Goal: Task Accomplishment & Management: Manage account settings

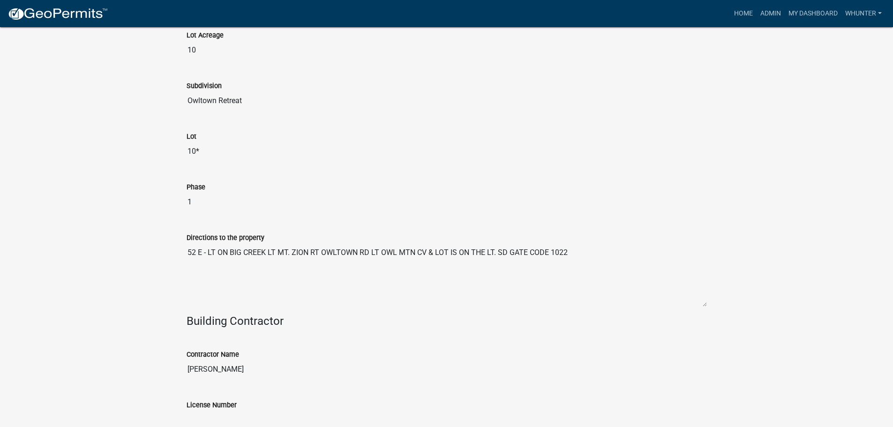
scroll to position [893, 0]
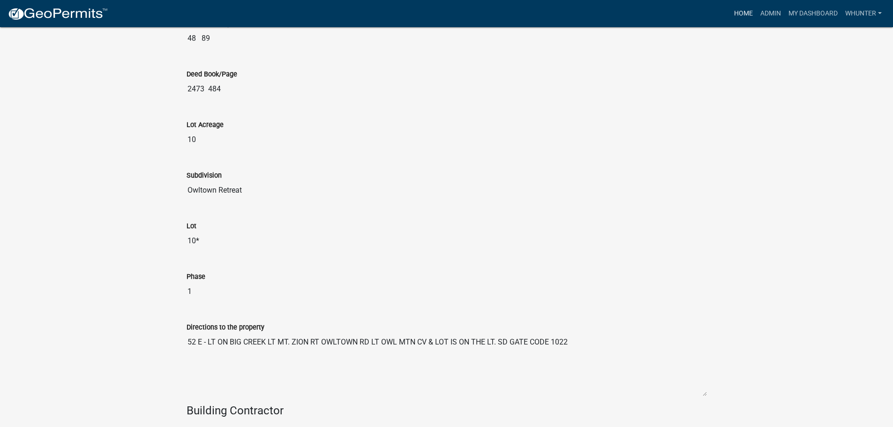
click at [738, 14] on link "Home" at bounding box center [743, 14] width 26 height 18
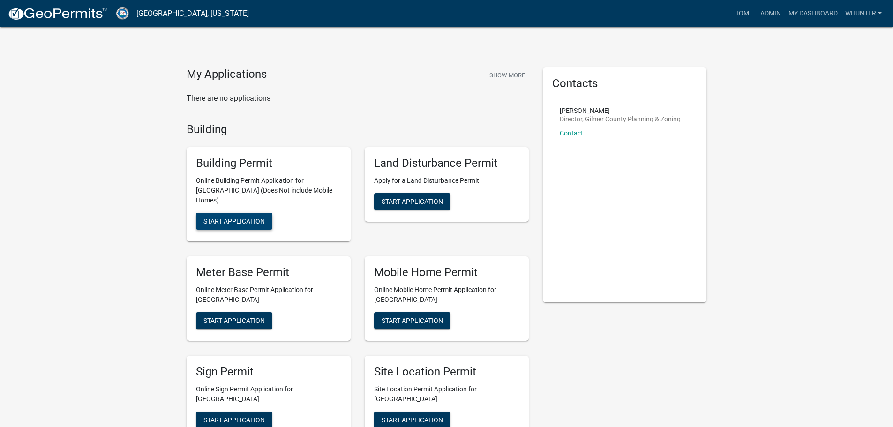
click at [224, 217] on span "Start Application" at bounding box center [233, 220] width 61 height 7
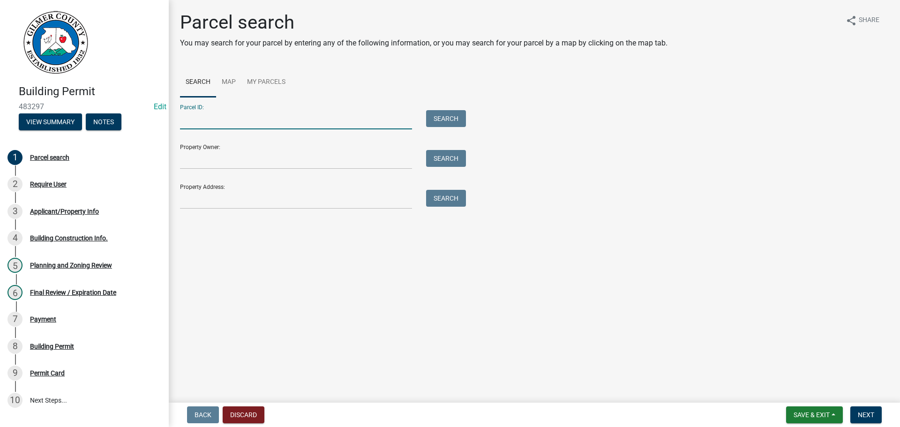
drag, startPoint x: 281, startPoint y: 112, endPoint x: 283, endPoint y: 124, distance: 11.9
click at [281, 116] on input "Parcel ID:" at bounding box center [296, 119] width 232 height 19
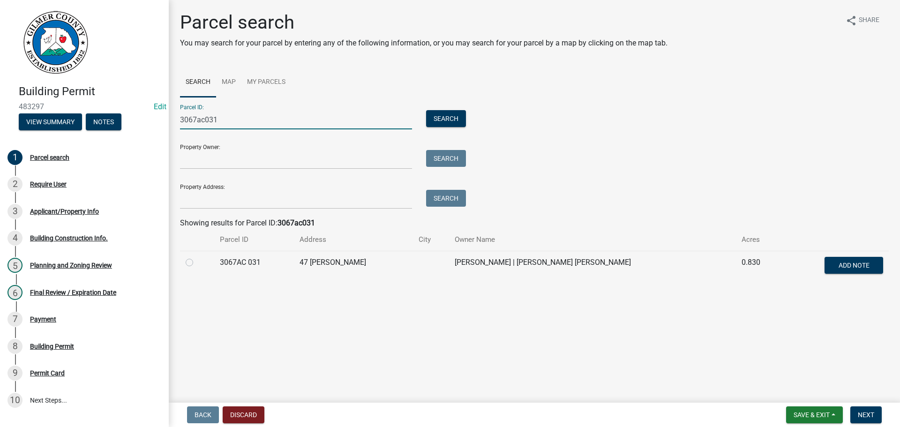
type input "3067ac031"
click at [197, 257] on label at bounding box center [197, 257] width 0 height 0
click at [197, 259] on 031 "radio" at bounding box center [200, 260] width 6 height 6
radio 031 "true"
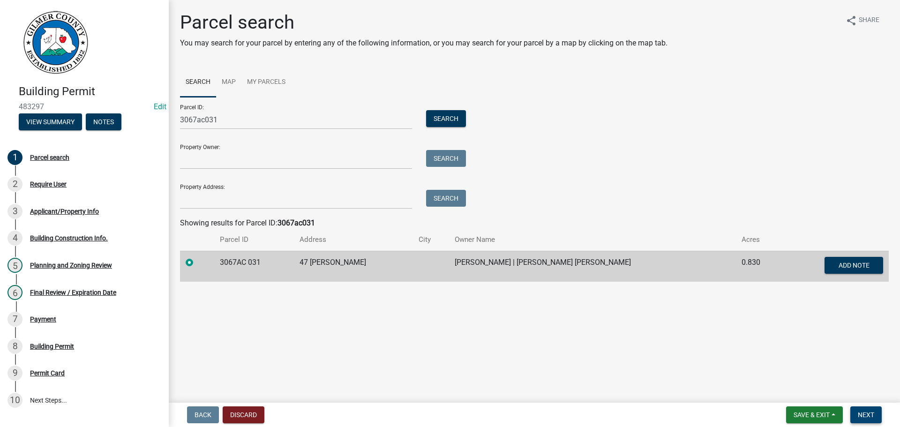
click at [873, 420] on button "Next" at bounding box center [865, 414] width 31 height 17
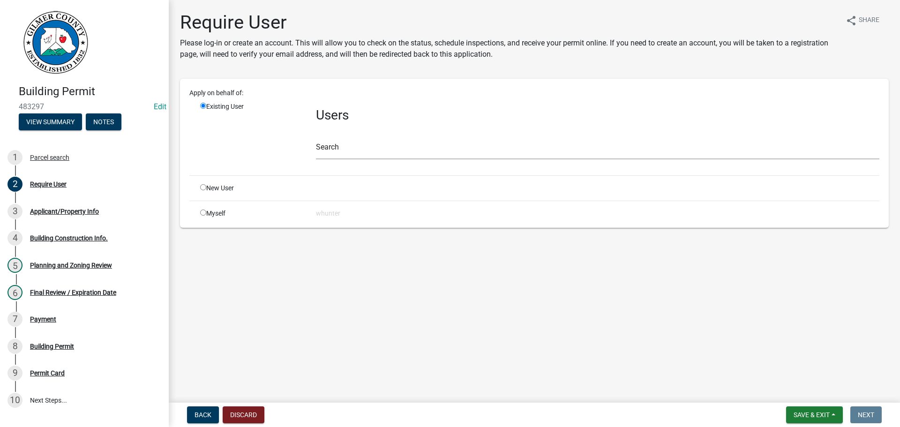
click at [494, 128] on div "Search" at bounding box center [597, 143] width 563 height 32
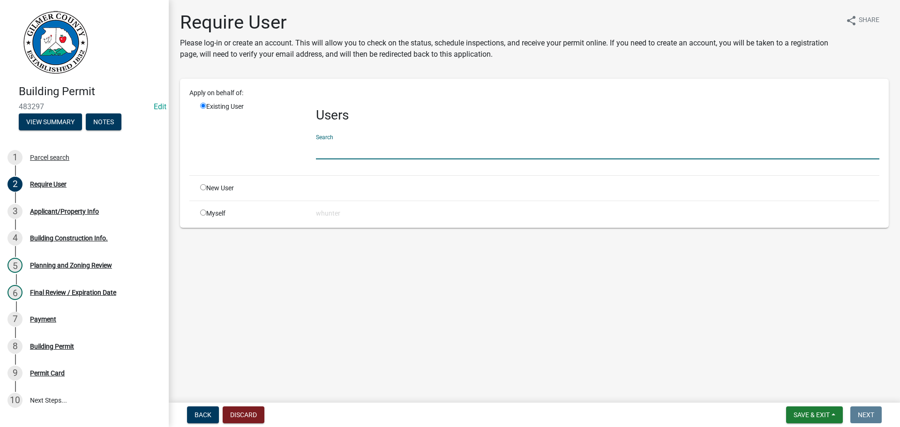
click at [487, 147] on input "text" at bounding box center [597, 149] width 563 height 19
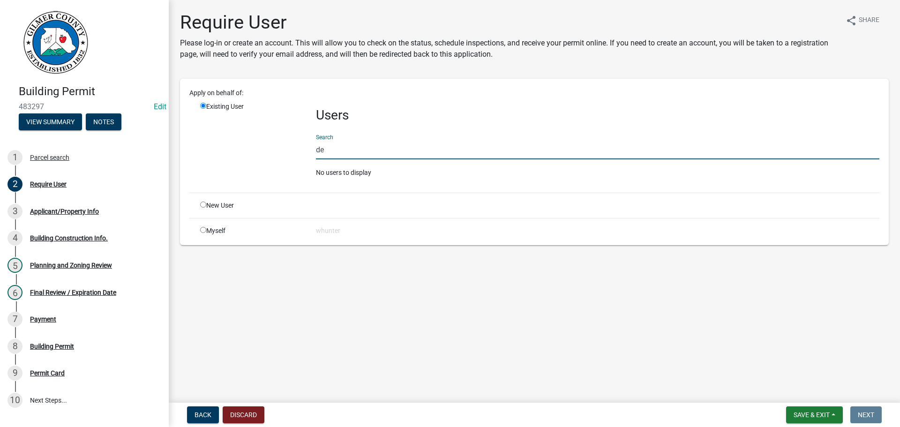
type input "d"
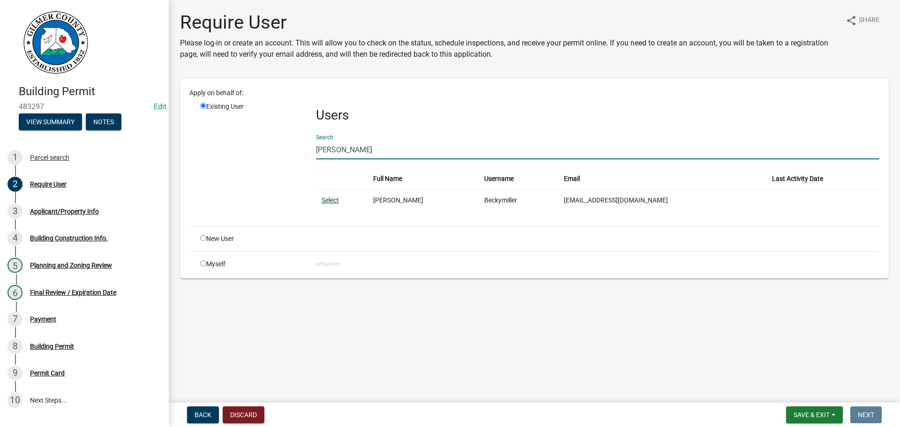
type input "[PERSON_NAME]"
click at [334, 202] on link "Select" at bounding box center [329, 199] width 17 height 7
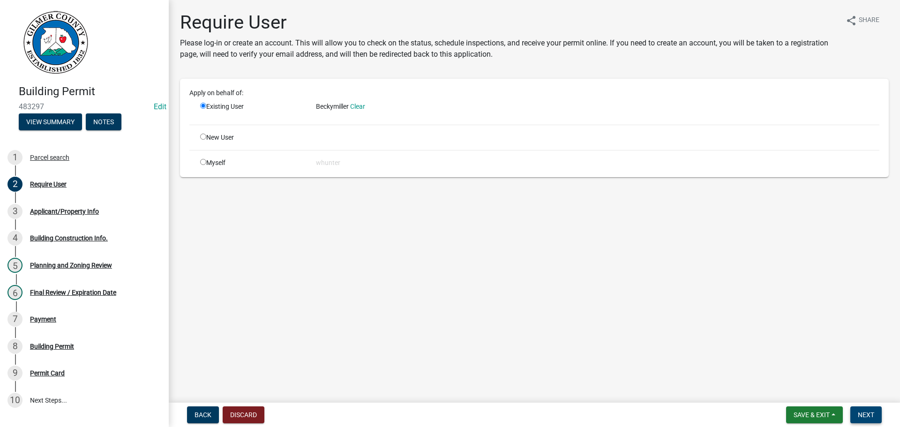
click at [869, 414] on span "Next" at bounding box center [866, 414] width 16 height 7
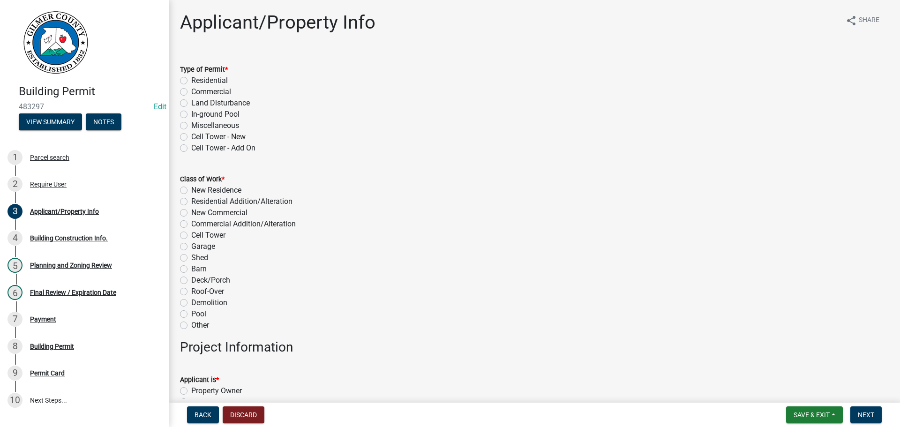
click at [210, 127] on label "Miscellaneous" at bounding box center [215, 125] width 48 height 11
click at [197, 126] on input "Miscellaneous" at bounding box center [194, 123] width 6 height 6
radio input "true"
click at [205, 324] on label "Other" at bounding box center [200, 325] width 18 height 11
click at [197, 324] on input "Other" at bounding box center [194, 323] width 6 height 6
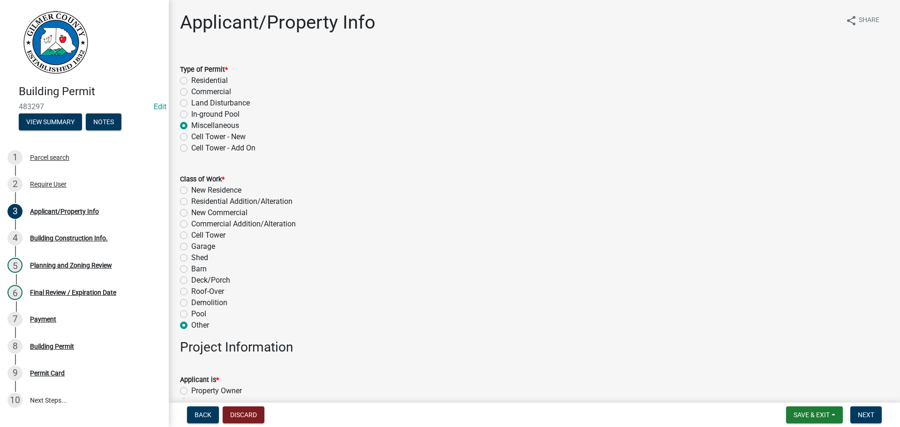
radio input "true"
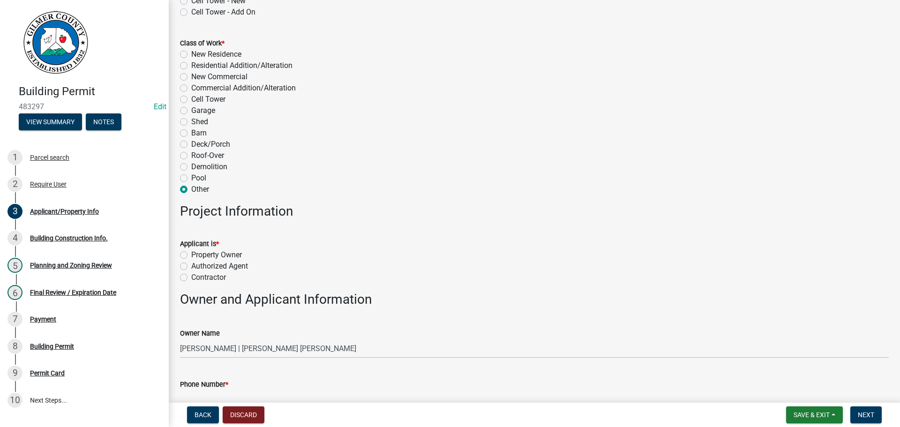
scroll to position [141, 0]
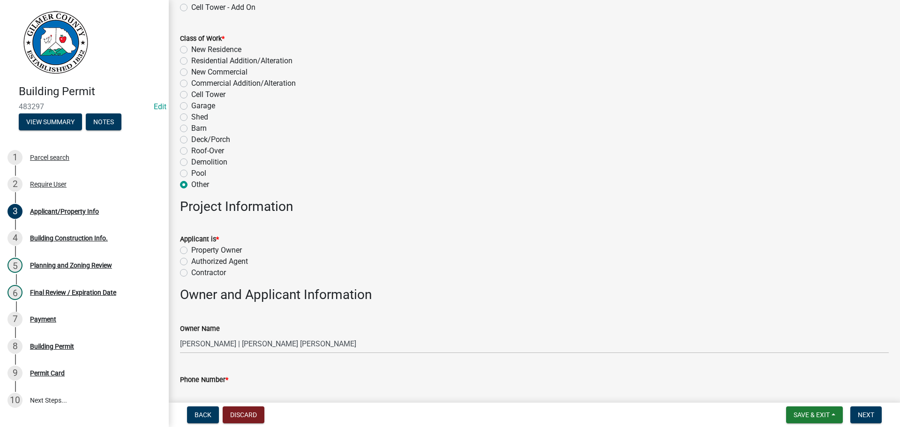
click at [224, 272] on label "Contractor" at bounding box center [208, 272] width 35 height 11
click at [197, 272] on input "Contractor" at bounding box center [194, 270] width 6 height 6
radio input "true"
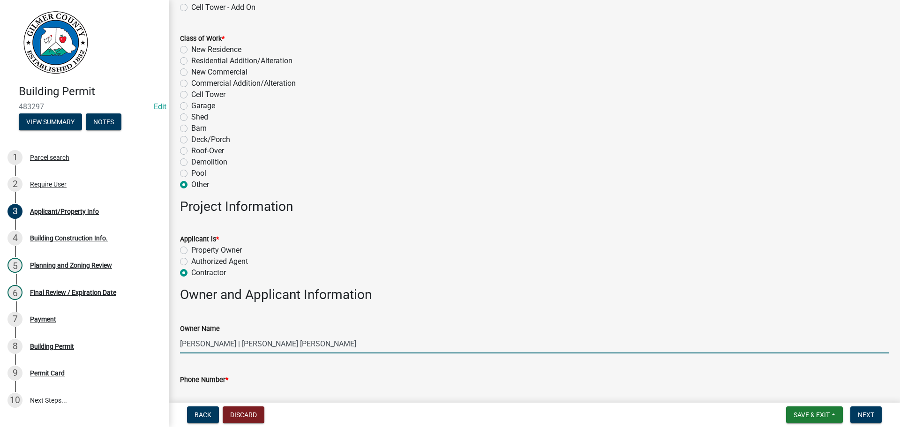
click at [207, 339] on input "[PERSON_NAME] | [PERSON_NAME] [PERSON_NAME]" at bounding box center [534, 343] width 708 height 19
type input "[PERSON_NAME] AND [PERSON_NAME]"
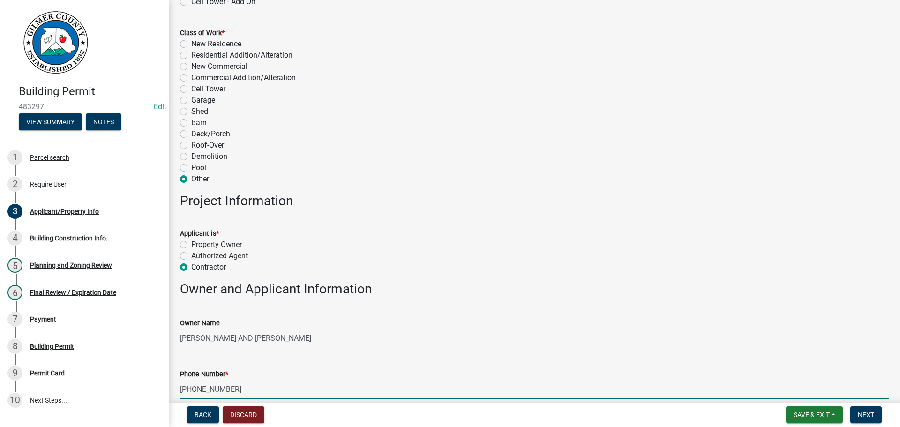
type input "[PHONE_NUMBER]"
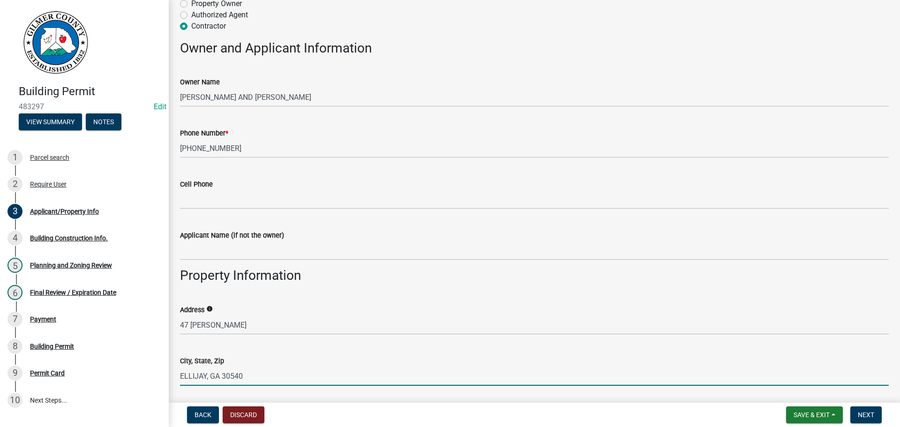
type input "ELLIJAY, GA 30540"
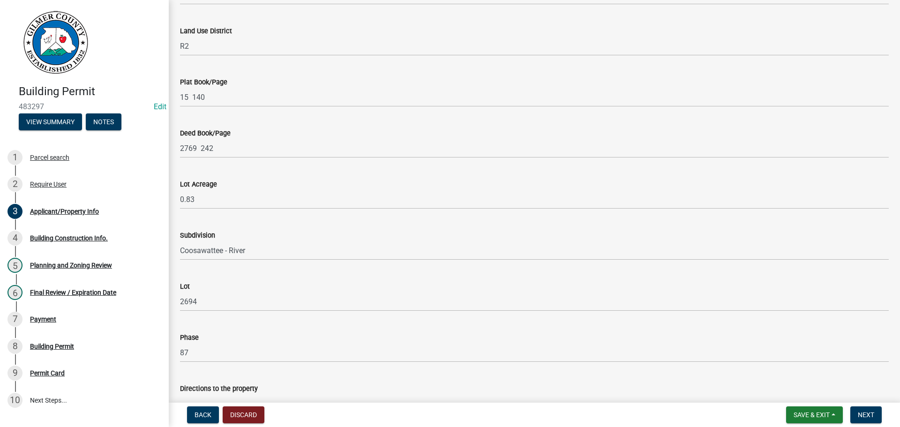
scroll to position [877, 0]
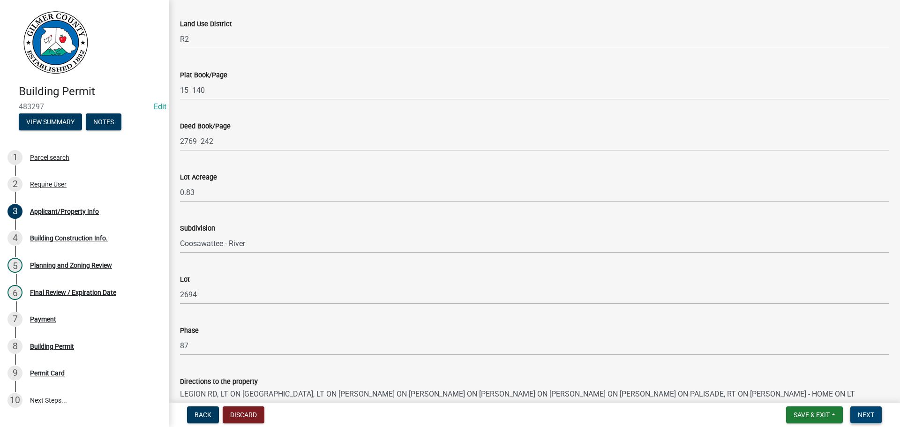
type textarea "LEGION RD, LT ON [GEOGRAPHIC_DATA], LT ON [PERSON_NAME] ON [PERSON_NAME] ON [PE…"
click at [865, 411] on span "Next" at bounding box center [866, 414] width 16 height 7
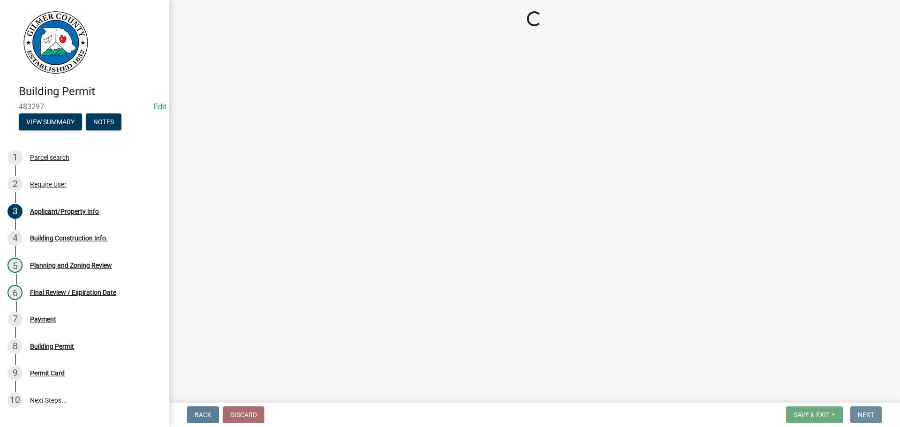
scroll to position [0, 0]
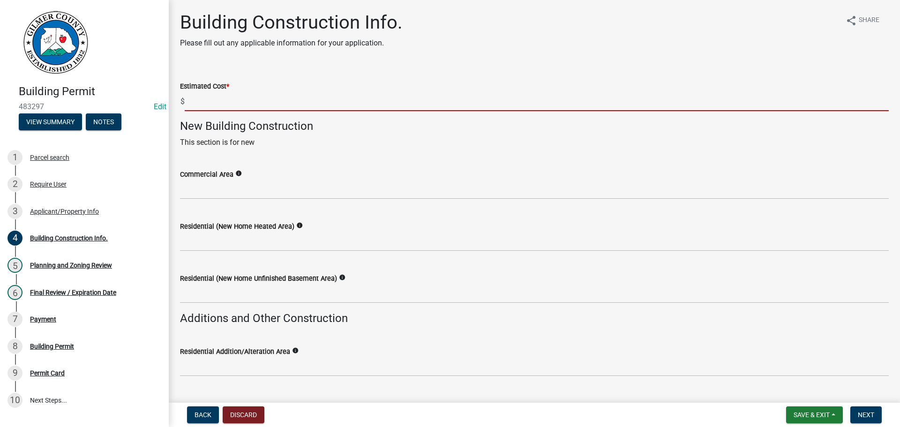
click at [267, 105] on input "text" at bounding box center [537, 101] width 704 height 19
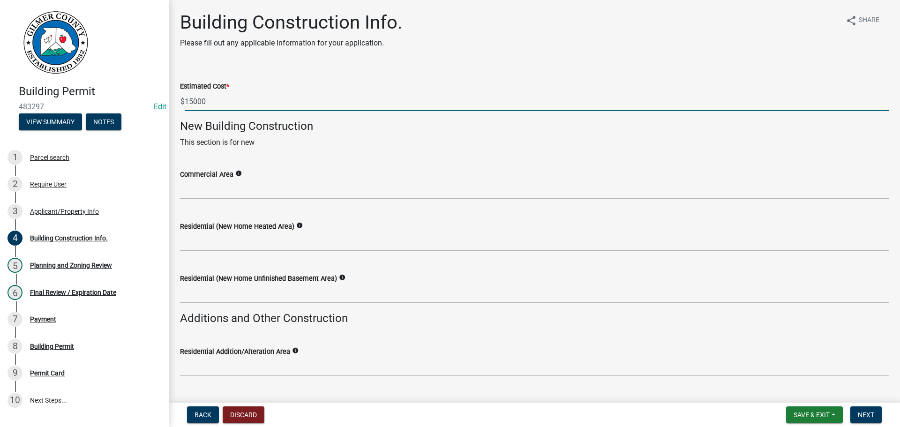
type input "15000"
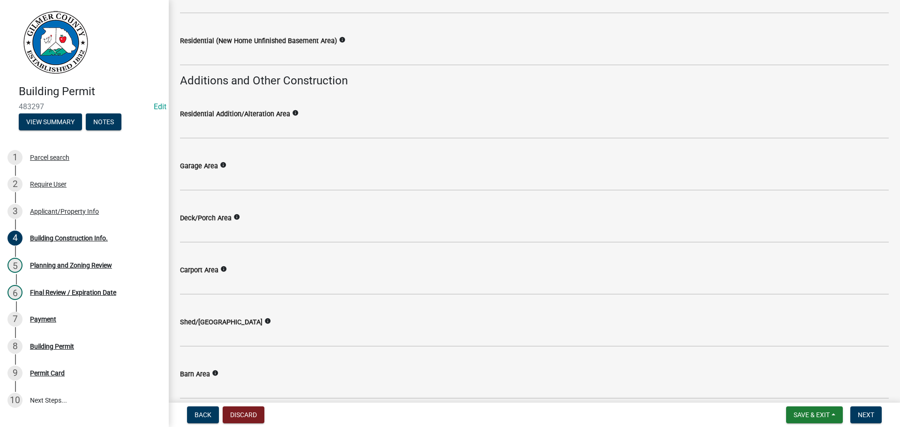
scroll to position [438, 0]
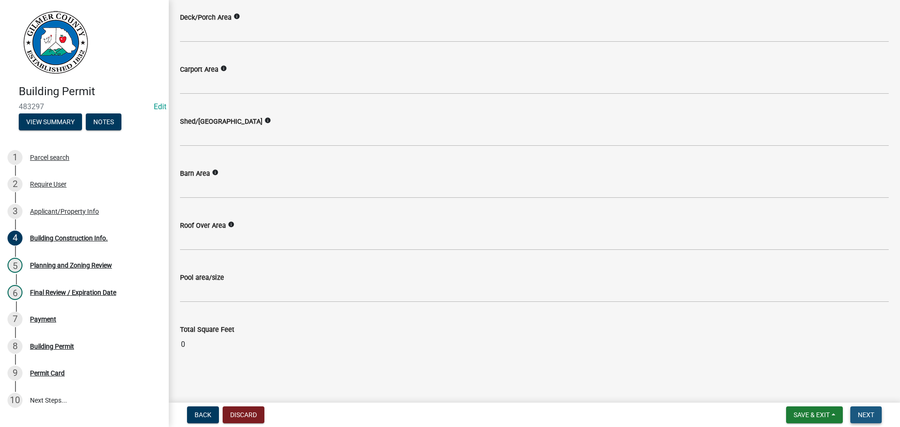
click at [859, 417] on span "Next" at bounding box center [866, 414] width 16 height 7
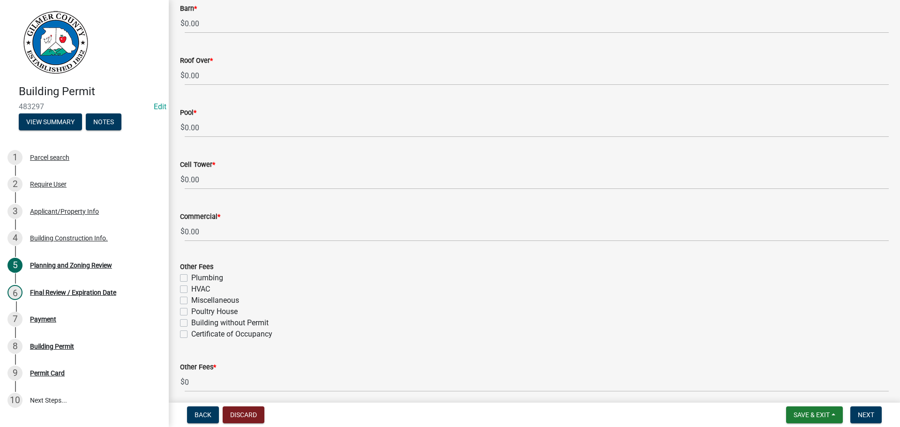
click at [213, 300] on label "Miscellaneous" at bounding box center [215, 300] width 48 height 11
click at [197, 300] on input "Miscellaneous" at bounding box center [194, 298] width 6 height 6
checkbox input "true"
checkbox input "false"
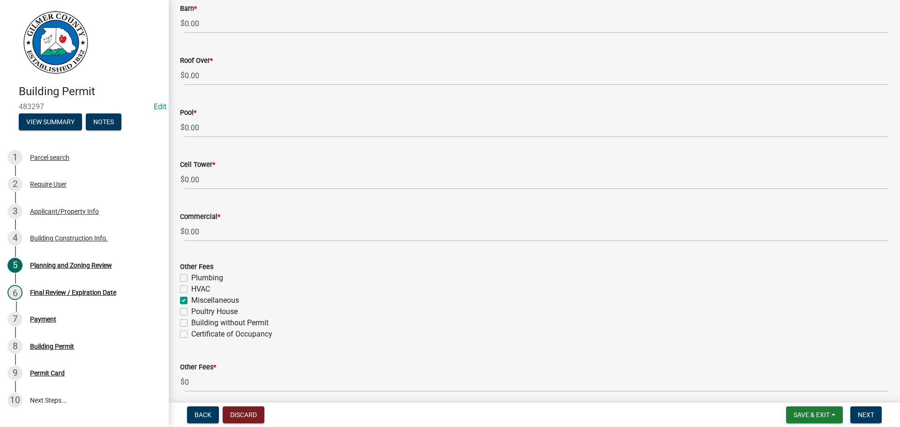
checkbox input "true"
checkbox input "false"
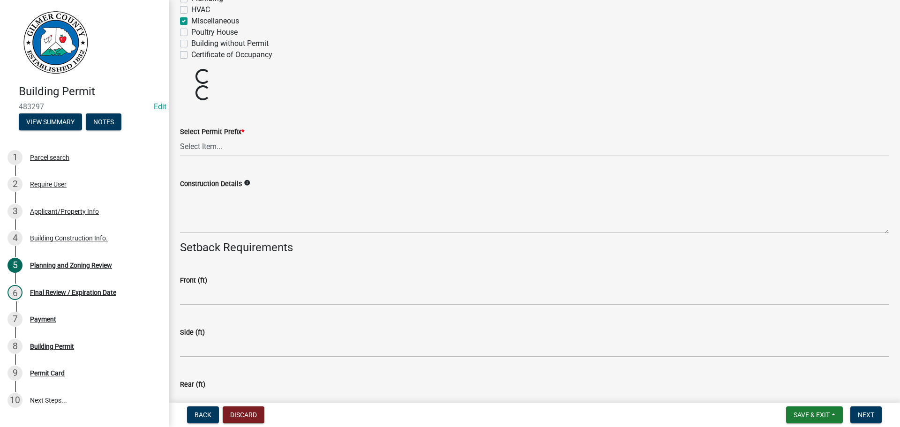
scroll to position [1827, 0]
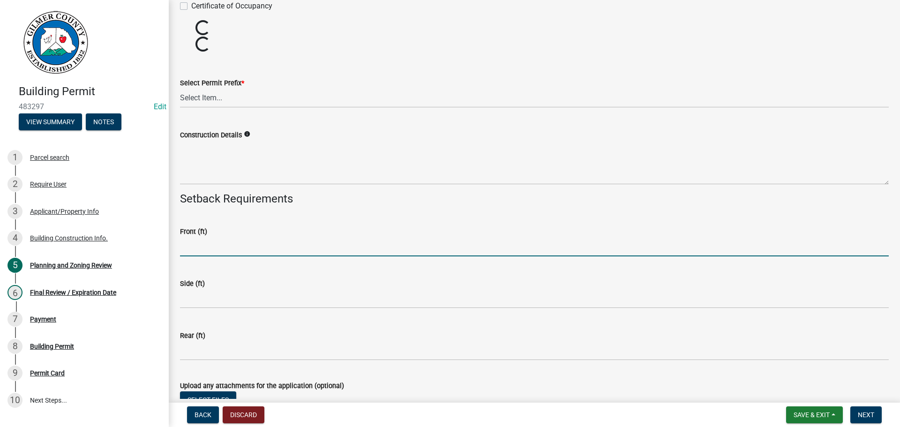
click at [277, 254] on input "text" at bounding box center [534, 246] width 708 height 19
type input "35"
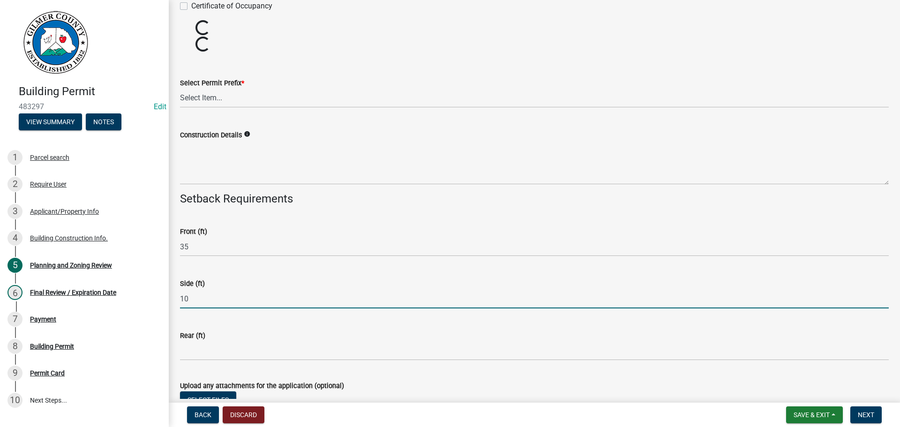
type input "10"
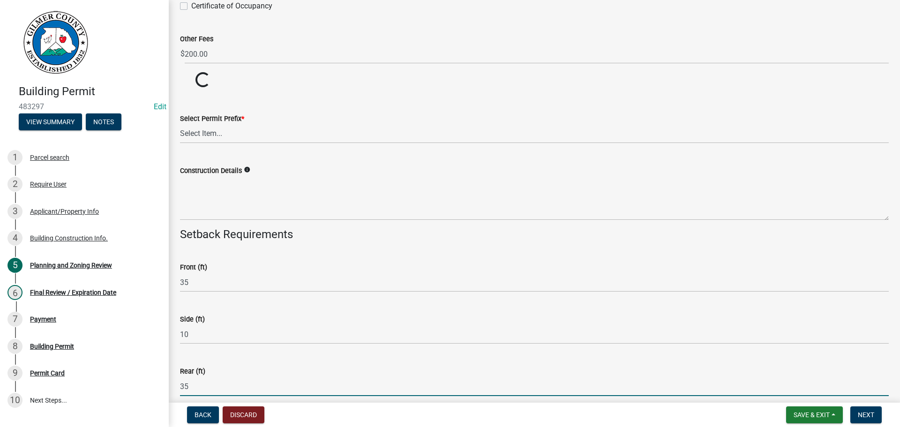
type input "35"
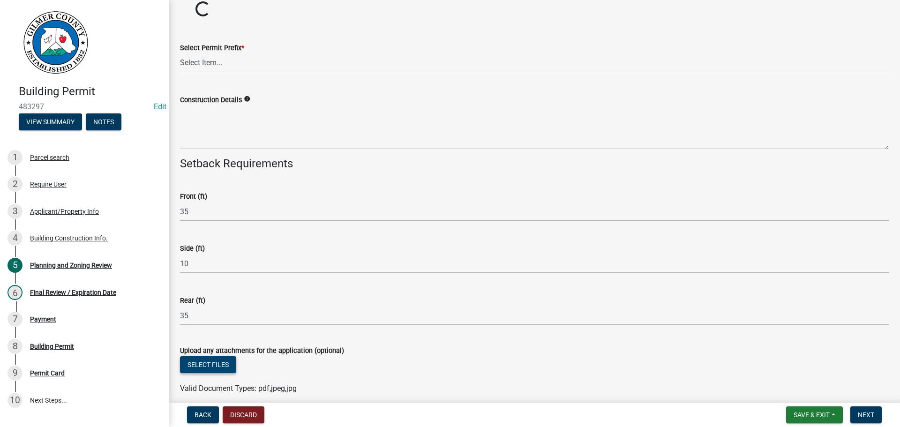
scroll to position [1845, 0]
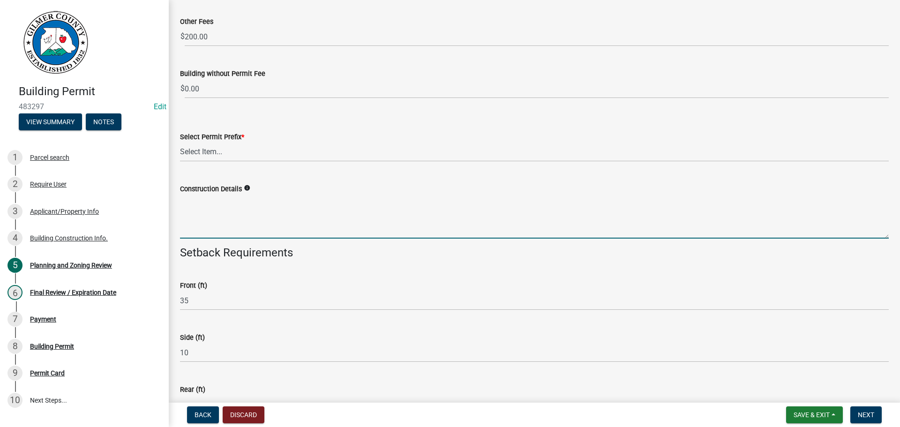
click at [246, 198] on textarea "Construction Details" at bounding box center [534, 216] width 708 height 44
type textarea "RETAINING WALL - 8' X 5'"
click at [867, 418] on span "Next" at bounding box center [866, 414] width 16 height 7
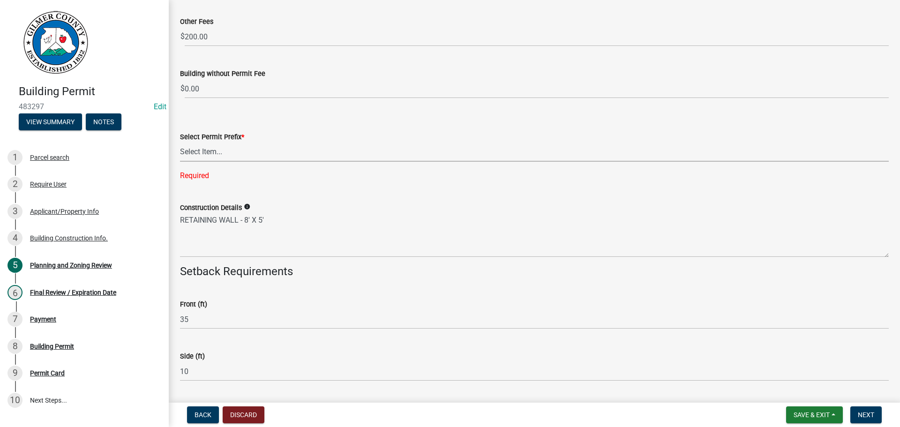
click at [298, 155] on select "Select Item... RES COMM MB LAND POOL MISC CELL TOWER - NEW CELL TOWER - ADD ON" at bounding box center [534, 151] width 708 height 19
click at [180, 142] on select "Select Item... RES COMM MB LAND POOL MISC CELL TOWER - NEW CELL TOWER - ADD ON" at bounding box center [534, 151] width 708 height 19
select select "d8142ddf-27f7-42b0-ba1e-04fee764576f"
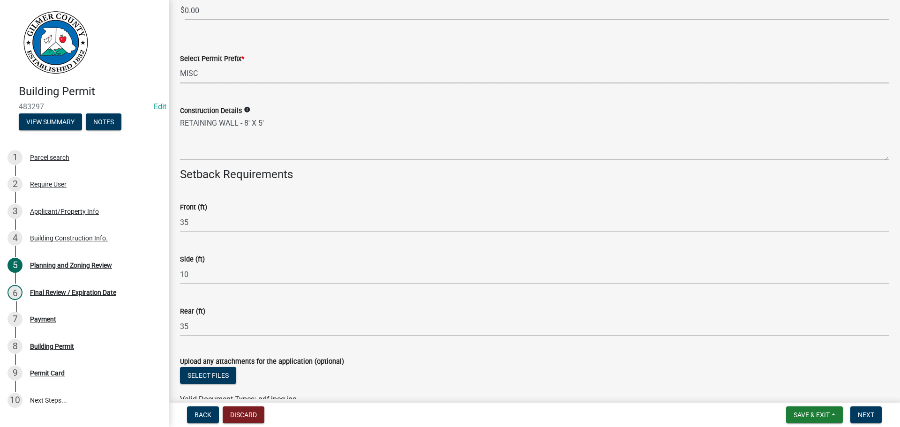
scroll to position [1974, 0]
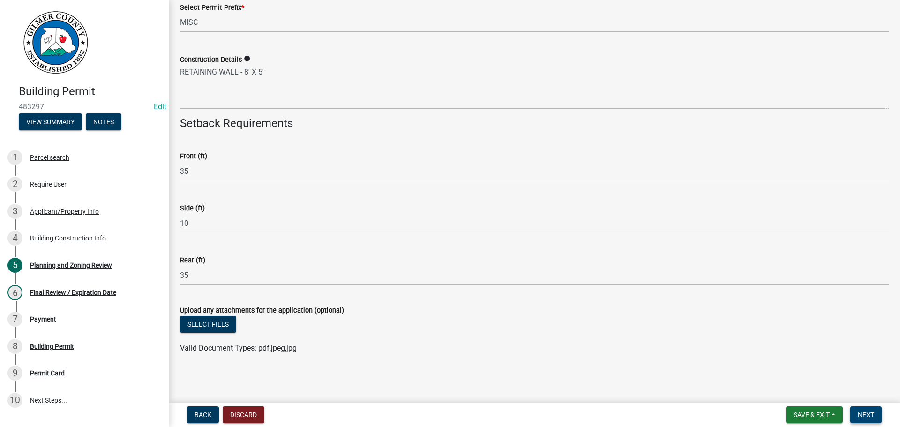
click at [856, 417] on button "Next" at bounding box center [865, 414] width 31 height 17
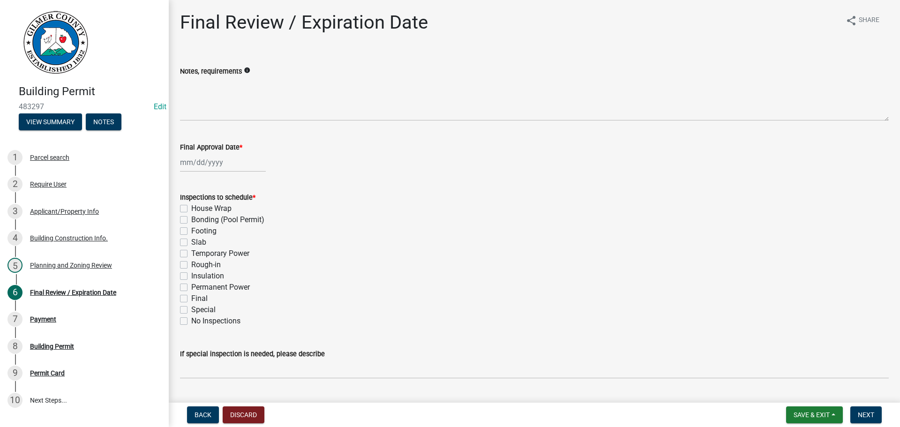
select select "9"
select select "2025"
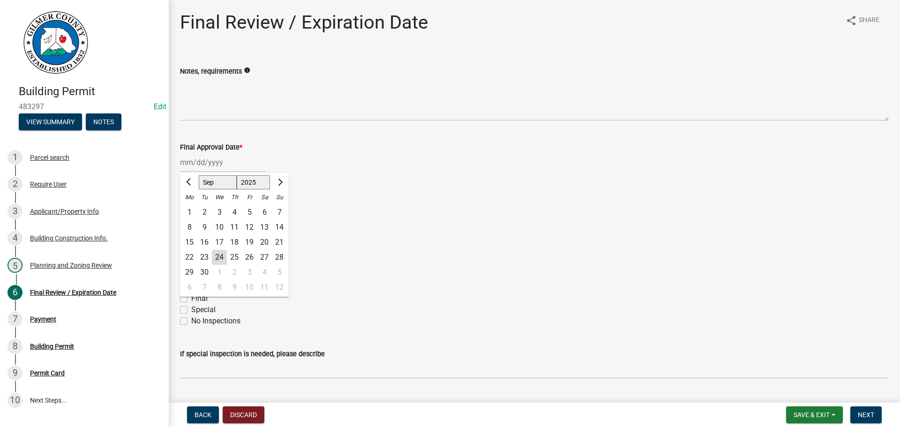
click at [208, 168] on div "[PERSON_NAME] Feb Mar Apr [PERSON_NAME][DATE] Oct Nov [DATE] 1526 1527 1528 152…" at bounding box center [223, 162] width 86 height 19
click at [221, 259] on div "24" at bounding box center [219, 257] width 15 height 15
type input "[DATE]"
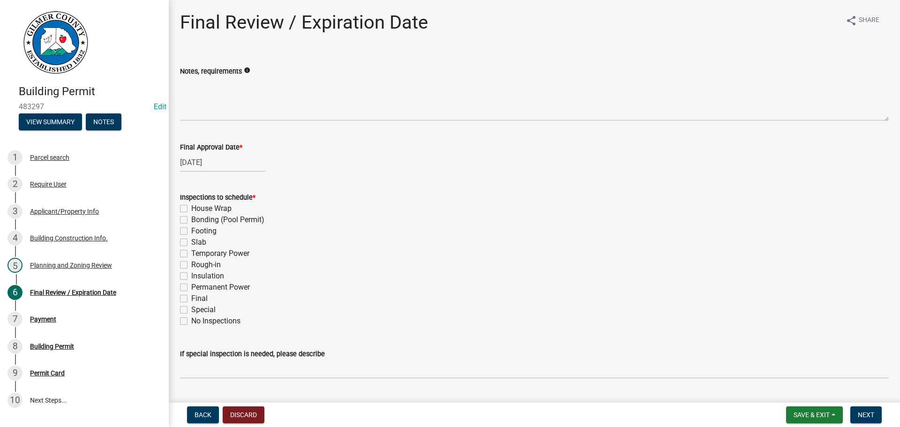
click at [202, 232] on label "Footing" at bounding box center [203, 230] width 25 height 11
click at [197, 231] on input "Footing" at bounding box center [194, 228] width 6 height 6
checkbox input "true"
checkbox input "false"
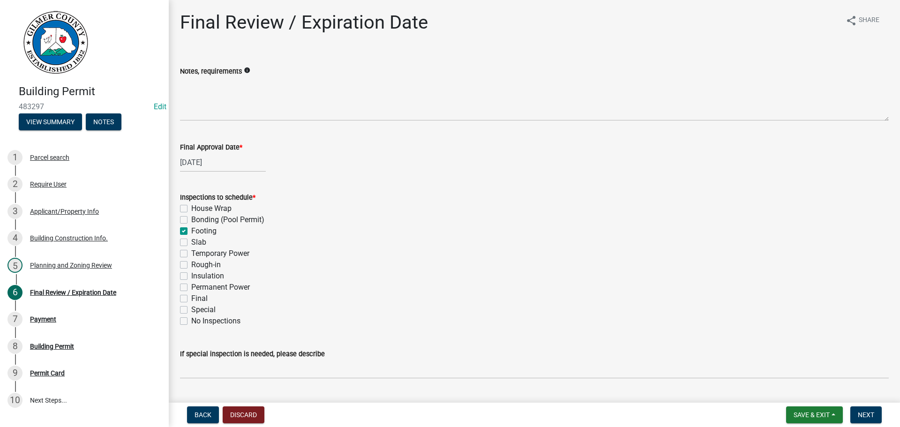
checkbox input "true"
checkbox input "false"
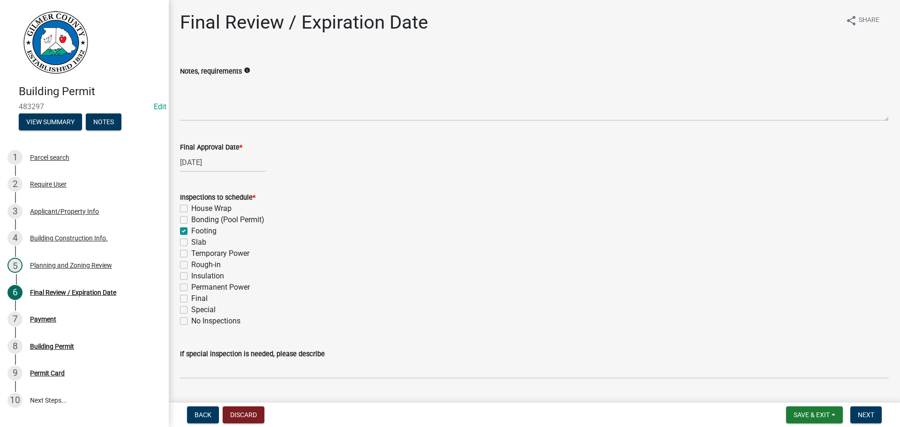
checkbox input "false"
click at [199, 230] on label "Footing" at bounding box center [203, 230] width 25 height 11
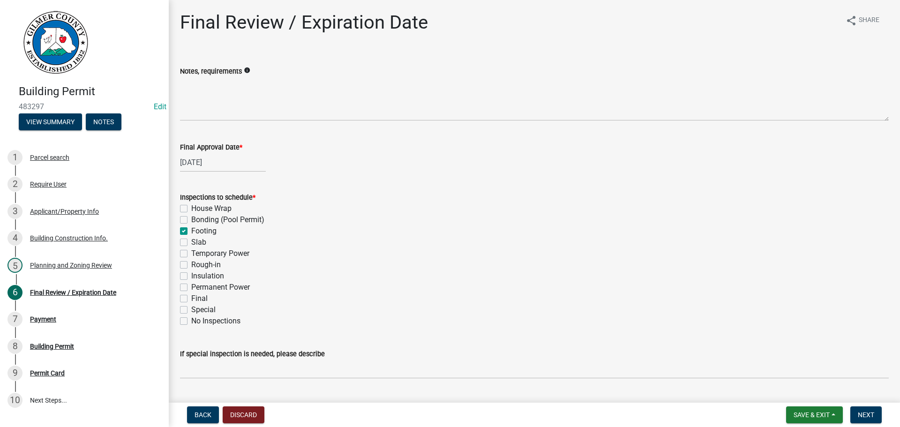
click at [197, 230] on input "Footing" at bounding box center [194, 228] width 6 height 6
checkbox input "false"
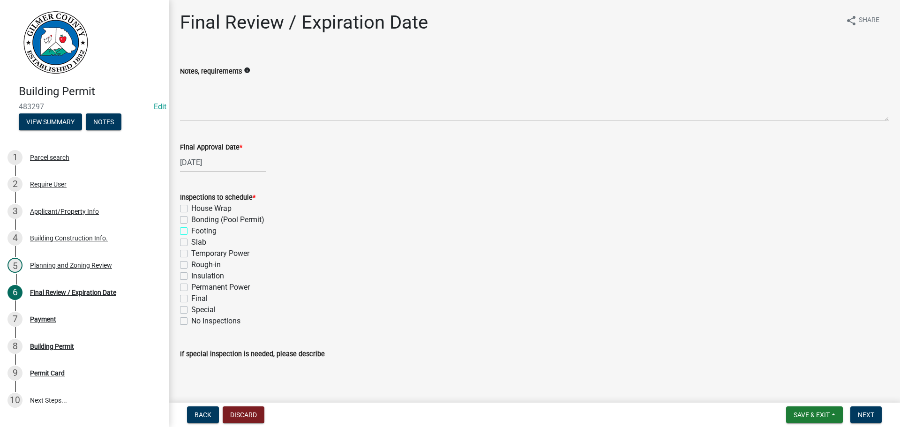
checkbox input "false"
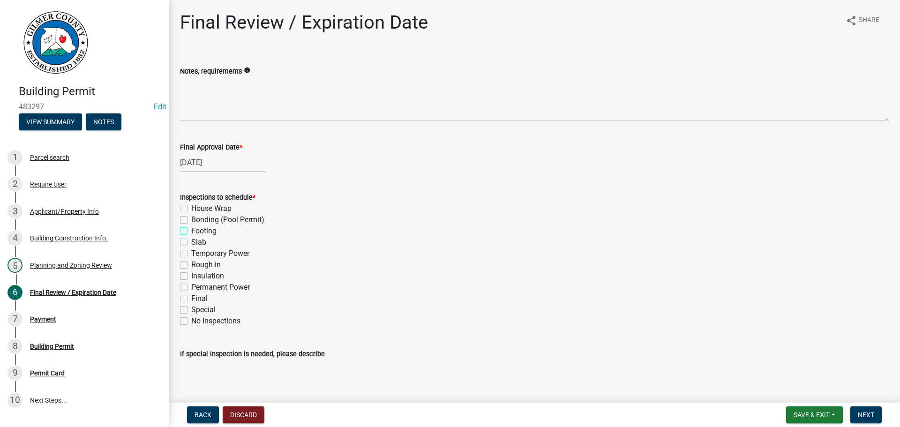
checkbox input "false"
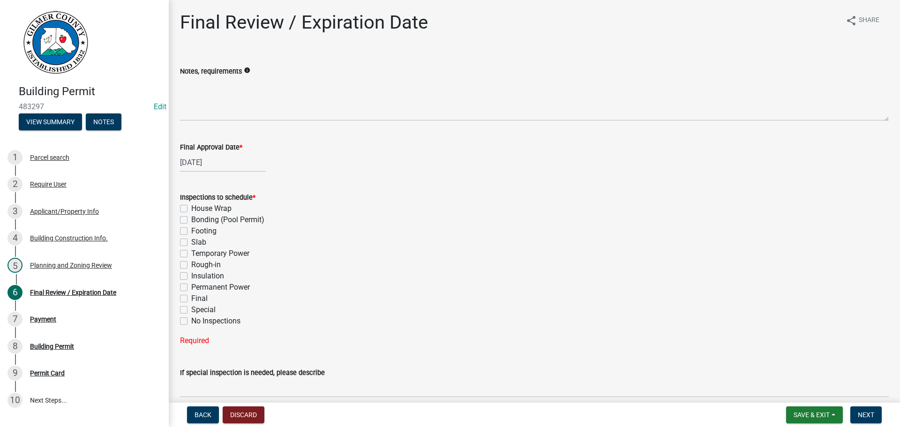
click at [196, 299] on label "Final" at bounding box center [199, 298] width 16 height 11
click at [196, 299] on input "Final" at bounding box center [194, 296] width 6 height 6
checkbox input "true"
checkbox input "false"
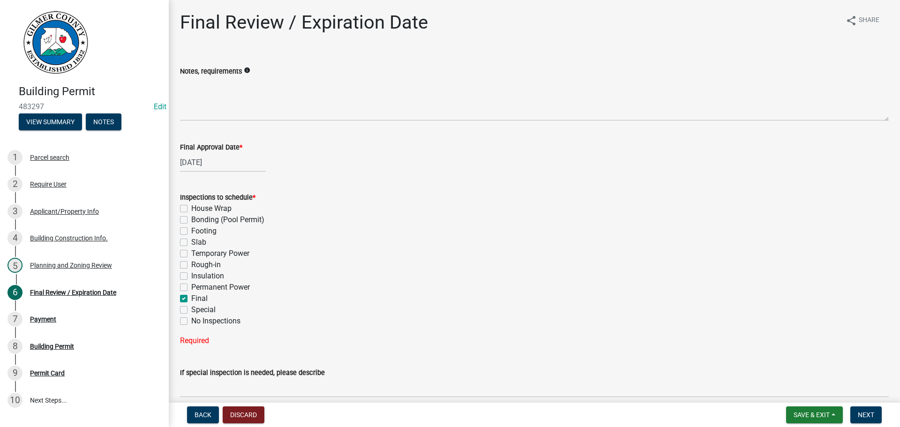
checkbox input "false"
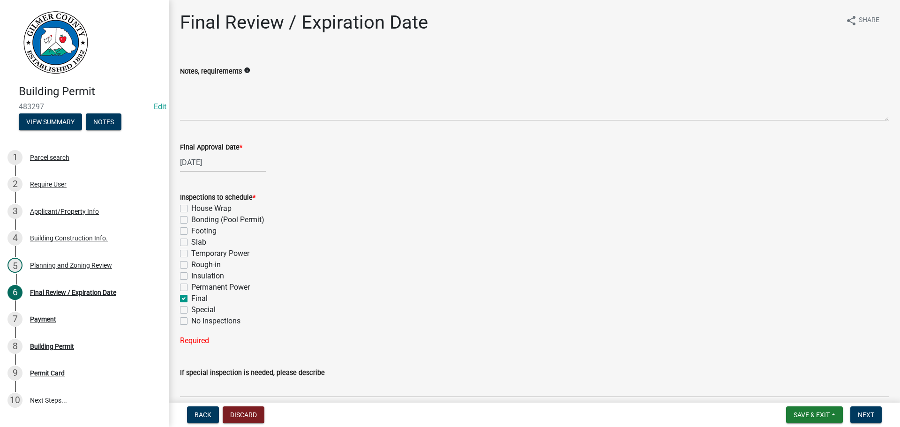
checkbox input "false"
checkbox input "true"
checkbox input "false"
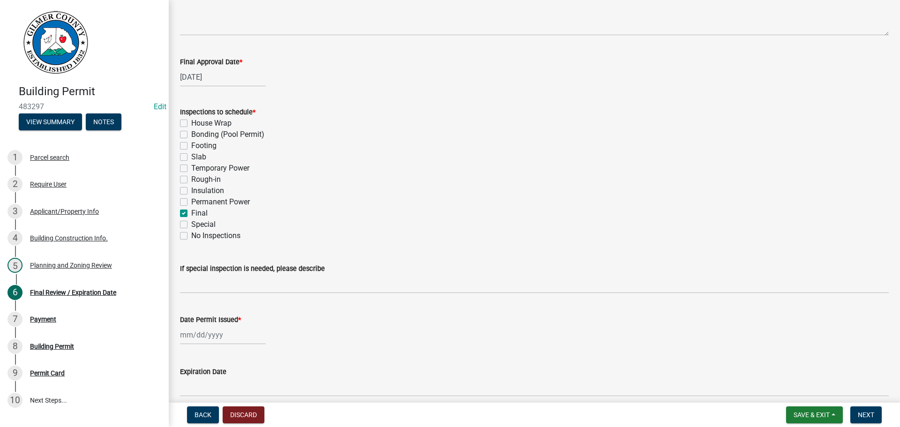
scroll to position [94, 0]
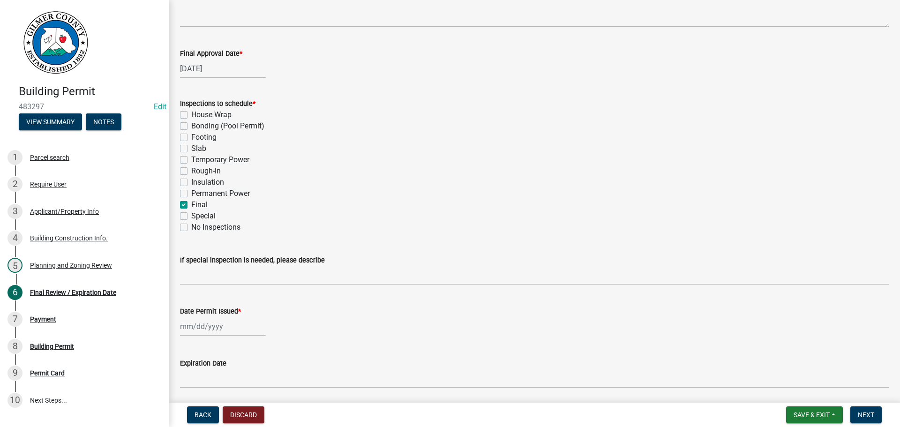
click at [215, 332] on div at bounding box center [223, 326] width 86 height 19
select select "9"
select select "2025"
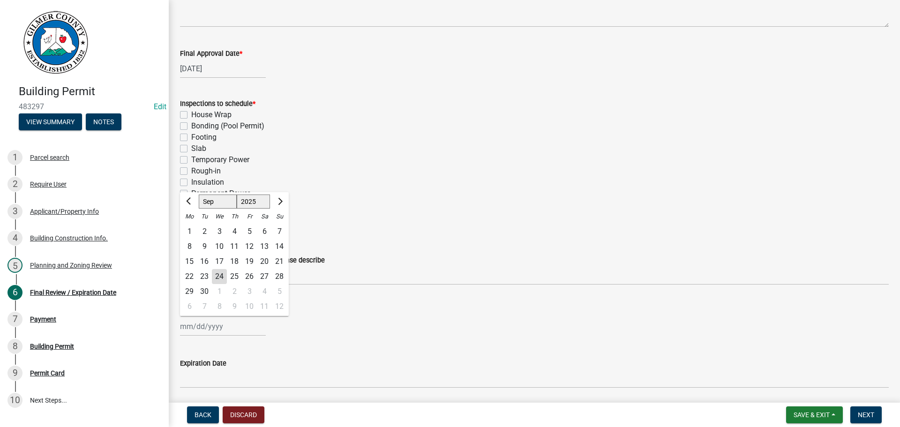
click at [220, 278] on div "24" at bounding box center [219, 276] width 15 height 15
type input "[DATE]"
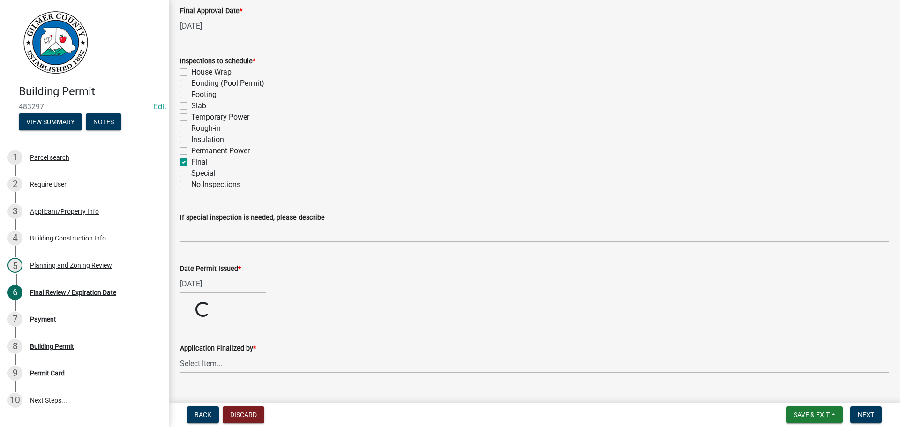
scroll to position [156, 0]
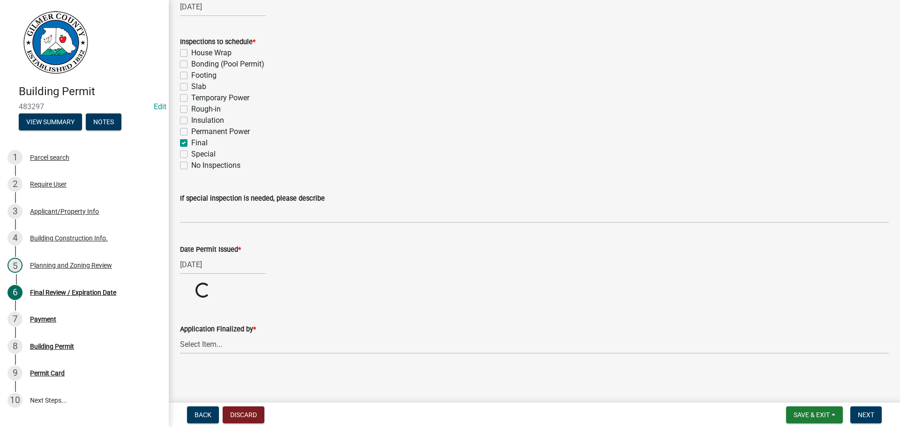
click at [242, 352] on form "Application Finalized by * Select Item... [PERSON_NAME] [PERSON_NAME] [PERSON_N…" at bounding box center [534, 333] width 708 height 42
click at [240, 387] on select "Select Item... [PERSON_NAME] [PERSON_NAME] [PERSON_NAME] [PERSON_NAME] [PERSON_…" at bounding box center [534, 379] width 708 height 19
click at [180, 370] on select "Select Item... [PERSON_NAME] [PERSON_NAME] [PERSON_NAME] [PERSON_NAME] [PERSON_…" at bounding box center [534, 379] width 708 height 19
select select "5ce200eb-feb1-496b-8127-7891293955f5"
click at [862, 417] on span "Next" at bounding box center [866, 414] width 16 height 7
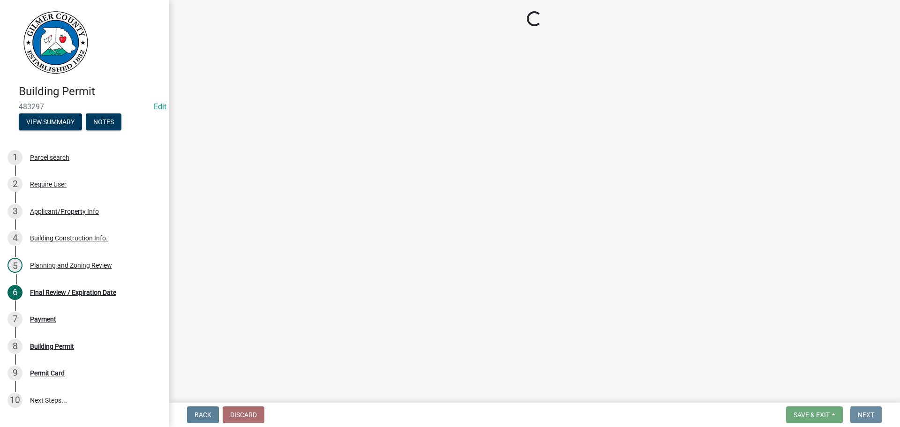
scroll to position [0, 0]
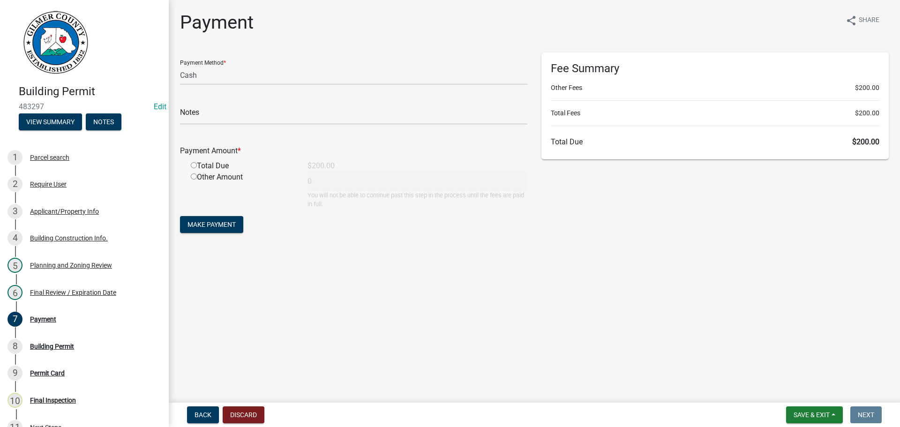
click at [306, 88] on form "Payment Method * Credit Card POS Check Cash Notes Payment Amount * Total Due $2…" at bounding box center [353, 143] width 347 height 183
click at [301, 79] on select "Credit Card POS Check Cash" at bounding box center [353, 75] width 347 height 19
select select "1: 0"
click at [180, 66] on select "Credit Card POS Check Cash" at bounding box center [353, 75] width 347 height 19
click at [285, 107] on input "text" at bounding box center [353, 114] width 347 height 19
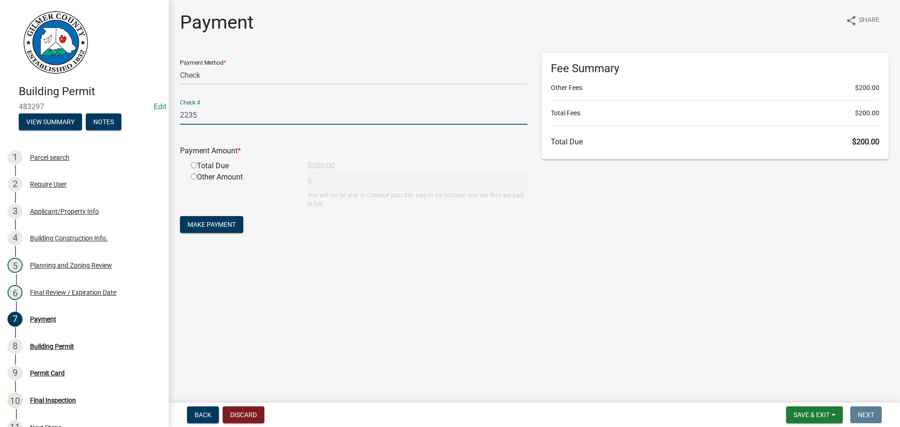
type input "2235"
click at [192, 166] on input "radio" at bounding box center [194, 165] width 6 height 6
radio input "true"
type input "200"
click at [225, 229] on button "Make Payment" at bounding box center [211, 224] width 63 height 17
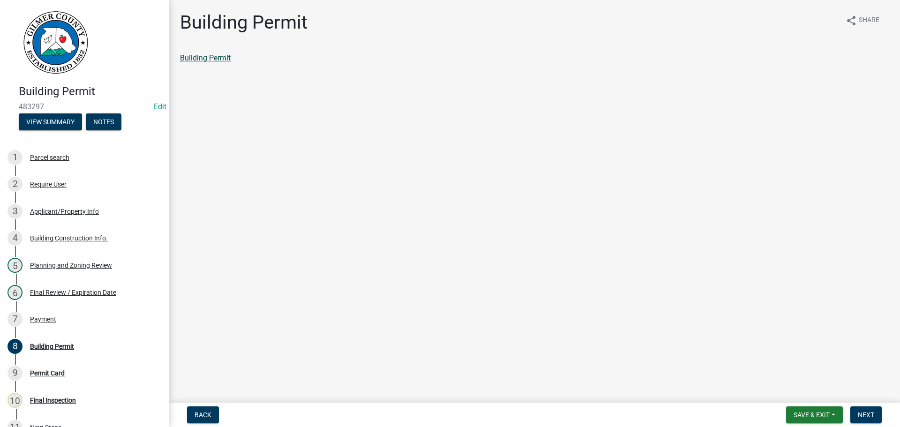
click at [213, 60] on link "Building Permit" at bounding box center [205, 57] width 51 height 9
click at [869, 409] on button "Next" at bounding box center [865, 414] width 31 height 17
click at [208, 57] on link "Permit Card" at bounding box center [199, 57] width 39 height 9
drag, startPoint x: 10, startPoint y: 311, endPoint x: 17, endPoint y: 316, distance: 8.8
click at [12, 313] on link "7 Payment" at bounding box center [84, 319] width 169 height 27
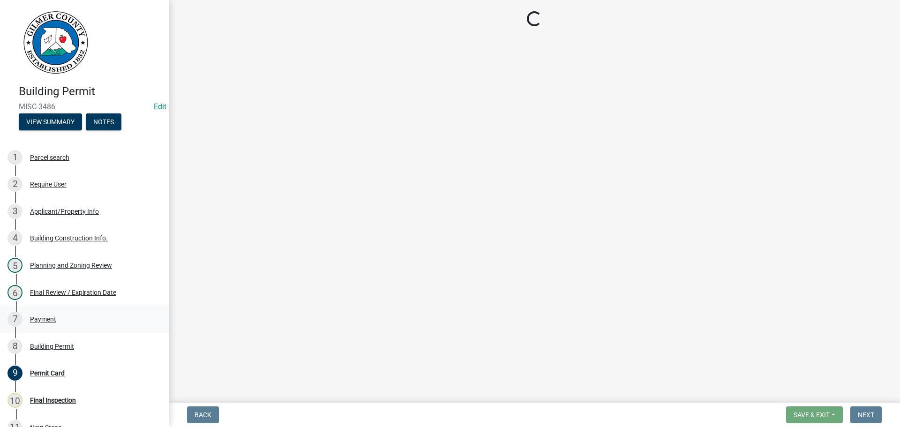
click at [65, 325] on div "7 Payment" at bounding box center [80, 319] width 146 height 15
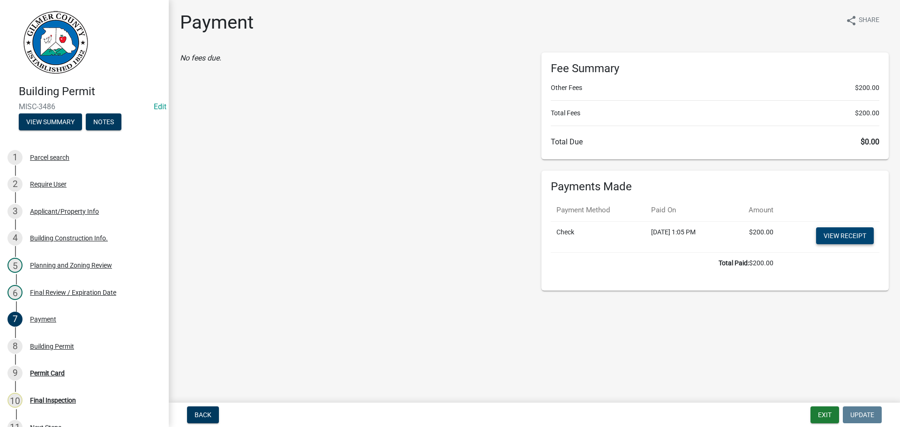
click at [854, 241] on link "View receipt" at bounding box center [845, 235] width 58 height 17
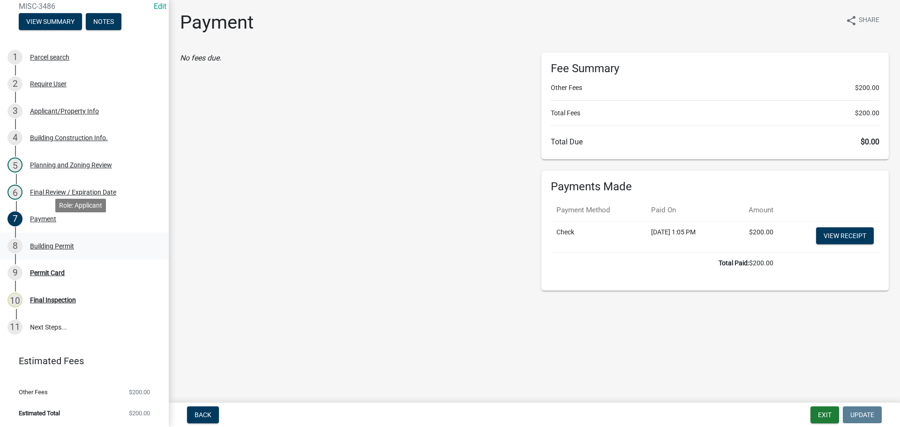
scroll to position [101, 0]
click at [822, 412] on button "Exit" at bounding box center [824, 414] width 29 height 17
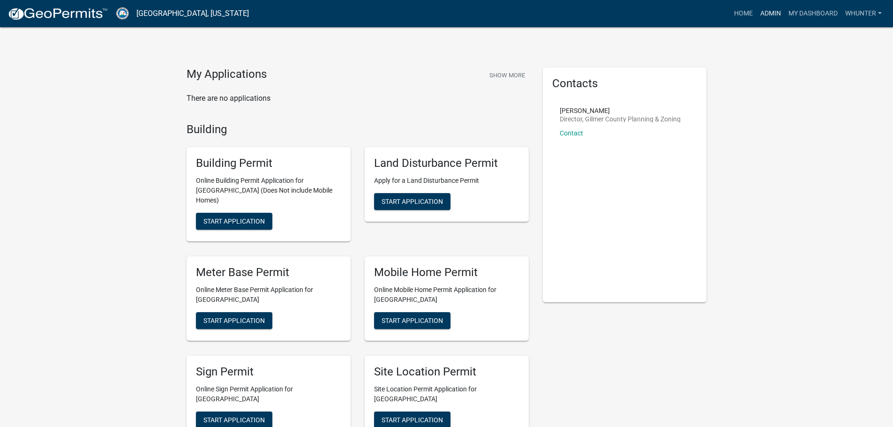
click at [773, 19] on link "Admin" at bounding box center [770, 14] width 28 height 18
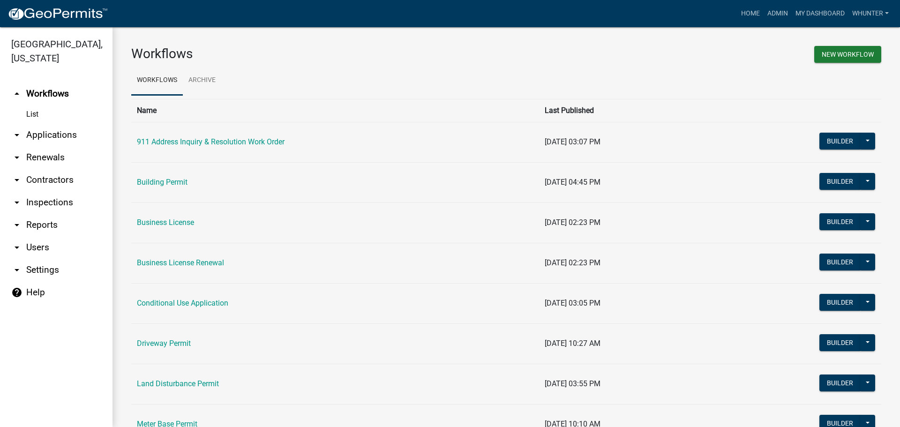
click at [81, 129] on link "arrow_drop_down Applications" at bounding box center [56, 135] width 112 height 22
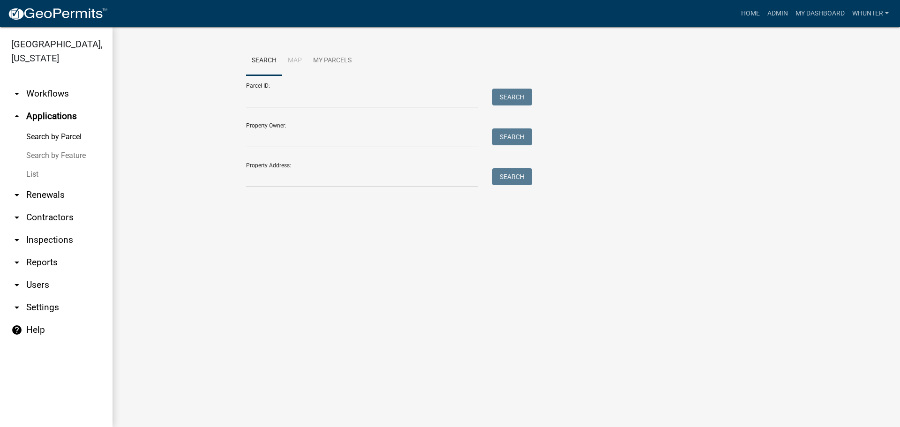
click at [54, 171] on link "List" at bounding box center [56, 174] width 112 height 19
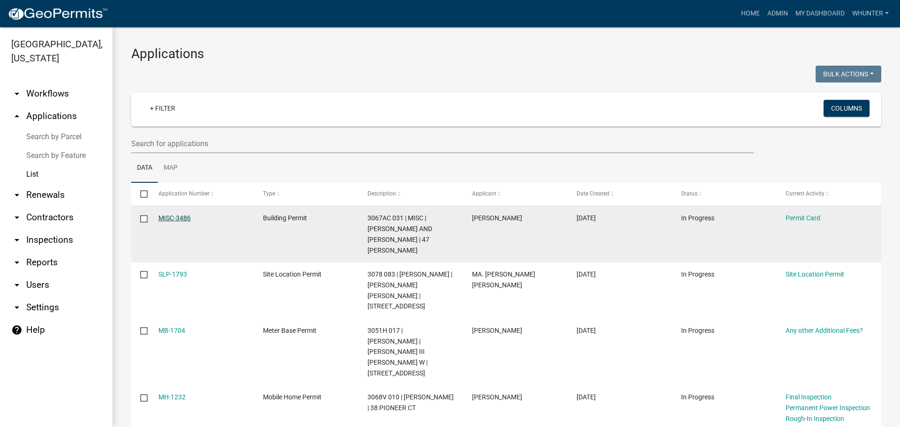
click at [179, 216] on link "MISC-3486" at bounding box center [174, 217] width 32 height 7
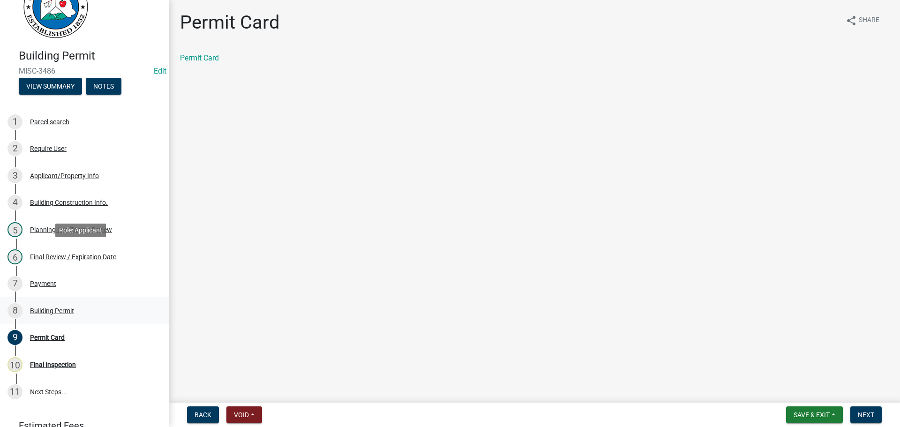
scroll to position [94, 0]
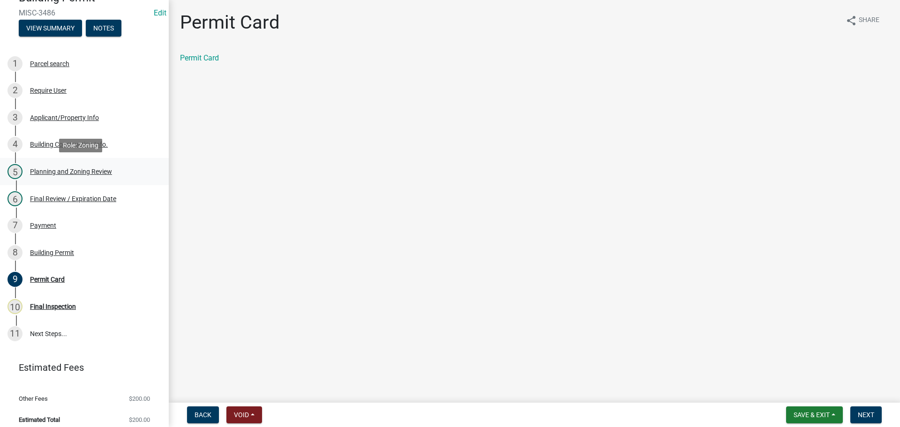
click at [64, 163] on link "5 Planning and Zoning Review" at bounding box center [84, 171] width 169 height 27
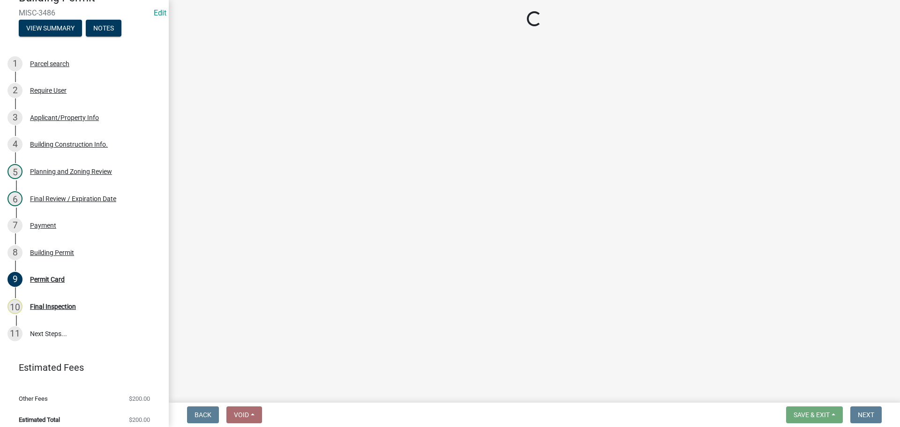
select select "d8142ddf-27f7-42b0-ba1e-04fee764576f"
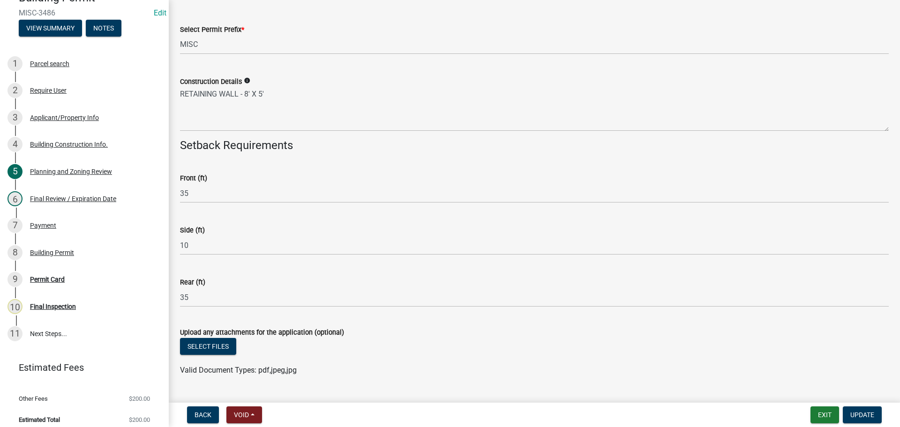
scroll to position [1588, 0]
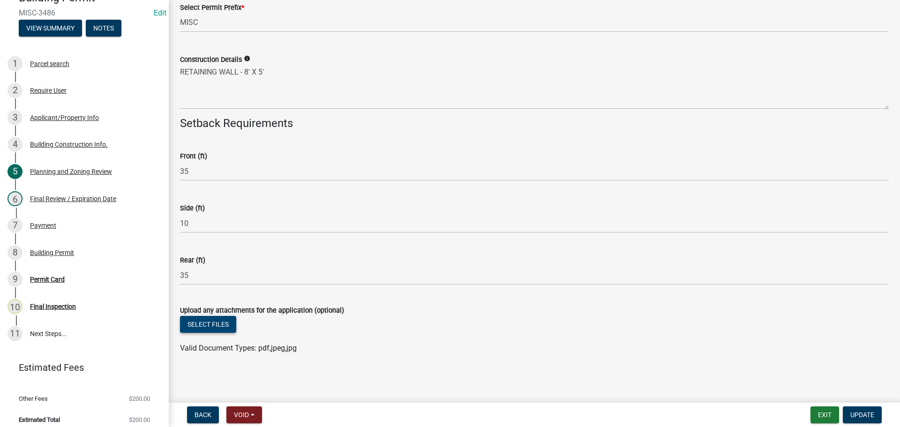
click at [217, 321] on button "Select files" at bounding box center [208, 324] width 56 height 17
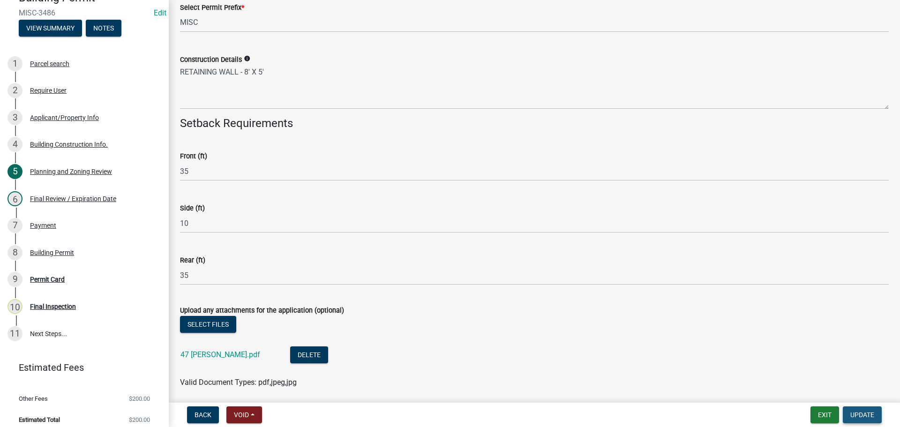
click at [871, 418] on span "Update" at bounding box center [862, 414] width 24 height 7
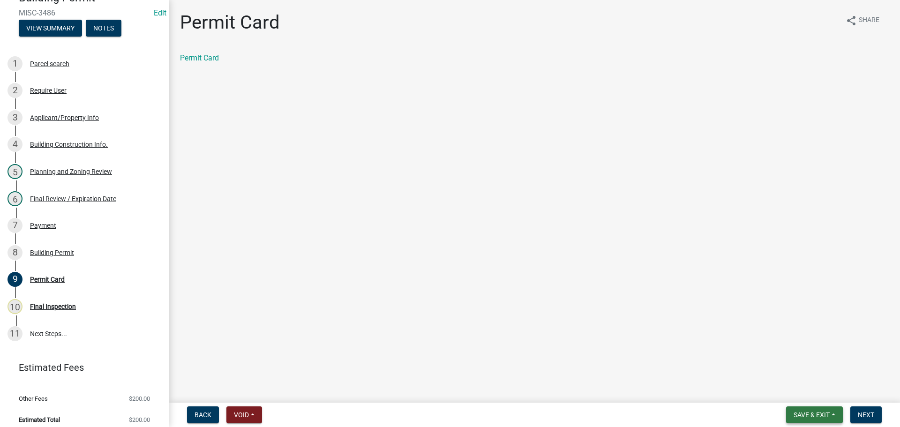
click at [812, 416] on span "Save & Exit" at bounding box center [811, 414] width 36 height 7
click at [801, 394] on button "Save & Exit" at bounding box center [805, 390] width 75 height 22
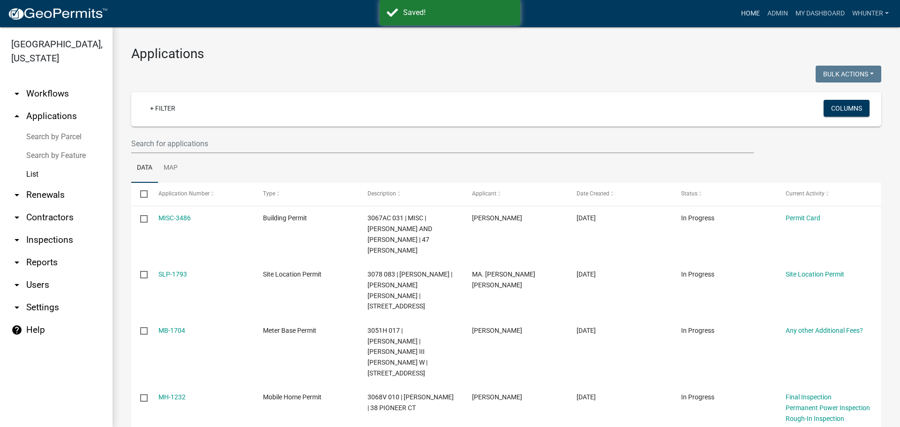
click at [746, 13] on link "Home" at bounding box center [750, 14] width 26 height 18
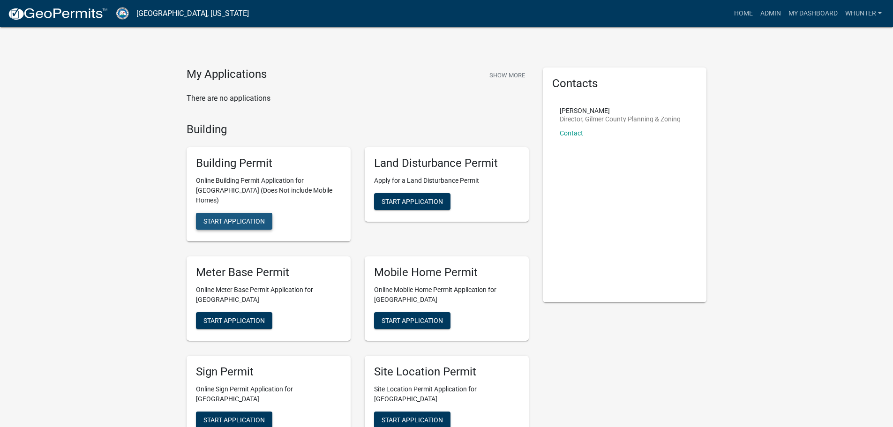
click at [250, 216] on button "Start Application" at bounding box center [234, 221] width 76 height 17
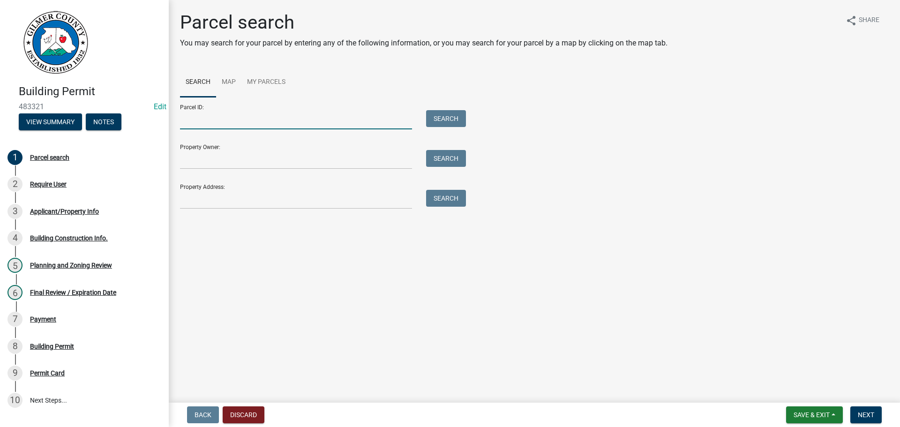
drag, startPoint x: 231, startPoint y: 117, endPoint x: 249, endPoint y: 117, distance: 18.3
click at [231, 117] on input "Parcel ID:" at bounding box center [296, 119] width 232 height 19
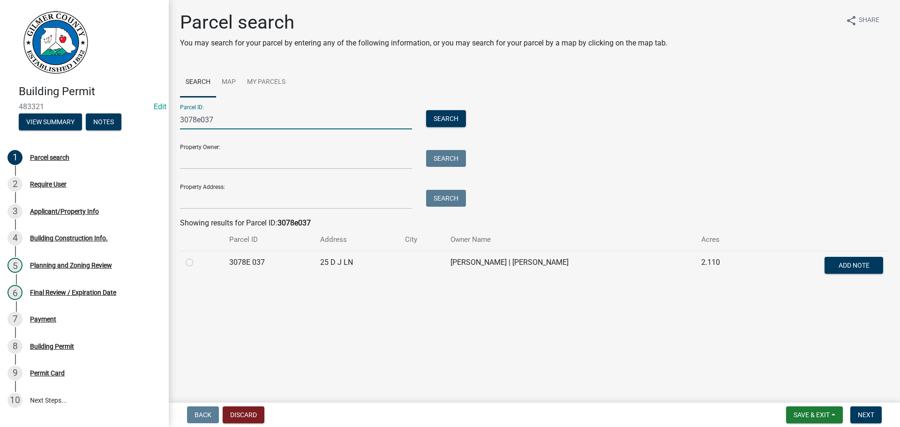
type input "3078e037"
click at [197, 257] on label at bounding box center [197, 257] width 0 height 0
click at [197, 262] on 037 "radio" at bounding box center [200, 260] width 6 height 6
radio 037 "true"
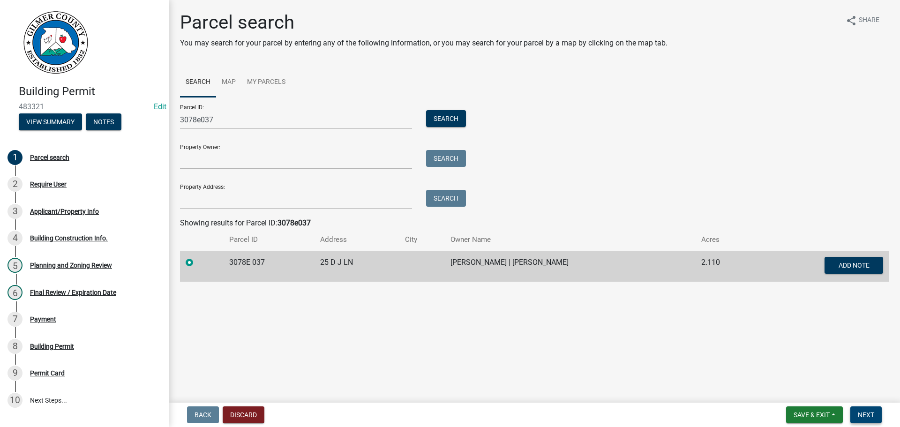
click at [869, 412] on span "Next" at bounding box center [866, 414] width 16 height 7
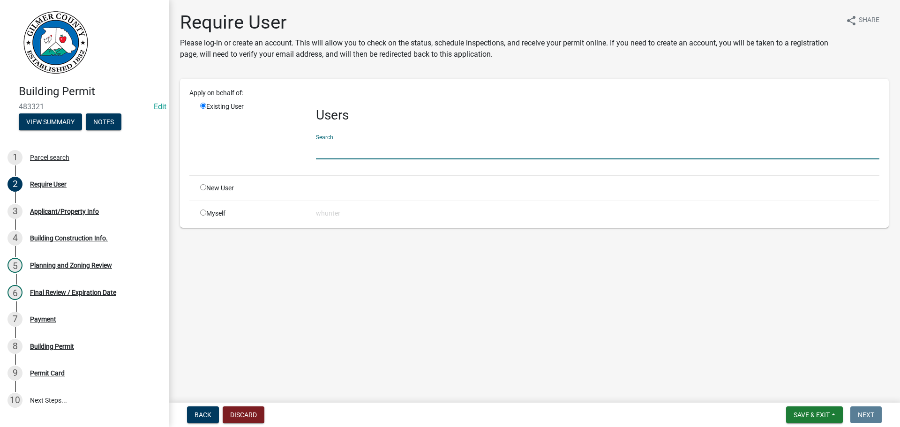
click at [342, 149] on input "text" at bounding box center [597, 149] width 563 height 19
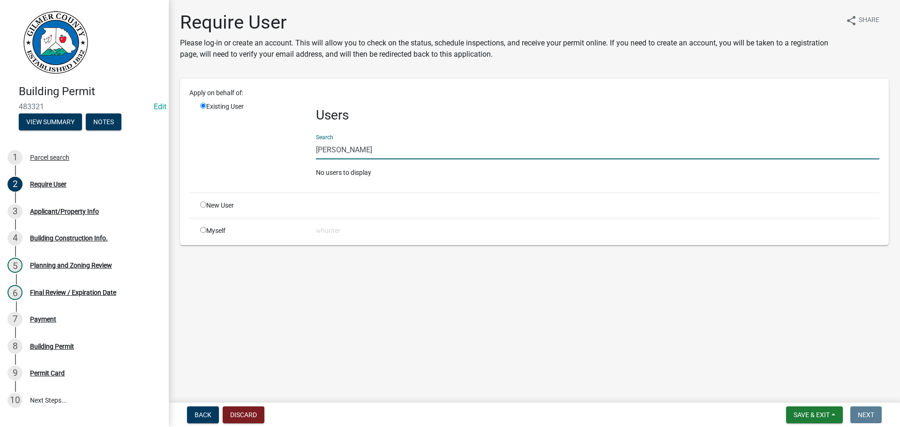
type input "[PERSON_NAME]"
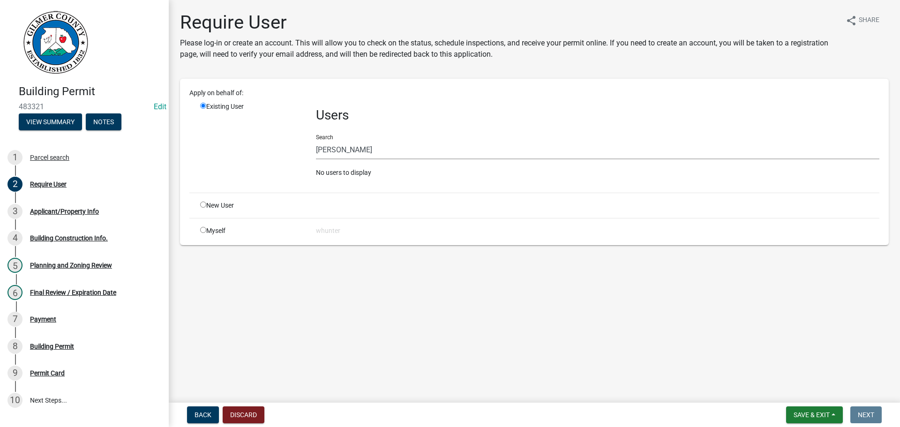
click at [205, 207] on input "radio" at bounding box center [203, 204] width 6 height 6
radio input "true"
radio input "false"
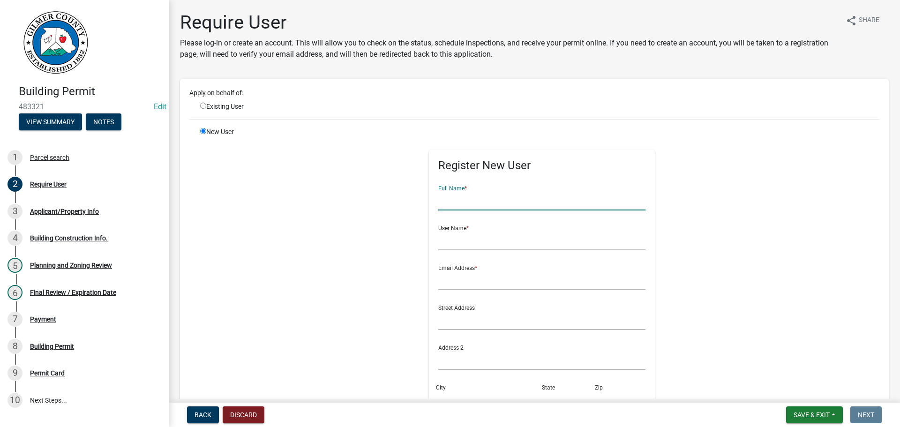
click at [485, 206] on input "text" at bounding box center [542, 200] width 208 height 19
type input "[PERSON_NAME]"
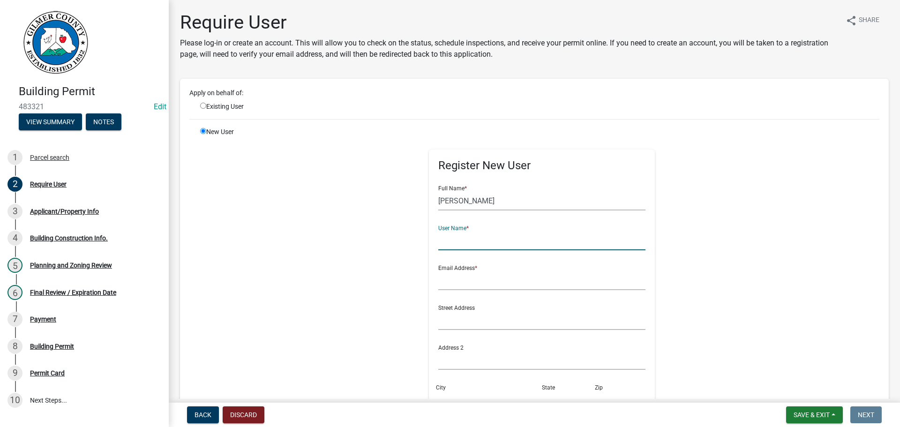
type input "J"
type input "G"
type input "HARRYRIENKS"
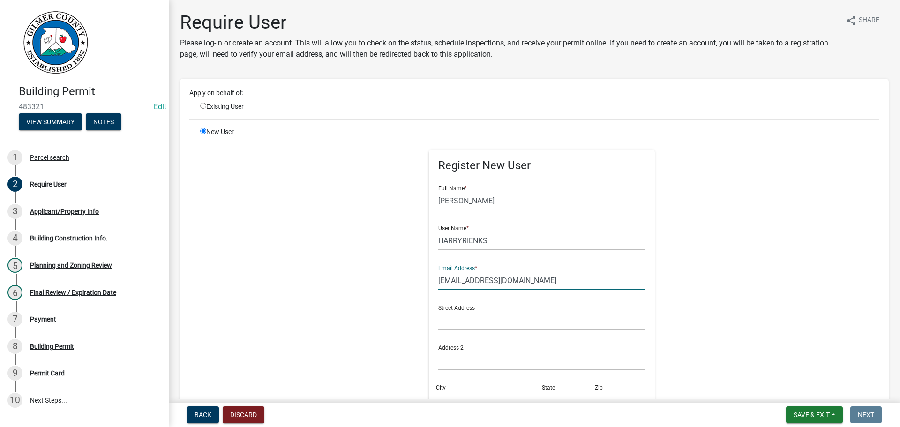
type input "[EMAIL_ADDRESS][DOMAIN_NAME]"
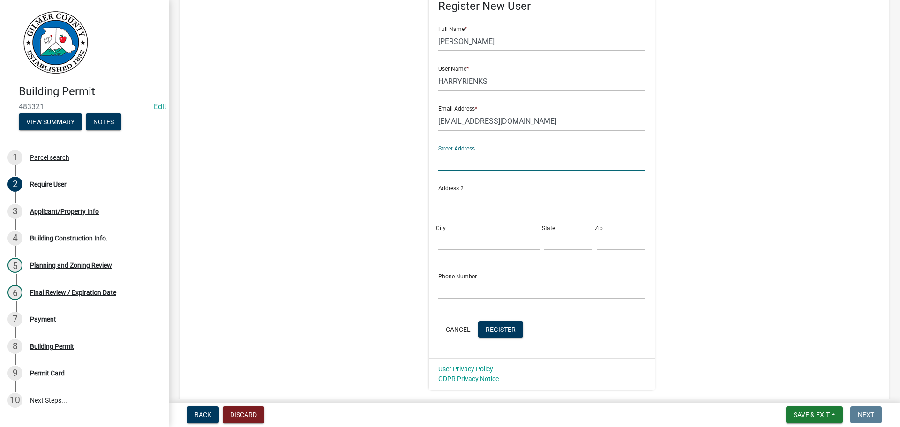
scroll to position [221, 0]
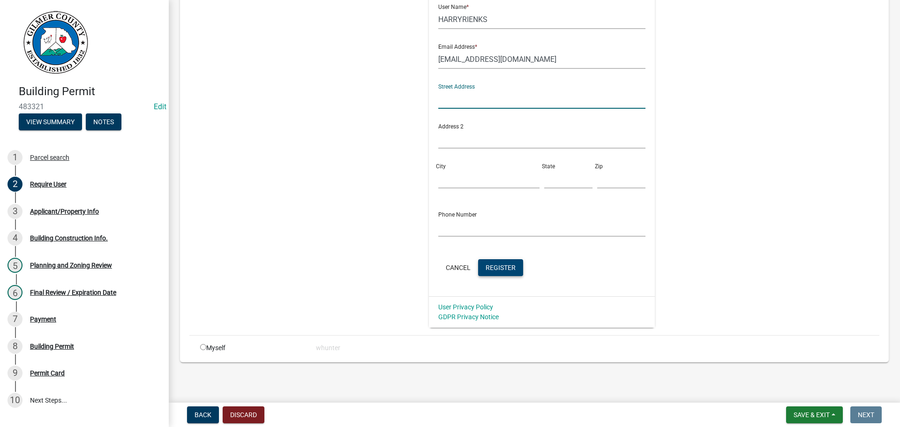
click at [485, 270] on span "Register" at bounding box center [500, 266] width 30 height 7
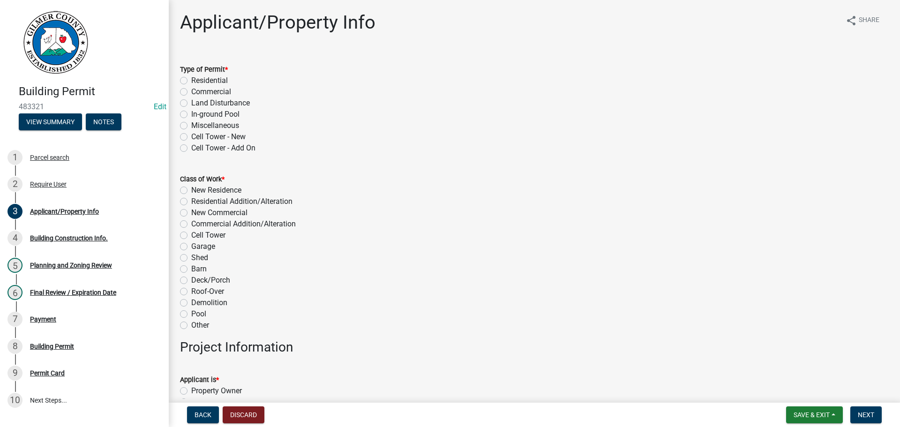
click at [217, 125] on label "Miscellaneous" at bounding box center [215, 125] width 48 height 11
click at [197, 125] on input "Miscellaneous" at bounding box center [194, 123] width 6 height 6
radio input "true"
click at [249, 199] on label "Residential Addition/Alteration" at bounding box center [241, 201] width 101 height 11
click at [197, 199] on input "Residential Addition/Alteration" at bounding box center [194, 199] width 6 height 6
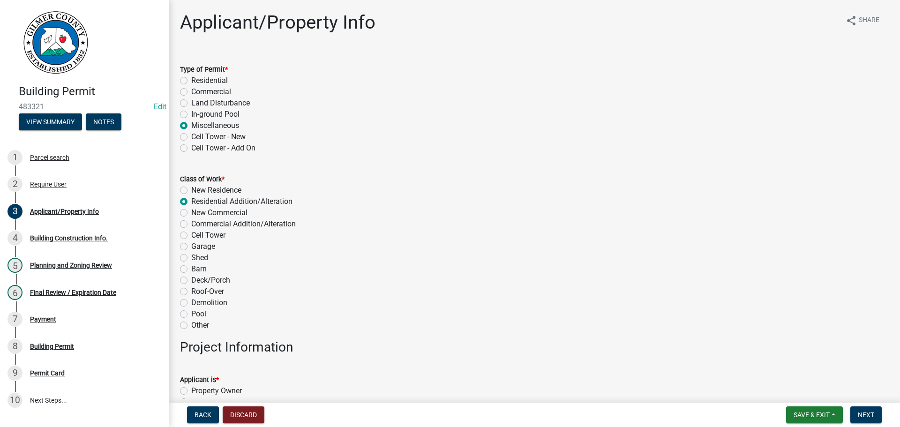
radio input "true"
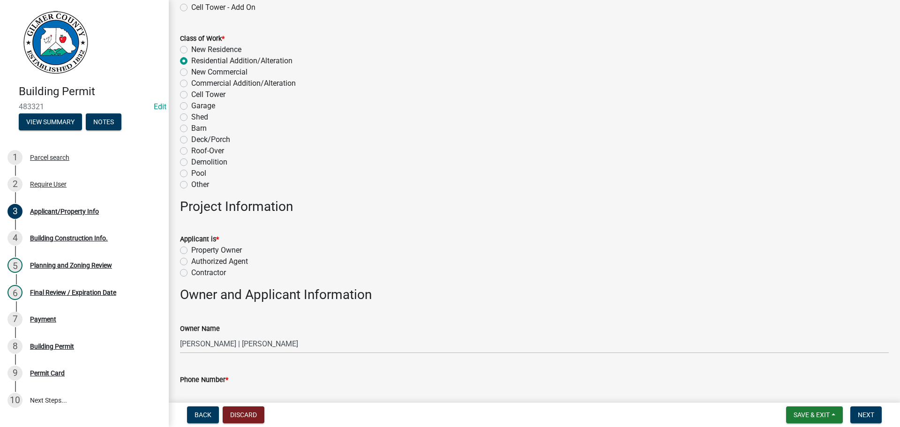
click at [221, 245] on label "Property Owner" at bounding box center [216, 250] width 51 height 11
click at [197, 245] on input "Property Owner" at bounding box center [194, 248] width 6 height 6
radio input "true"
click at [221, 249] on label "Property Owner" at bounding box center [216, 250] width 51 height 11
click at [197, 249] on input "Property Owner" at bounding box center [194, 248] width 6 height 6
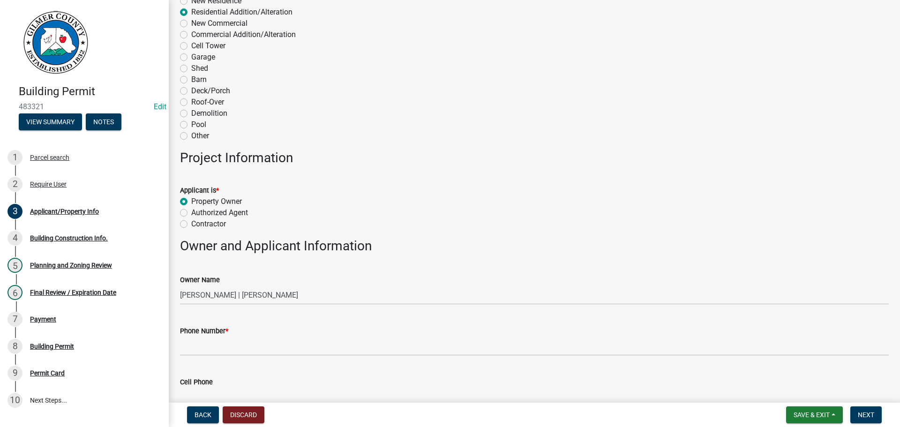
scroll to position [234, 0]
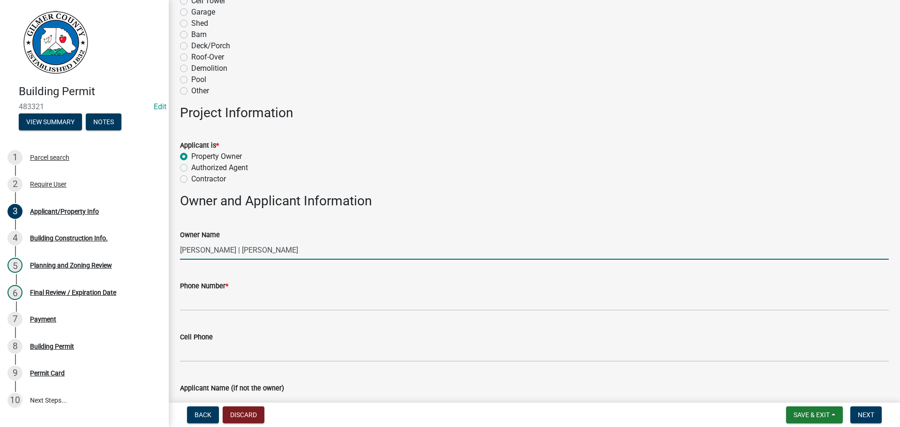
click at [246, 254] on input "[PERSON_NAME] | [PERSON_NAME]" at bounding box center [534, 249] width 708 height 19
click at [221, 250] on input "[PERSON_NAME] | [PERSON_NAME]" at bounding box center [534, 249] width 708 height 19
type input "[PERSON_NAME] AND [PERSON_NAME]"
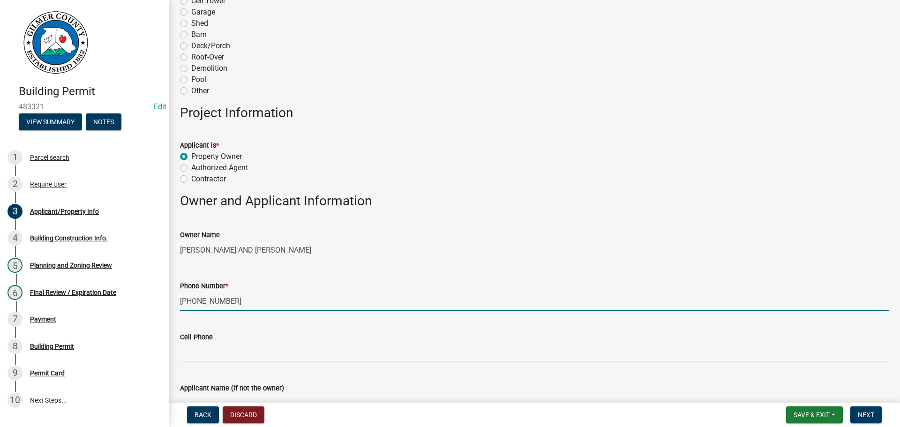
type input "[PHONE_NUMBER]"
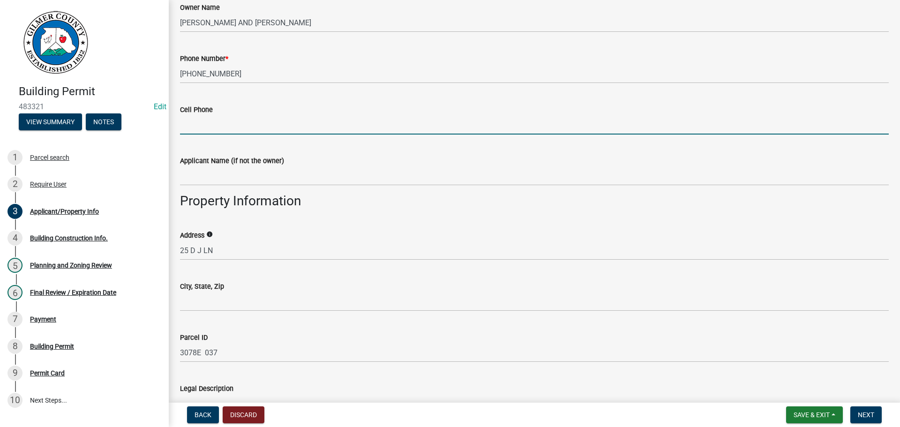
scroll to position [469, 0]
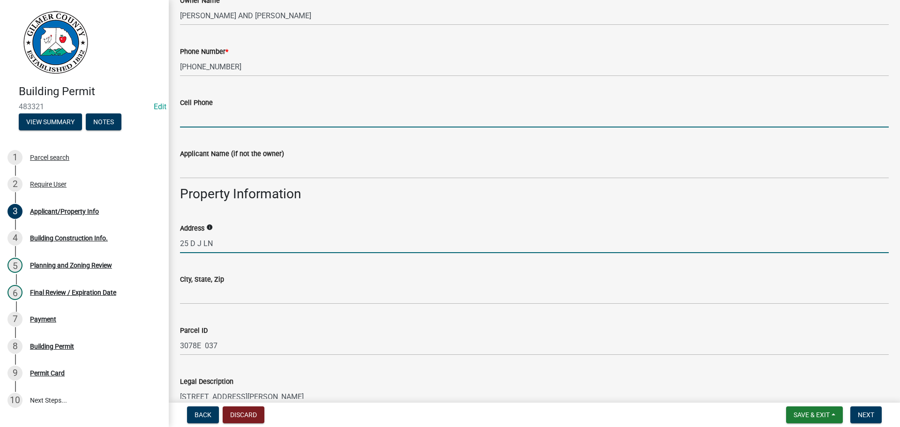
click at [247, 244] on input "25 D J LN" at bounding box center [534, 243] width 708 height 19
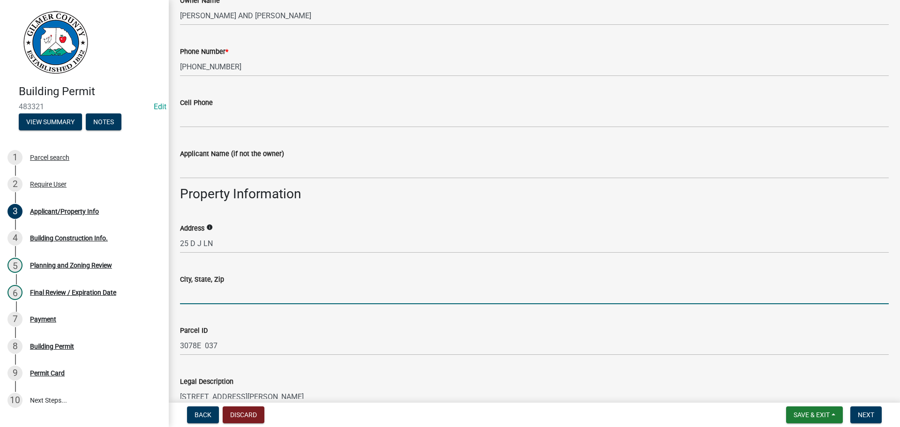
click at [244, 291] on input "City, State, Zip" at bounding box center [534, 294] width 708 height 19
type input "ELLIJAY, GA 30540"
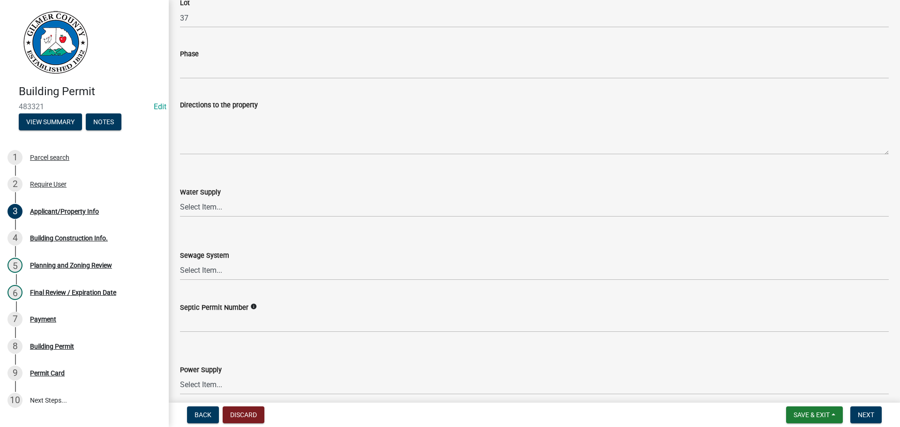
scroll to position [1265, 0]
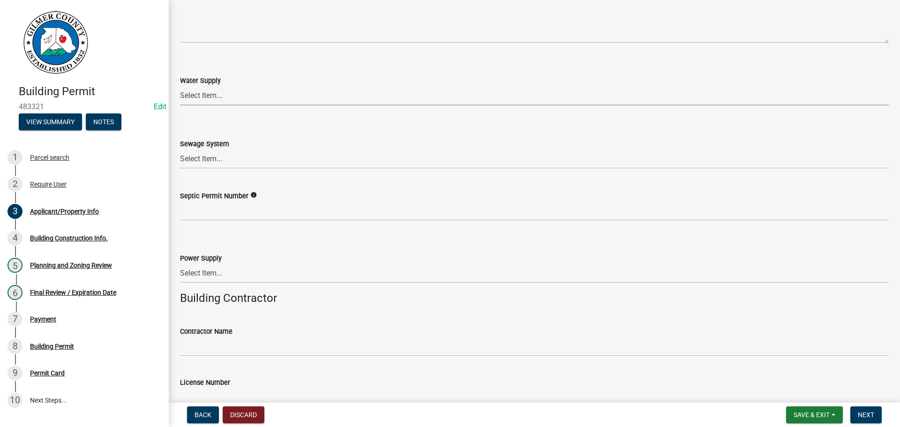
drag, startPoint x: 206, startPoint y: 90, endPoint x: 207, endPoint y: 103, distance: 12.3
click at [206, 90] on select "Select Item... Well Community Public Spring" at bounding box center [534, 95] width 708 height 19
click at [180, 86] on select "Select Item... Well Community Public Spring" at bounding box center [534, 95] width 708 height 19
select select "6d3c22a4-bb85-4608-b1e4-8a8b34b9a216"
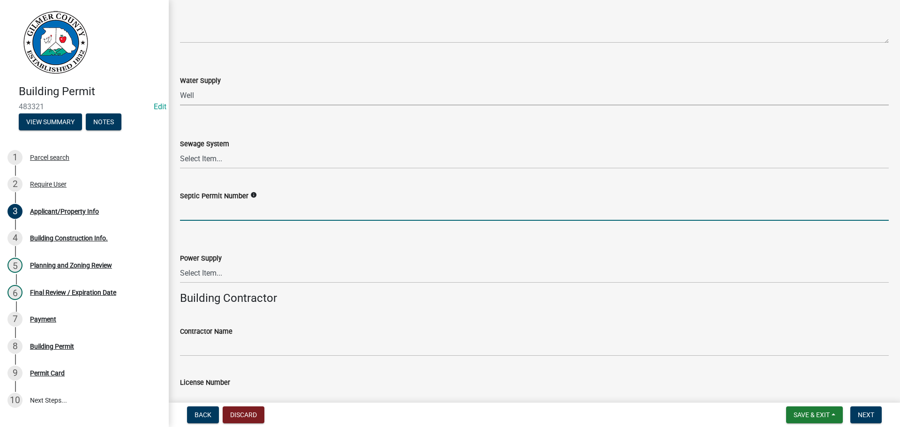
click at [216, 207] on input "Septic Permit Number" at bounding box center [534, 210] width 708 height 19
type input "061-7870"
drag, startPoint x: 196, startPoint y: 292, endPoint x: 199, endPoint y: 286, distance: 6.5
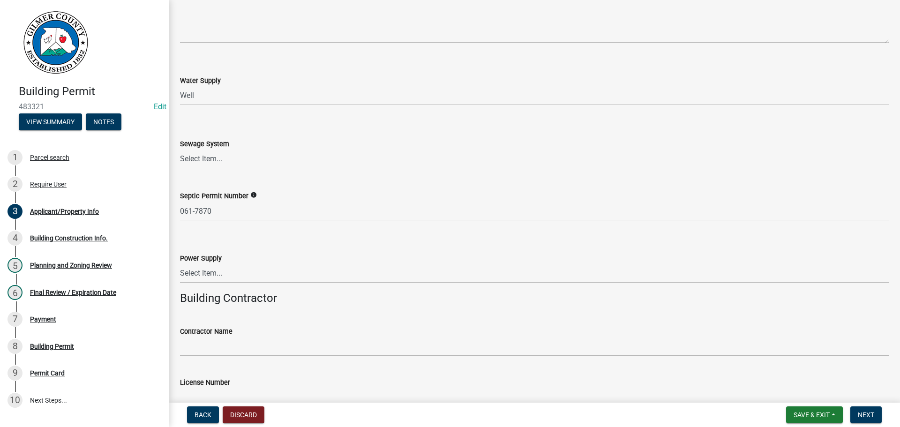
click at [199, 285] on wm-data-entity-input "Power Supply Select Item... Amicalola EMC [GEOGRAPHIC_DATA] EMC Tri-State Power…" at bounding box center [534, 259] width 708 height 63
click at [208, 276] on select "Select Item... Amicalola EMC [GEOGRAPHIC_DATA] EMC Tri-State Power [US_STATE] P…" at bounding box center [534, 273] width 708 height 19
click at [180, 264] on select "Select Item... Amicalola EMC [GEOGRAPHIC_DATA] EMC Tri-State Power [US_STATE] P…" at bounding box center [534, 273] width 708 height 19
select select "c9feaa94-b03b-4165-97cf-90fdf63947c5"
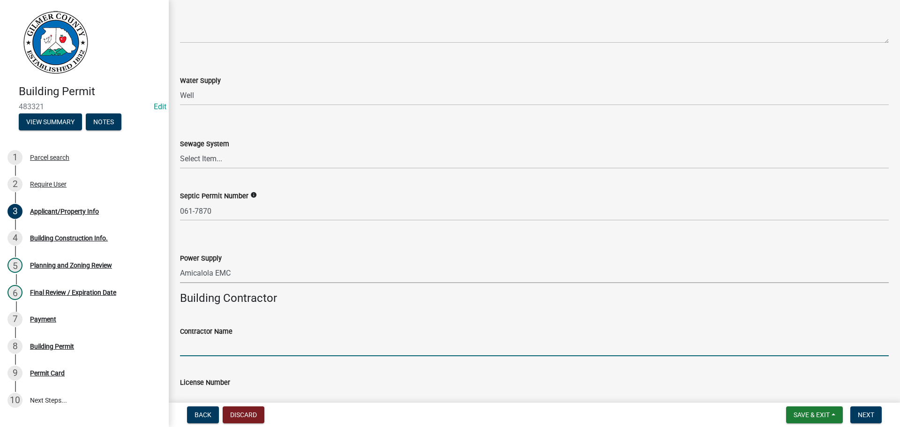
click at [217, 351] on input "Contractor Name" at bounding box center [534, 346] width 708 height 19
type input "HOMEOWNER"
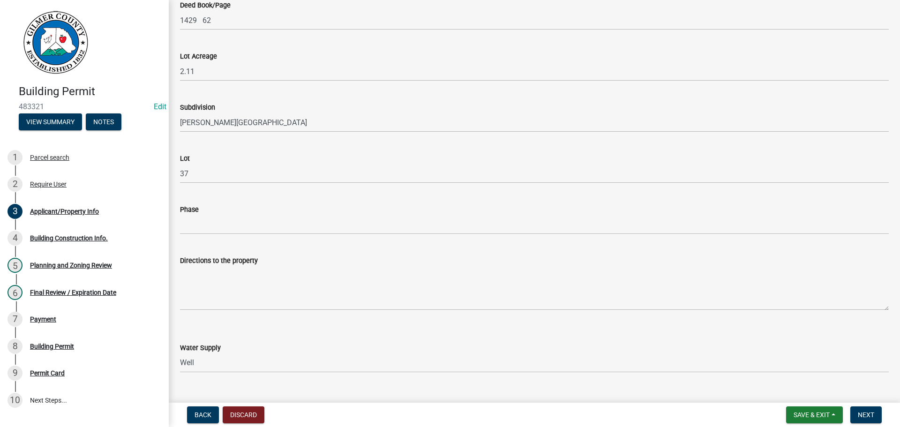
scroll to position [992, 0]
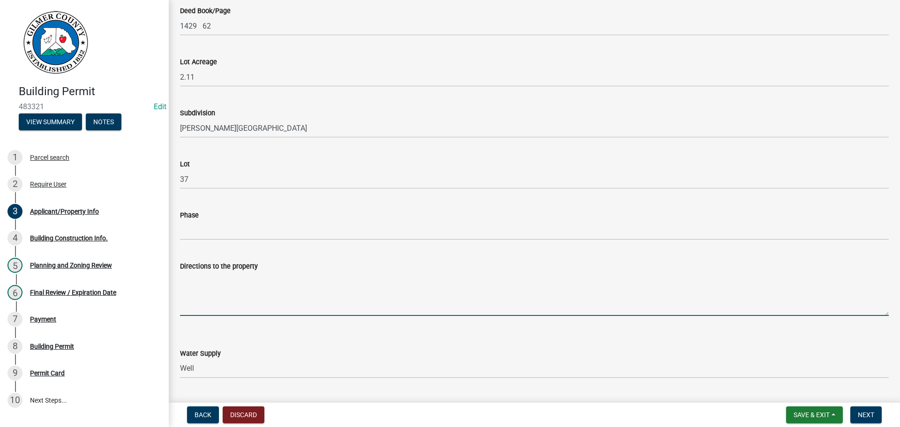
click at [321, 298] on textarea "Directions to the property" at bounding box center [534, 294] width 708 height 44
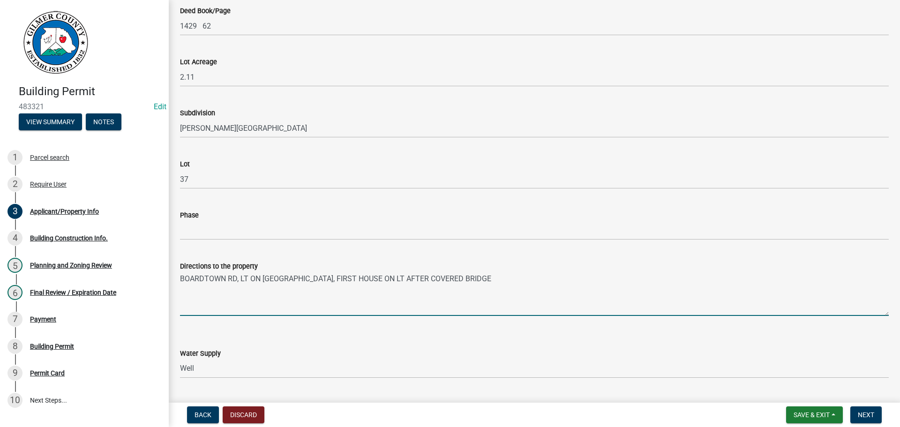
click at [324, 276] on textarea "BOARDTOWN RD, LT ON [GEOGRAPHIC_DATA], FIRST HOUSE ON LT AFTER COVERED BRIDGE" at bounding box center [534, 294] width 708 height 44
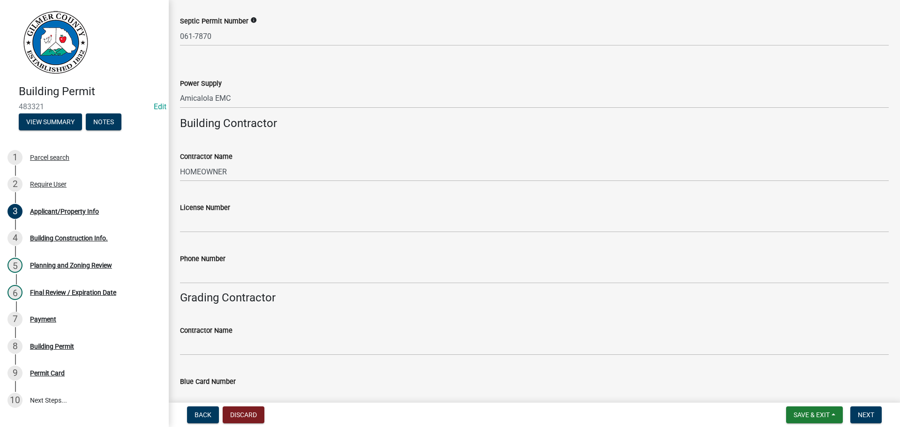
scroll to position [1543, 0]
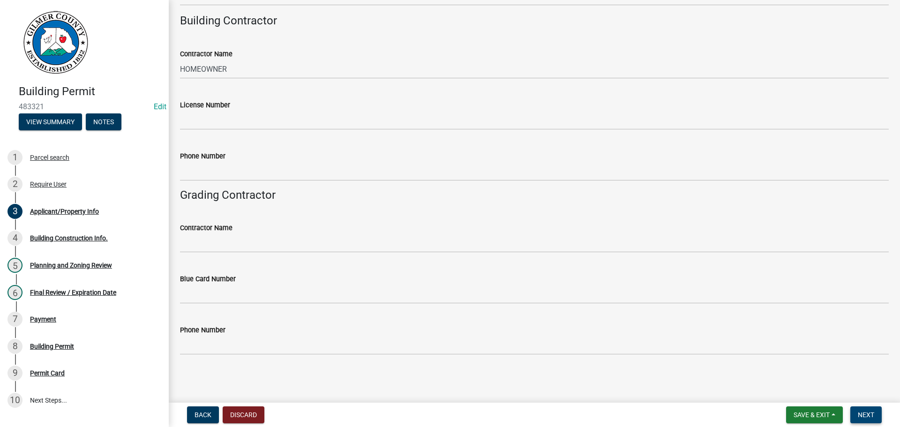
type textarea "BOARDTOWN RD, LT ON FLAT BRANCH RD, RT ON BMW, ON THE CORNER OF BMW AND DJ - FI…"
click at [866, 416] on span "Next" at bounding box center [866, 414] width 16 height 7
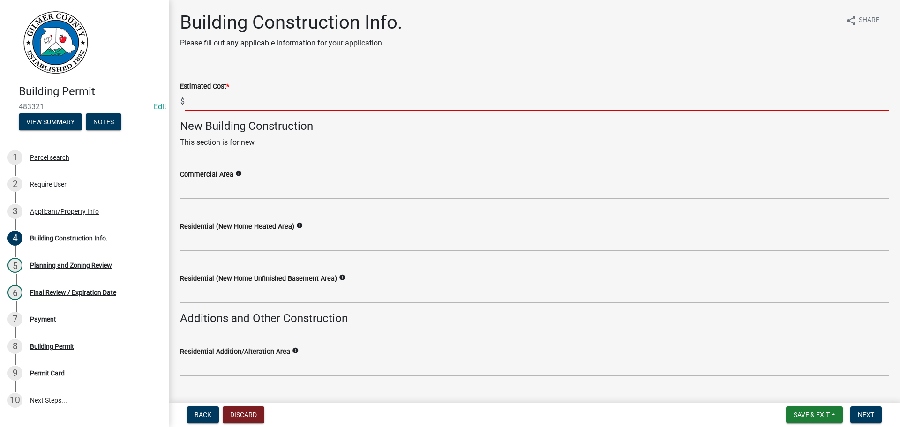
click at [234, 103] on input "text" at bounding box center [537, 101] width 704 height 19
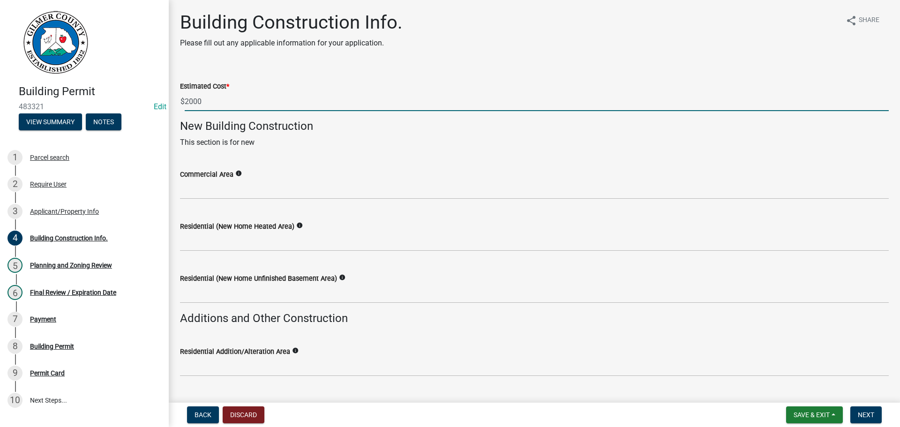
type input "2000"
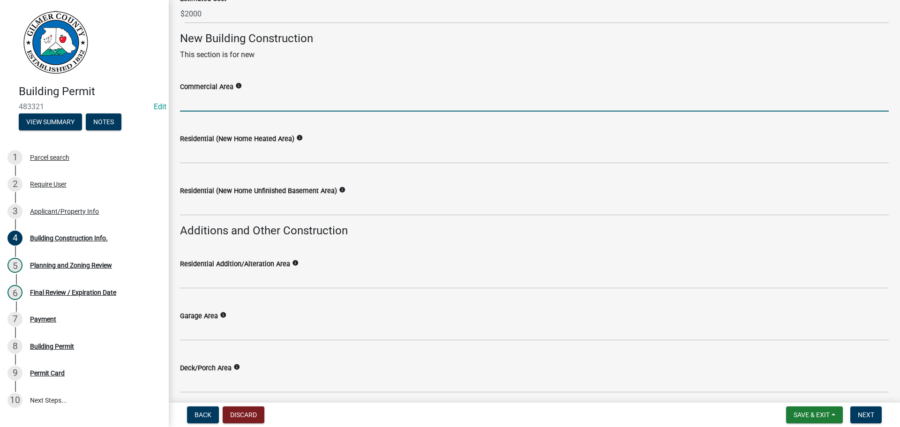
scroll to position [110, 0]
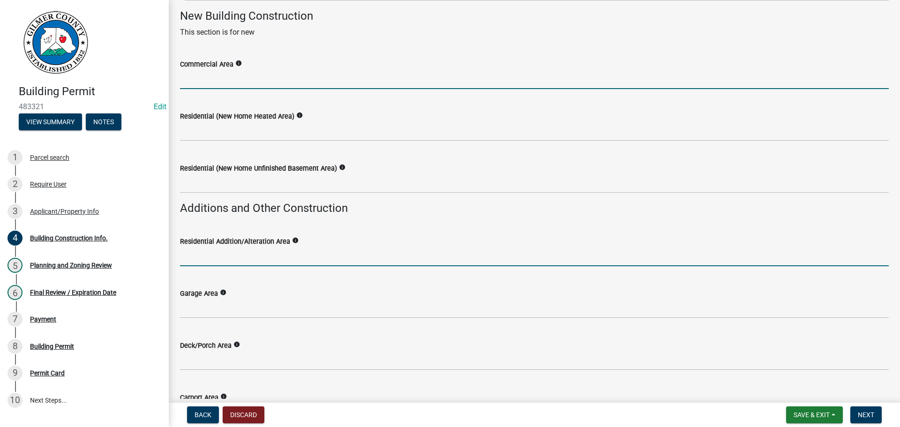
click at [246, 251] on input "text" at bounding box center [534, 256] width 708 height 19
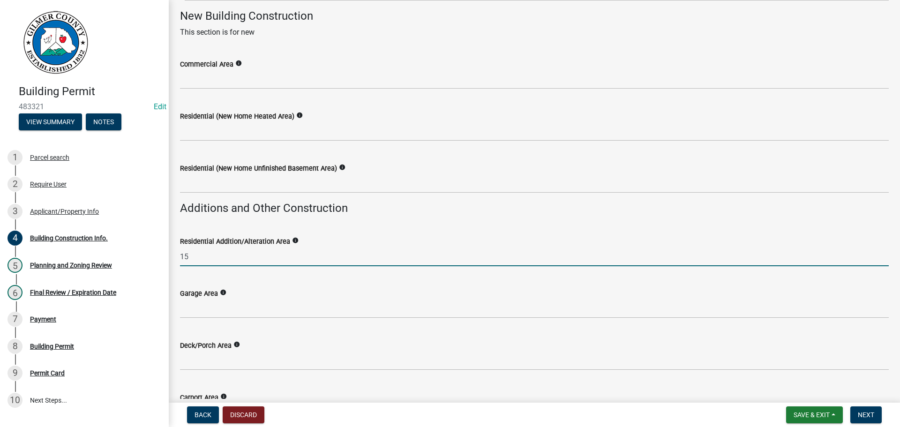
type input "15"
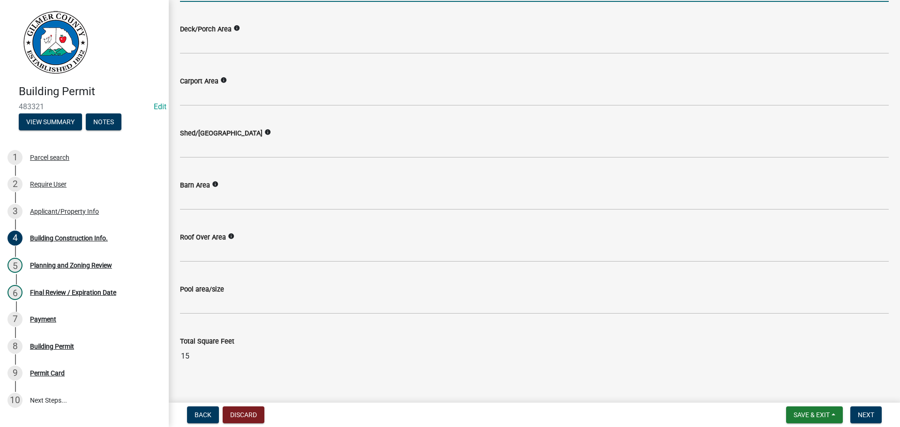
scroll to position [438, 0]
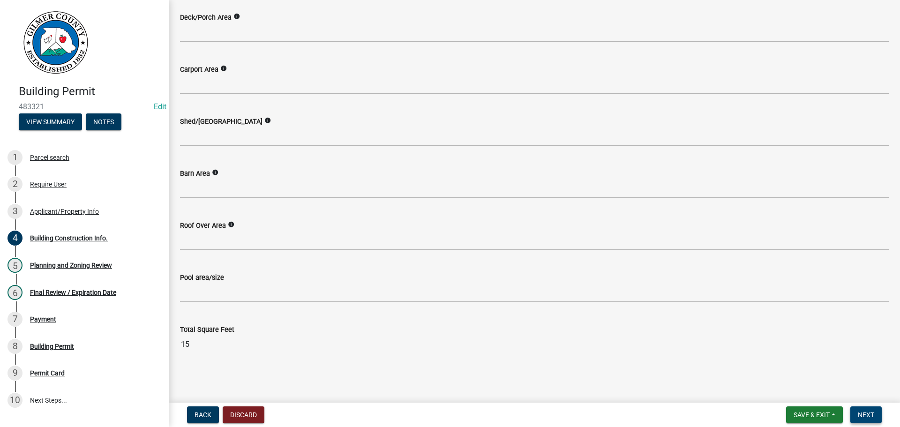
click at [867, 416] on span "Next" at bounding box center [866, 414] width 16 height 7
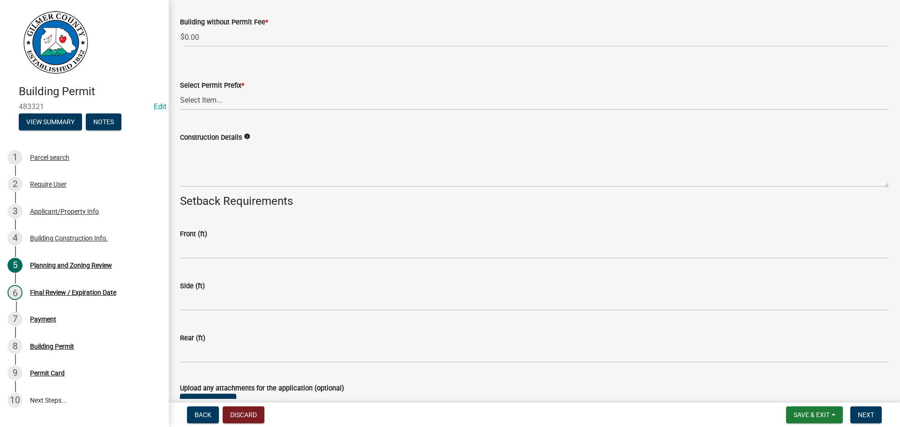
scroll to position [1974, 0]
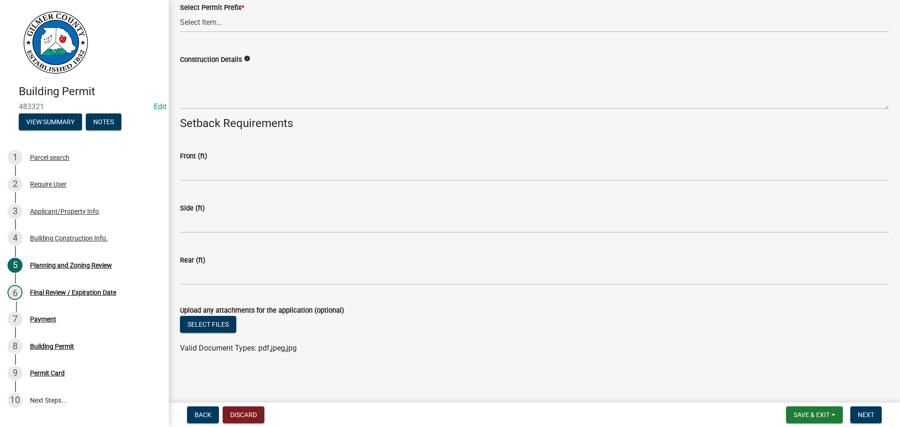
click at [224, 161] on div "Front (ft)" at bounding box center [534, 155] width 708 height 11
click at [867, 416] on span "Next" at bounding box center [866, 414] width 16 height 7
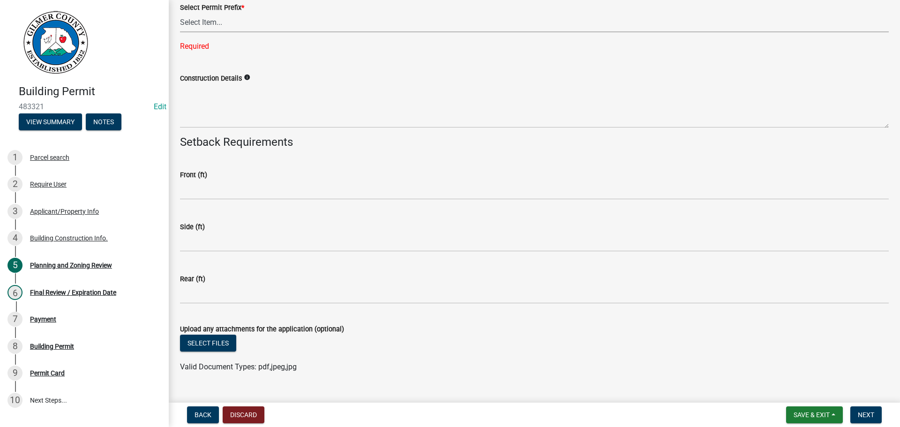
click at [217, 23] on select "Select Item... RES COMM MB LAND POOL MISC CELL TOWER - NEW CELL TOWER - ADD ON" at bounding box center [534, 22] width 708 height 19
click at [180, 13] on select "Select Item... RES COMM MB LAND POOL MISC CELL TOWER - NEW CELL TOWER - ADD ON" at bounding box center [534, 22] width 708 height 19
select select "d8142ddf-27f7-42b0-ba1e-04fee764576f"
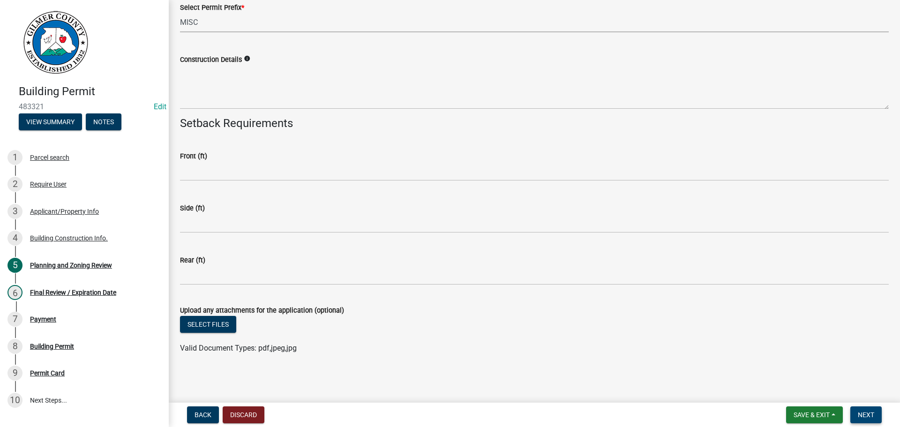
drag, startPoint x: 861, startPoint y: 415, endPoint x: 835, endPoint y: 406, distance: 27.4
click at [861, 412] on span "Next" at bounding box center [866, 414] width 16 height 7
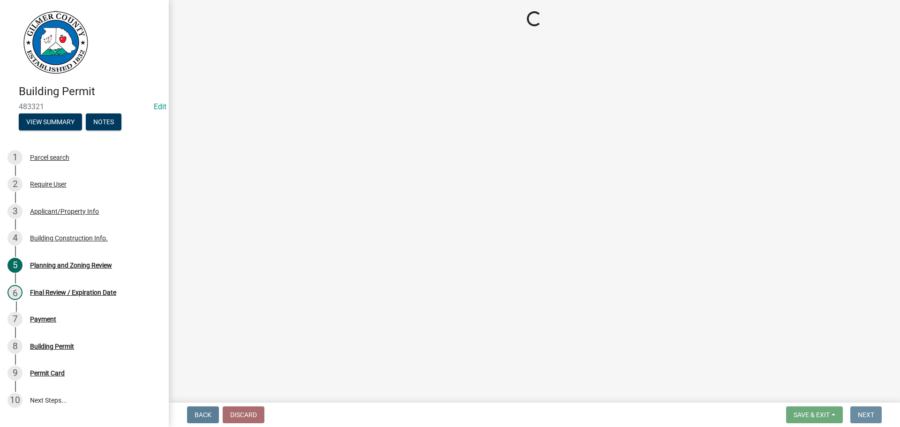
scroll to position [0, 0]
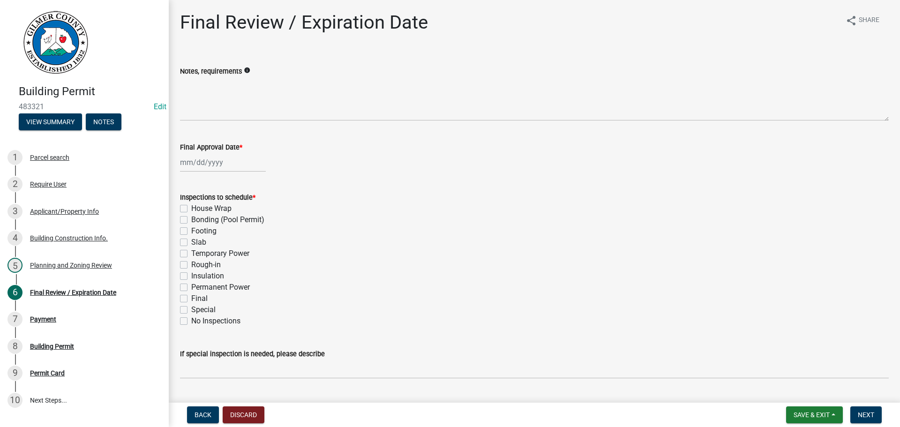
click at [201, 256] on label "Temporary Power" at bounding box center [220, 253] width 58 height 11
click at [197, 254] on input "Temporary Power" at bounding box center [194, 251] width 6 height 6
checkbox input "true"
checkbox input "false"
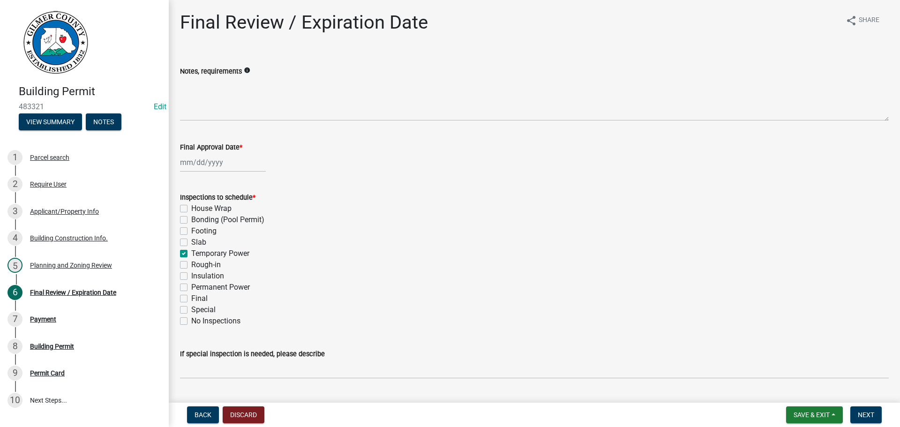
checkbox input "false"
checkbox input "true"
checkbox input "false"
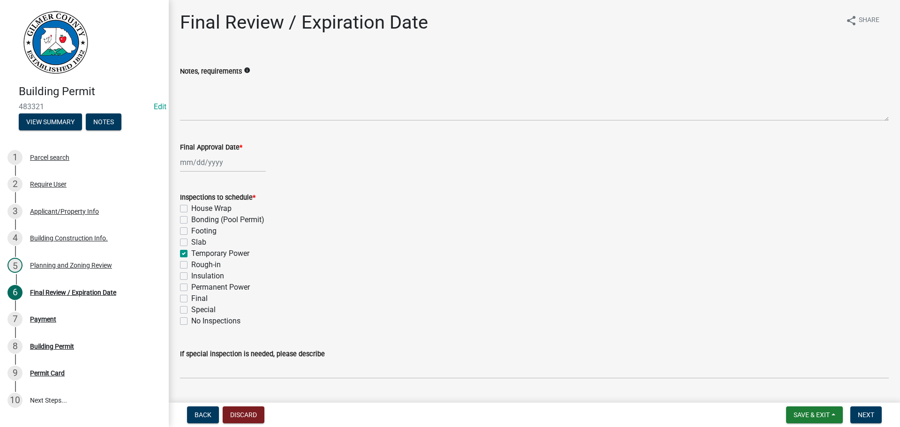
checkbox input "false"
click at [198, 264] on label "Rough-in" at bounding box center [206, 264] width 30 height 11
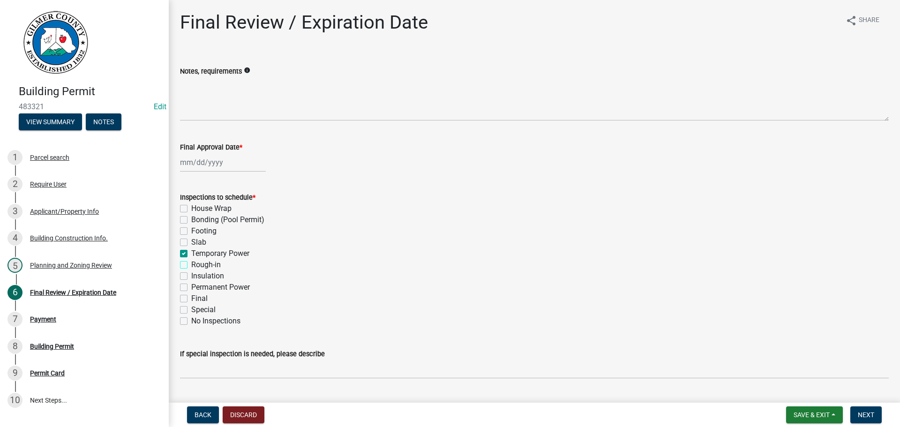
click at [197, 264] on input "Rough-in" at bounding box center [194, 262] width 6 height 6
checkbox input "true"
checkbox input "false"
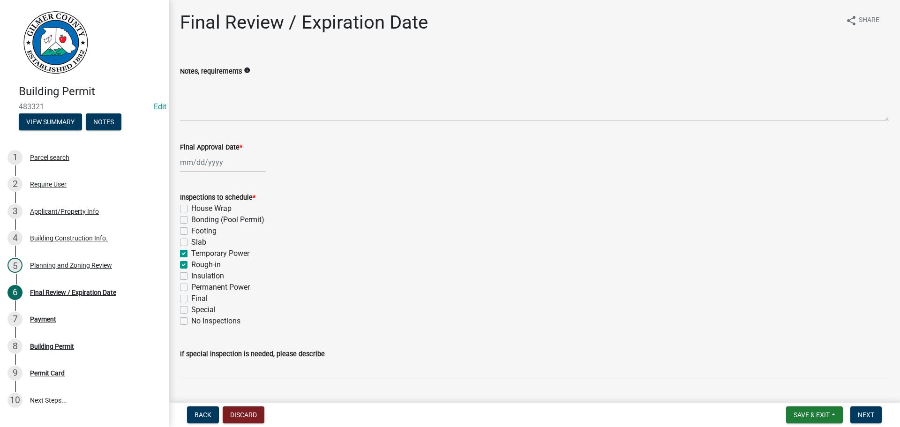
checkbox input "false"
checkbox input "true"
checkbox input "false"
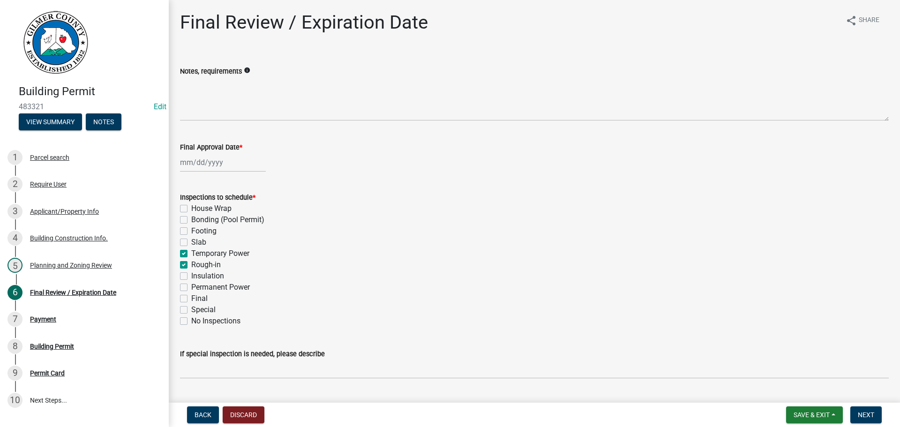
checkbox input "false"
click at [195, 254] on label "Temporary Power" at bounding box center [220, 253] width 58 height 11
click at [195, 254] on input "Temporary Power" at bounding box center [194, 251] width 6 height 6
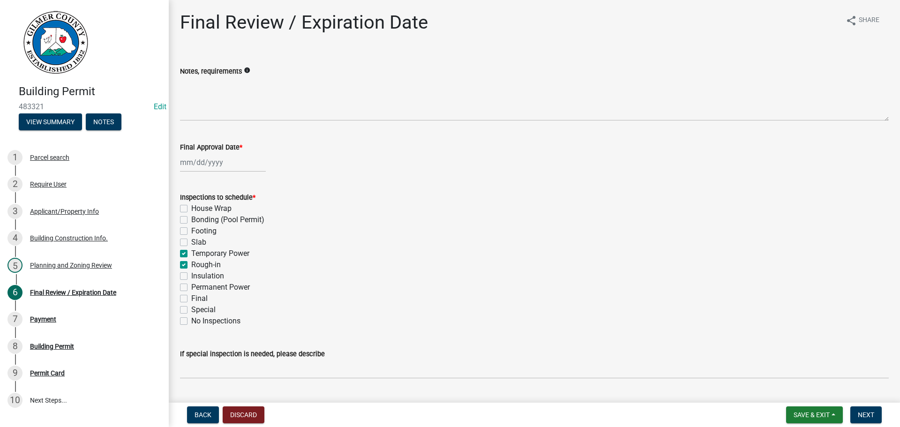
checkbox input "false"
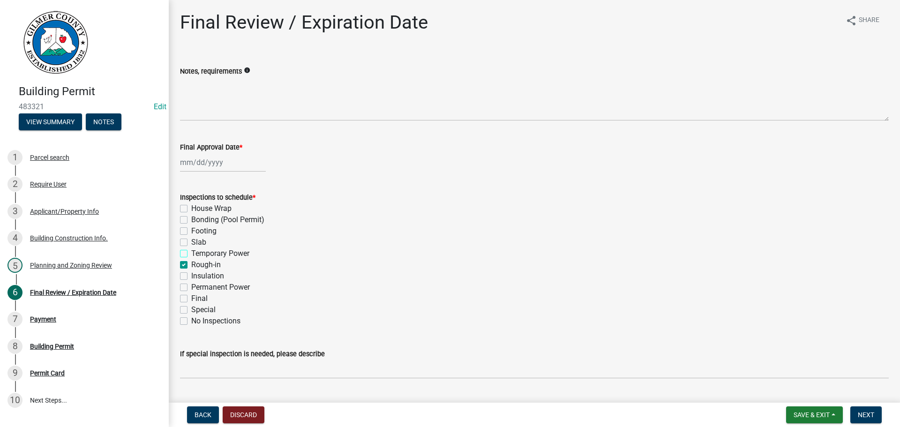
checkbox input "false"
checkbox input "true"
checkbox input "false"
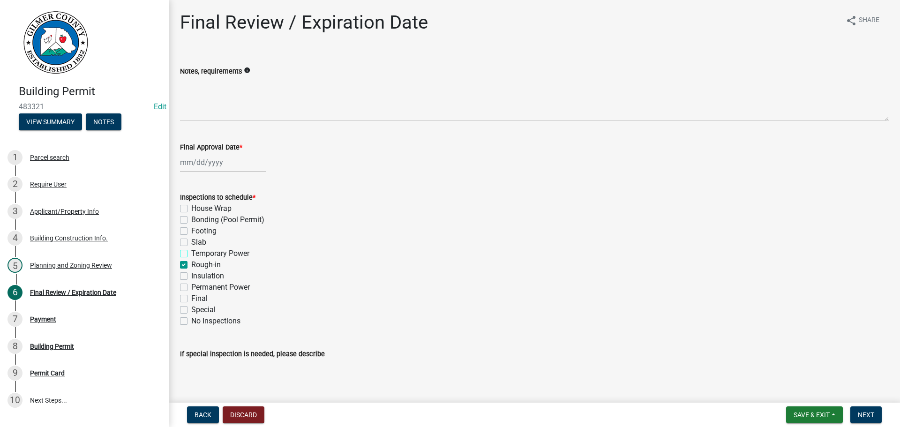
checkbox input "false"
click at [198, 298] on label "Final" at bounding box center [199, 298] width 16 height 11
click at [197, 298] on input "Final" at bounding box center [194, 296] width 6 height 6
checkbox input "true"
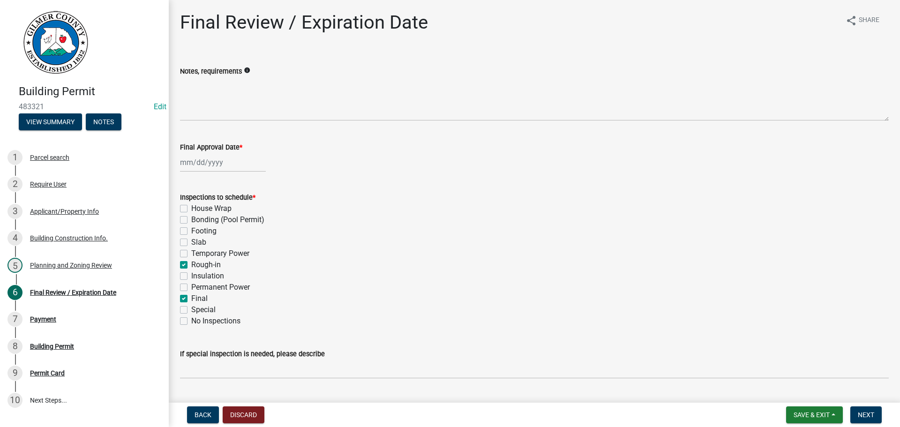
checkbox input "false"
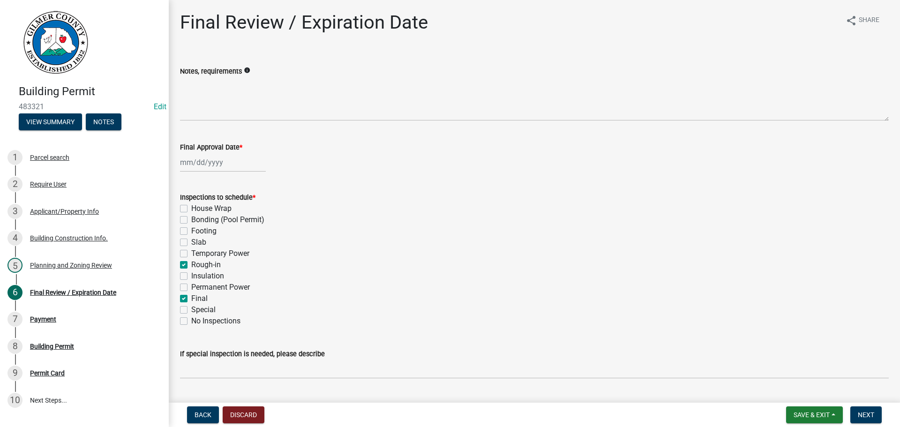
checkbox input "true"
checkbox input "false"
checkbox input "true"
checkbox input "false"
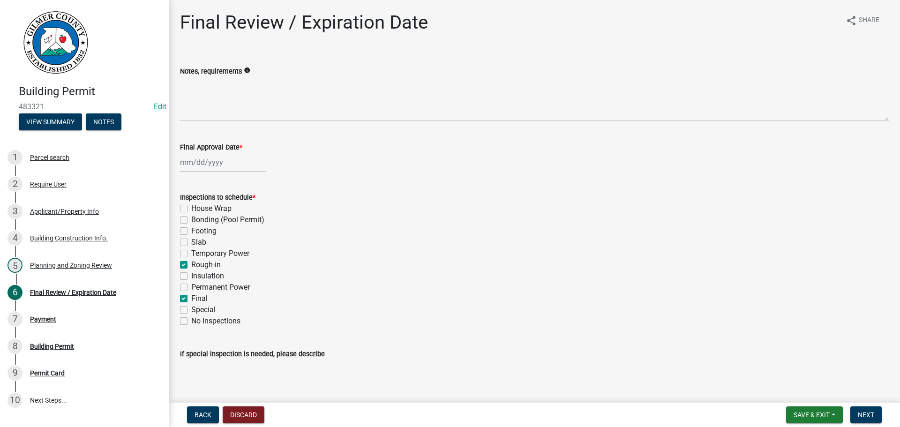
checkbox input "false"
click at [206, 153] on div at bounding box center [223, 162] width 86 height 19
select select "9"
select select "2025"
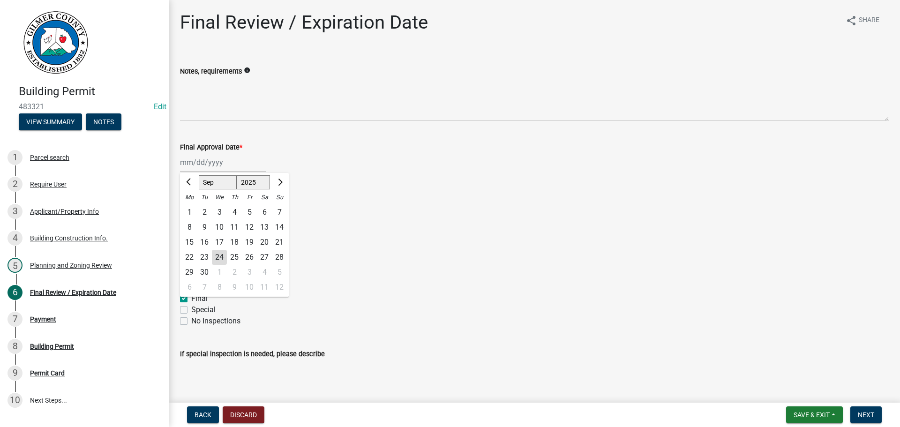
click at [220, 257] on div "24" at bounding box center [219, 257] width 15 height 15
type input "[DATE]"
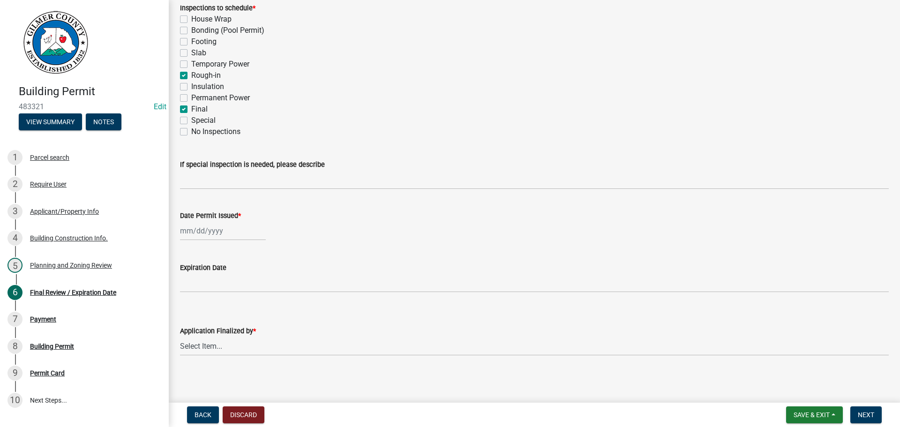
scroll to position [191, 0]
click at [202, 238] on div at bounding box center [223, 228] width 86 height 19
select select "9"
select select "2025"
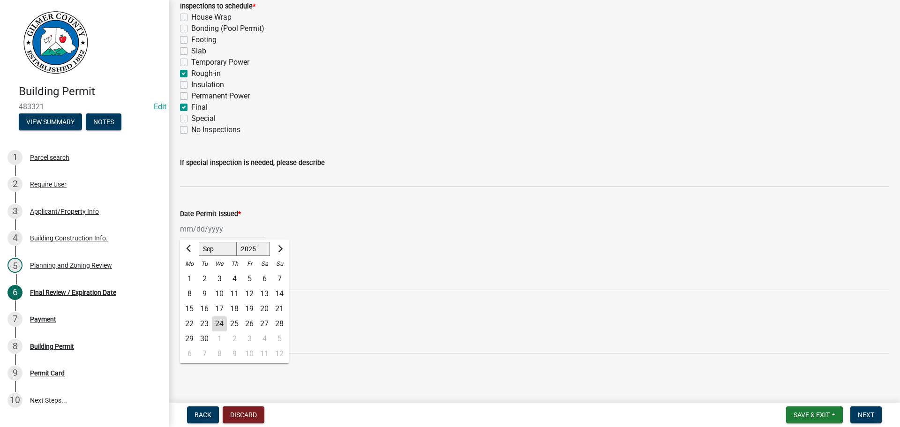
click at [221, 324] on div "24" at bounding box center [219, 323] width 15 height 15
type input "[DATE]"
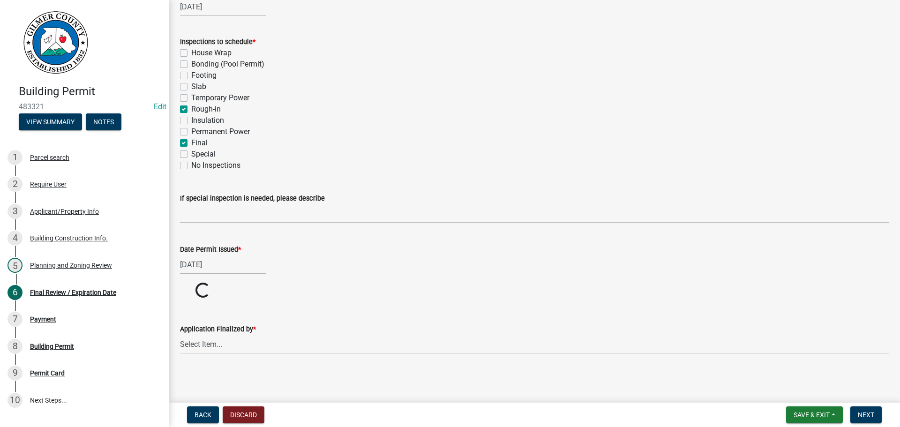
scroll to position [156, 0]
drag, startPoint x: 224, startPoint y: 342, endPoint x: 230, endPoint y: 348, distance: 8.6
click at [224, 342] on select "Select Item... [PERSON_NAME] [PERSON_NAME] [PERSON_NAME] [PERSON_NAME] [PERSON_…" at bounding box center [534, 344] width 708 height 19
click at [180, 370] on select "Select Item... [PERSON_NAME] [PERSON_NAME] [PERSON_NAME] [PERSON_NAME] [PERSON_…" at bounding box center [534, 379] width 708 height 19
drag, startPoint x: 206, startPoint y: 376, endPoint x: 217, endPoint y: 376, distance: 11.2
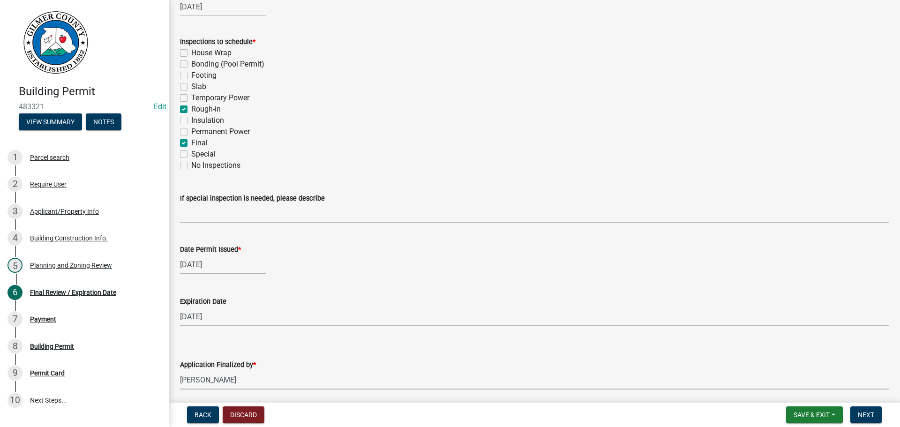
click at [206, 376] on select "Select Item... [PERSON_NAME] [PERSON_NAME] [PERSON_NAME] [PERSON_NAME] [PERSON_…" at bounding box center [534, 379] width 708 height 19
click at [180, 370] on select "Select Item... [PERSON_NAME] [PERSON_NAME] [PERSON_NAME] [PERSON_NAME] [PERSON_…" at bounding box center [534, 379] width 708 height 19
select select "5ce200eb-feb1-496b-8127-7891293955f5"
click at [870, 413] on span "Next" at bounding box center [866, 414] width 16 height 7
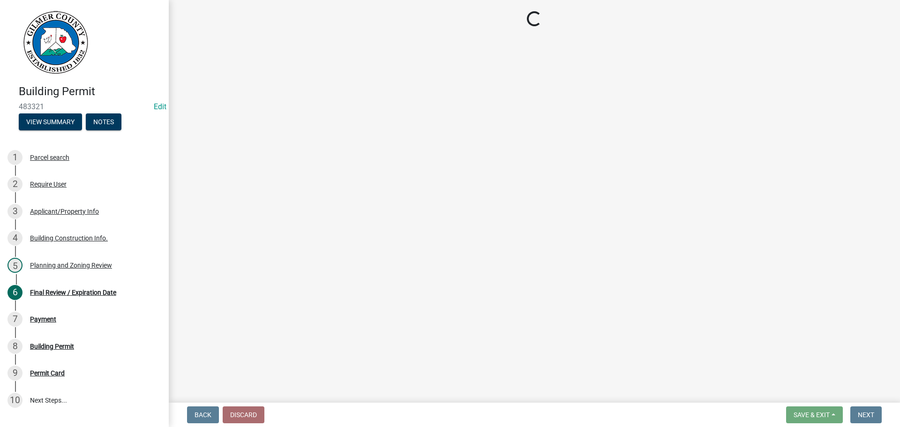
select select "2: 1"
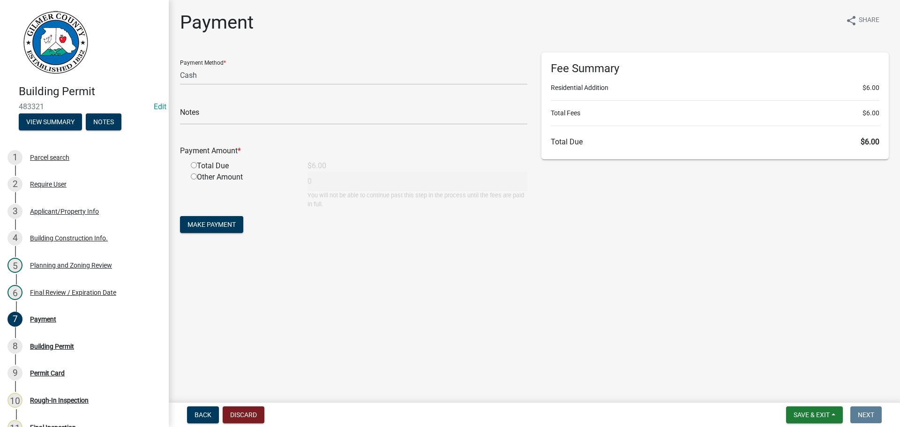
click at [196, 166] on input "radio" at bounding box center [194, 165] width 6 height 6
radio input "true"
type input "6"
click at [216, 230] on button "Make Payment" at bounding box center [211, 224] width 63 height 17
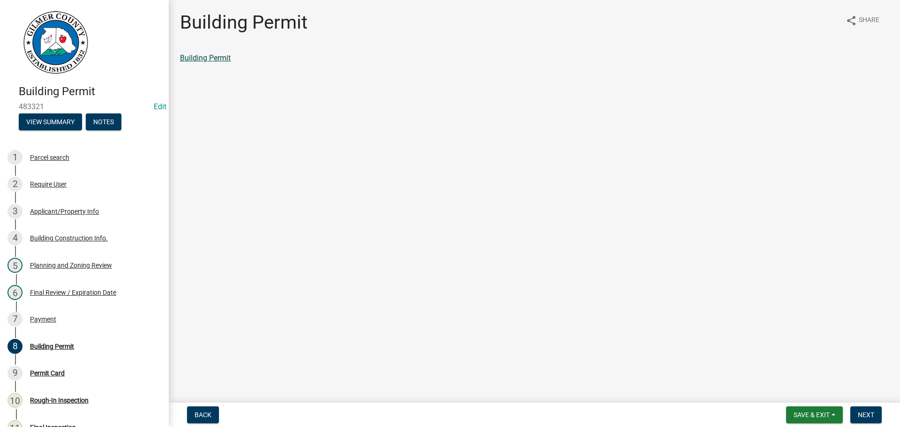
click at [221, 57] on link "Building Permit" at bounding box center [205, 57] width 51 height 9
click at [873, 420] on button "Next" at bounding box center [865, 414] width 31 height 17
click at [187, 58] on link "Permit Card" at bounding box center [199, 57] width 39 height 9
click at [784, 202] on main "Permit Card share Share Permit Card" at bounding box center [534, 199] width 731 height 399
drag, startPoint x: 784, startPoint y: 202, endPoint x: 812, endPoint y: 202, distance: 28.1
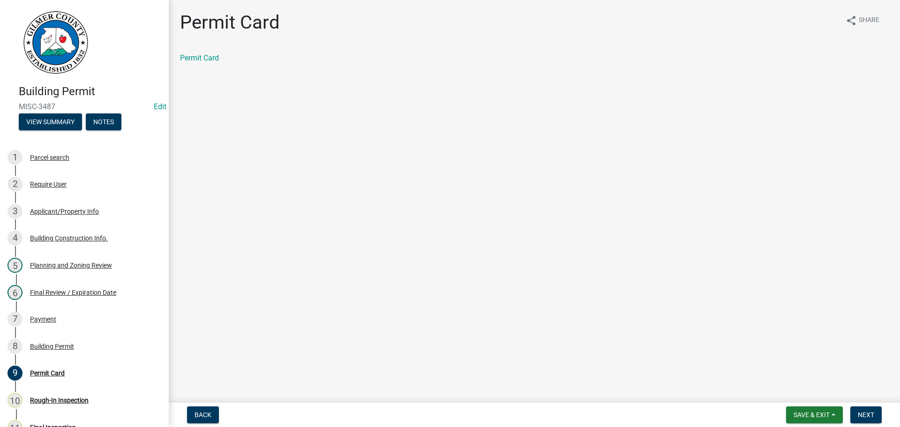
click at [789, 202] on main "Permit Card share Share Permit Card" at bounding box center [534, 199] width 731 height 399
click at [72, 320] on div "7 Payment" at bounding box center [80, 319] width 146 height 15
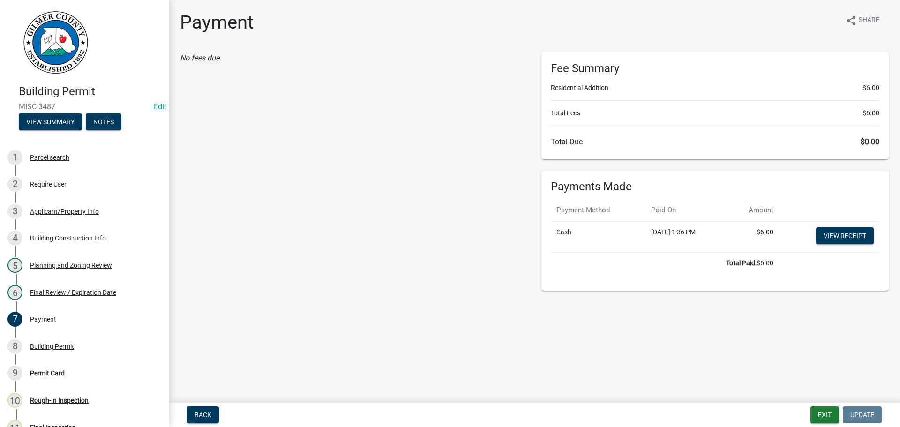
click at [842, 246] on td "View receipt" at bounding box center [829, 236] width 100 height 31
click at [845, 240] on link "View receipt" at bounding box center [845, 235] width 58 height 17
click at [841, 229] on link "View receipt" at bounding box center [845, 235] width 58 height 17
click at [819, 412] on button "Exit" at bounding box center [824, 414] width 29 height 17
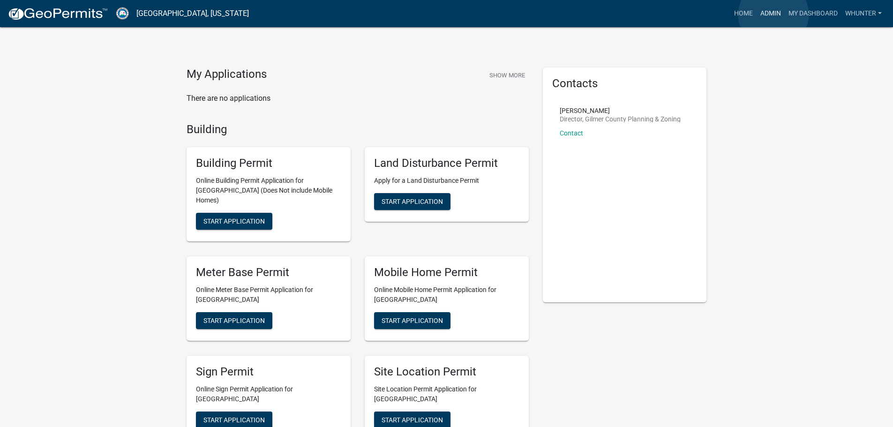
click at [773, 15] on link "Admin" at bounding box center [770, 14] width 28 height 18
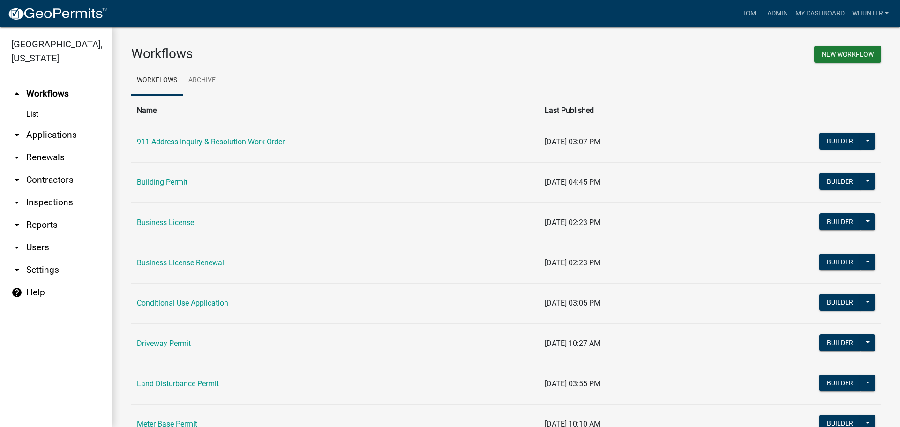
click at [63, 133] on link "arrow_drop_down Applications" at bounding box center [56, 135] width 112 height 22
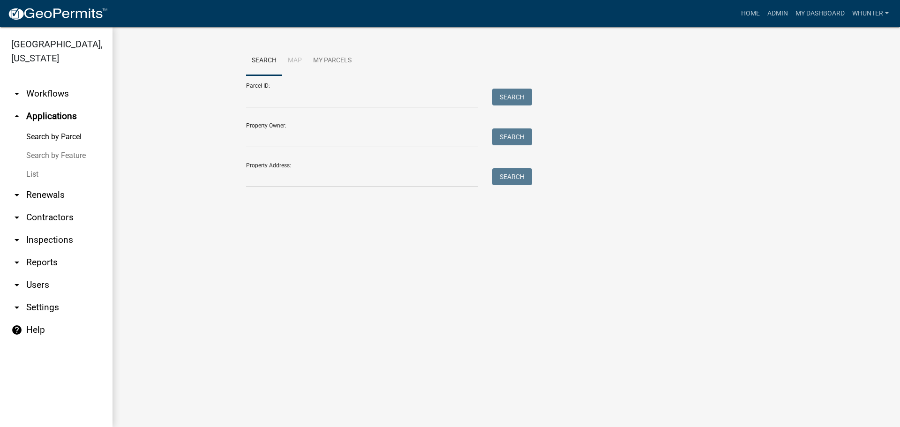
click at [50, 178] on link "List" at bounding box center [56, 174] width 112 height 19
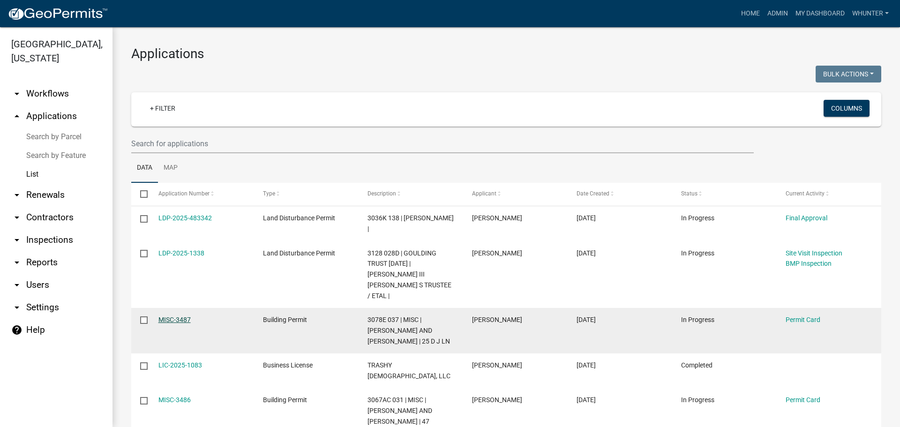
click at [179, 316] on link "MISC-3487" at bounding box center [174, 319] width 32 height 7
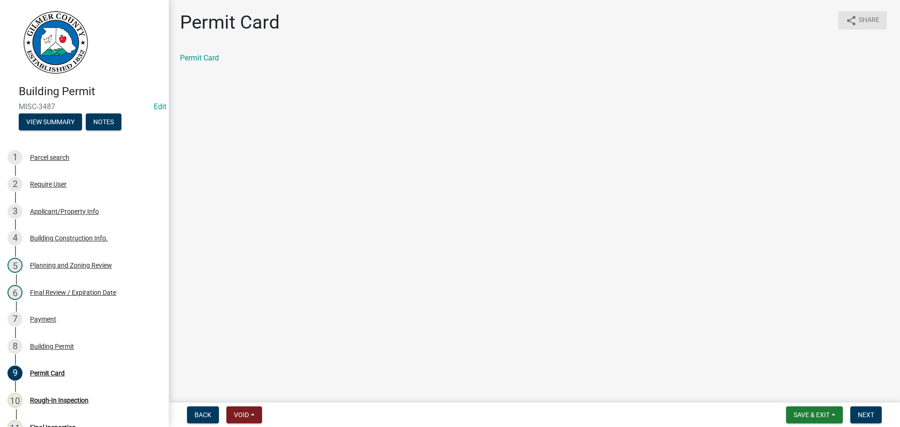
drag, startPoint x: 845, startPoint y: 29, endPoint x: 852, endPoint y: 25, distance: 8.4
drag, startPoint x: 852, startPoint y: 25, endPoint x: 430, endPoint y: 265, distance: 485.4
click at [430, 264] on main "Permit Card share Share Permit Card" at bounding box center [534, 199] width 731 height 399
click at [48, 287] on div "6 Final Review / Expiration Date" at bounding box center [80, 292] width 146 height 15
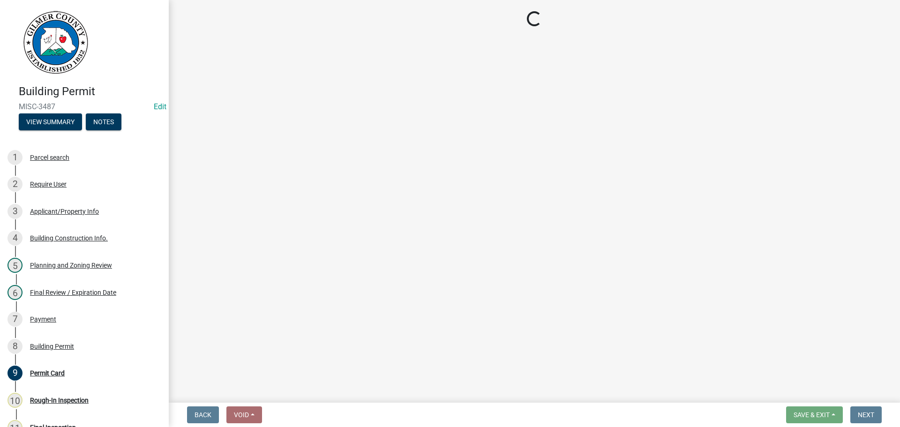
select select "5ce200eb-feb1-496b-8127-7891293955f5"
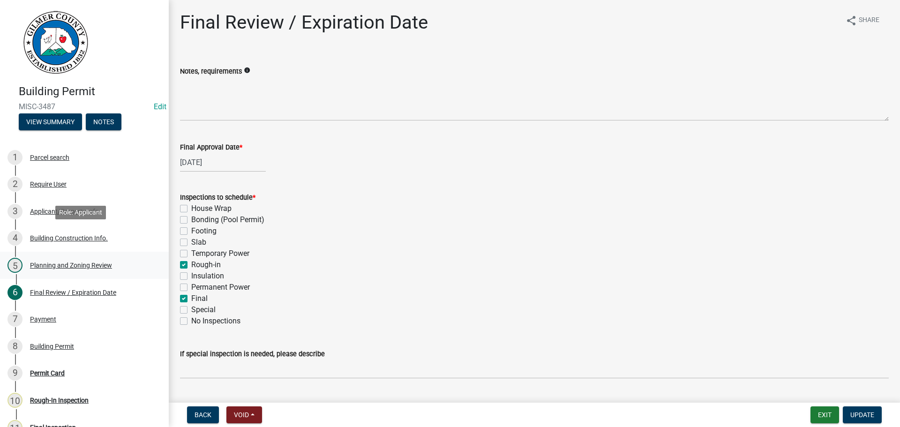
click at [82, 256] on link "5 Planning and Zoning Review" at bounding box center [84, 265] width 169 height 27
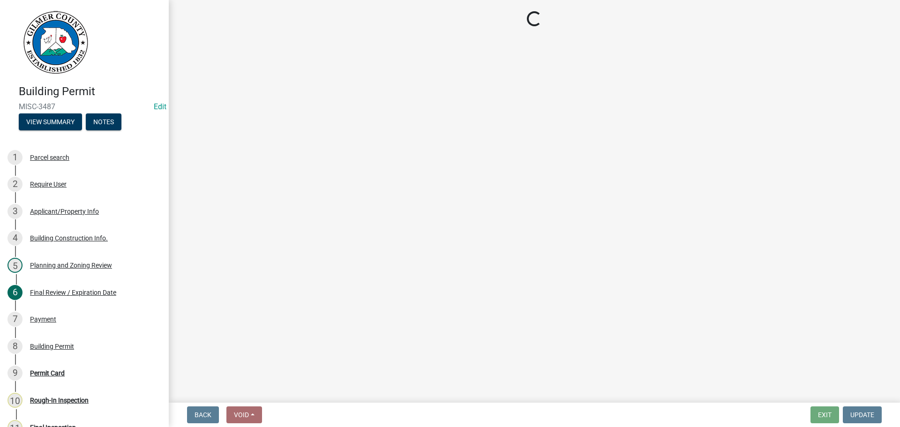
select select "d8142ddf-27f7-42b0-ba1e-04fee764576f"
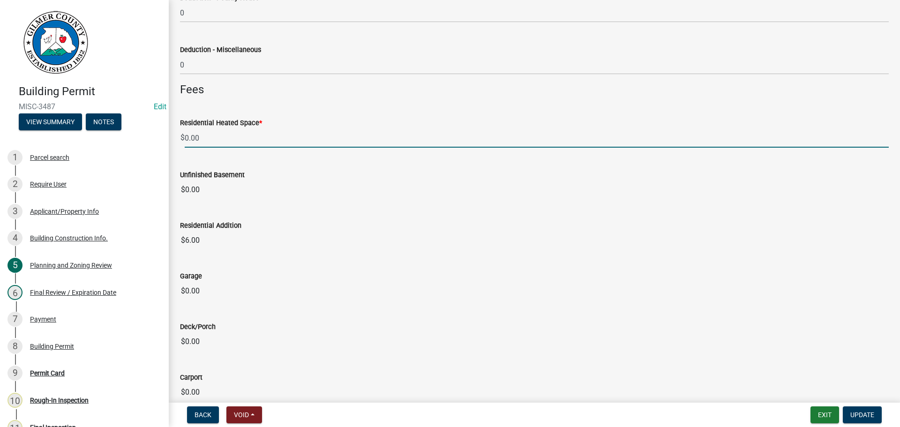
drag, startPoint x: 389, startPoint y: 283, endPoint x: 286, endPoint y: 278, distance: 103.2
click at [284, 279] on div "Garage" at bounding box center [534, 275] width 708 height 11
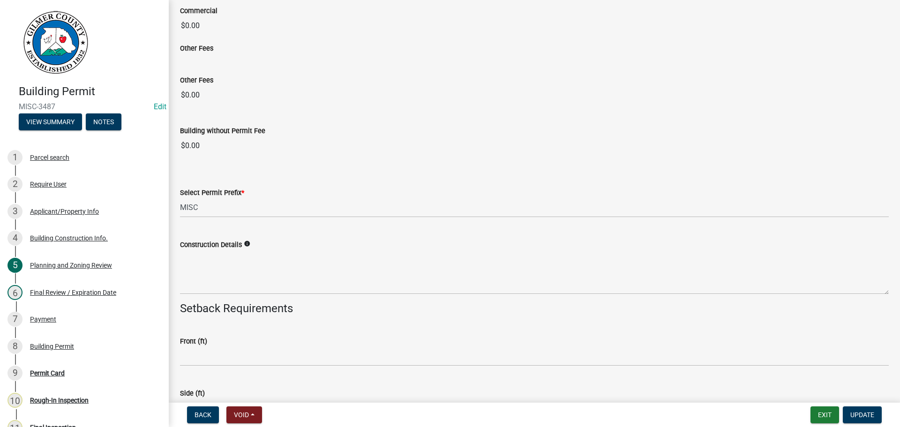
scroll to position [1558, 0]
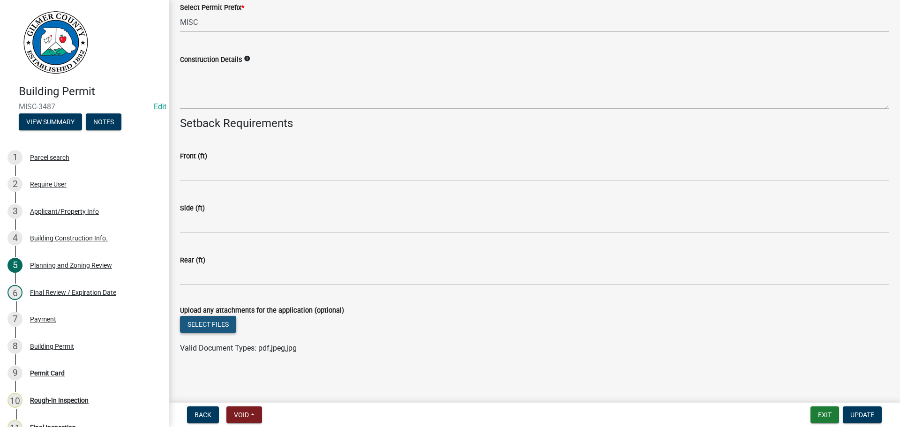
click at [198, 319] on button "Select files" at bounding box center [208, 324] width 56 height 17
click at [231, 328] on button "Select files" at bounding box center [208, 324] width 56 height 17
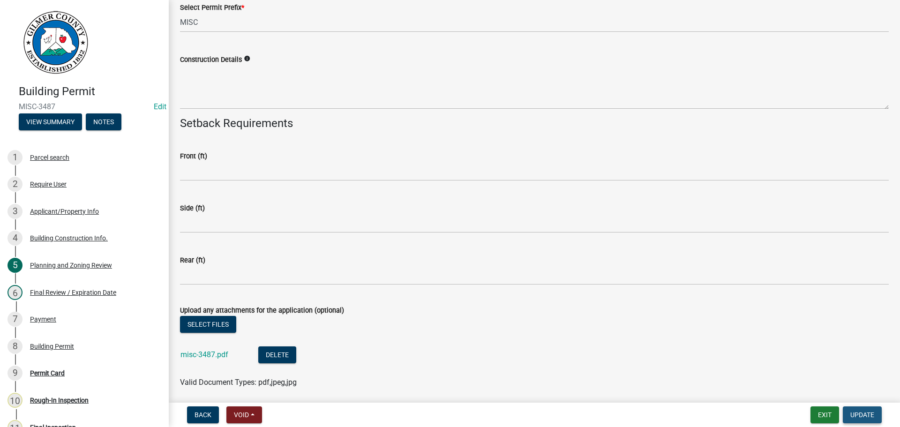
click at [876, 418] on button "Update" at bounding box center [862, 414] width 39 height 17
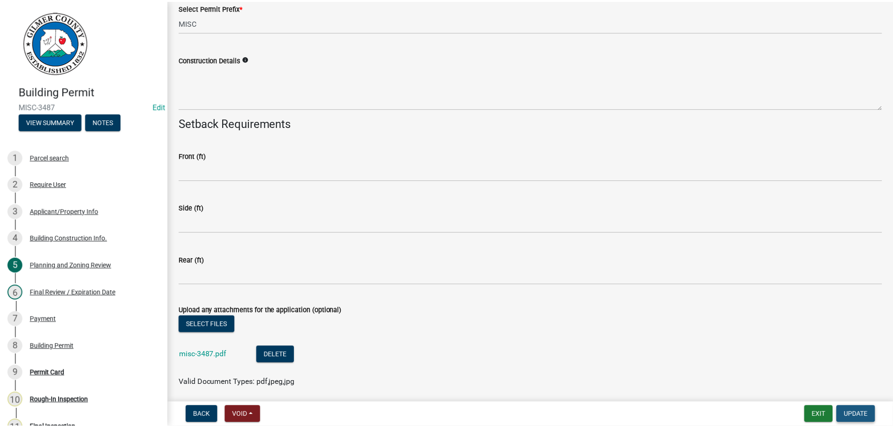
scroll to position [0, 0]
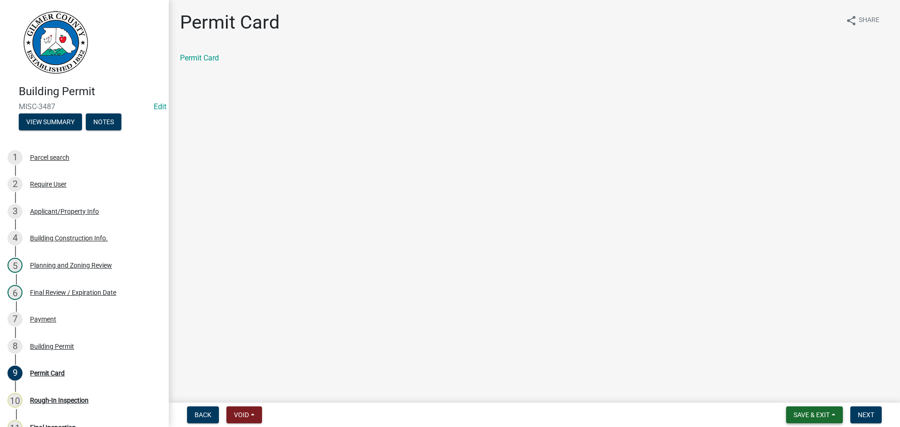
click at [812, 414] on span "Save & Exit" at bounding box center [811, 414] width 36 height 7
click at [804, 393] on button "Save & Exit" at bounding box center [805, 390] width 75 height 22
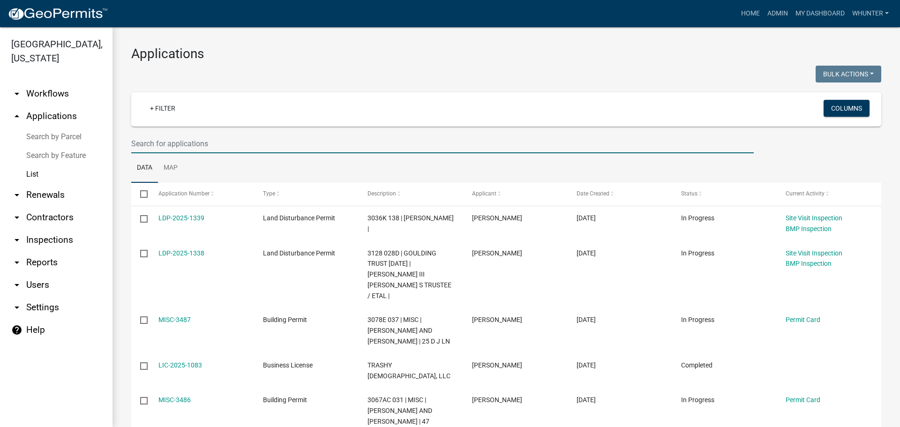
click at [177, 142] on input "text" at bounding box center [442, 143] width 622 height 19
type input "brietm"
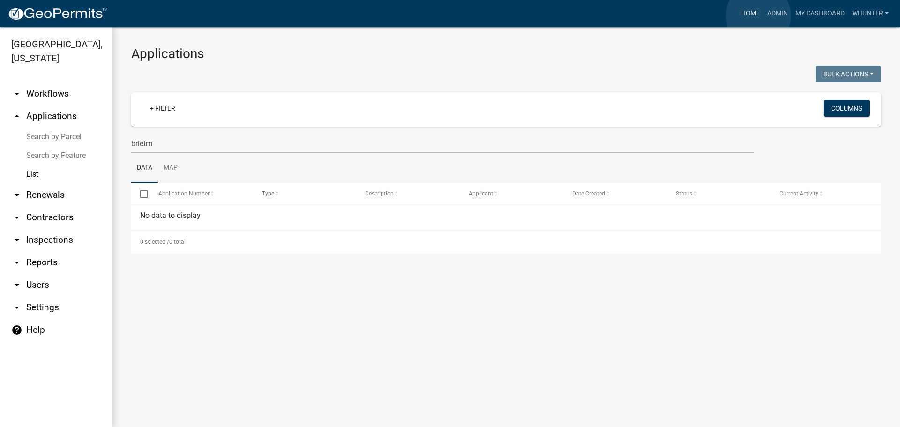
click at [758, 16] on link "Home" at bounding box center [750, 14] width 26 height 18
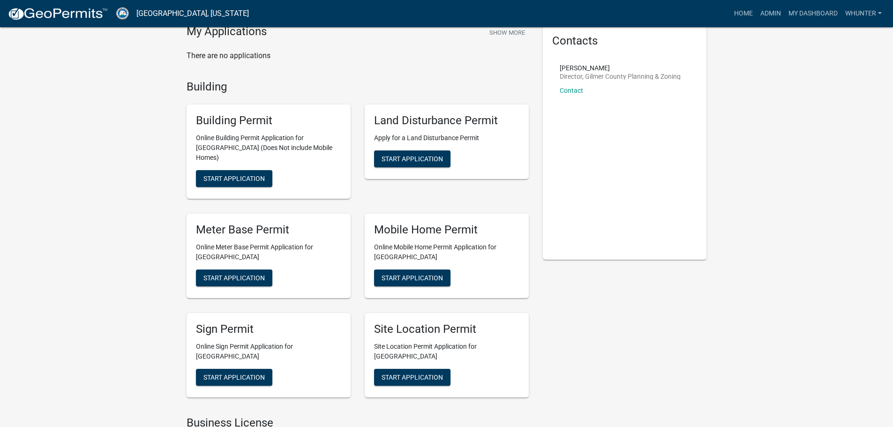
scroll to position [141, 0]
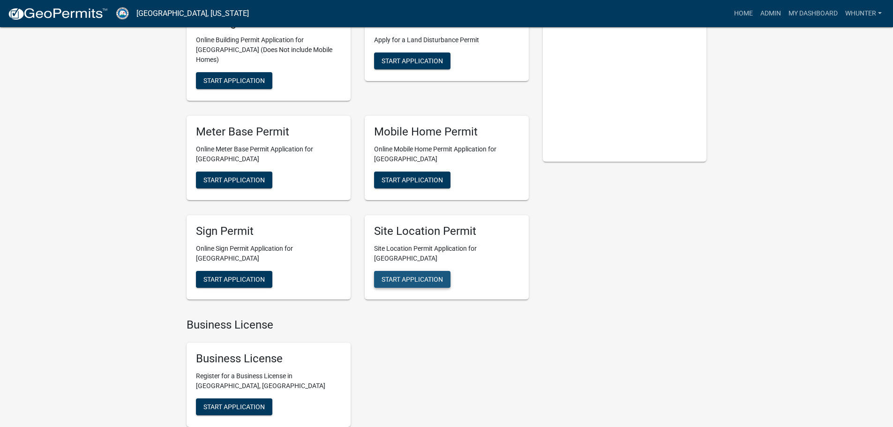
click at [418, 275] on span "Start Application" at bounding box center [411, 278] width 61 height 7
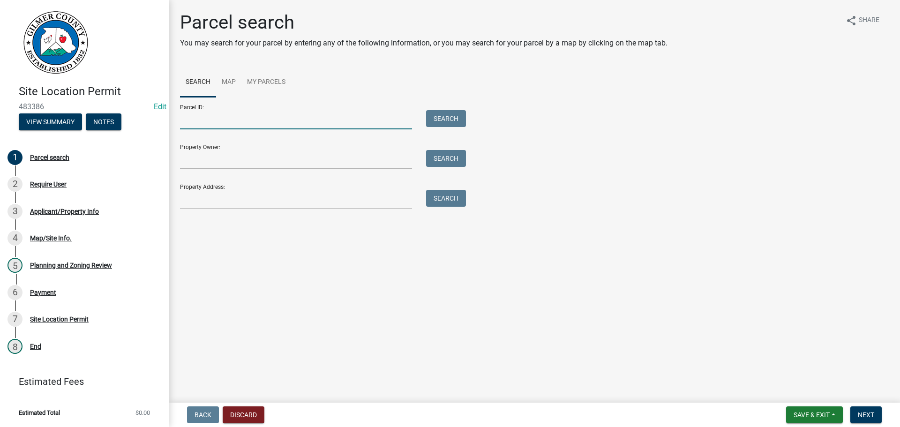
click at [251, 124] on input "Parcel ID:" at bounding box center [296, 119] width 232 height 19
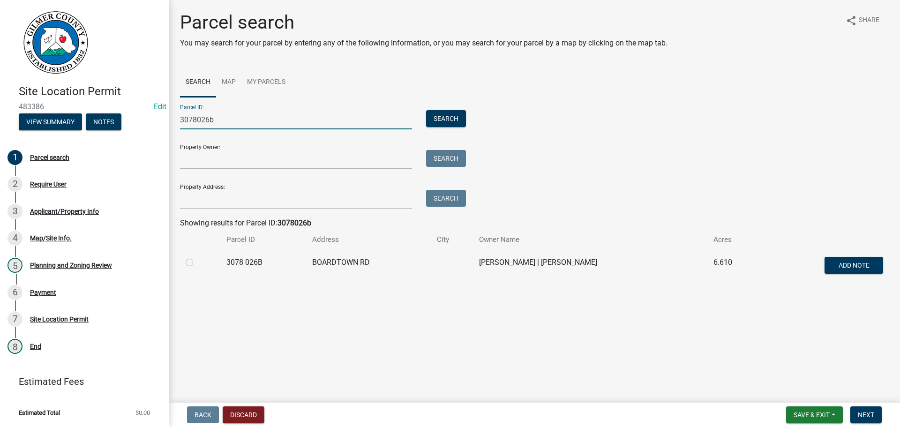
type input "3078026b"
drag, startPoint x: 186, startPoint y: 268, endPoint x: 190, endPoint y: 261, distance: 8.2
click at [187, 267] on div at bounding box center [201, 262] width 30 height 11
click at [197, 257] on label at bounding box center [197, 257] width 0 height 0
click at [197, 261] on 026B "radio" at bounding box center [200, 260] width 6 height 6
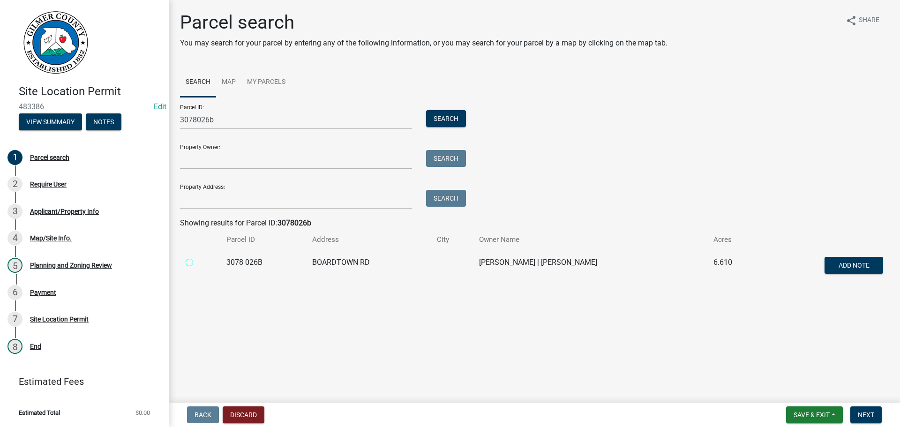
radio 026B "true"
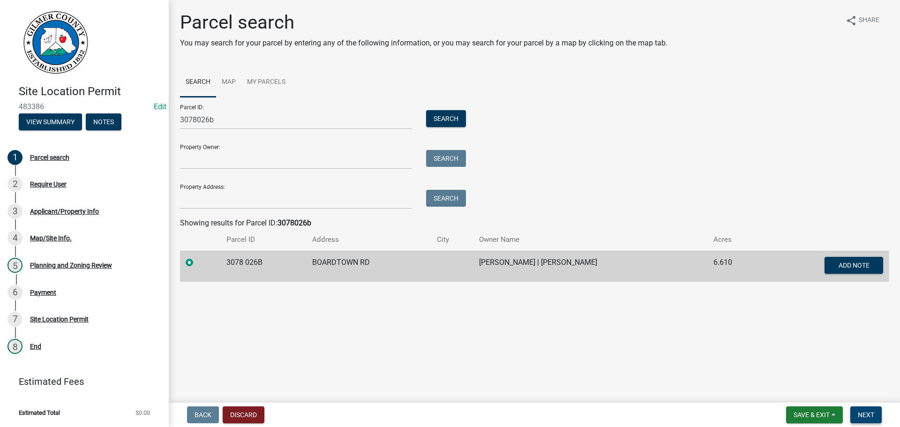
click at [867, 416] on span "Next" at bounding box center [866, 414] width 16 height 7
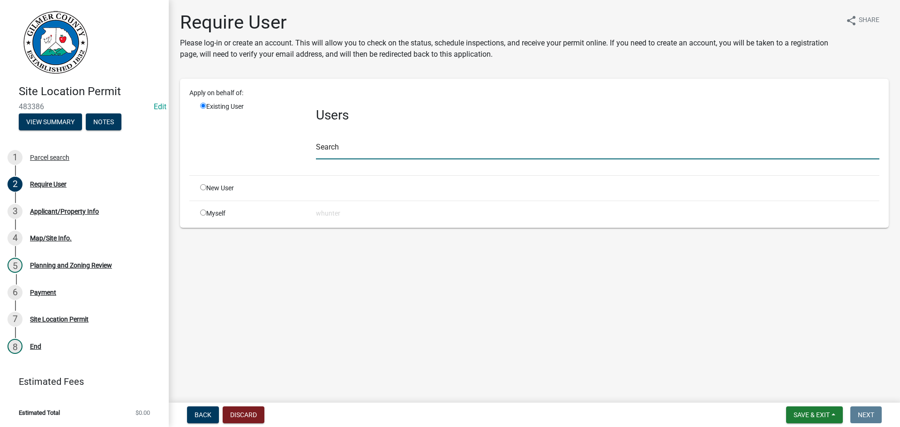
click at [351, 151] on input "text" at bounding box center [597, 149] width 563 height 19
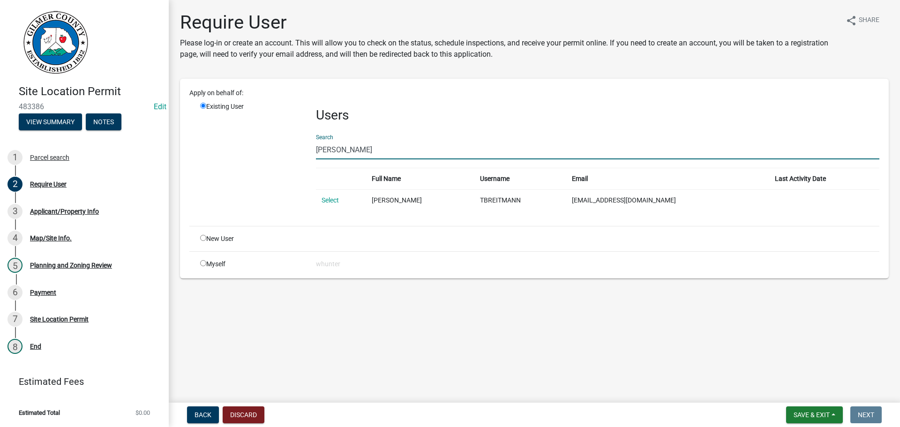
type input "[PERSON_NAME]"
click at [200, 239] on div "New User" at bounding box center [251, 239] width 116 height 10
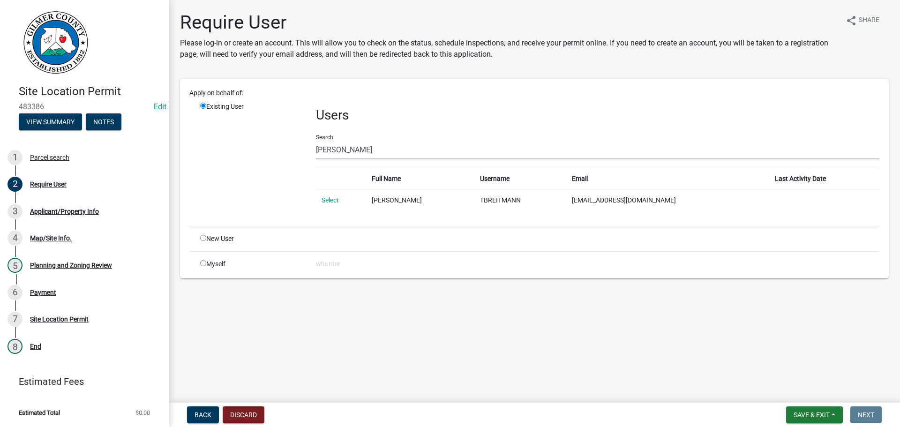
click at [202, 239] on input "radio" at bounding box center [203, 238] width 6 height 6
radio input "true"
radio input "false"
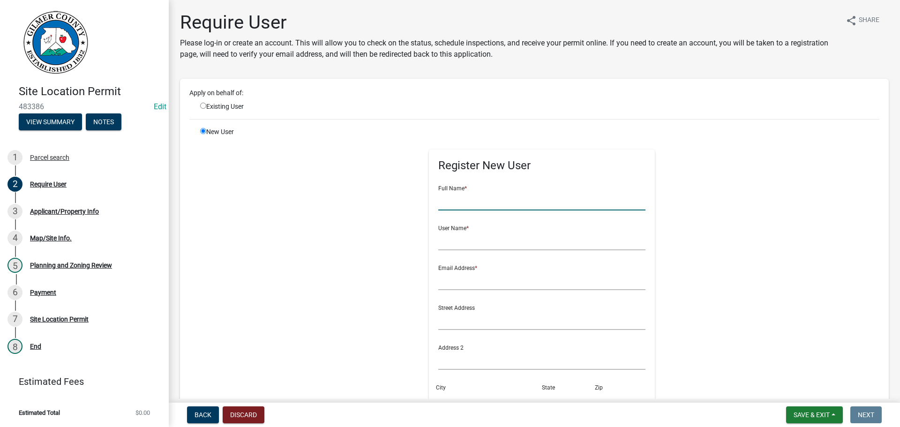
click at [472, 205] on input "text" at bounding box center [542, 200] width 208 height 19
type input "t"
type input "[PERSON_NAME]"
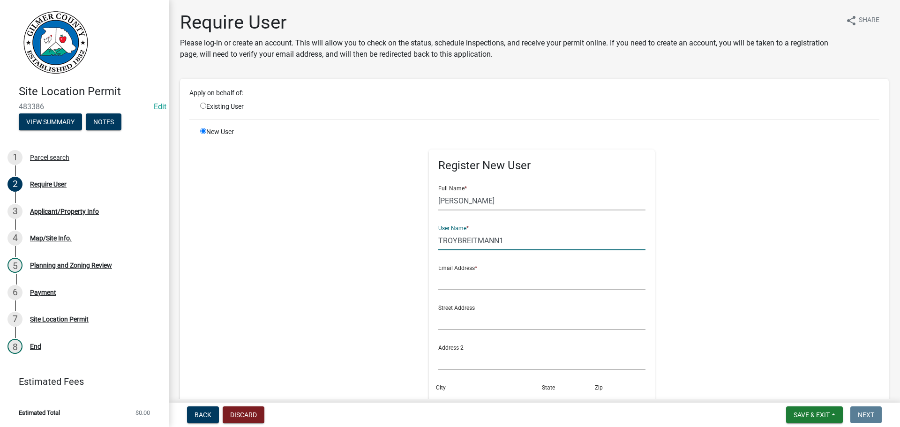
type input "TROYBREITMANN1"
type input "t"
paste input "[PERSON_NAME] <[PERSON_NAME][EMAIL_ADDRESS][DOMAIN_NAME]>"
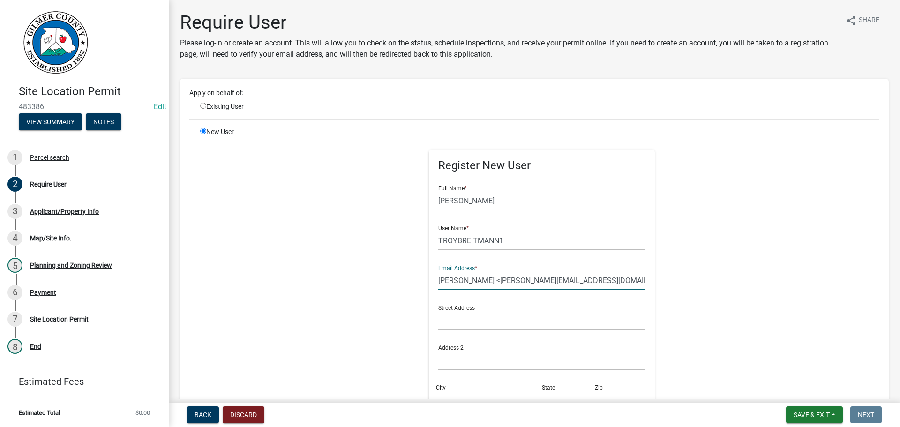
drag, startPoint x: 487, startPoint y: 281, endPoint x: 604, endPoint y: 297, distance: 117.7
click at [488, 281] on input "[PERSON_NAME] <[PERSON_NAME][EMAIL_ADDRESS][DOMAIN_NAME]>" at bounding box center [542, 280] width 208 height 19
type input "[PERSON_NAME][EMAIL_ADDRESS][DOMAIN_NAME]"
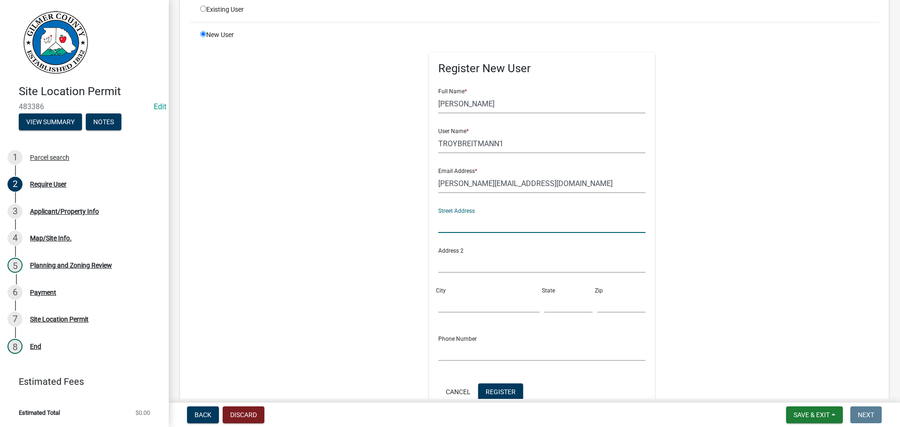
scroll to position [221, 0]
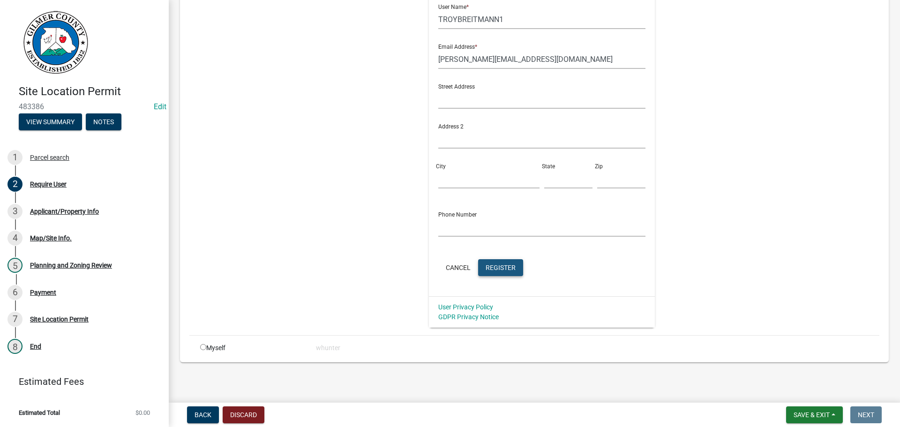
click at [502, 269] on span "Register" at bounding box center [500, 266] width 30 height 7
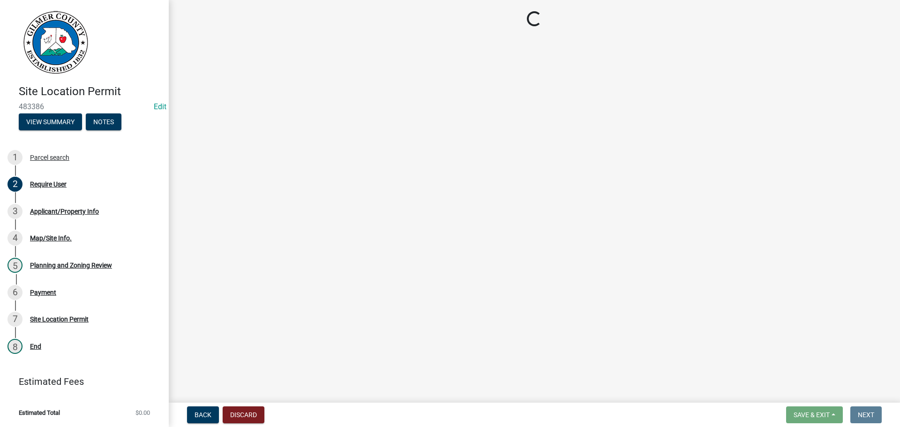
scroll to position [0, 0]
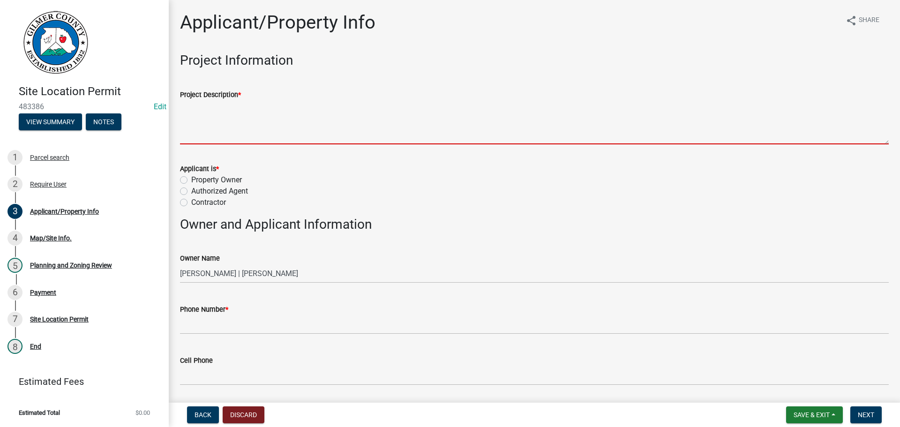
click at [260, 141] on textarea "Project Description *" at bounding box center [534, 122] width 708 height 44
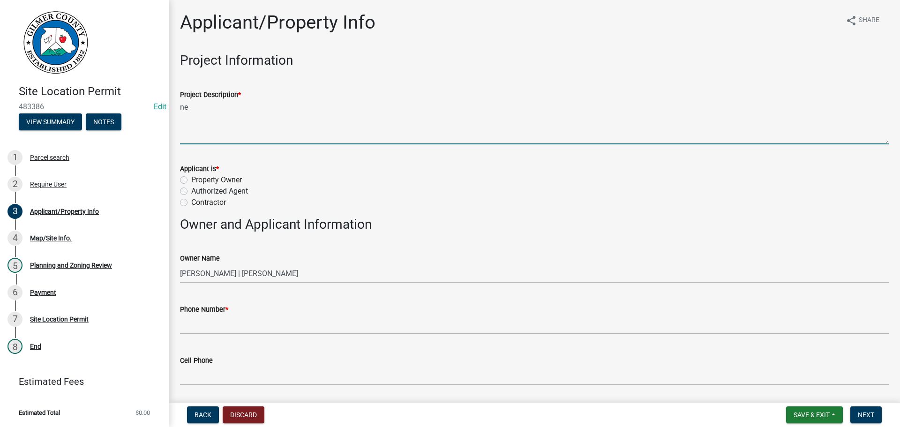
type textarea "n"
type textarea "NEW HOME"
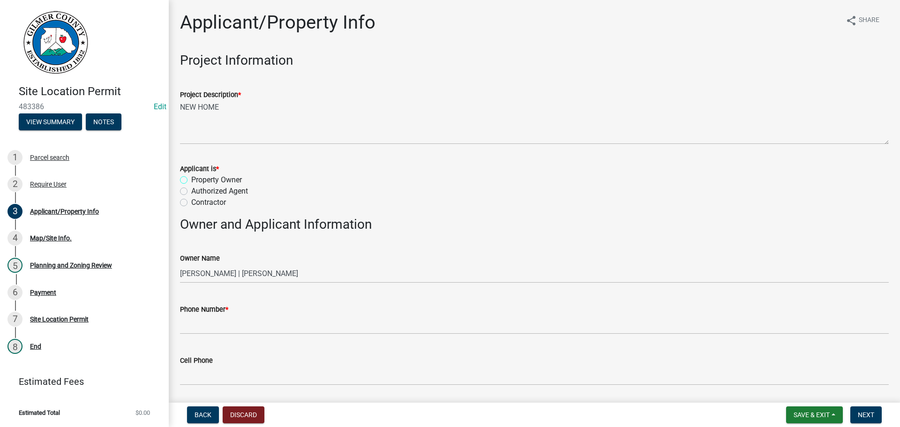
click at [191, 174] on input "Property Owner" at bounding box center [194, 177] width 6 height 6
radio input "true"
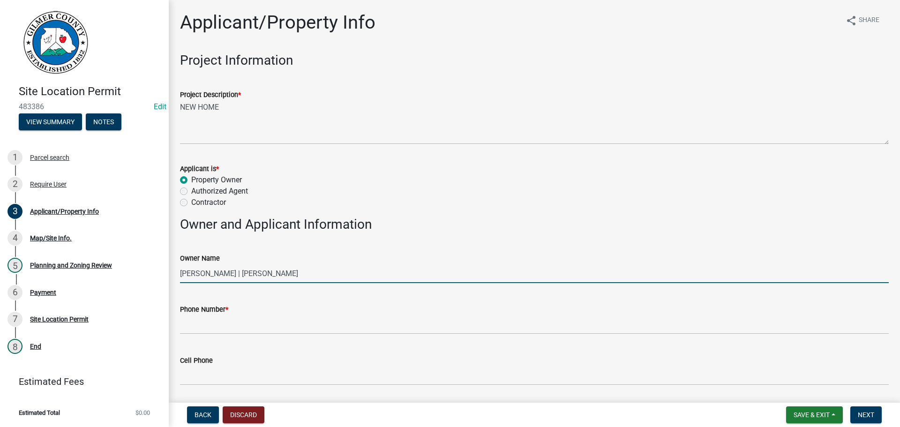
click at [197, 271] on input "[PERSON_NAME] | [PERSON_NAME]" at bounding box center [534, 273] width 708 height 19
type input "[PERSON_NAME] AND [PERSON_NAME]"
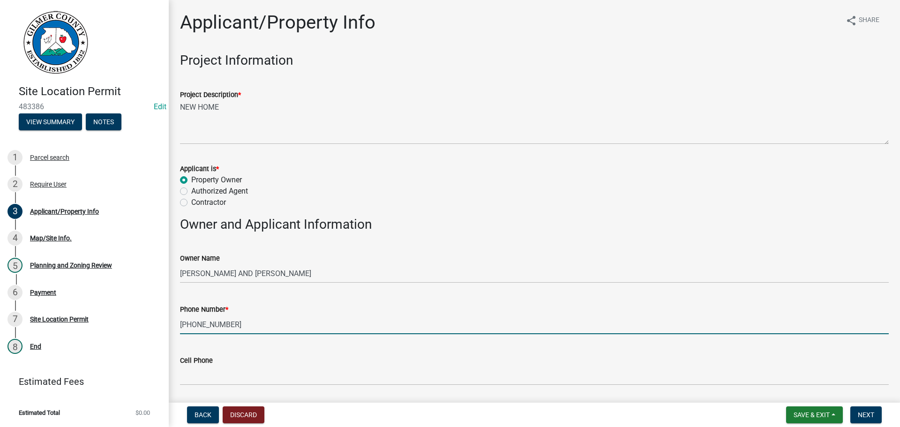
type input "[PHONE_NUMBER]"
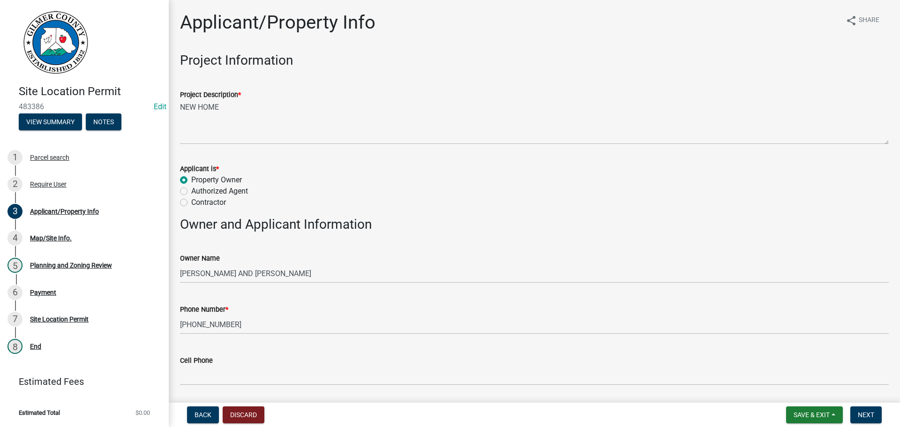
scroll to position [227, 0]
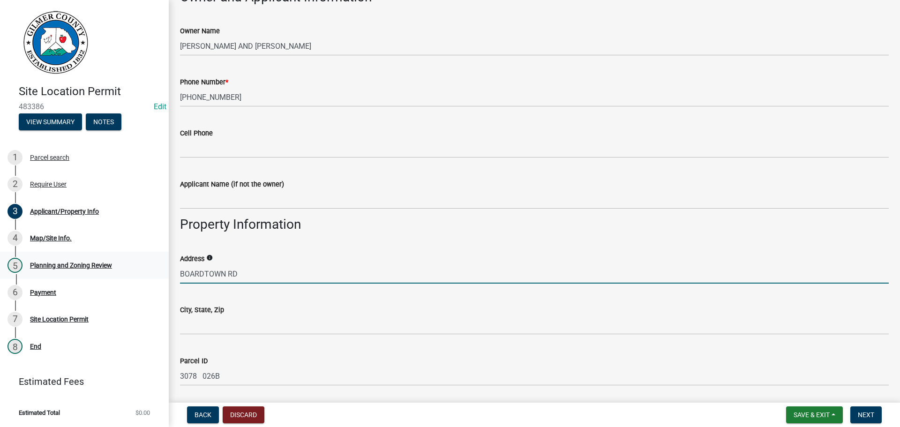
drag, startPoint x: 224, startPoint y: 270, endPoint x: 66, endPoint y: 265, distance: 158.5
click at [72, 267] on div "Site Location Permit 483386 Edit View Summary Notes 1 Parcel search 2 Require U…" at bounding box center [450, 213] width 900 height 427
type input "[STREET_ADDRESS]"
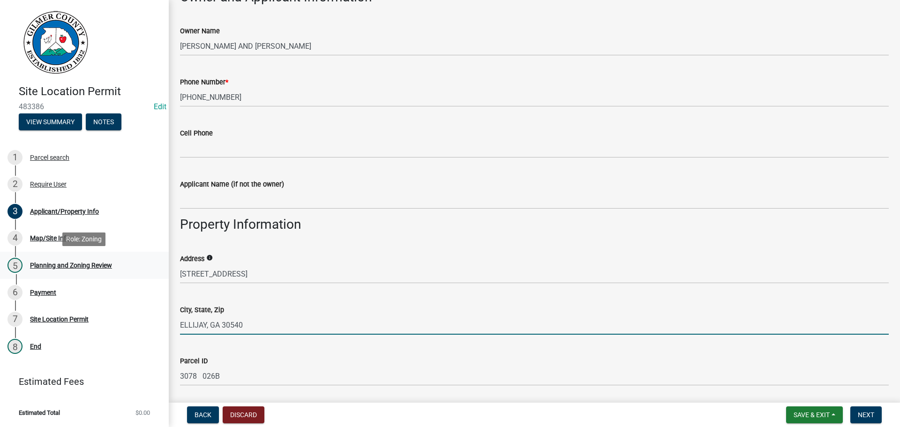
type input "ELLIJAY, GA 30540"
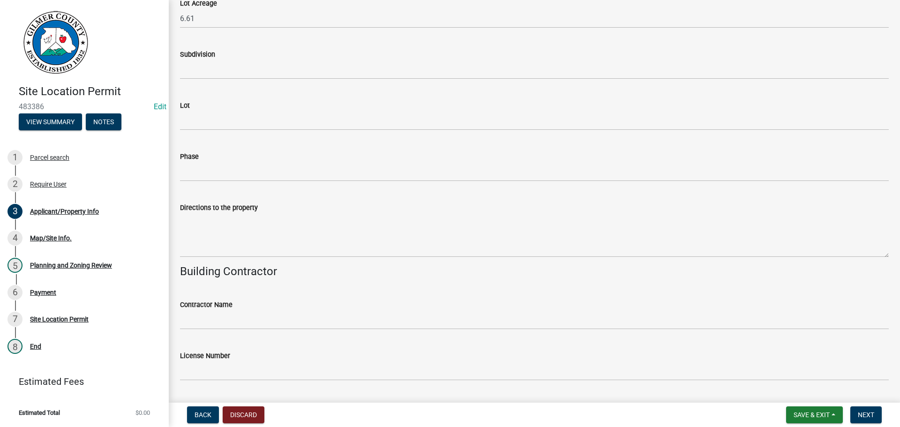
scroll to position [790, 0]
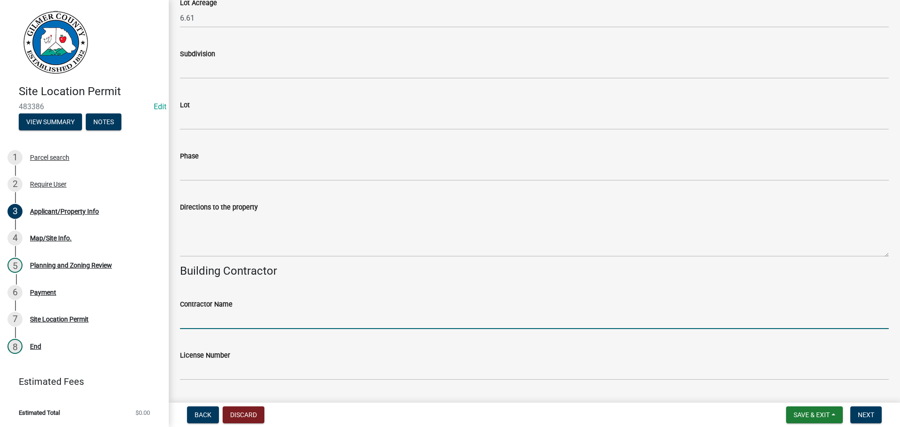
click at [247, 315] on input "Contractor Name" at bounding box center [534, 319] width 708 height 19
type input "TRINITY CUSTOM HOMES"
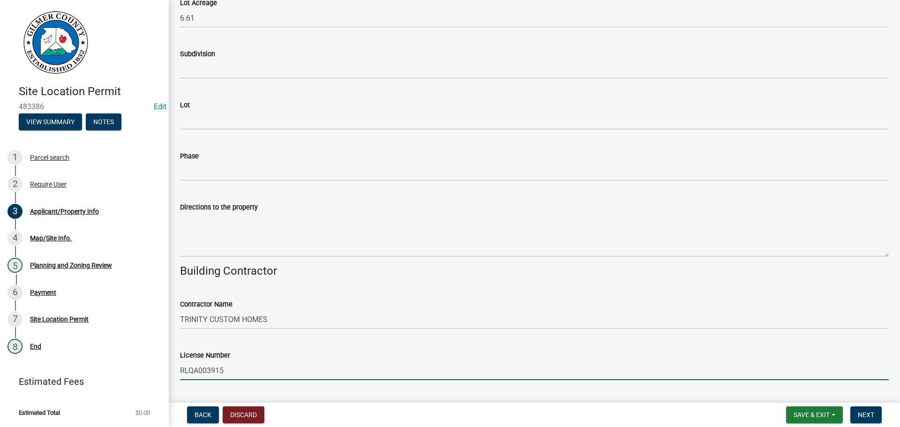
type input "RLQA003915"
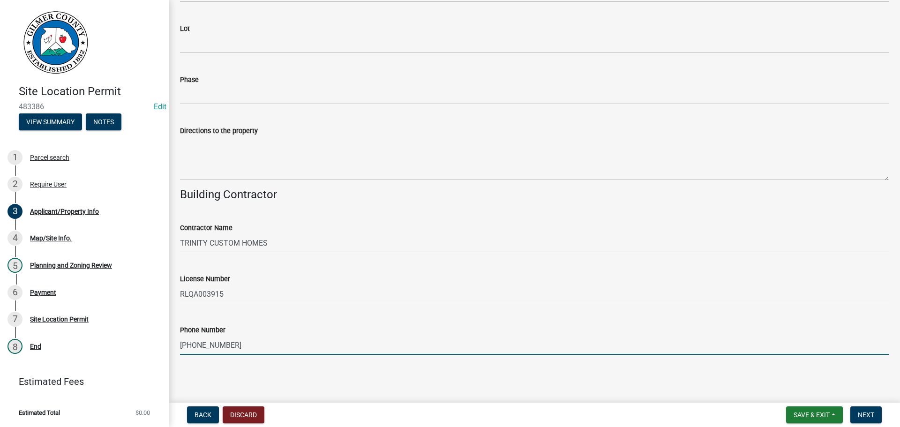
type input "[PHONE_NUMBER]"
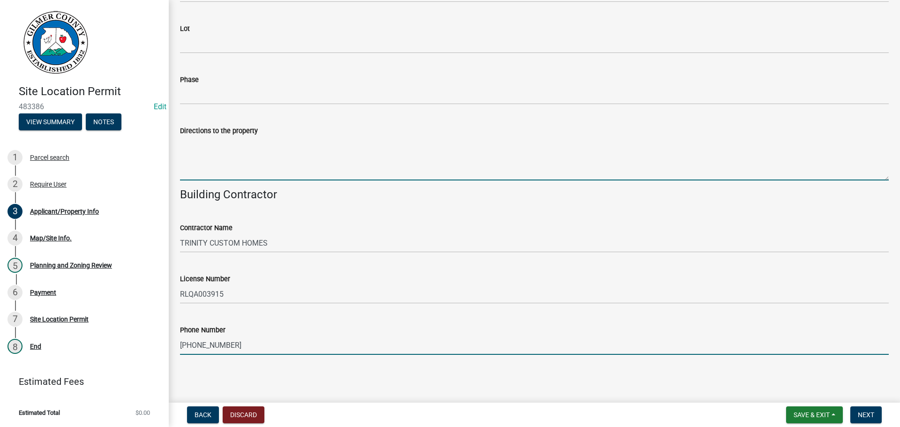
click at [219, 151] on textarea "Directions to the property" at bounding box center [534, 158] width 708 height 44
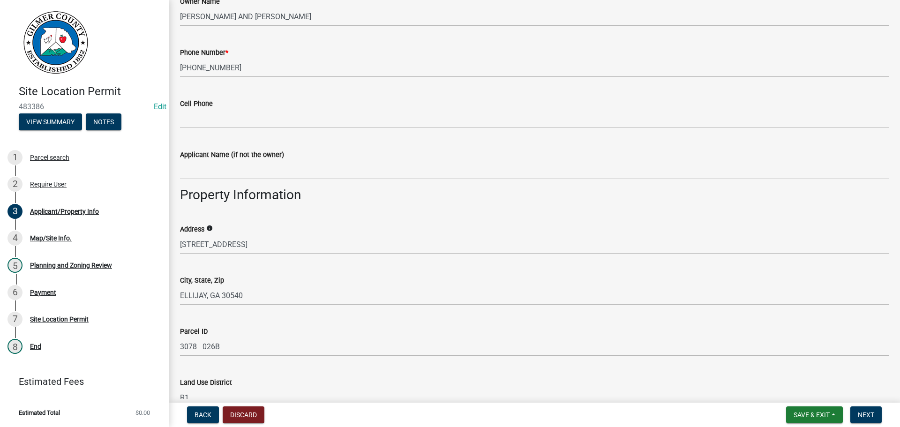
scroll to position [22, 0]
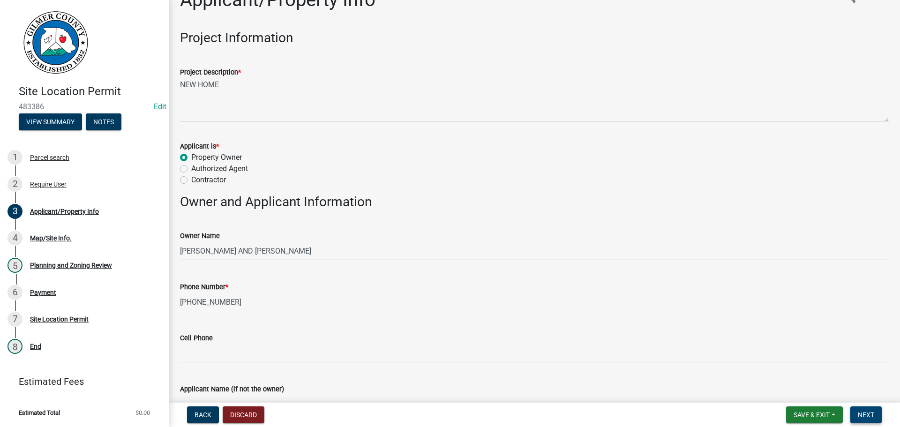
type textarea "[GEOGRAPHIC_DATA], [GEOGRAPHIC_DATA] ON LEFT"
click at [858, 408] on button "Next" at bounding box center [865, 414] width 31 height 17
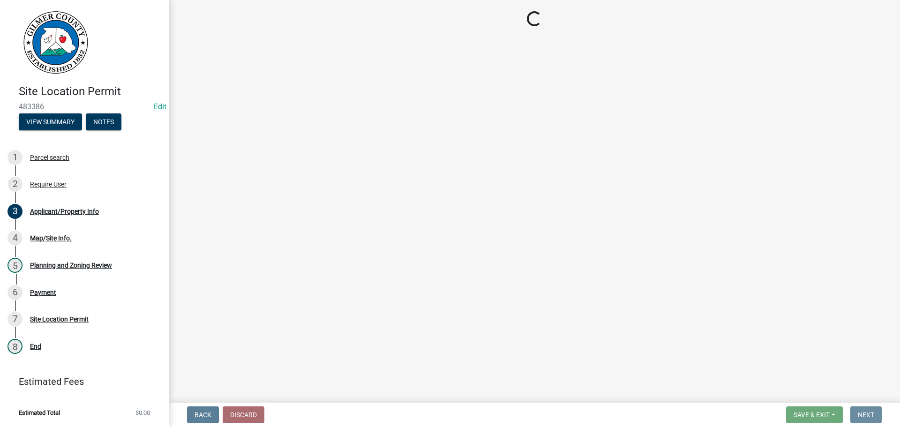
scroll to position [0, 0]
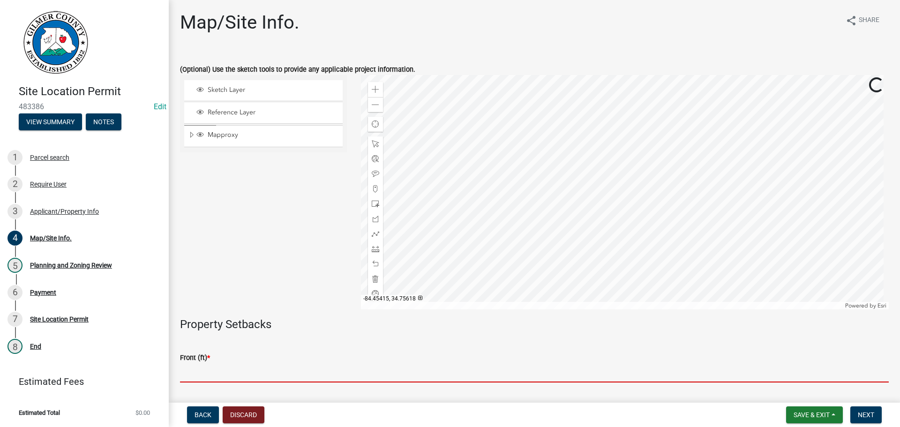
click at [248, 380] on input "text" at bounding box center [534, 372] width 708 height 19
click at [223, 371] on input "text" at bounding box center [534, 372] width 708 height 19
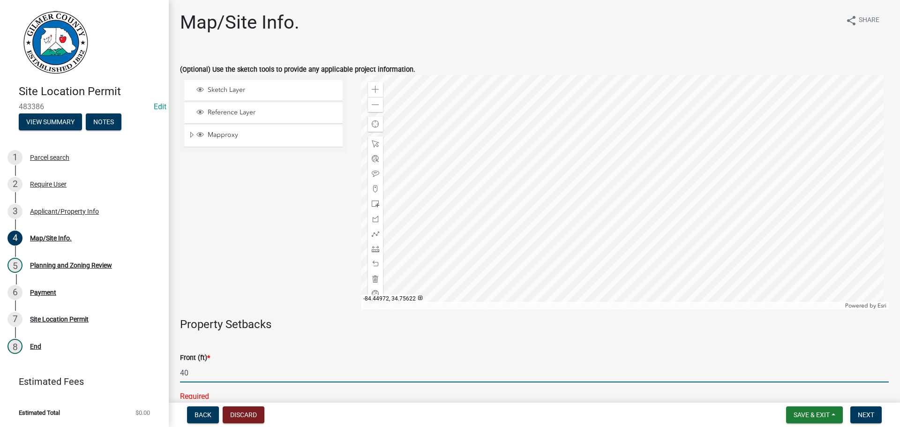
type input "40"
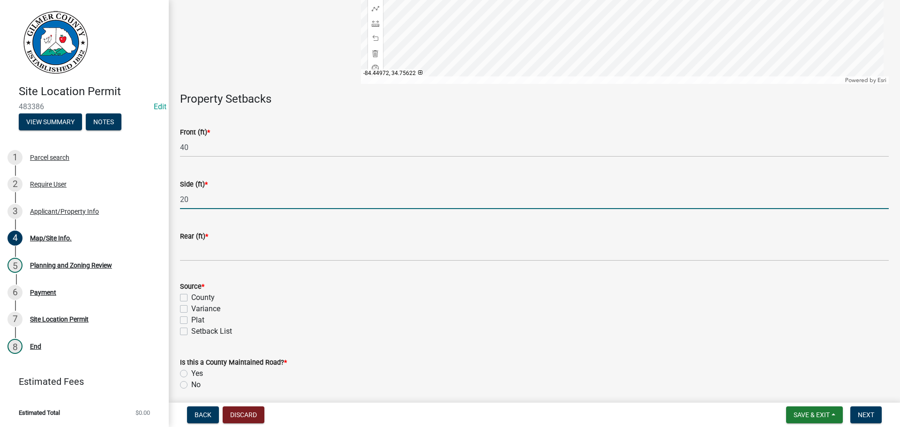
type input "20"
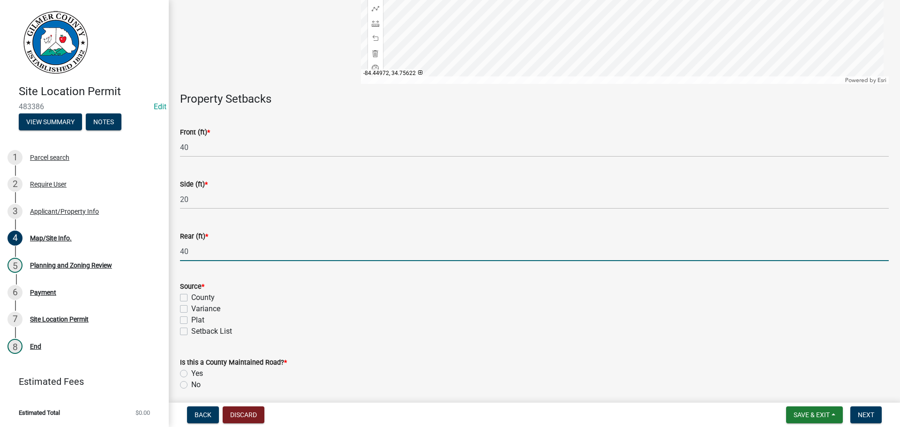
type input "40"
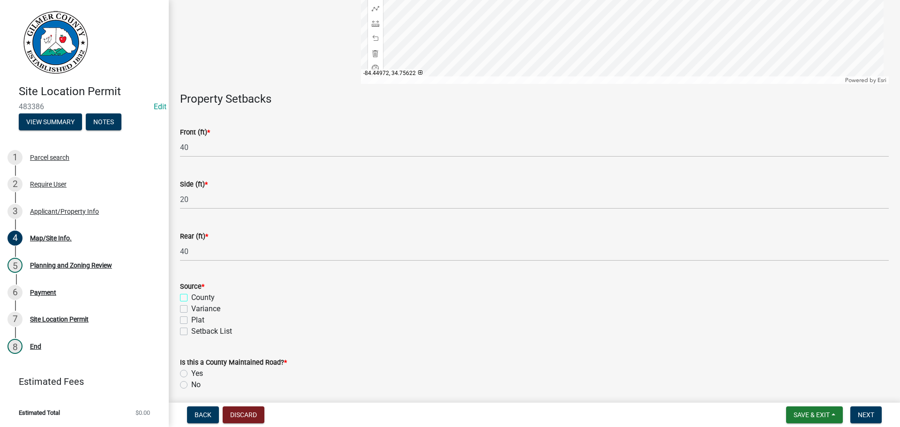
click at [191, 292] on input "County" at bounding box center [194, 295] width 6 height 6
checkbox input "true"
checkbox input "false"
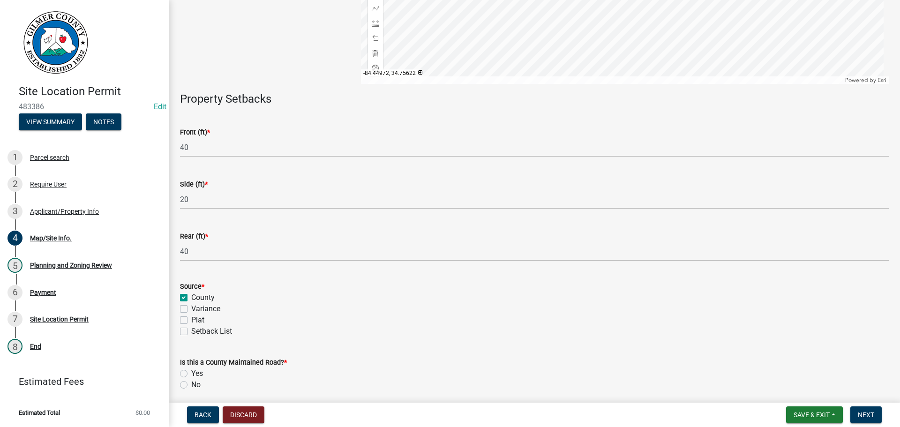
scroll to position [262, 0]
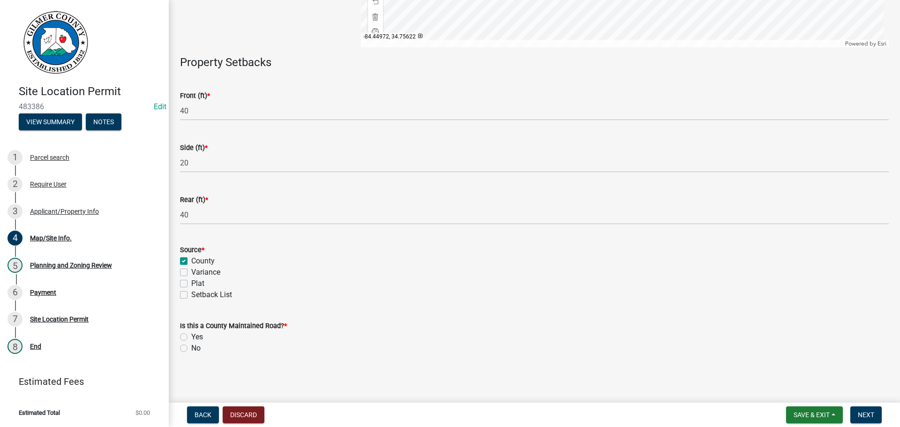
click at [192, 342] on label "Yes" at bounding box center [197, 336] width 12 height 11
click at [192, 337] on input "Yes" at bounding box center [194, 334] width 6 height 6
radio input "true"
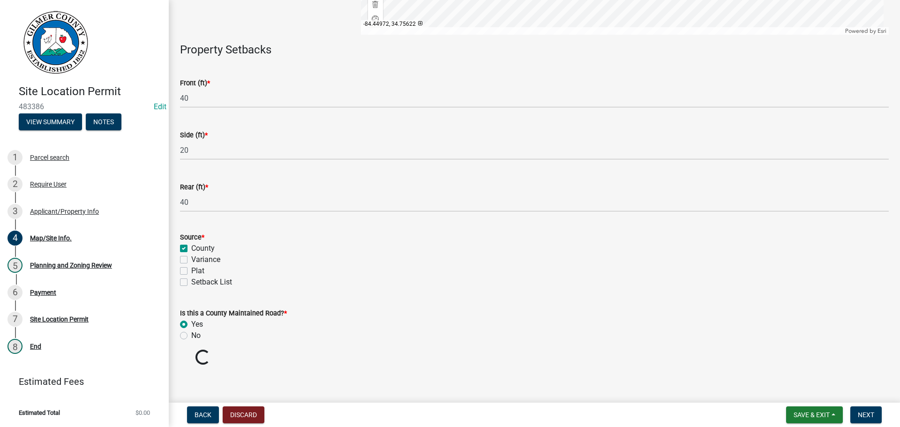
scroll to position [278, 0]
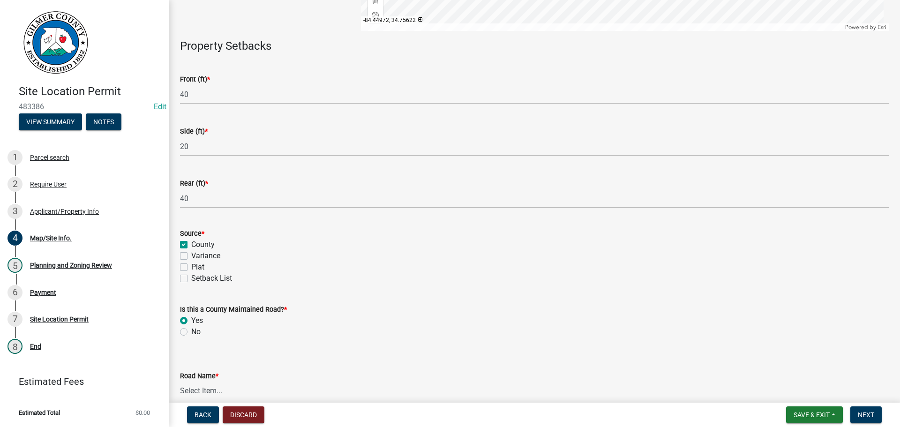
click at [229, 385] on select "Select Item... [PERSON_NAME][GEOGRAPHIC_DATA] [GEOGRAPHIC_DATA][PERSON_NAME][PE…" at bounding box center [534, 390] width 708 height 19
click at [180, 380] on select "Select Item... [PERSON_NAME][GEOGRAPHIC_DATA] [GEOGRAPHIC_DATA][PERSON_NAME][PE…" at bounding box center [534, 389] width 708 height 19
select select "609056c9-138a-4e02-9f61-66a2c1272aeb"
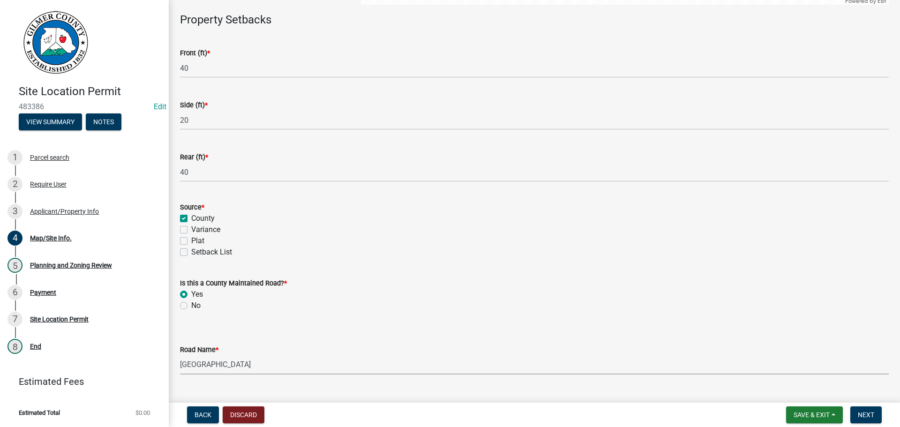
scroll to position [325, 0]
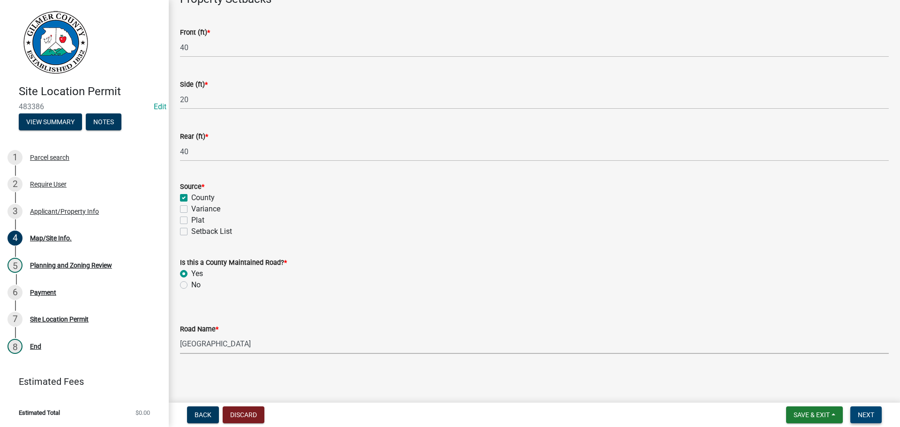
click at [877, 417] on button "Next" at bounding box center [865, 414] width 31 height 17
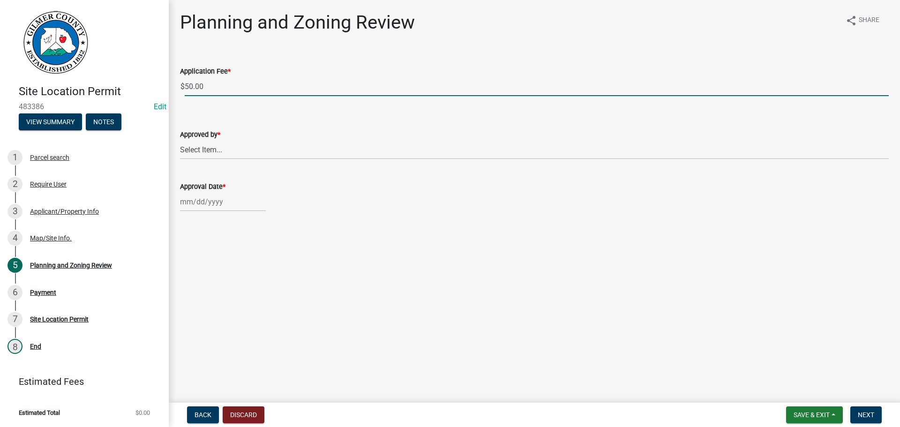
click at [225, 80] on input "50.00" at bounding box center [537, 86] width 704 height 19
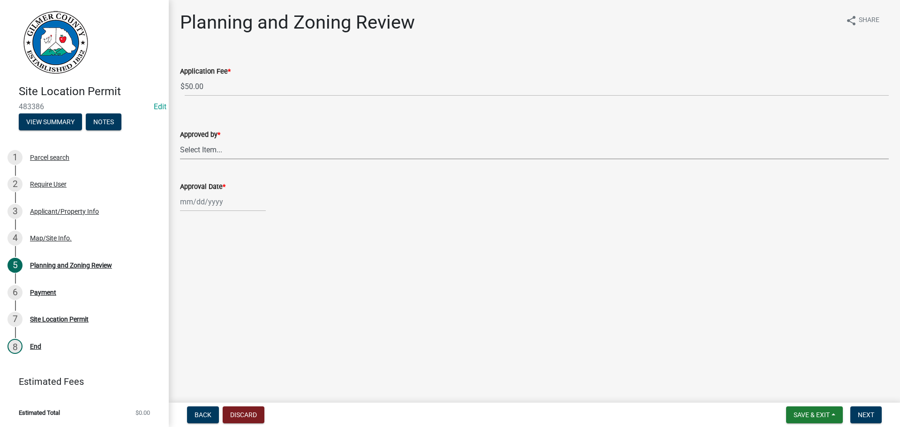
click at [224, 151] on select "Select Item... [PERSON_NAME] [PERSON_NAME] [PERSON_NAME] [PERSON_NAME] [PERSON_…" at bounding box center [534, 149] width 708 height 19
click at [180, 140] on select "Select Item... [PERSON_NAME] [PERSON_NAME] [PERSON_NAME] [PERSON_NAME] [PERSON_…" at bounding box center [534, 149] width 708 height 19
select select "5ce200eb-feb1-496b-8127-7891293955f5"
select select "9"
select select "2025"
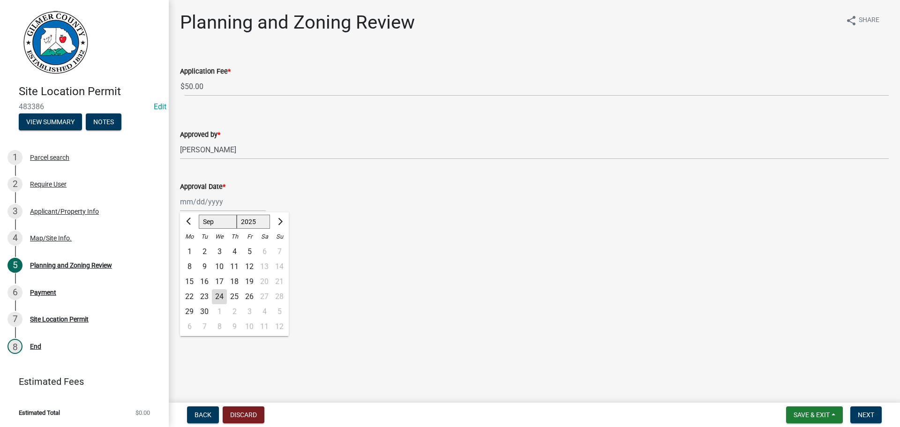
click at [208, 202] on div "[PERSON_NAME] Feb Mar Apr [PERSON_NAME][DATE] Oct Nov [DATE] 1526 1527 1528 152…" at bounding box center [223, 201] width 86 height 19
drag, startPoint x: 220, startPoint y: 297, endPoint x: 241, endPoint y: 296, distance: 20.6
click at [220, 297] on div "24" at bounding box center [219, 296] width 15 height 15
type input "[DATE]"
click at [866, 417] on span "Next" at bounding box center [866, 414] width 16 height 7
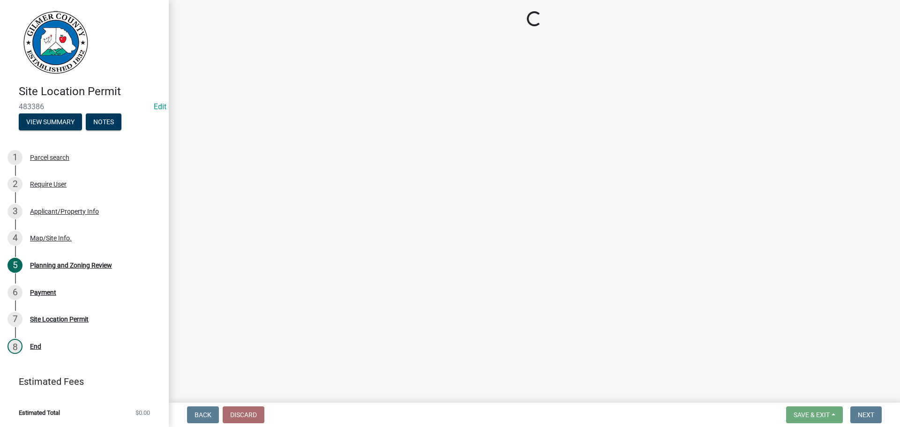
select select "2: 1"
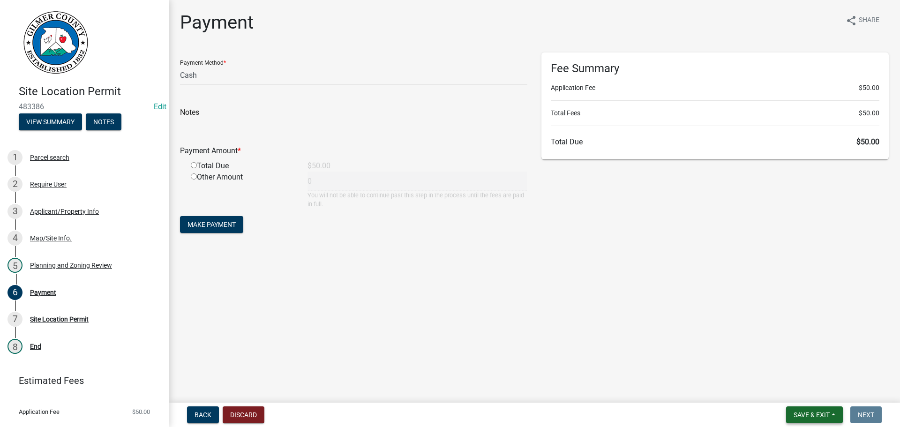
click at [813, 414] on span "Save & Exit" at bounding box center [811, 414] width 36 height 7
click at [804, 400] on button "Save & Exit" at bounding box center [805, 390] width 75 height 22
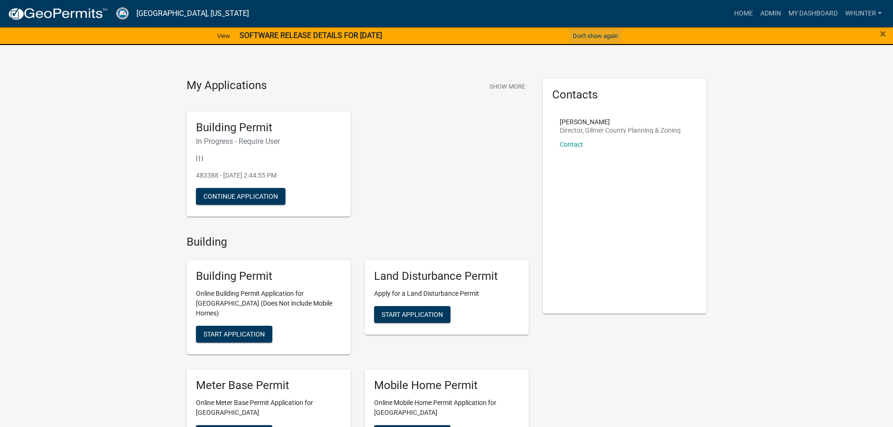
click at [578, 35] on button "Don't show again" at bounding box center [595, 35] width 52 height 15
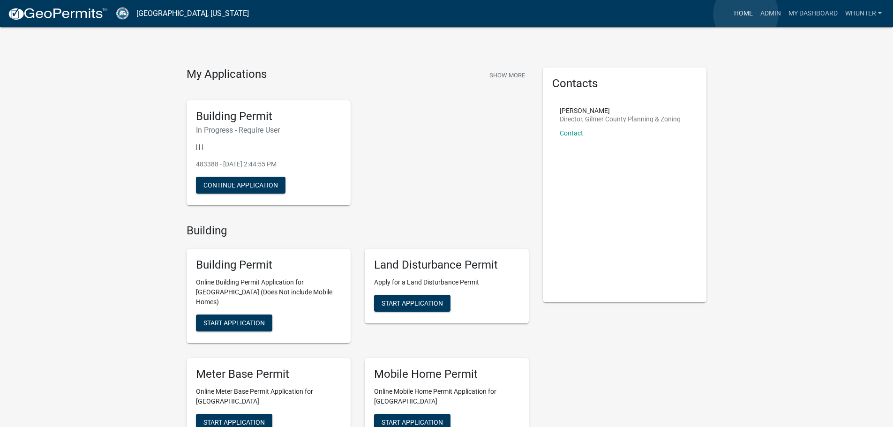
click at [746, 14] on link "Home" at bounding box center [743, 14] width 26 height 18
drag, startPoint x: 776, startPoint y: 125, endPoint x: 769, endPoint y: 49, distance: 76.2
click at [773, 18] on link "Admin" at bounding box center [770, 14] width 28 height 18
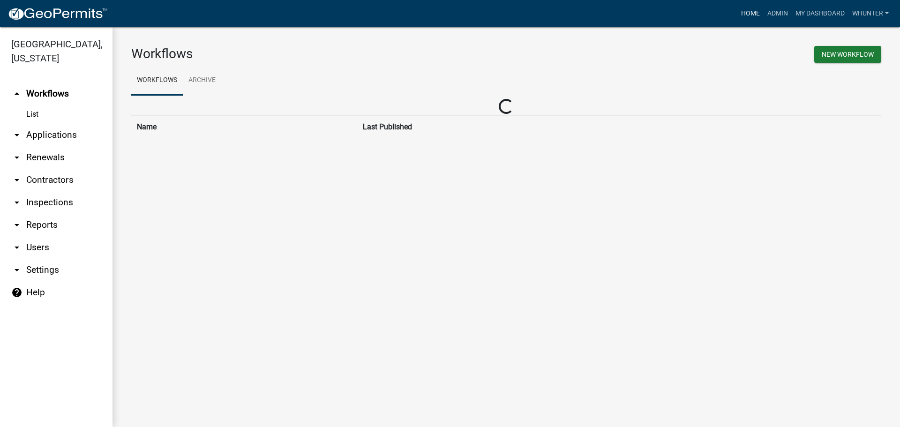
click at [741, 13] on link "Home" at bounding box center [750, 14] width 26 height 18
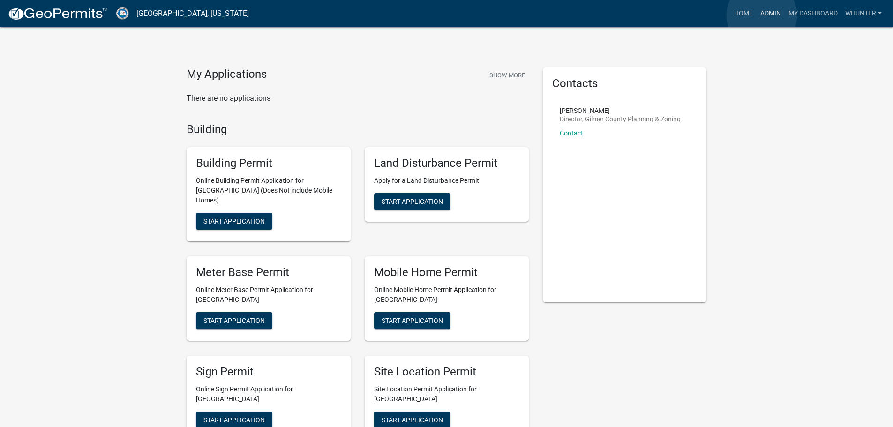
click at [761, 15] on link "Admin" at bounding box center [770, 14] width 28 height 18
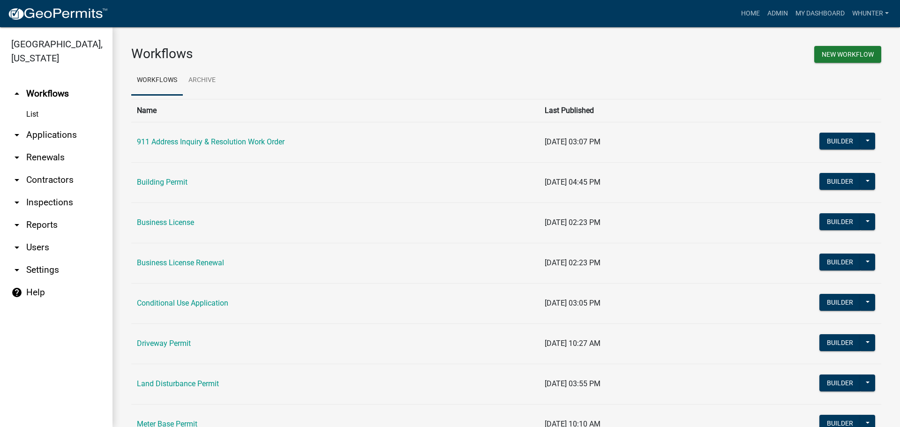
click at [52, 130] on link "arrow_drop_down Applications" at bounding box center [56, 135] width 112 height 22
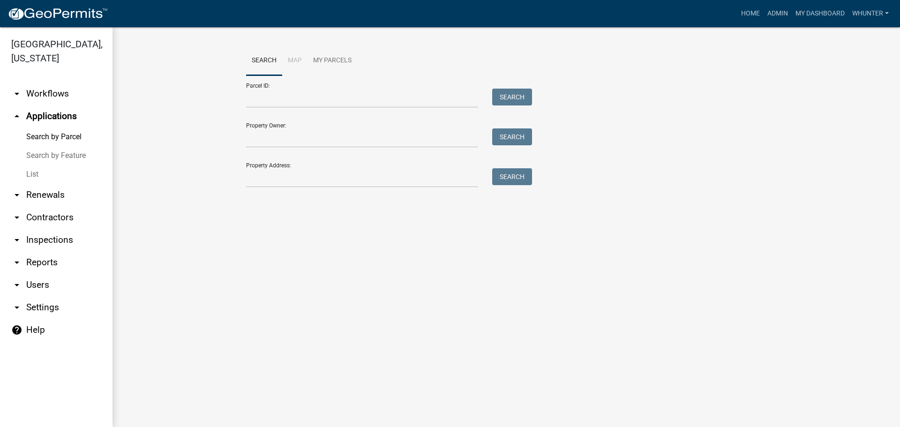
click at [48, 164] on link "Search by Feature" at bounding box center [56, 155] width 112 height 19
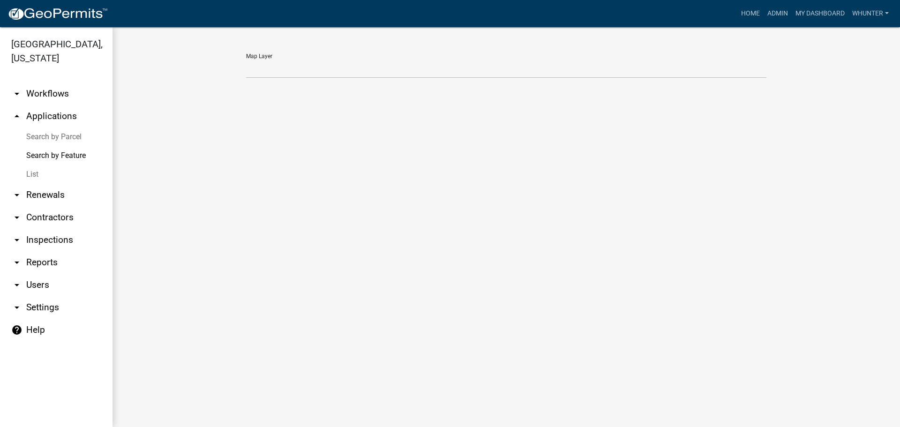
click at [47, 190] on link "arrow_drop_down Renewals" at bounding box center [56, 195] width 112 height 22
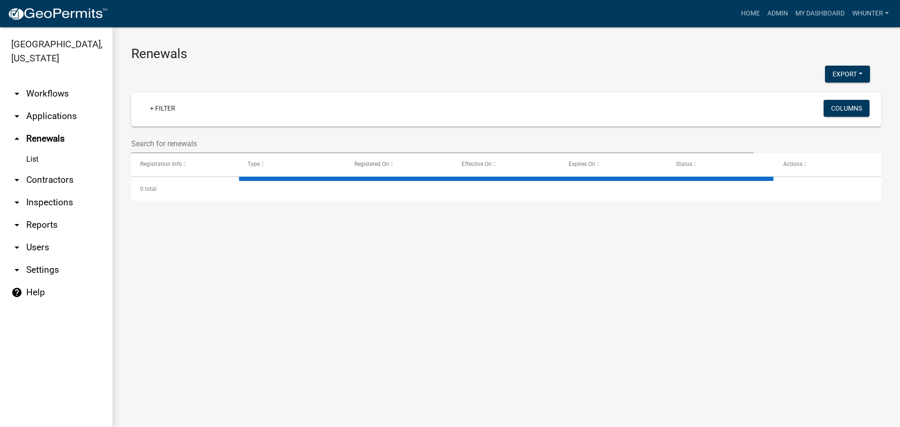
click at [52, 123] on link "arrow_drop_down Applications" at bounding box center [56, 116] width 112 height 22
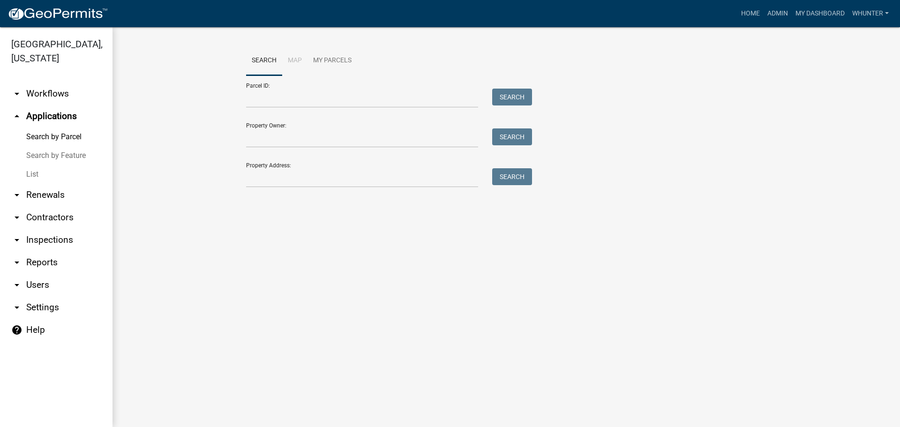
click at [41, 171] on link "List" at bounding box center [56, 174] width 112 height 19
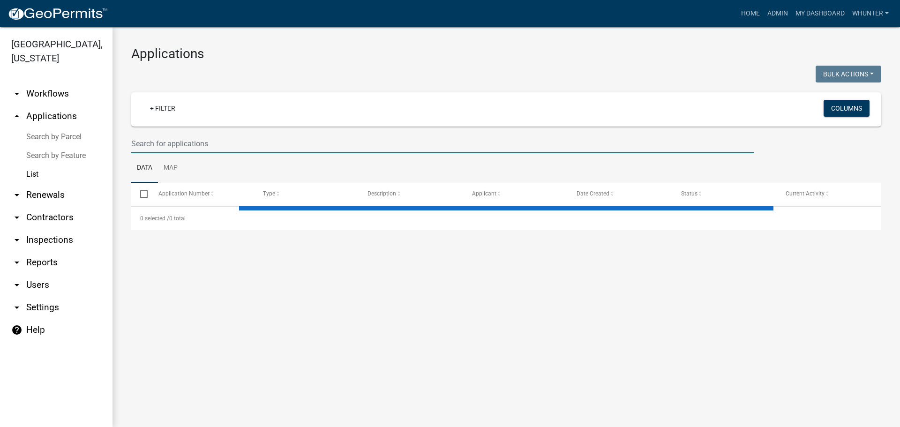
click at [232, 145] on input "text" at bounding box center [442, 143] width 622 height 19
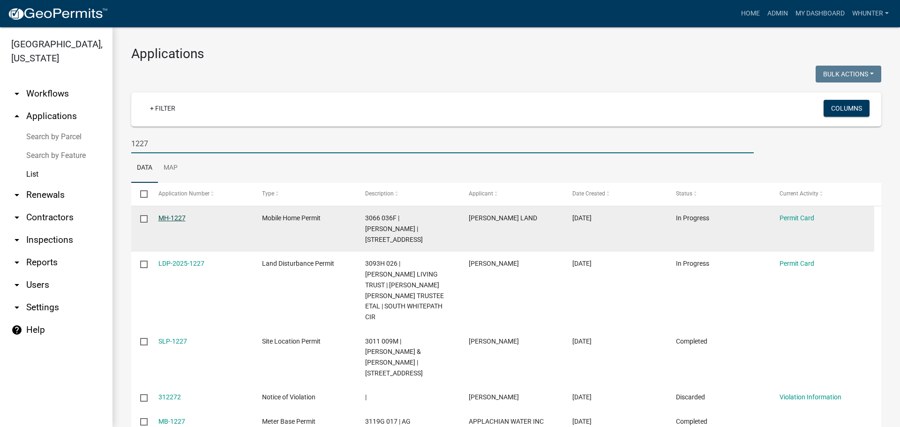
type input "1227"
click at [163, 220] on link "MH-1227" at bounding box center [171, 217] width 27 height 7
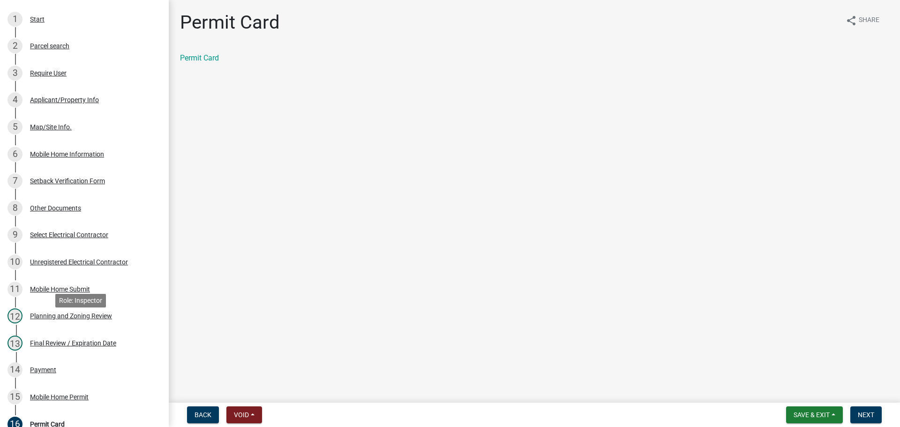
scroll to position [281, 0]
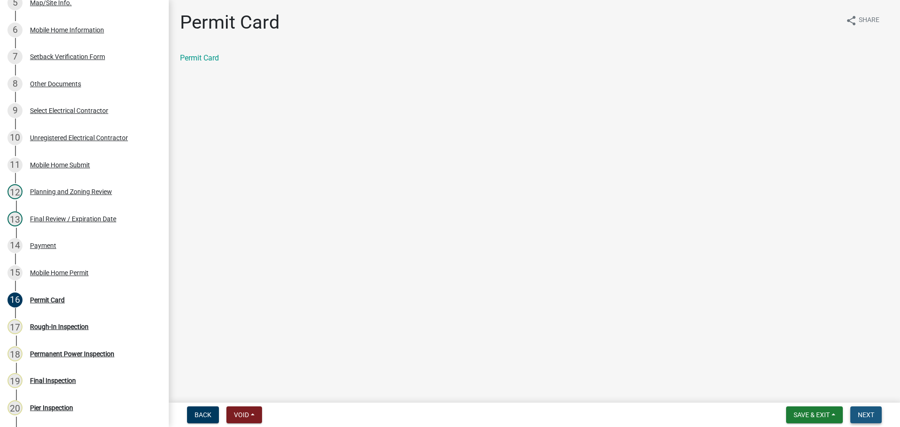
click at [855, 417] on button "Next" at bounding box center [865, 414] width 31 height 17
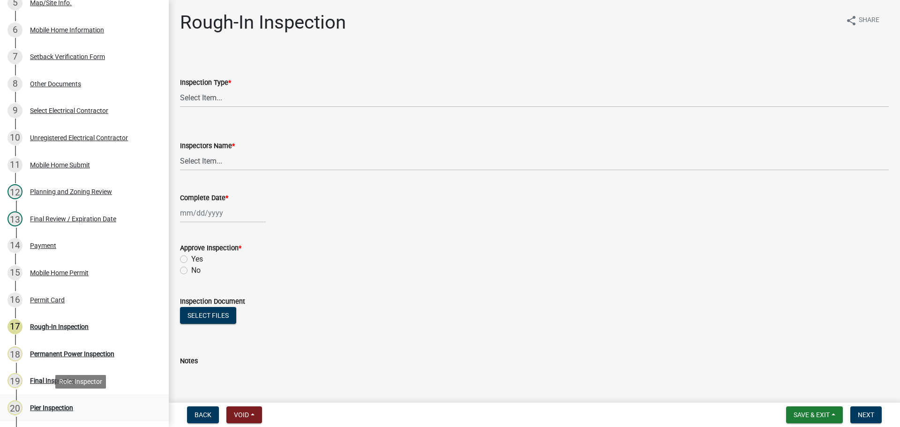
click at [53, 405] on div "Pier Inspection" at bounding box center [51, 407] width 43 height 7
click at [284, 99] on select "Select Item... Pier" at bounding box center [534, 97] width 708 height 19
click at [180, 88] on select "Select Item... Pier" at bounding box center [534, 97] width 708 height 19
select select "1b850515-32bd-42de-9586-a5fa91f04e7f"
click at [276, 139] on form "Inspectors Name * Select Item... [PERSON_NAME] ([PERSON_NAME]) [PERSON_NAME] ([…" at bounding box center [534, 150] width 708 height 42
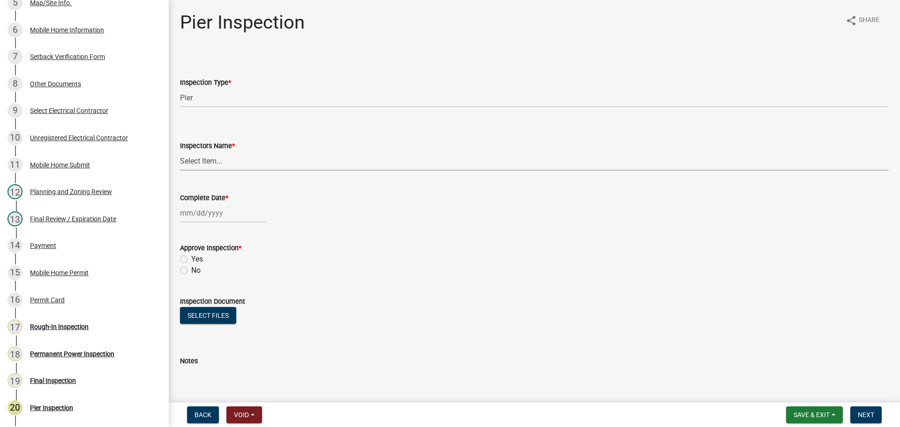
click at [267, 160] on select "Select Item... [PERSON_NAME] ([PERSON_NAME]) [PERSON_NAME] ([PERSON_NAME]) Engi…" at bounding box center [534, 160] width 708 height 19
select select "b7f275ba-f507-42fd-b9cd-cd9544451c64"
click at [180, 151] on select "Select Item... [PERSON_NAME] ([PERSON_NAME]) [PERSON_NAME] ([PERSON_NAME]) Engi…" at bounding box center [534, 160] width 708 height 19
select select "9"
select select "2025"
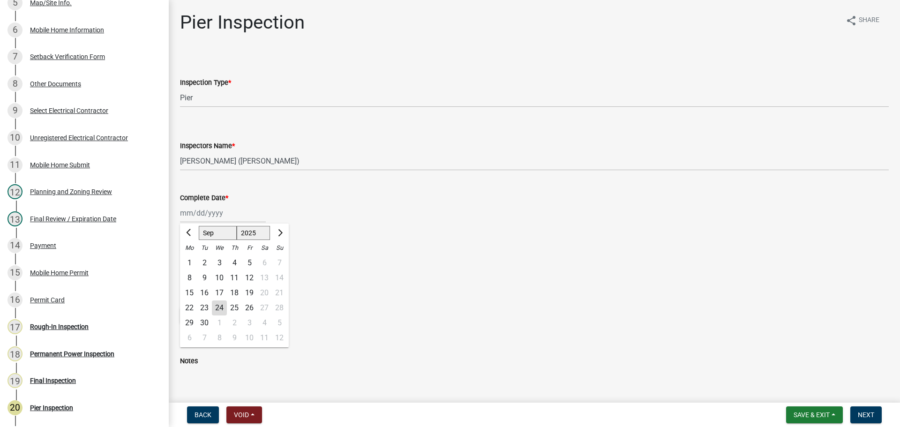
click at [239, 218] on div "[PERSON_NAME] Feb Mar Apr [PERSON_NAME][DATE] Oct Nov [DATE] 1526 1527 1528 152…" at bounding box center [223, 212] width 86 height 19
click at [217, 308] on div "24" at bounding box center [219, 307] width 15 height 15
type input "[DATE]"
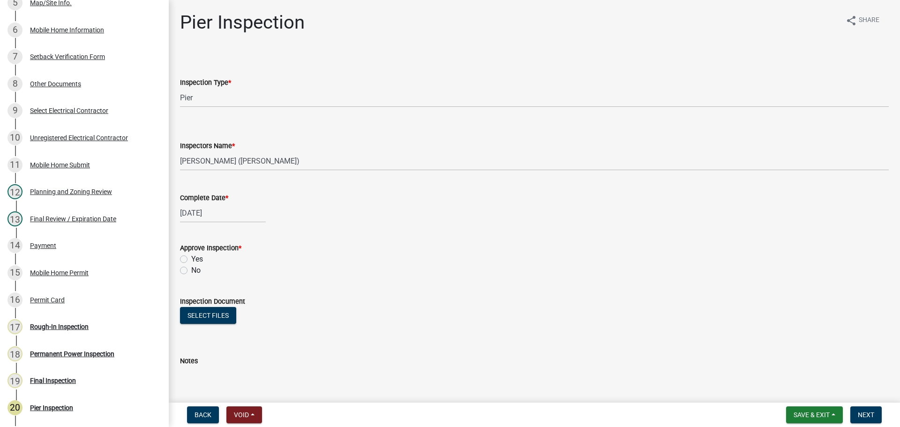
click at [200, 261] on label "Yes" at bounding box center [197, 259] width 12 height 11
click at [197, 260] on input "Yes" at bounding box center [194, 257] width 6 height 6
radio input "true"
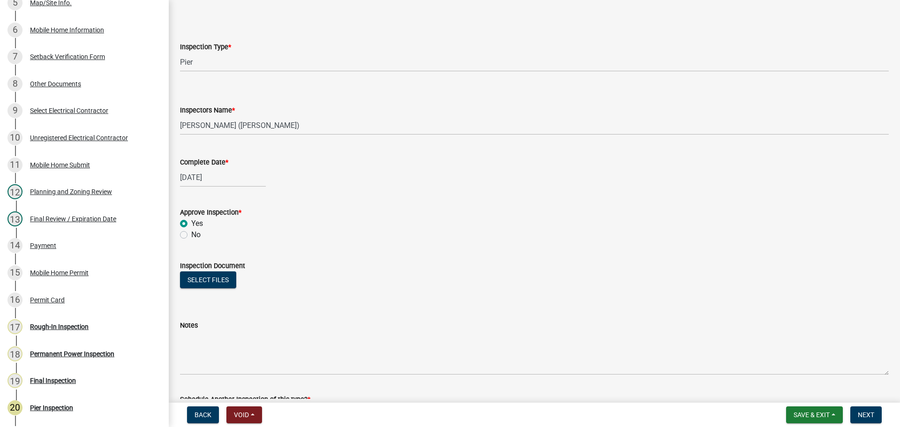
scroll to position [109, 0]
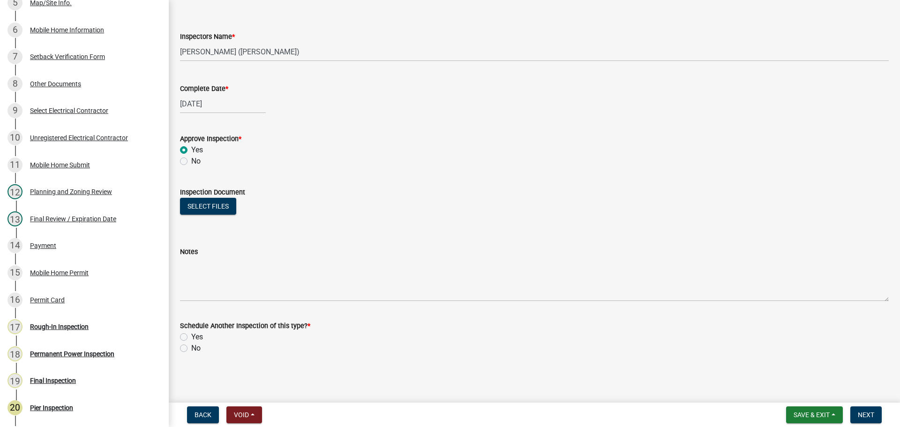
click at [196, 347] on label "No" at bounding box center [195, 348] width 9 height 11
click at [196, 347] on input "No" at bounding box center [194, 346] width 6 height 6
click at [873, 419] on button "Next" at bounding box center [865, 414] width 31 height 17
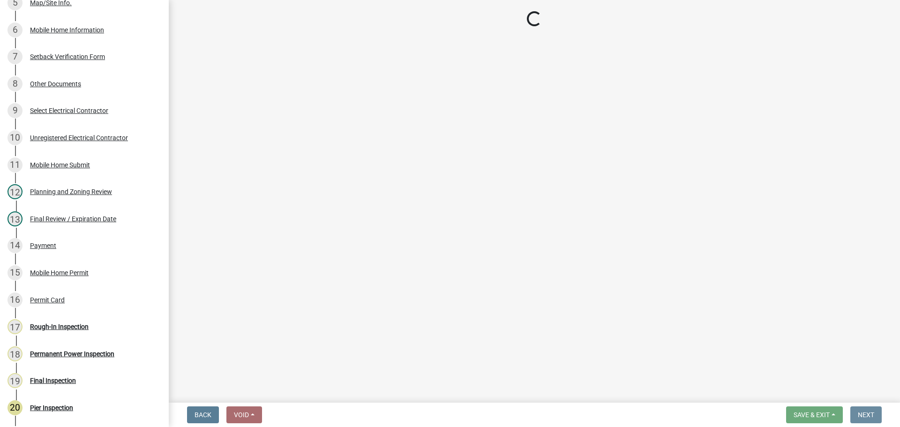
scroll to position [0, 0]
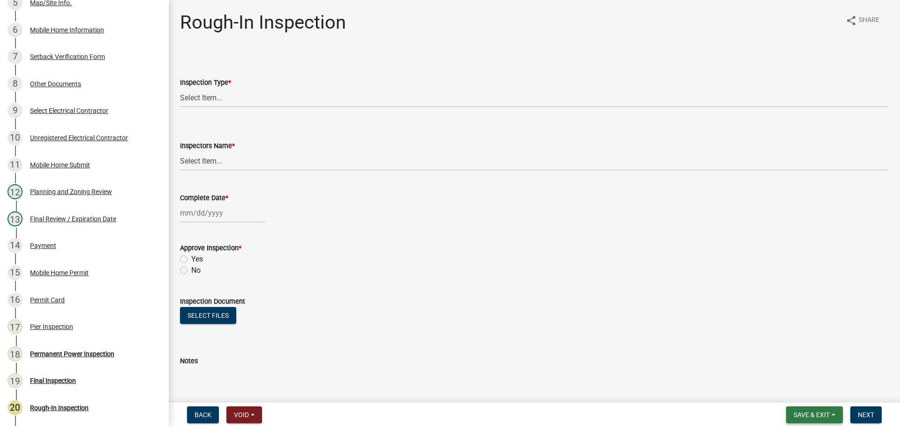
click at [796, 408] on button "Save & Exit" at bounding box center [814, 414] width 57 height 17
click at [788, 386] on button "Save & Exit" at bounding box center [805, 390] width 75 height 22
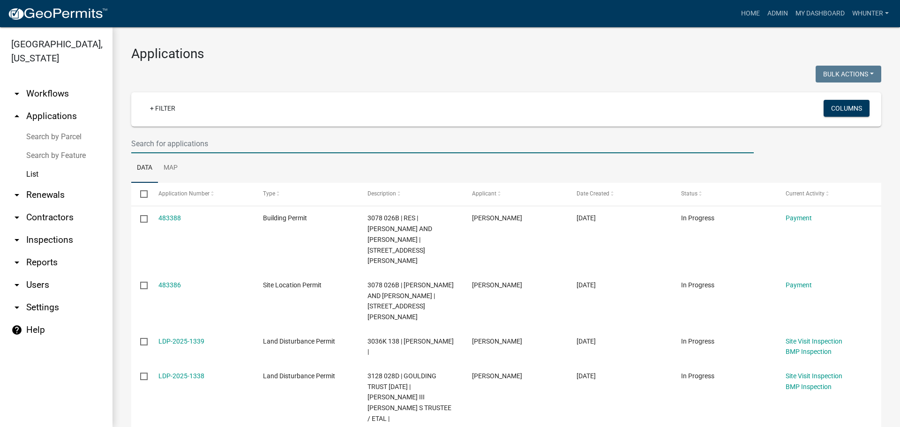
click at [248, 145] on input "text" at bounding box center [442, 143] width 622 height 19
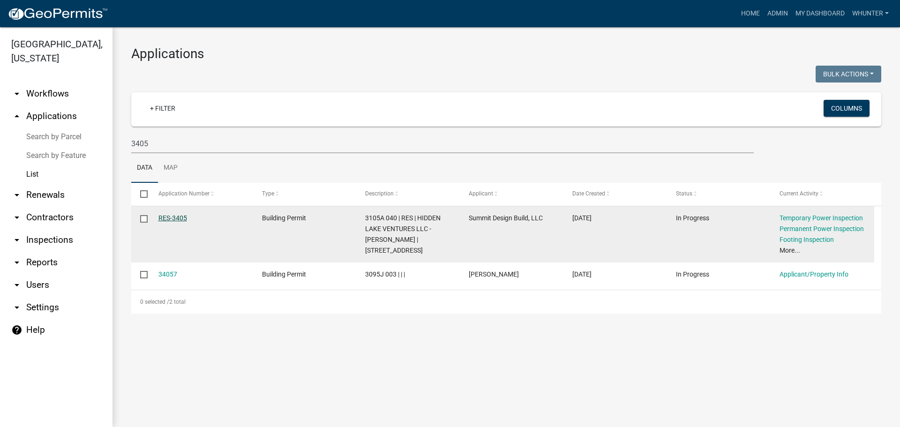
click at [175, 218] on link "RES-3405" at bounding box center [172, 217] width 29 height 7
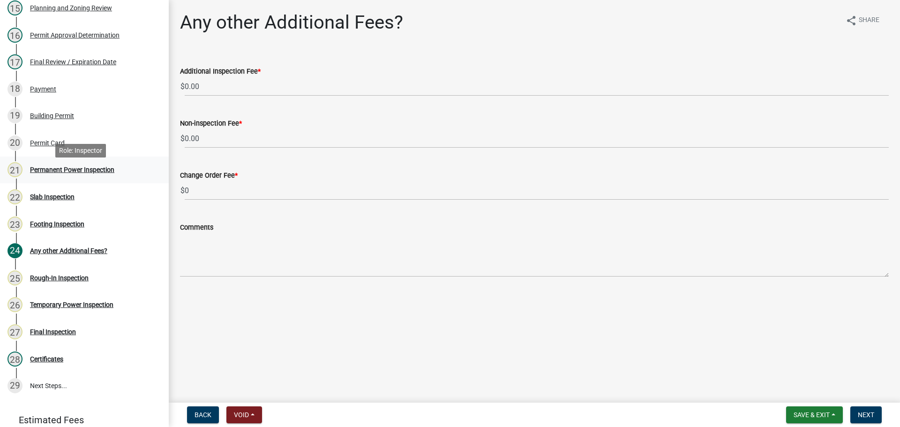
scroll to position [562, 0]
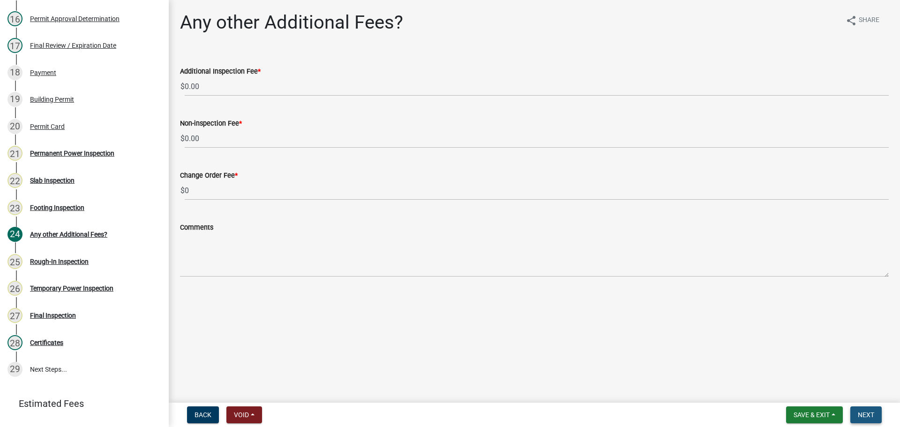
click at [858, 417] on span "Next" at bounding box center [866, 414] width 16 height 7
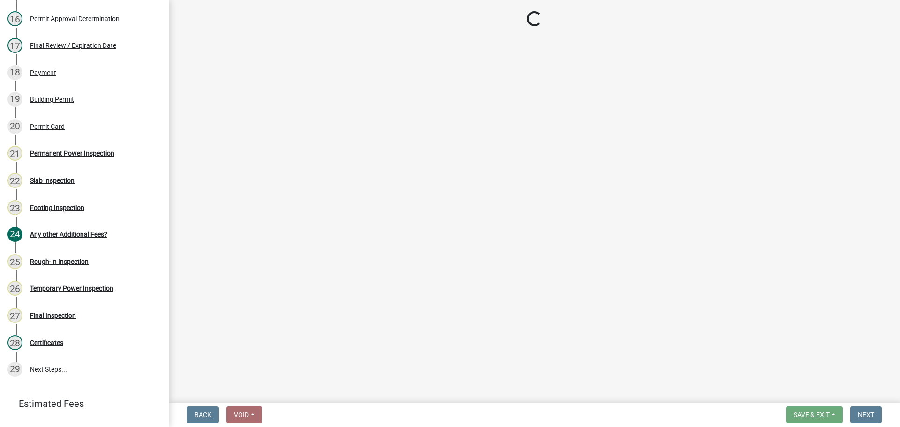
scroll to position [536, 0]
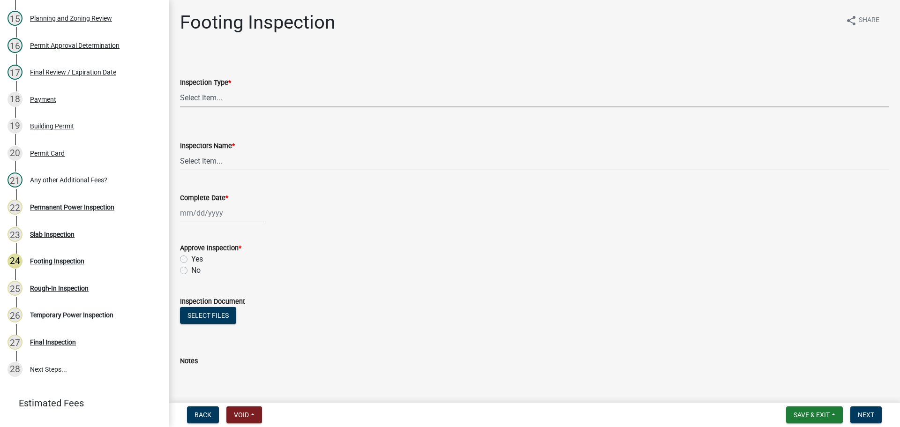
click at [256, 102] on select "Select Item... Footing" at bounding box center [534, 97] width 708 height 19
click at [180, 88] on select "Select Item... Footing" at bounding box center [534, 97] width 708 height 19
click at [266, 166] on select "Select Item... [PERSON_NAME] ([PERSON_NAME]) [PERSON_NAME] ([PERSON_NAME]) Engi…" at bounding box center [534, 160] width 708 height 19
click at [180, 151] on select "Select Item... [PERSON_NAME] ([PERSON_NAME]) [PERSON_NAME] ([PERSON_NAME]) Engi…" at bounding box center [534, 160] width 708 height 19
click at [210, 211] on div at bounding box center [223, 212] width 86 height 19
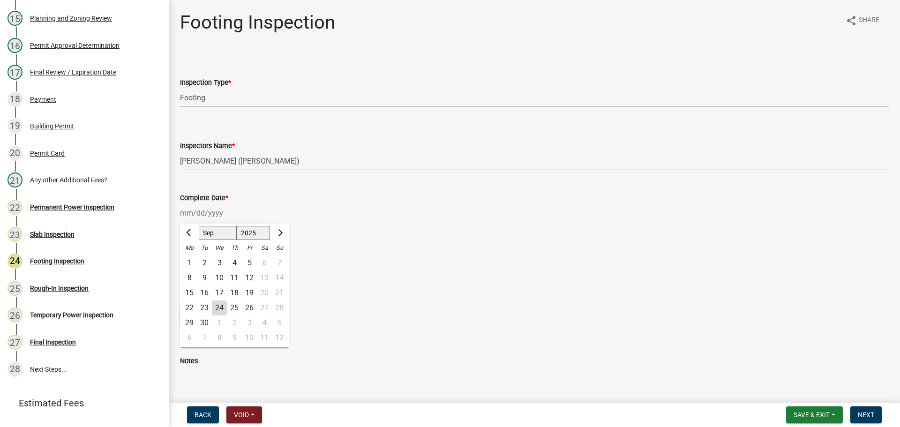
click at [217, 310] on div "24" at bounding box center [219, 307] width 15 height 15
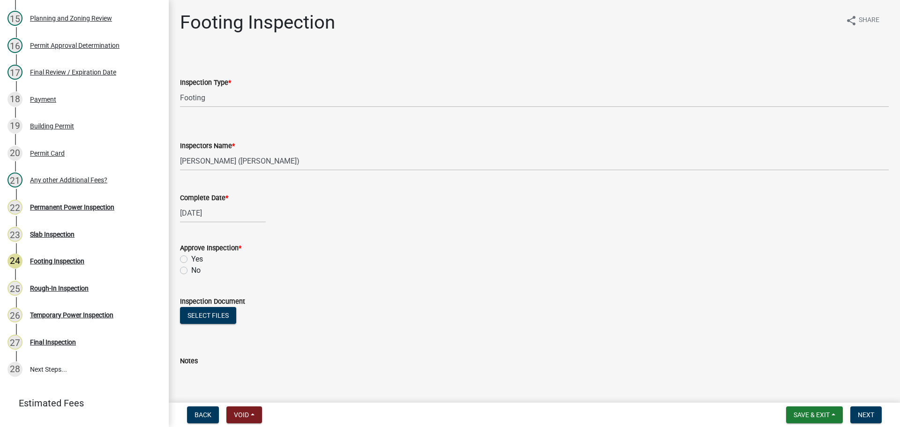
click at [191, 258] on div "Yes" at bounding box center [534, 259] width 708 height 11
click at [197, 262] on label "Yes" at bounding box center [197, 259] width 12 height 11
click at [197, 260] on input "Yes" at bounding box center [194, 257] width 6 height 6
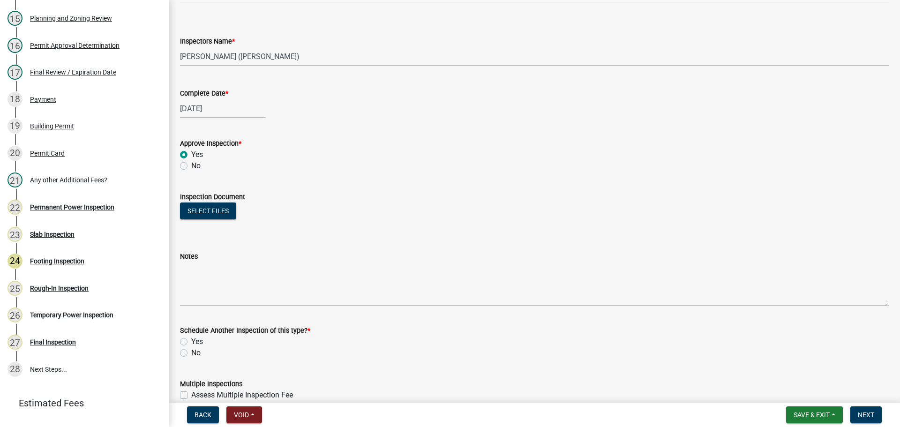
scroll to position [151, 0]
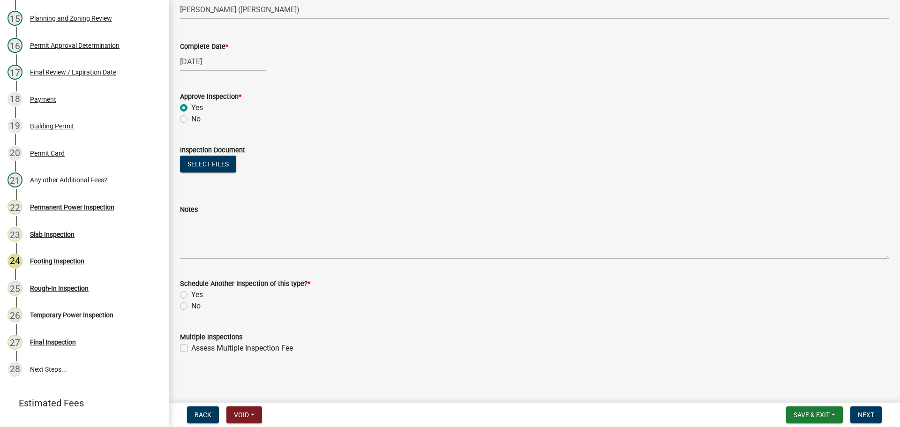
click at [188, 306] on div "No" at bounding box center [534, 305] width 708 height 11
click at [198, 306] on label "No" at bounding box center [195, 305] width 9 height 11
click at [197, 306] on input "No" at bounding box center [194, 303] width 6 height 6
click at [872, 418] on span "Next" at bounding box center [866, 414] width 16 height 7
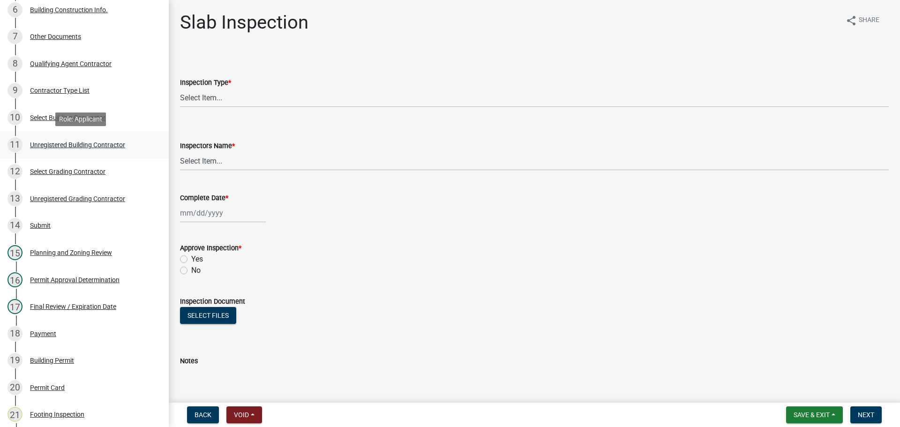
scroll to position [0, 0]
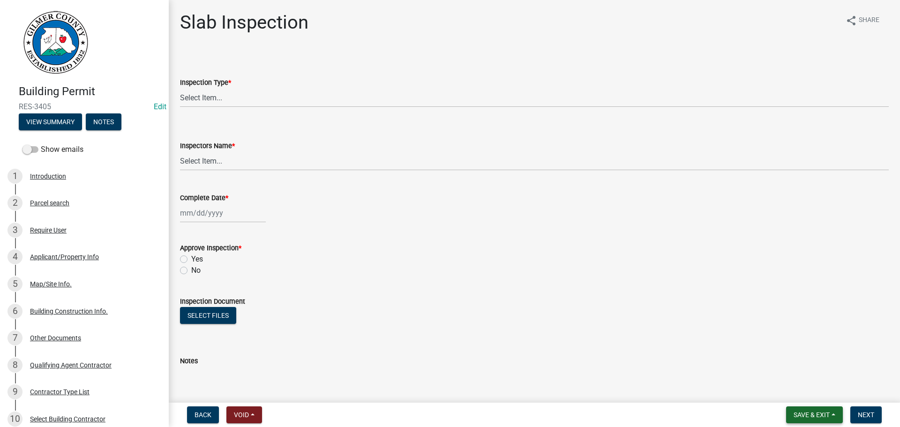
click at [812, 417] on span "Save & Exit" at bounding box center [811, 414] width 36 height 7
click at [811, 392] on button "Save & Exit" at bounding box center [805, 390] width 75 height 22
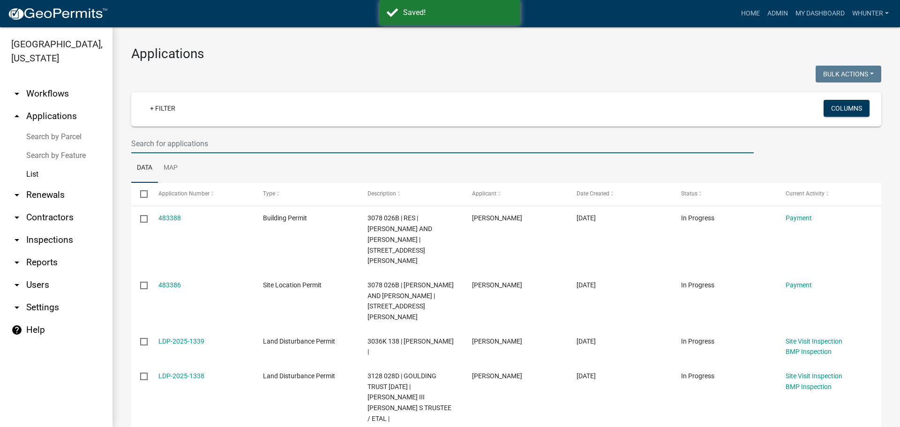
click at [286, 147] on input "text" at bounding box center [442, 143] width 622 height 19
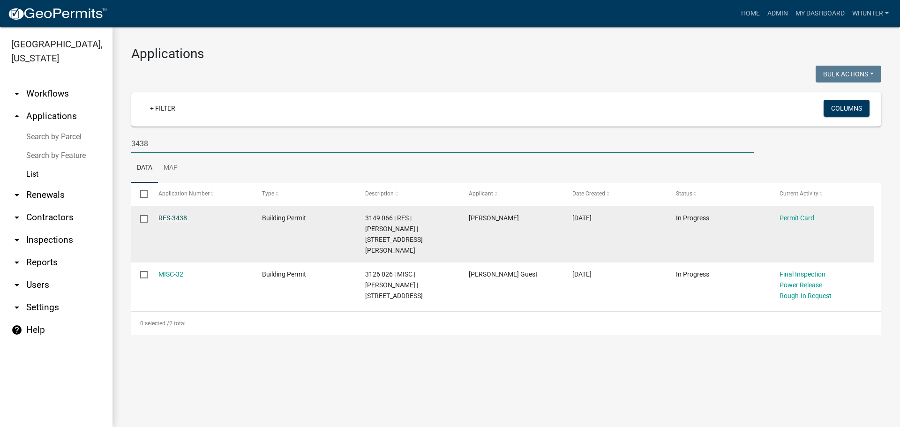
click at [172, 219] on link "RES-3438" at bounding box center [172, 217] width 29 height 7
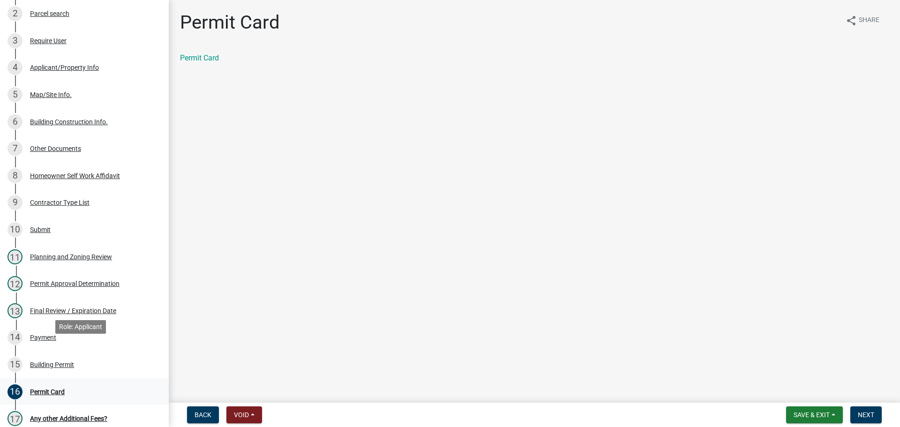
scroll to position [234, 0]
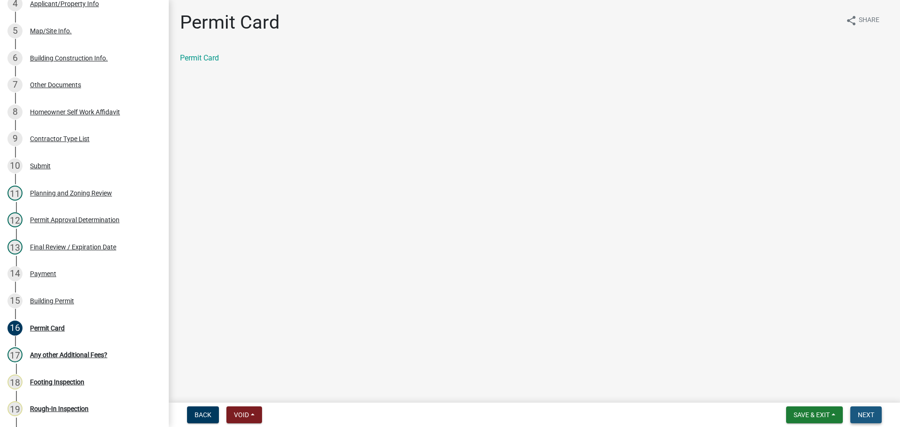
click at [872, 414] on span "Next" at bounding box center [866, 414] width 16 height 7
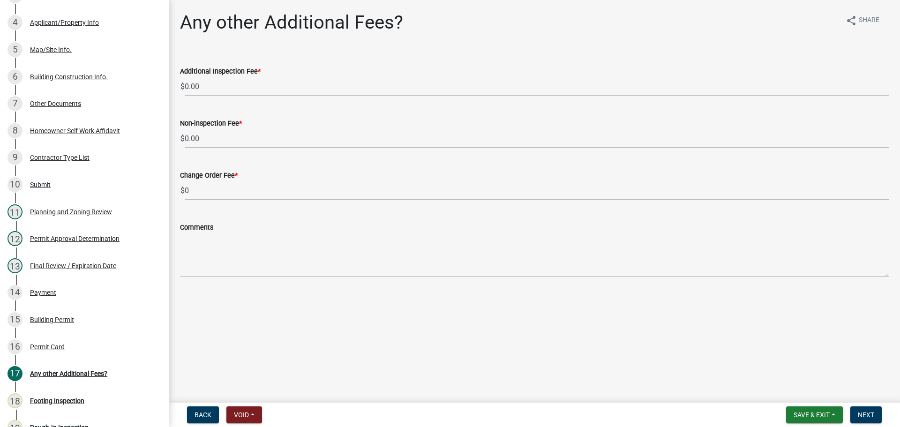
scroll to position [253, 0]
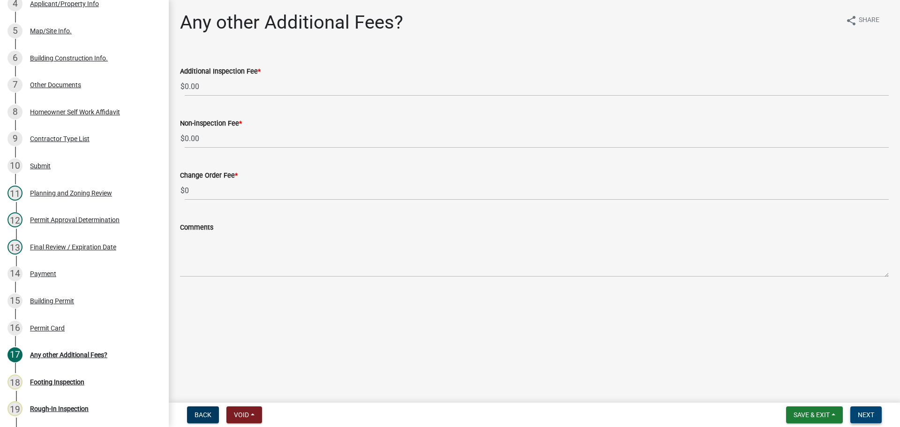
click at [862, 416] on span "Next" at bounding box center [866, 414] width 16 height 7
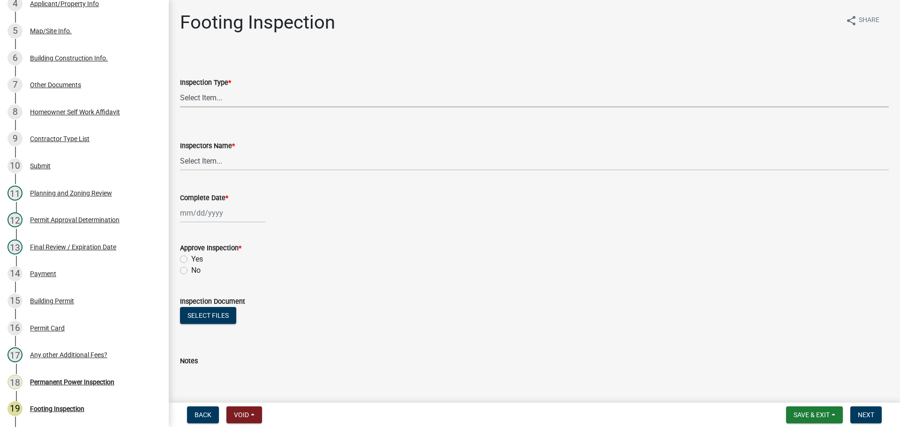
click at [318, 93] on select "Select Item... Footing" at bounding box center [534, 97] width 708 height 19
click at [180, 88] on select "Select Item... Footing" at bounding box center [534, 97] width 708 height 19
click at [293, 159] on select "Select Item... [PERSON_NAME] ([PERSON_NAME]) [PERSON_NAME] ([PERSON_NAME]) Engi…" at bounding box center [534, 160] width 708 height 19
click at [180, 151] on select "Select Item... [PERSON_NAME] ([PERSON_NAME]) [PERSON_NAME] ([PERSON_NAME]) Engi…" at bounding box center [534, 160] width 708 height 19
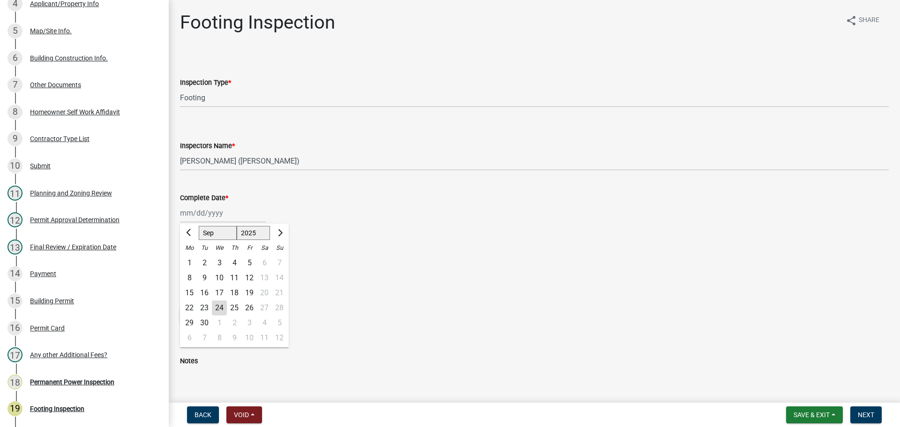
click at [203, 212] on div "[PERSON_NAME] Feb Mar Apr [PERSON_NAME][DATE] Oct Nov [DATE] 1526 1527 1528 152…" at bounding box center [223, 212] width 86 height 19
click at [222, 309] on div "24" at bounding box center [219, 307] width 15 height 15
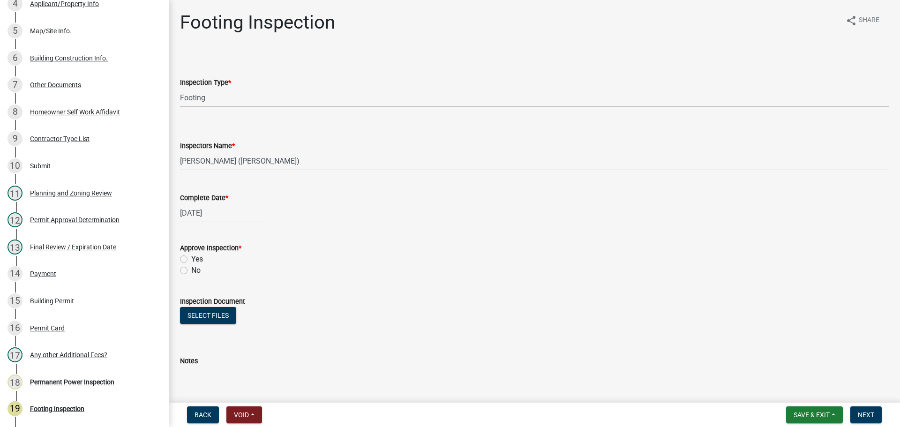
click at [193, 258] on label "Yes" at bounding box center [197, 259] width 12 height 11
click at [193, 258] on input "Yes" at bounding box center [194, 257] width 6 height 6
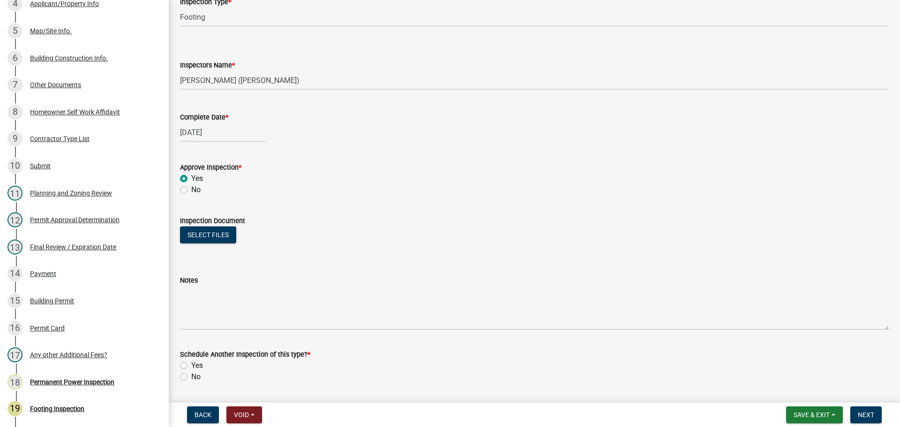
scroll to position [151, 0]
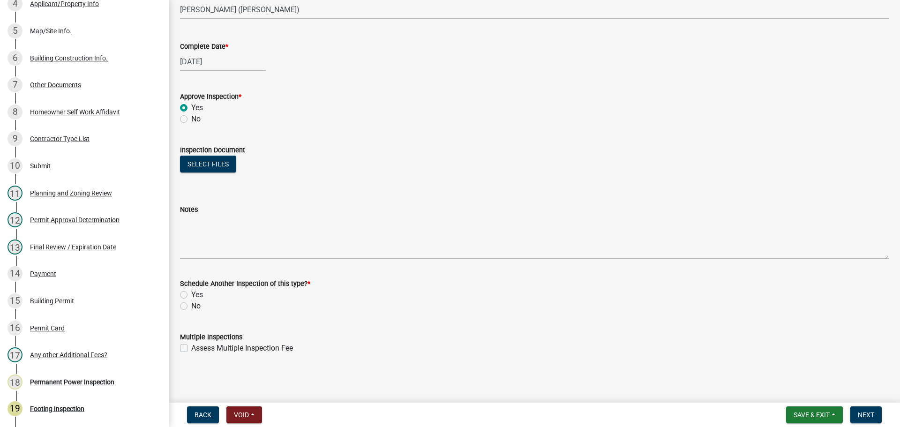
drag, startPoint x: 194, startPoint y: 308, endPoint x: 199, endPoint y: 305, distance: 5.9
click at [194, 307] on label "No" at bounding box center [195, 305] width 9 height 11
click at [194, 306] on input "No" at bounding box center [194, 303] width 6 height 6
drag, startPoint x: 867, startPoint y: 411, endPoint x: 862, endPoint y: 412, distance: 5.2
click at [865, 411] on span "Next" at bounding box center [866, 414] width 16 height 7
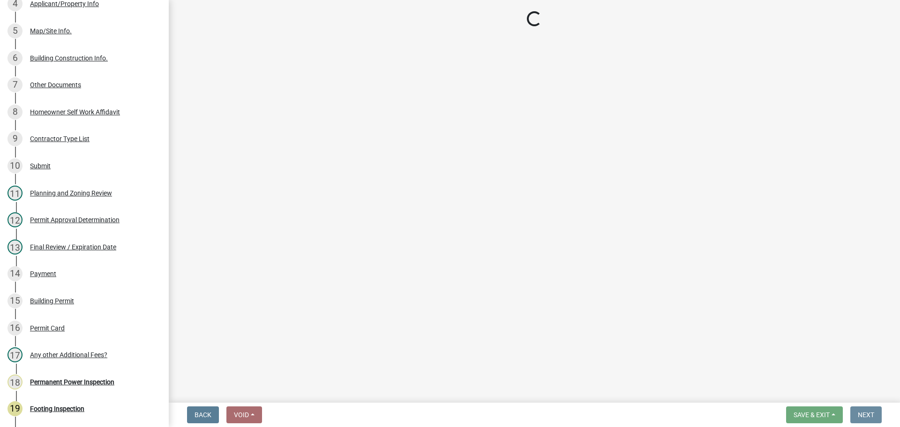
scroll to position [0, 0]
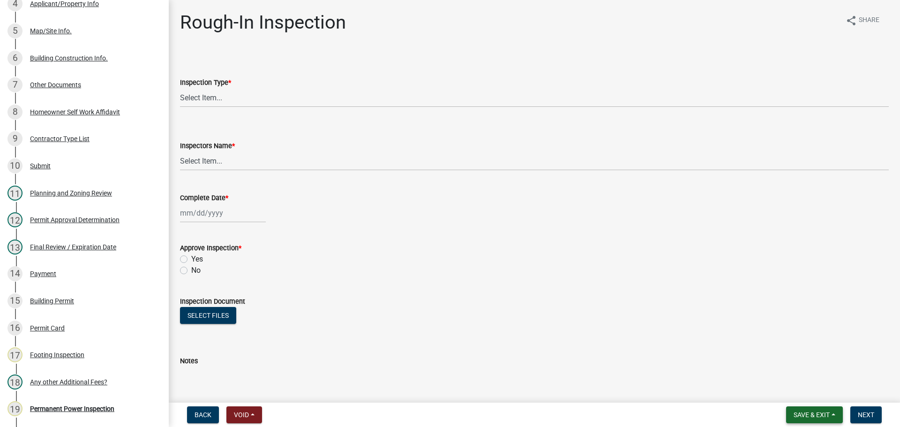
click at [801, 416] on span "Save & Exit" at bounding box center [811, 414] width 36 height 7
click at [793, 392] on button "Save & Exit" at bounding box center [805, 390] width 75 height 22
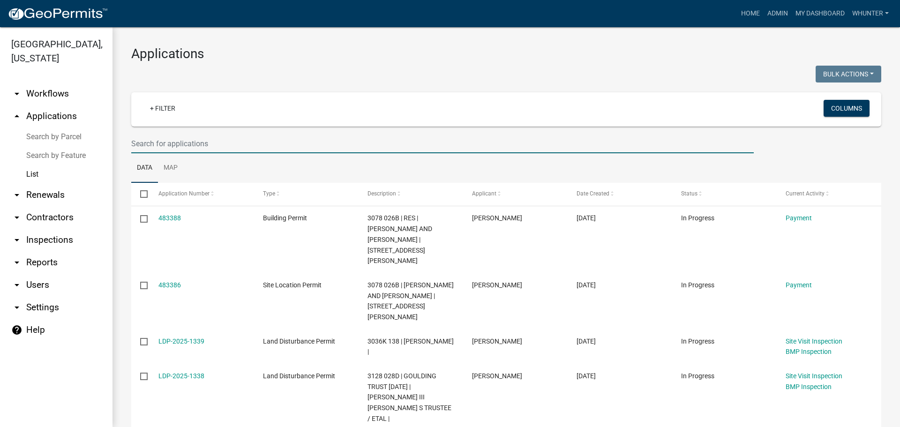
click at [248, 146] on input "text" at bounding box center [442, 143] width 622 height 19
click at [151, 145] on input "text" at bounding box center [442, 143] width 622 height 19
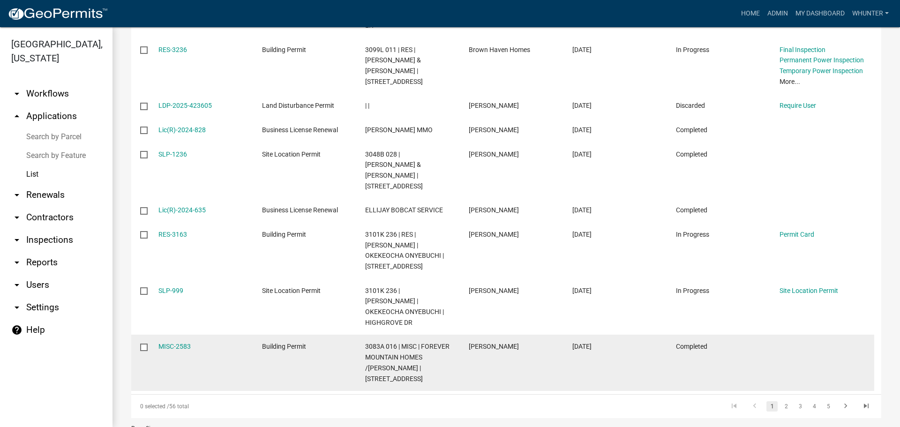
scroll to position [255, 0]
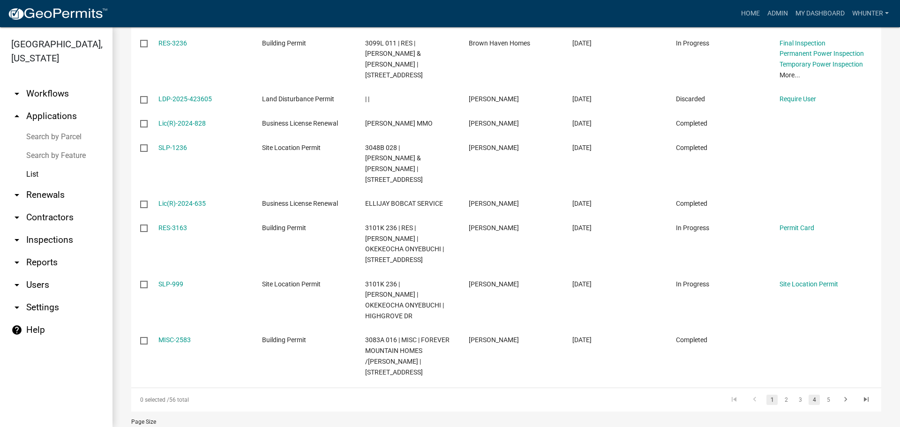
click at [810, 395] on link "4" at bounding box center [813, 400] width 11 height 10
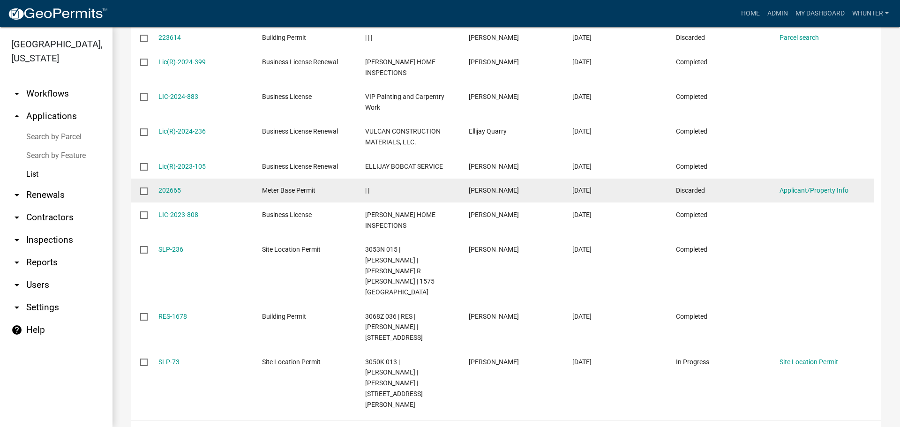
scroll to position [181, 0]
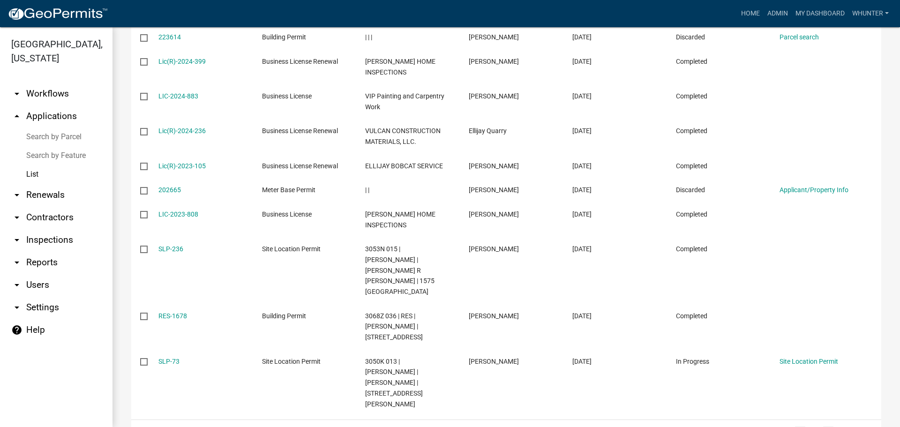
click at [822, 426] on link "6" at bounding box center [827, 431] width 11 height 10
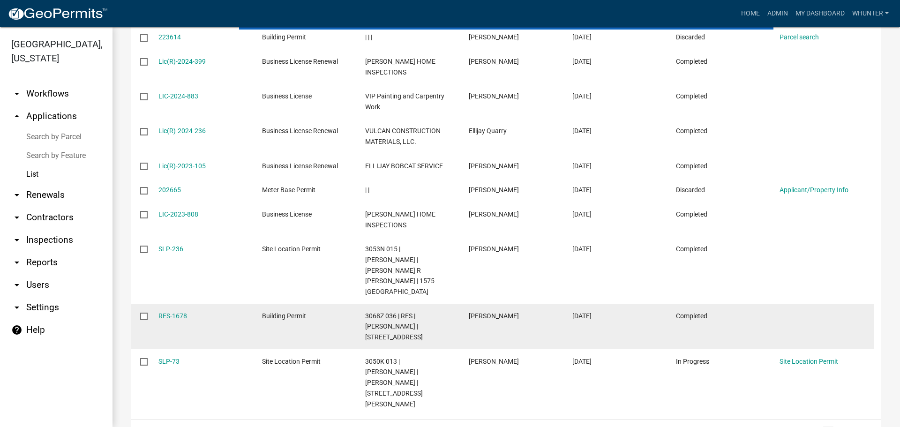
scroll to position [106, 0]
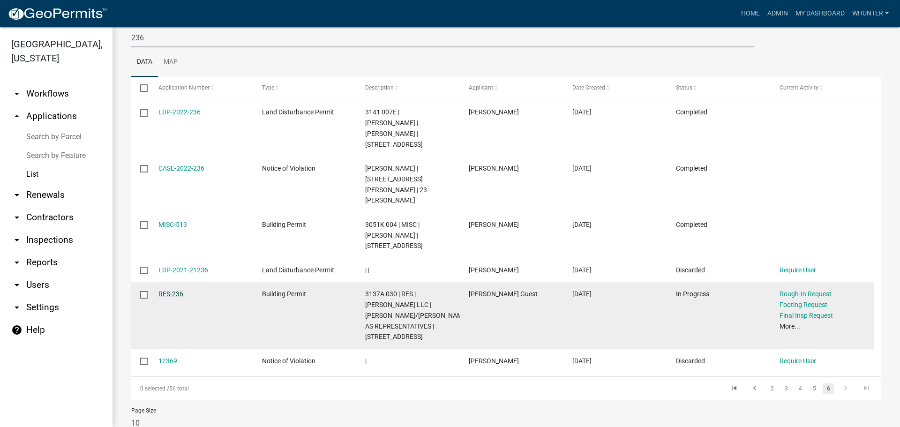
click at [172, 290] on link "RES-236" at bounding box center [170, 293] width 25 height 7
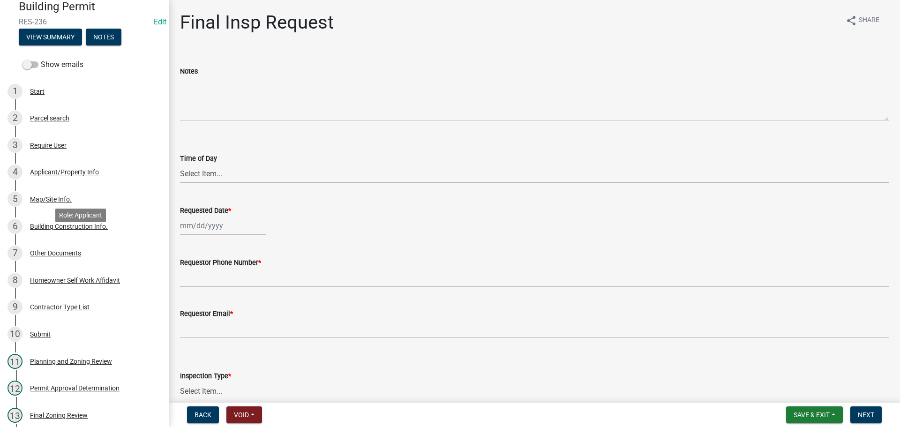
scroll to position [187, 0]
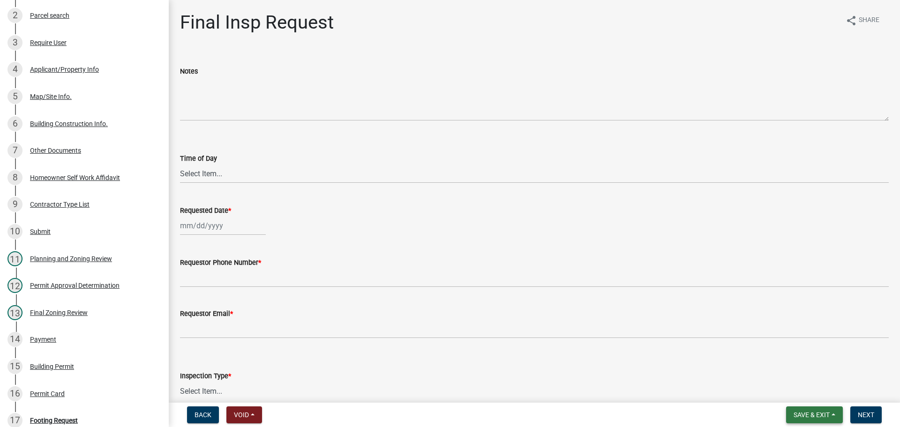
click at [809, 416] on span "Save & Exit" at bounding box center [811, 414] width 36 height 7
click at [811, 404] on div "Save Save & Exit" at bounding box center [805, 379] width 75 height 52
click at [805, 393] on button "Save & Exit" at bounding box center [805, 390] width 75 height 22
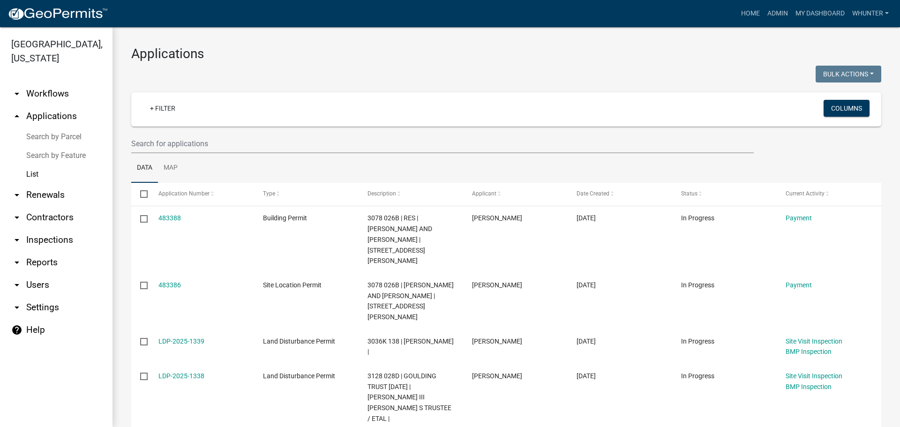
click at [728, 13] on div "Home Admin My Dashboard whunter Admin Account Logout" at bounding box center [503, 14] width 777 height 18
click at [755, 15] on link "Home" at bounding box center [750, 14] width 26 height 18
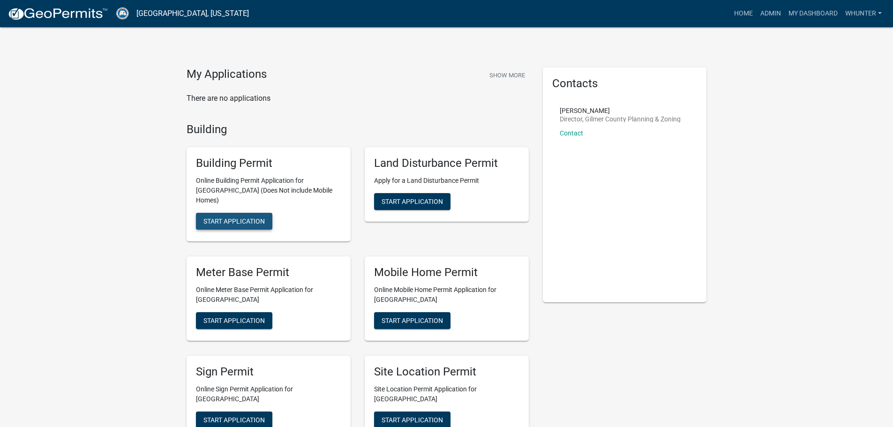
click at [247, 213] on button "Start Application" at bounding box center [234, 221] width 76 height 17
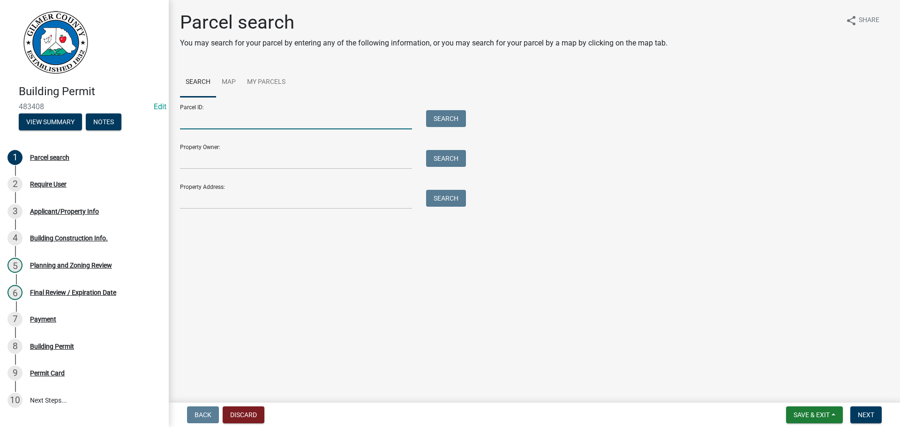
click at [251, 127] on input "Parcel ID:" at bounding box center [296, 119] width 232 height 19
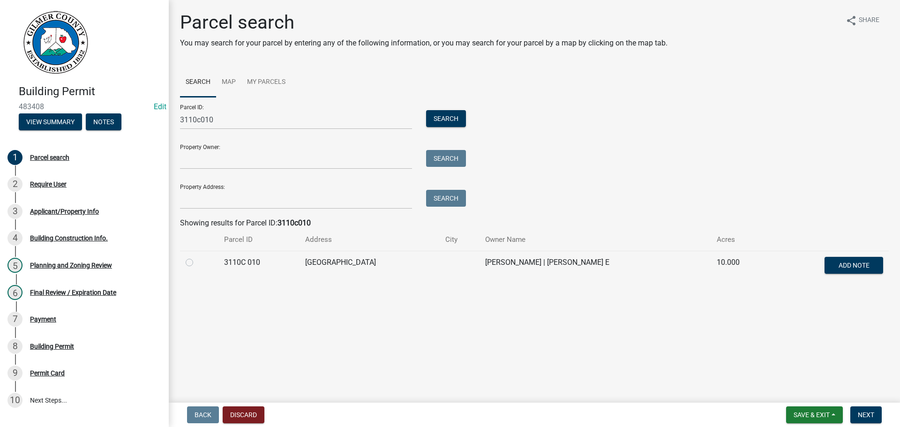
click at [197, 257] on label at bounding box center [197, 257] width 0 height 0
click at [197, 262] on 010 "radio" at bounding box center [200, 260] width 6 height 6
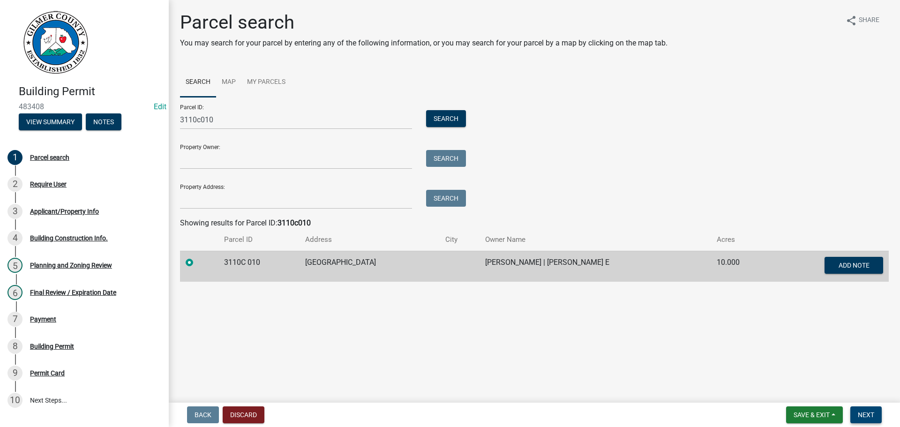
click at [862, 413] on span "Next" at bounding box center [866, 414] width 16 height 7
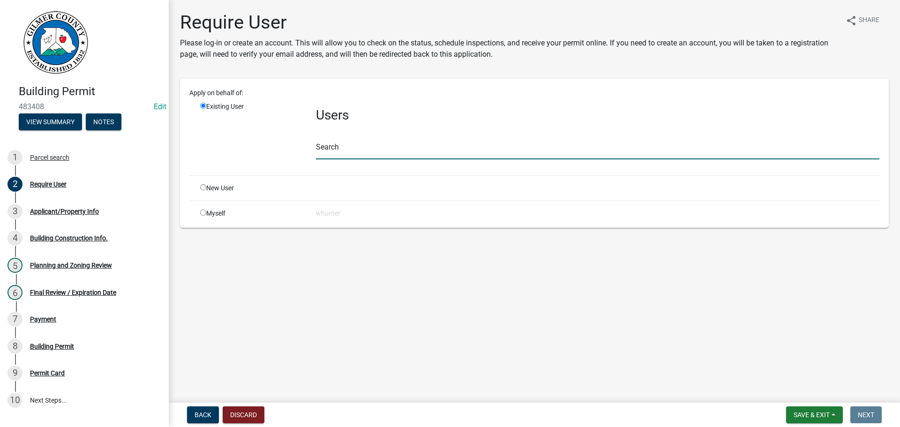
click at [369, 156] on input "text" at bounding box center [597, 149] width 563 height 19
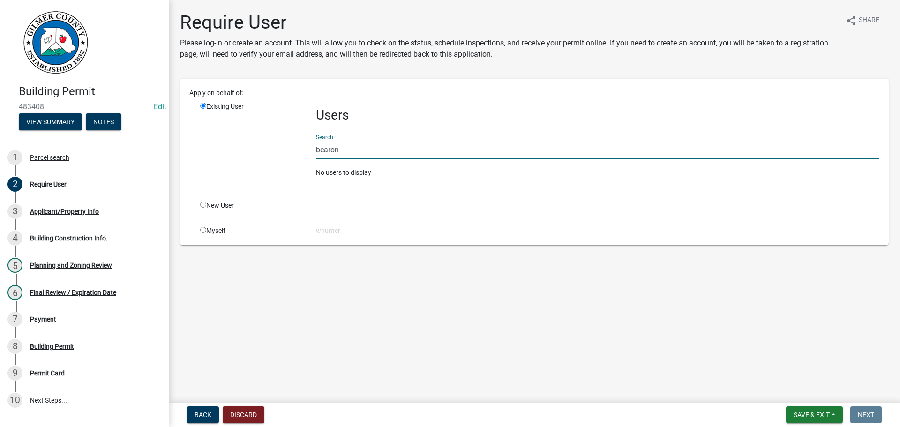
drag, startPoint x: 308, startPoint y: 147, endPoint x: 249, endPoint y: 129, distance: 61.7
click at [242, 133] on div "Existing User Users Search bearon No users to display" at bounding box center [539, 143] width 693 height 83
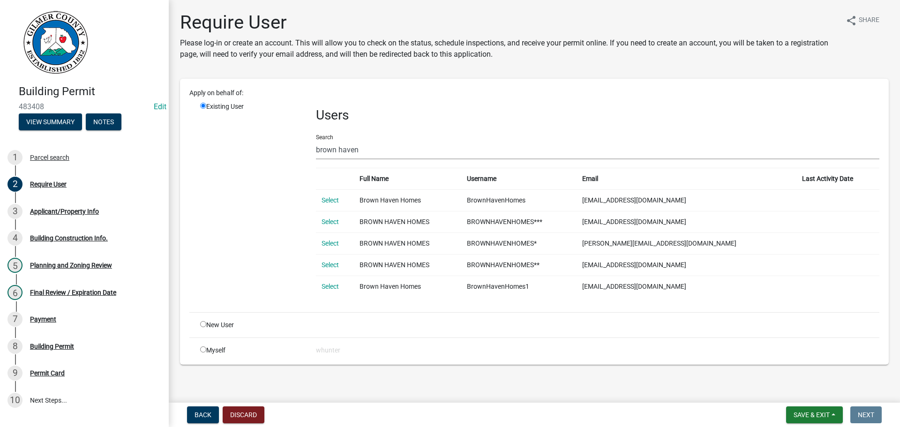
click at [206, 323] on input "radio" at bounding box center [203, 324] width 6 height 6
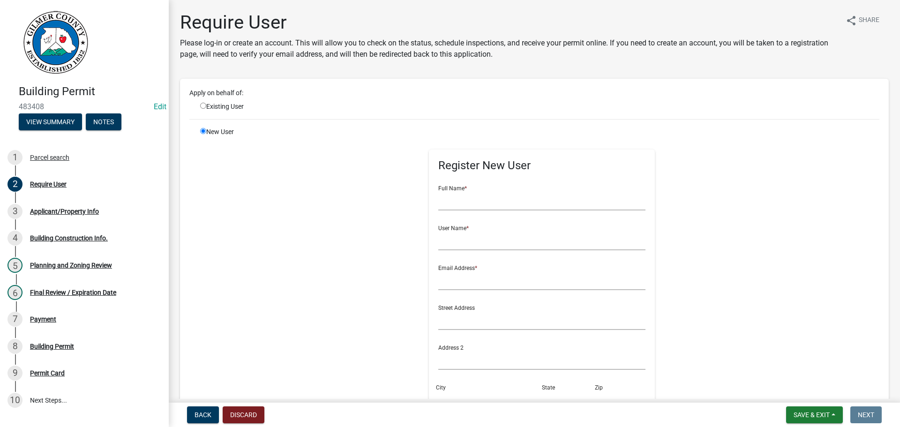
click at [466, 211] on form "Full Name * User Name * Email Address * Street Address Address 2 City State Zip…" at bounding box center [542, 338] width 208 height 321
click at [466, 205] on input "text" at bounding box center [542, 200] width 208 height 19
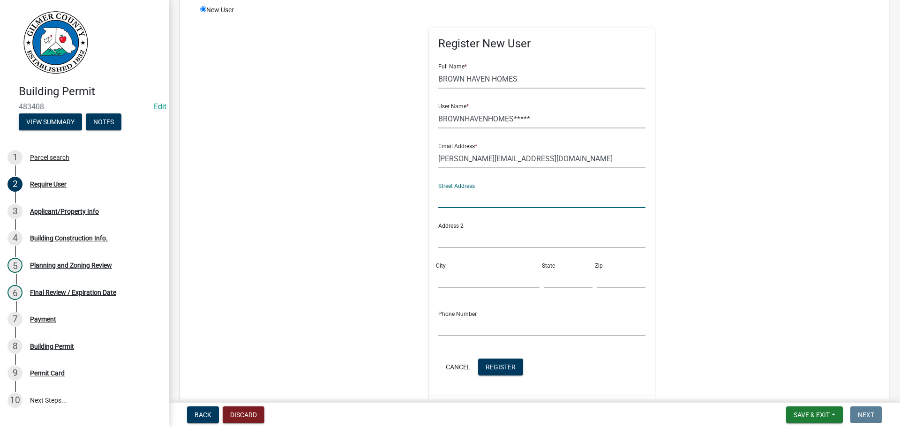
scroll to position [221, 0]
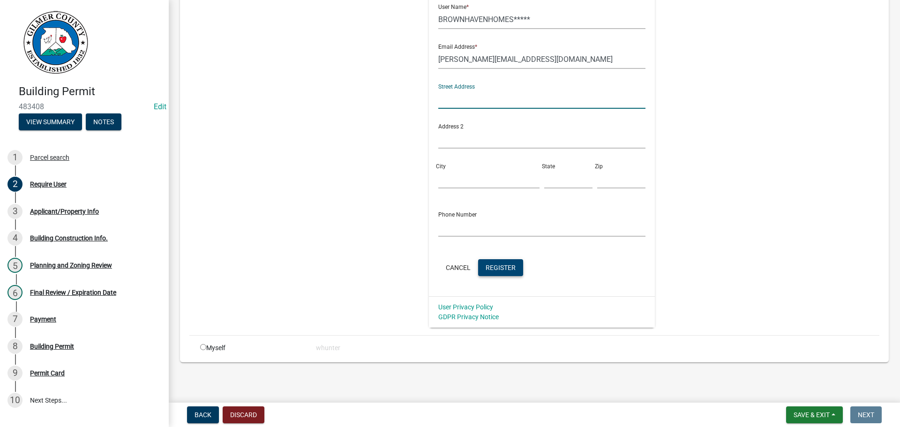
click at [498, 271] on span "Register" at bounding box center [500, 266] width 30 height 7
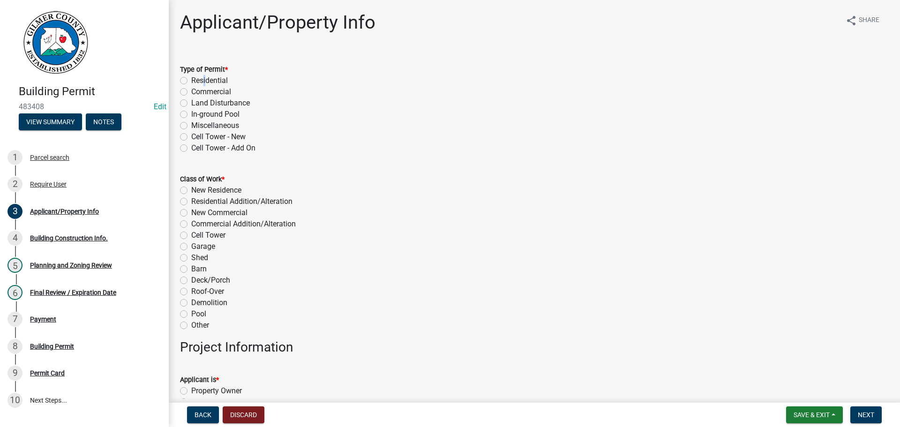
drag, startPoint x: 201, startPoint y: 82, endPoint x: 208, endPoint y: 88, distance: 8.6
click at [203, 84] on label "Residential" at bounding box center [209, 80] width 37 height 11
click at [225, 189] on label "New Residence" at bounding box center [216, 190] width 50 height 11
click at [197, 189] on input "New Residence" at bounding box center [194, 188] width 6 height 6
click at [214, 79] on label "Residential" at bounding box center [209, 80] width 37 height 11
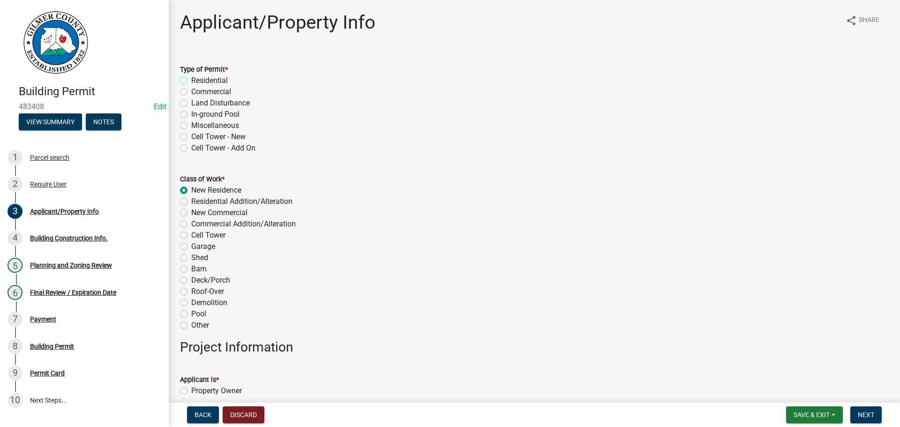
click at [197, 79] on input "Residential" at bounding box center [194, 78] width 6 height 6
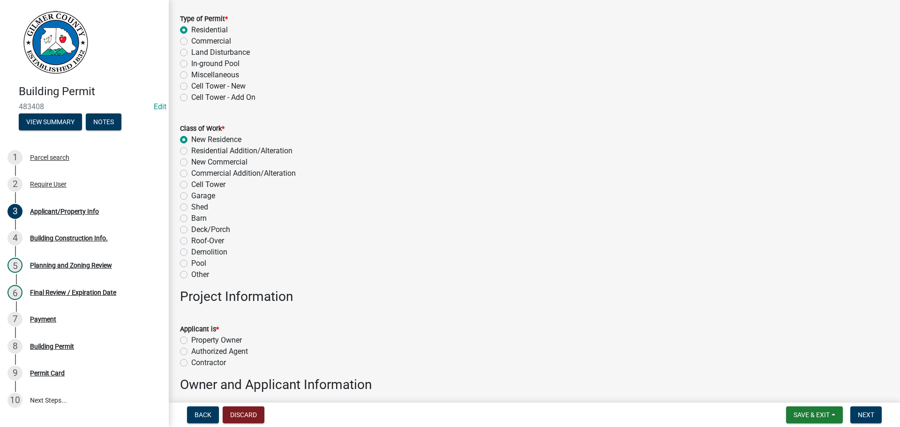
scroll to position [234, 0]
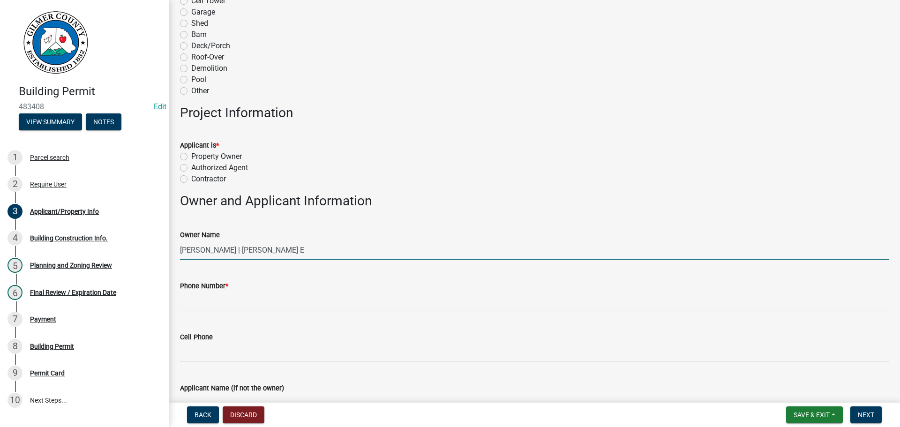
click at [207, 253] on input "[PERSON_NAME] | [PERSON_NAME] E" at bounding box center [534, 249] width 708 height 19
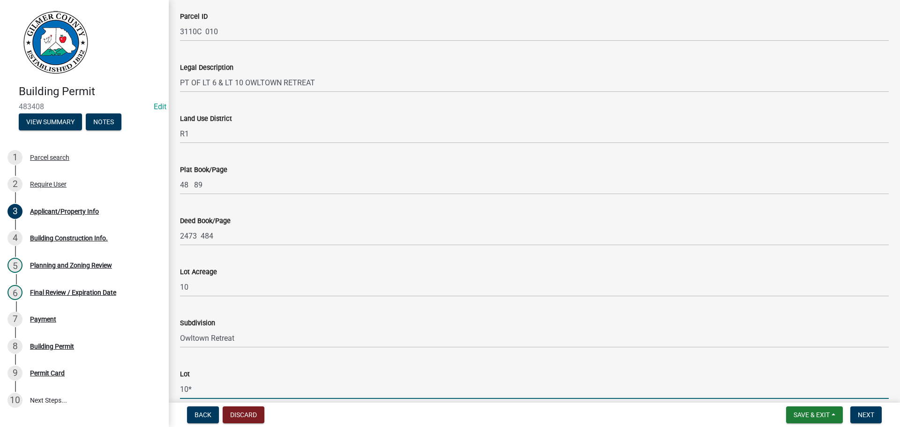
scroll to position [1023, 0]
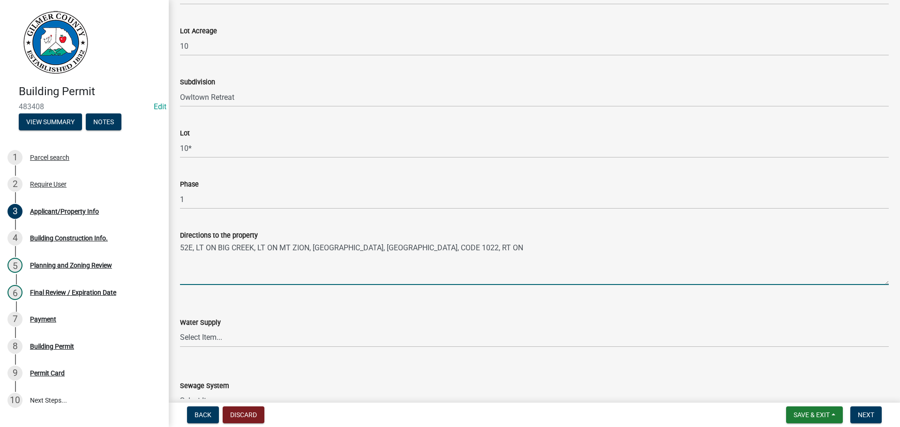
click at [374, 250] on textarea "52E, LT ON BIG CREEK, LT ON MT ZION, [GEOGRAPHIC_DATA], [GEOGRAPHIC_DATA], CODE…" at bounding box center [534, 263] width 708 height 44
click at [626, 251] on textarea "52E, LT ON [GEOGRAPHIC_DATA], LT ON MT ZION, [GEOGRAPHIC_DATA], RT ON [GEOGRAPH…" at bounding box center [534, 263] width 708 height 44
click at [602, 248] on textarea "52E, LT ON [GEOGRAPHIC_DATA], LT ON MT ZION, [GEOGRAPHIC_DATA], RT ON [GEOGRAPH…" at bounding box center [534, 263] width 708 height 44
drag, startPoint x: 611, startPoint y: 248, endPoint x: 599, endPoint y: 246, distance: 12.3
click at [599, 246] on textarea "52E, LT ON [GEOGRAPHIC_DATA], LT ON MT ZION, [GEOGRAPHIC_DATA], RT ON [GEOGRAPH…" at bounding box center [534, 263] width 708 height 44
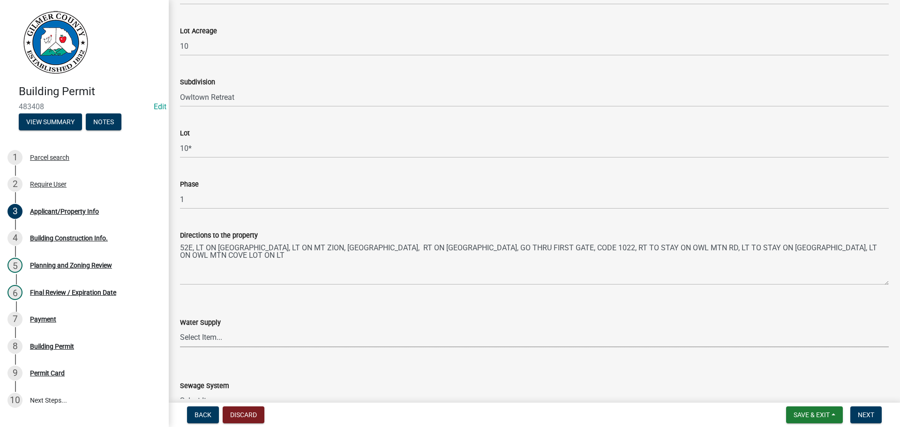
click at [247, 341] on select "Select Item... Well Community Public Spring" at bounding box center [534, 337] width 708 height 19
click at [180, 328] on select "Select Item... Well Community Public Spring" at bounding box center [534, 337] width 708 height 19
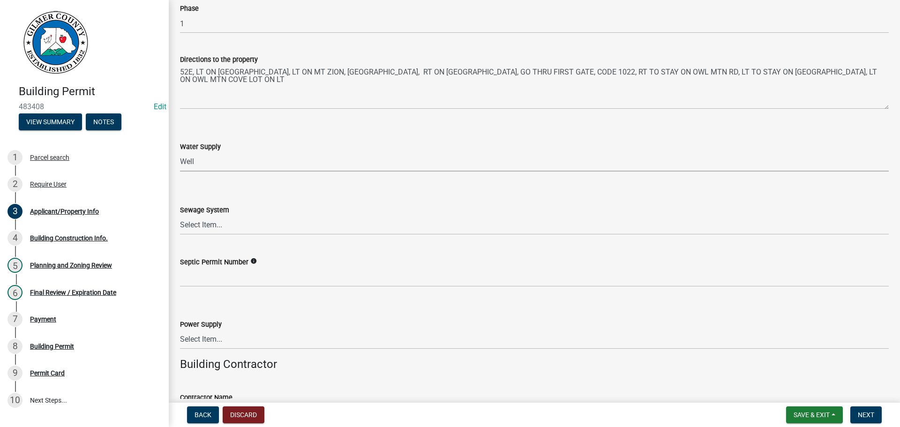
scroll to position [1211, 0]
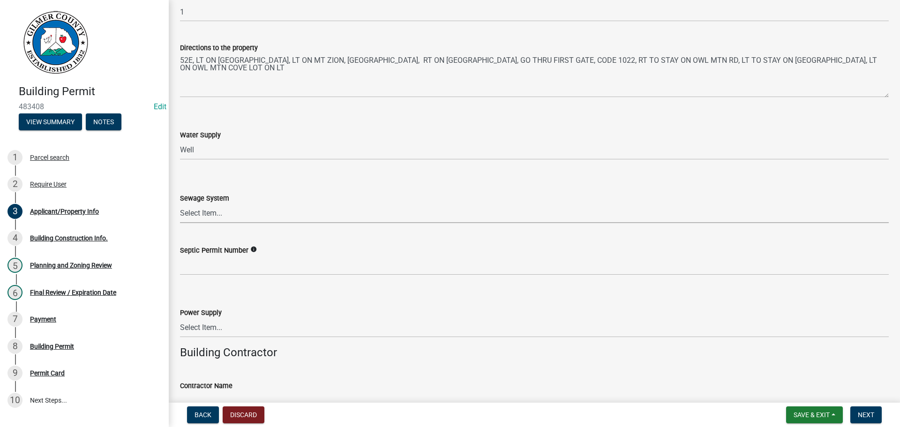
click at [200, 220] on select "Select Item... Septic Community Public" at bounding box center [534, 213] width 708 height 19
click at [180, 204] on select "Select Item... Septic Community Public" at bounding box center [534, 213] width 708 height 19
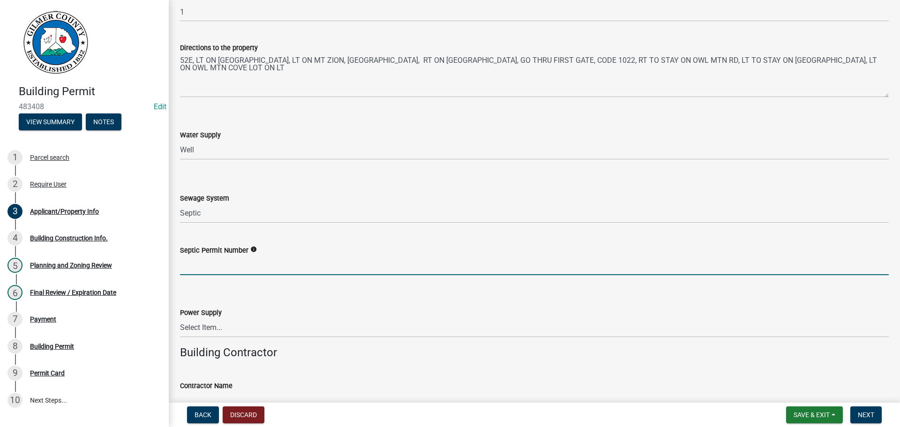
click at [231, 270] on input "Septic Permit Number" at bounding box center [534, 265] width 708 height 19
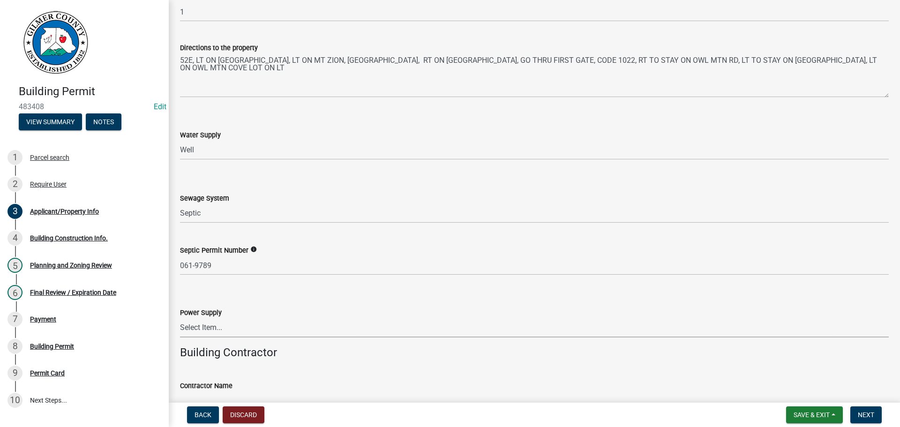
click at [231, 335] on select "Select Item... Amicalola EMC [GEOGRAPHIC_DATA] EMC Tri-State Power [US_STATE] P…" at bounding box center [534, 327] width 708 height 19
click at [180, 318] on select "Select Item... Amicalola EMC [GEOGRAPHIC_DATA] EMC Tri-State Power [US_STATE] P…" at bounding box center [534, 327] width 708 height 19
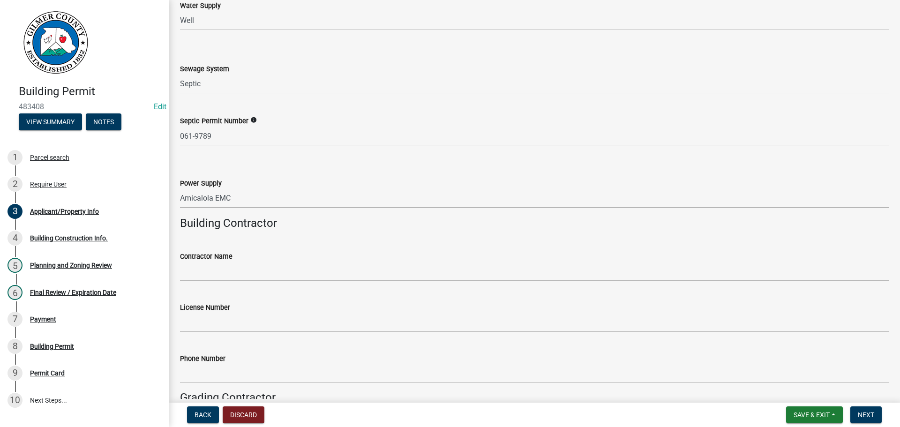
scroll to position [1351, 0]
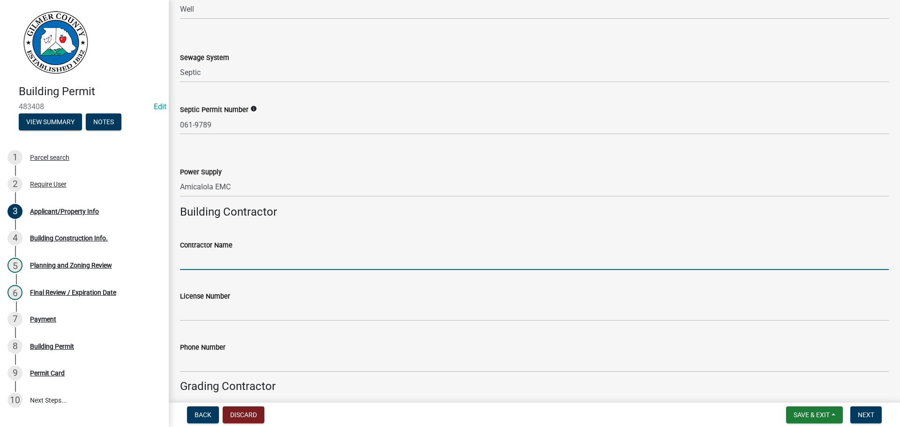
click at [232, 262] on input "Contractor Name" at bounding box center [534, 260] width 708 height 19
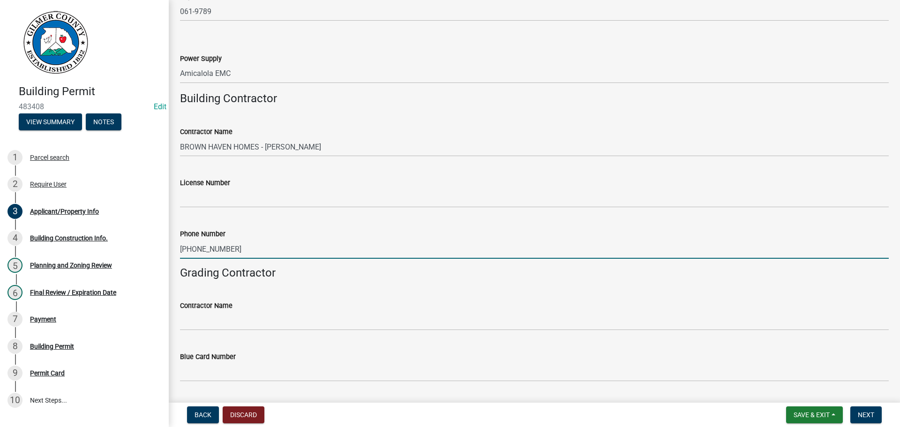
scroll to position [1492, 0]
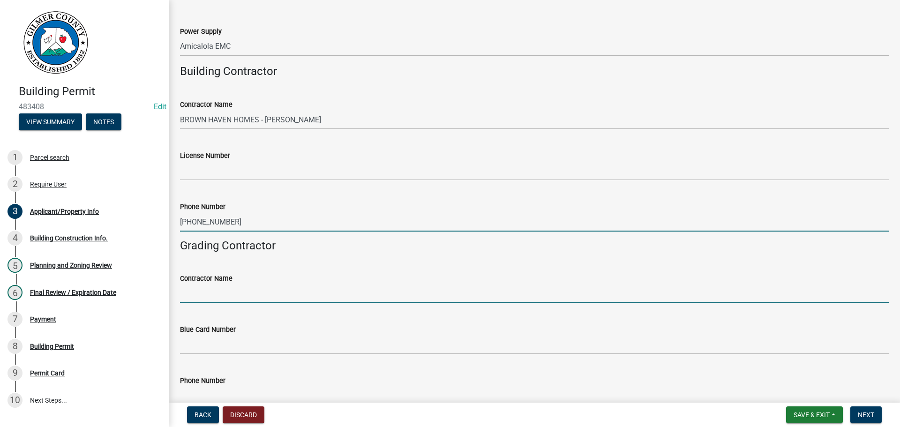
click at [277, 296] on input "Contractor Name" at bounding box center [534, 293] width 708 height 19
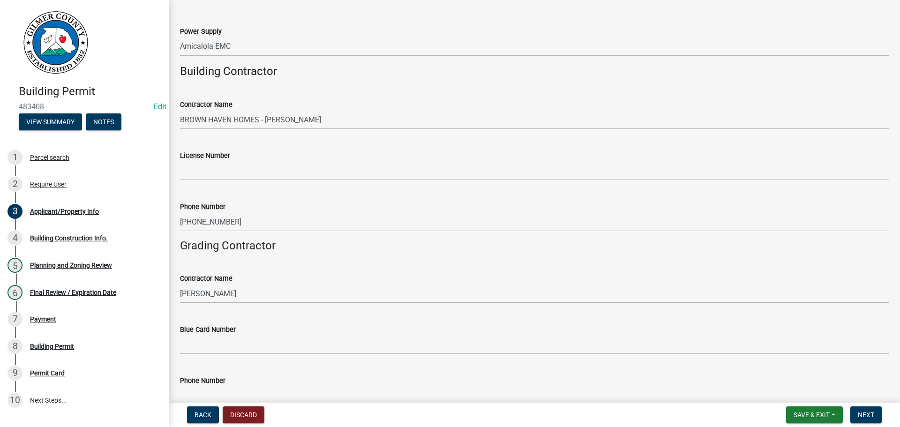
scroll to position [1499, 0]
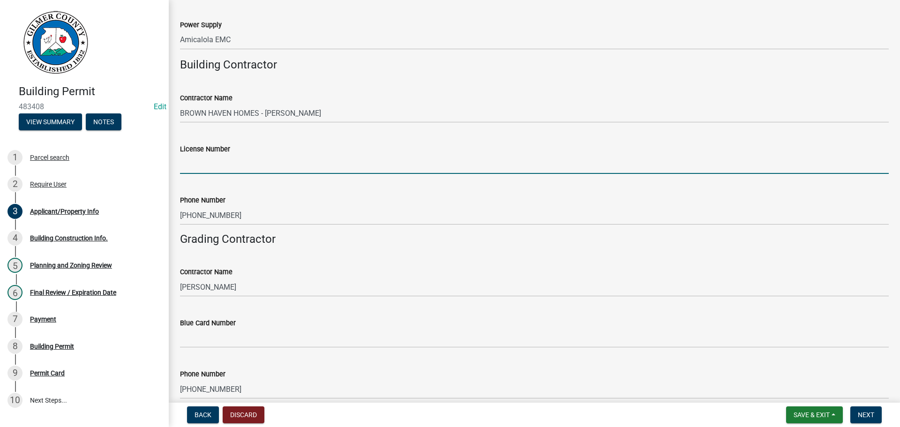
click at [414, 166] on input "License Number" at bounding box center [534, 164] width 708 height 19
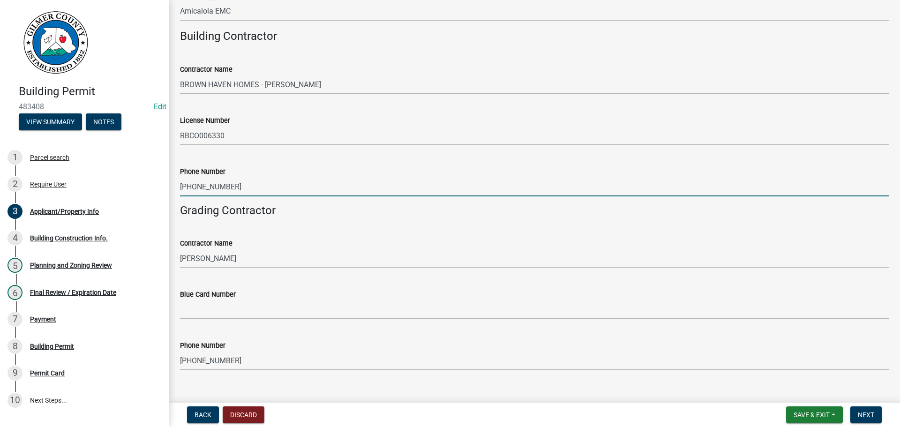
scroll to position [1543, 0]
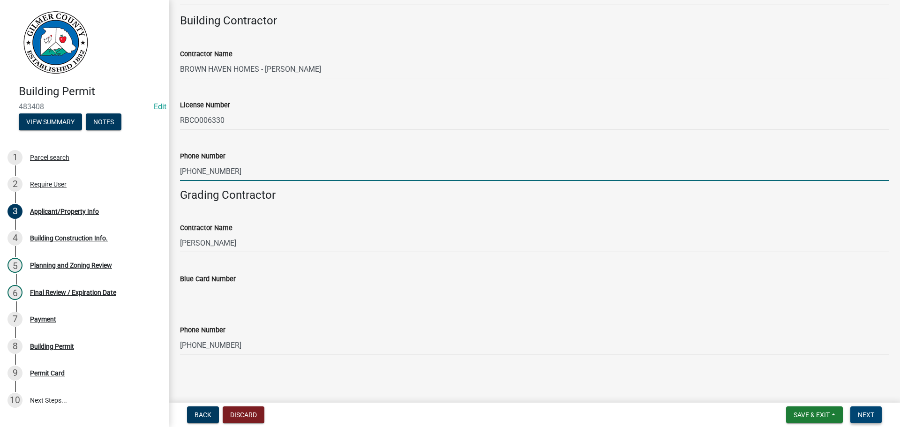
click at [858, 412] on span "Next" at bounding box center [866, 414] width 16 height 7
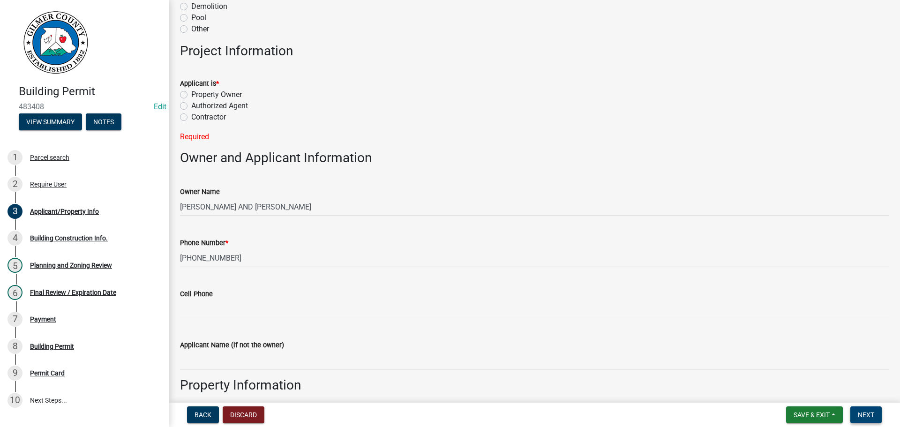
scroll to position [15, 0]
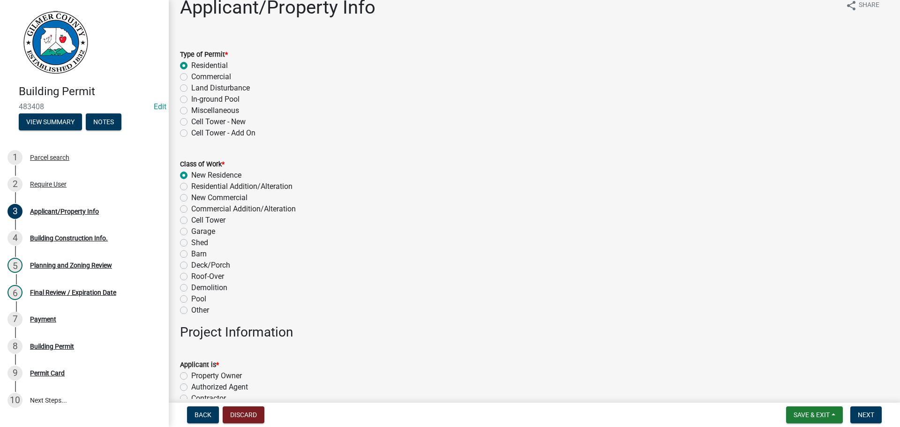
click at [219, 375] on label "Property Owner" at bounding box center [216, 375] width 51 height 11
click at [197, 375] on input "Property Owner" at bounding box center [194, 373] width 6 height 6
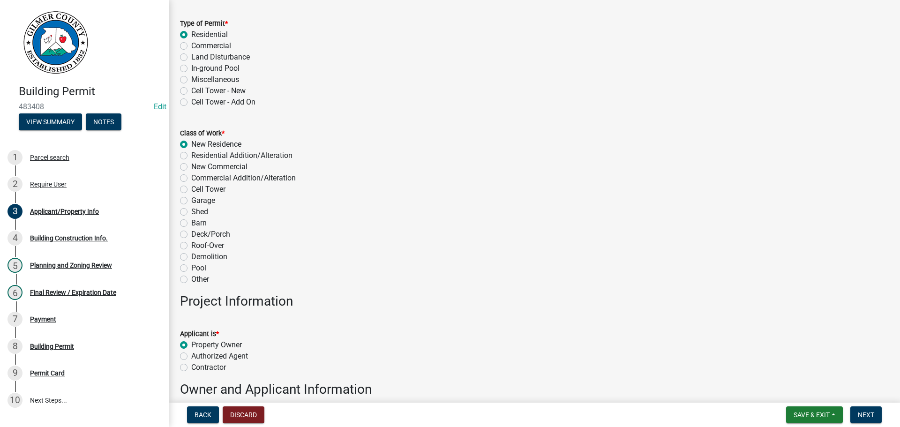
scroll to position [62, 0]
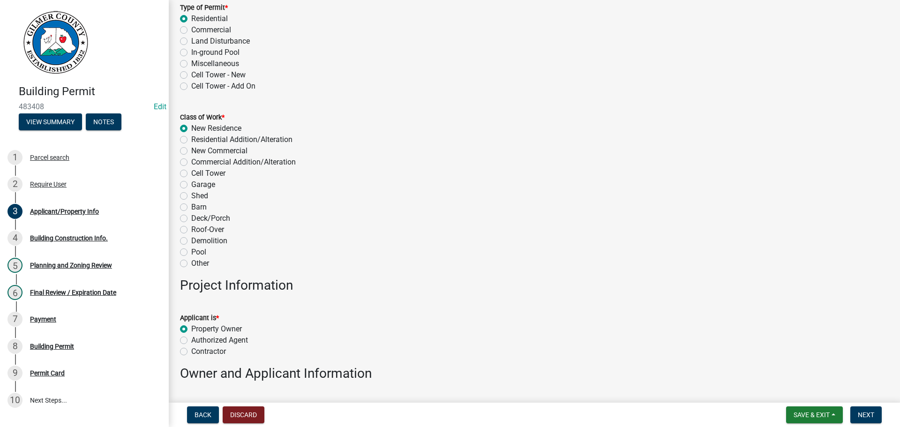
click at [208, 354] on label "Contractor" at bounding box center [208, 351] width 35 height 11
click at [197, 352] on input "Contractor" at bounding box center [194, 349] width 6 height 6
click at [859, 421] on button "Next" at bounding box center [865, 414] width 31 height 17
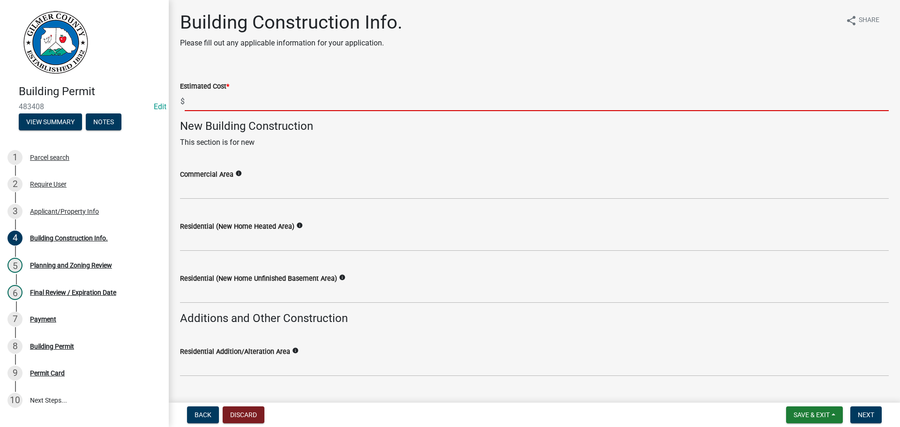
click at [328, 109] on input "text" at bounding box center [537, 101] width 704 height 19
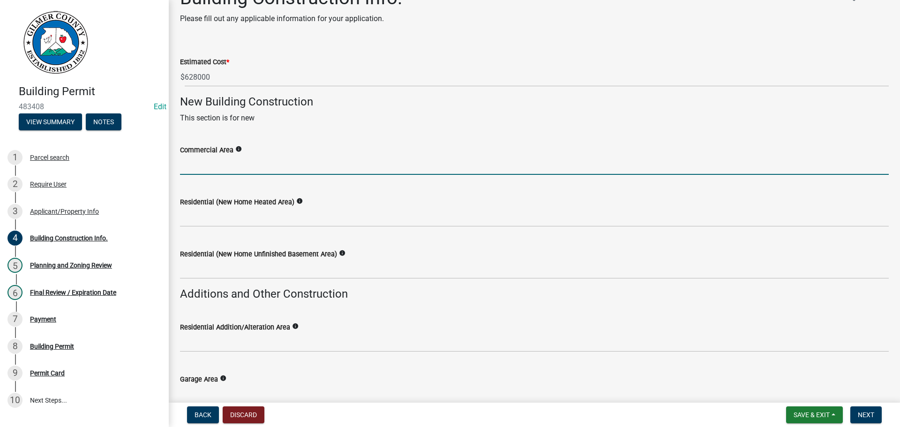
scroll to position [47, 0]
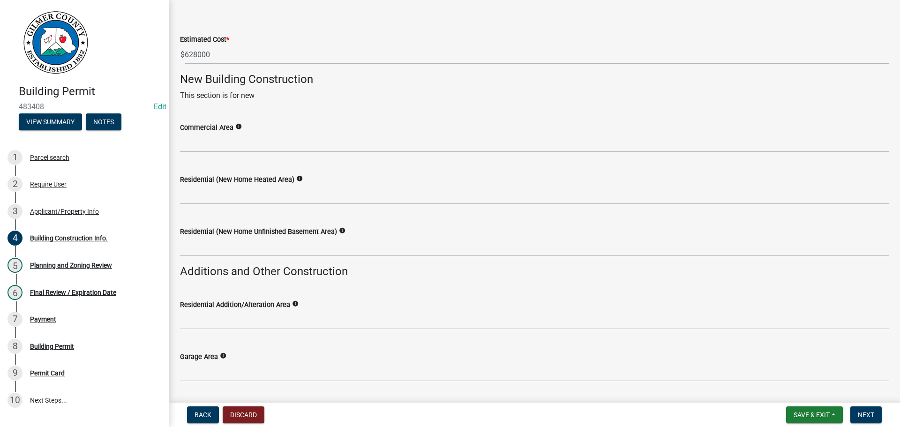
click at [246, 180] on label "Residential (New Home Heated Area)" at bounding box center [237, 180] width 114 height 7
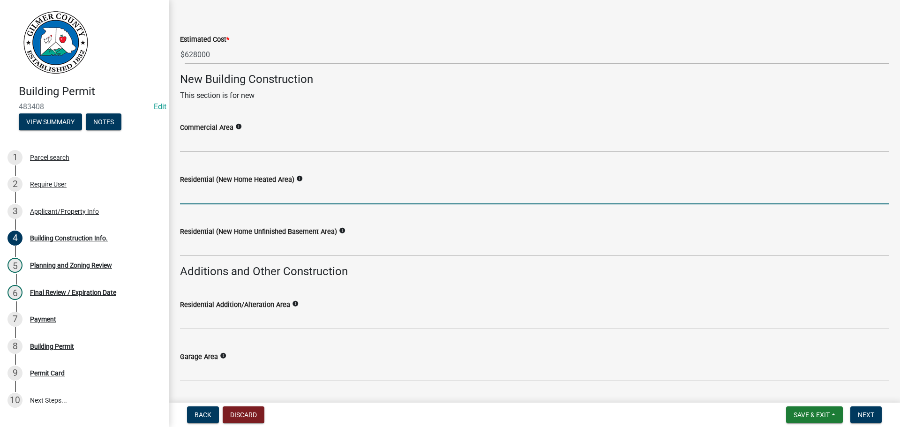
drag, startPoint x: 246, startPoint y: 196, endPoint x: 848, endPoint y: 294, distance: 610.1
click at [246, 196] on input "text" at bounding box center [534, 194] width 708 height 19
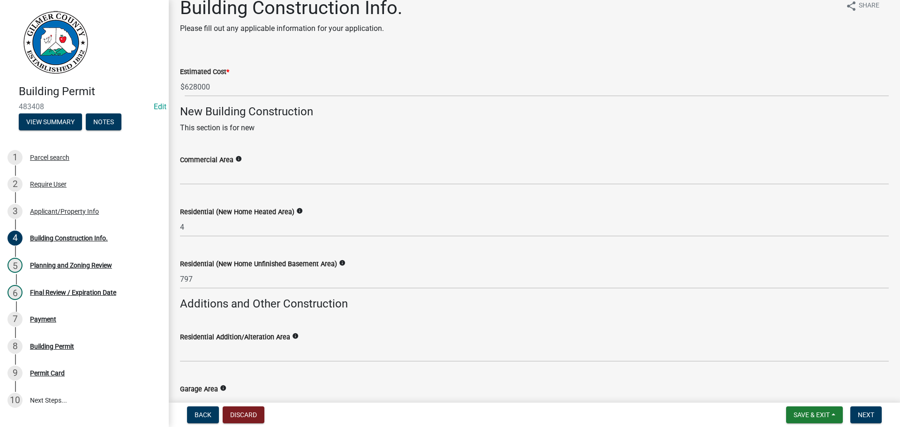
scroll to position [0, 0]
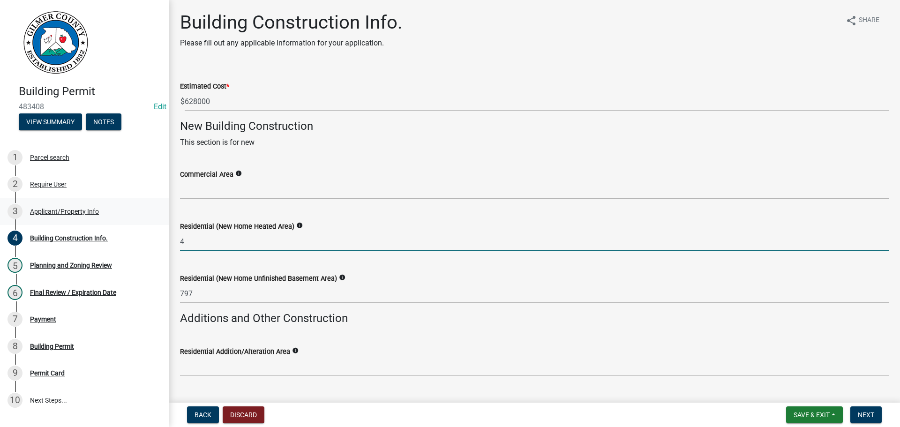
drag, startPoint x: 205, startPoint y: 241, endPoint x: 100, endPoint y: 219, distance: 106.7
click at [109, 222] on div "Building Permit 483408 Edit View Summary Notes 1 Parcel search 2 Require User 3…" at bounding box center [450, 213] width 900 height 427
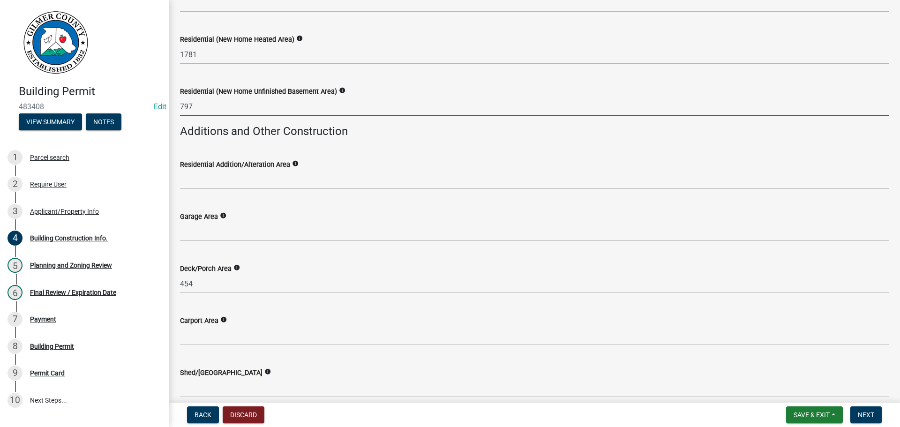
scroll to position [187, 0]
click at [871, 412] on span "Next" at bounding box center [866, 414] width 16 height 7
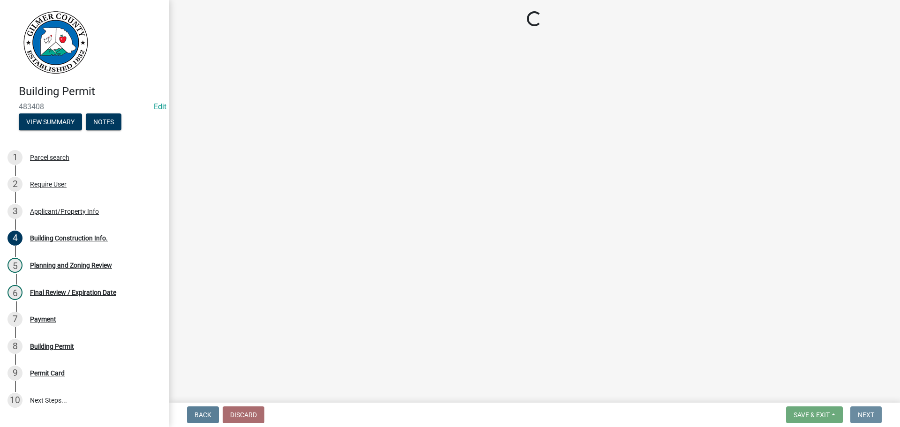
scroll to position [0, 0]
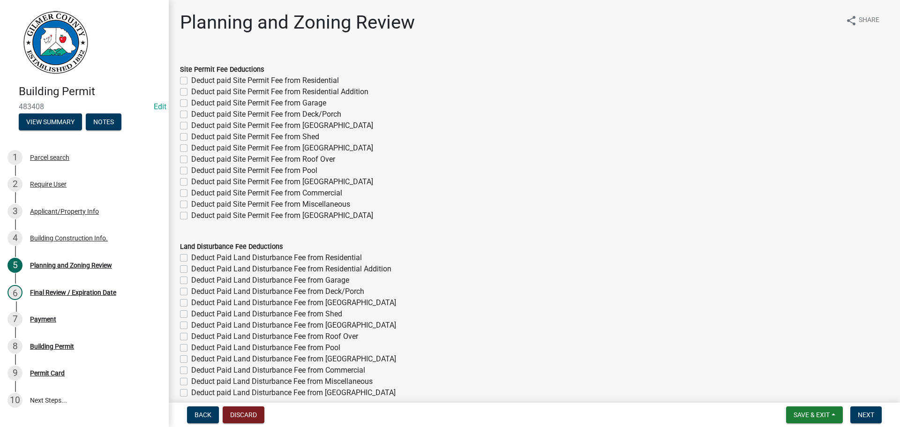
click at [204, 75] on label "Deduct paid Site Permit Fee from Residential" at bounding box center [265, 80] width 148 height 11
click at [197, 75] on input "Deduct paid Site Permit Fee from Residential" at bounding box center [194, 78] width 6 height 6
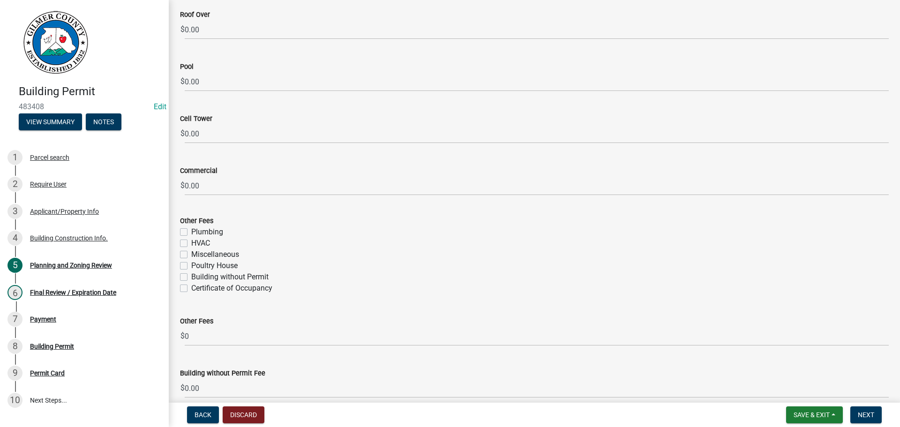
scroll to position [1546, 0]
click at [255, 286] on label "Certificate of Occupancy" at bounding box center [231, 287] width 81 height 11
click at [197, 286] on input "Certificate of Occupancy" at bounding box center [194, 285] width 6 height 6
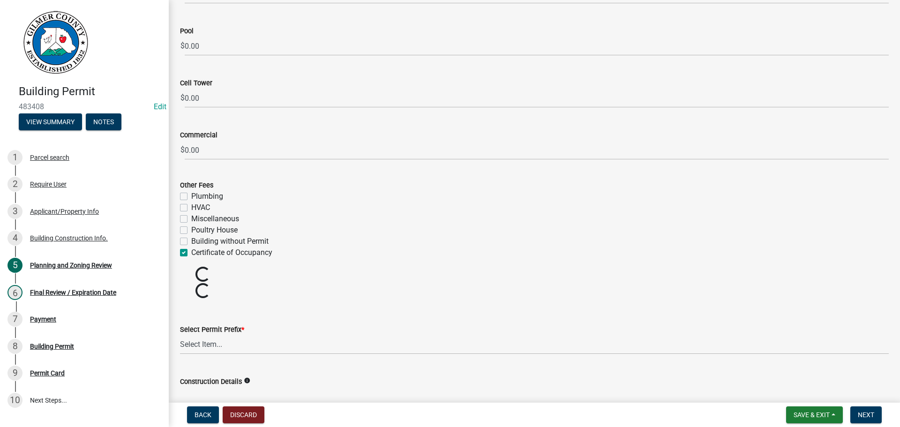
scroll to position [1687, 0]
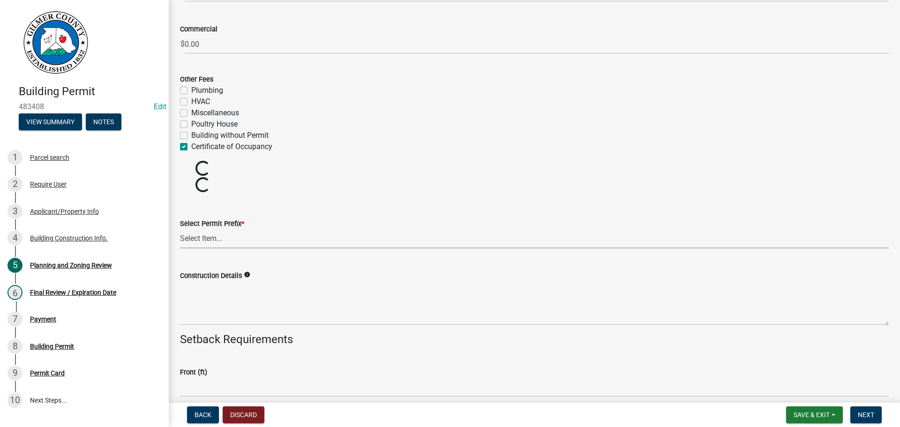
click at [224, 242] on select "Select Item... RES COMM MB LAND POOL MISC CELL TOWER - NEW CELL TOWER - ADD ON" at bounding box center [534, 238] width 708 height 19
click at [180, 229] on select "Select Item... RES COMM MB LAND POOL MISC CELL TOWER - NEW CELL TOWER - ADD ON" at bounding box center [534, 238] width 708 height 19
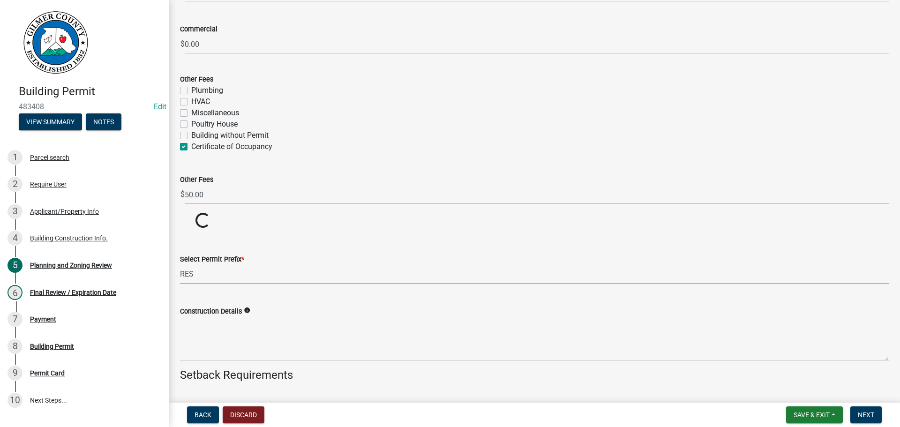
click at [218, 293] on div "Construction Details info" at bounding box center [534, 326] width 708 height 68
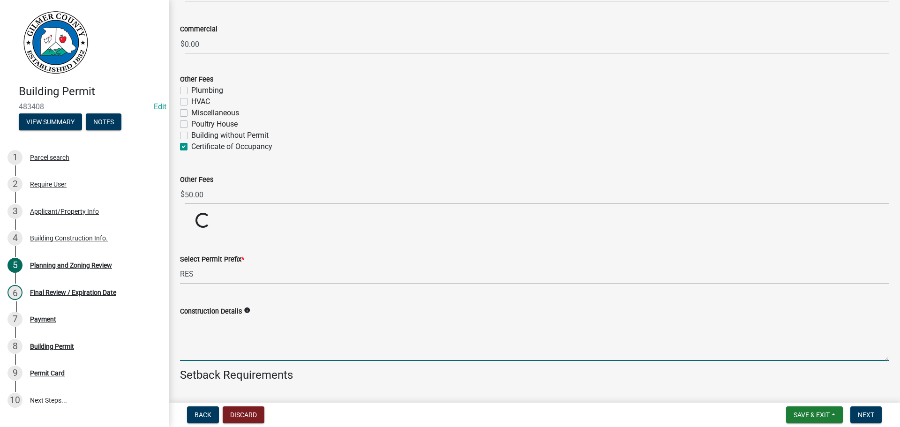
click at [224, 344] on textarea "Construction Details" at bounding box center [534, 339] width 708 height 44
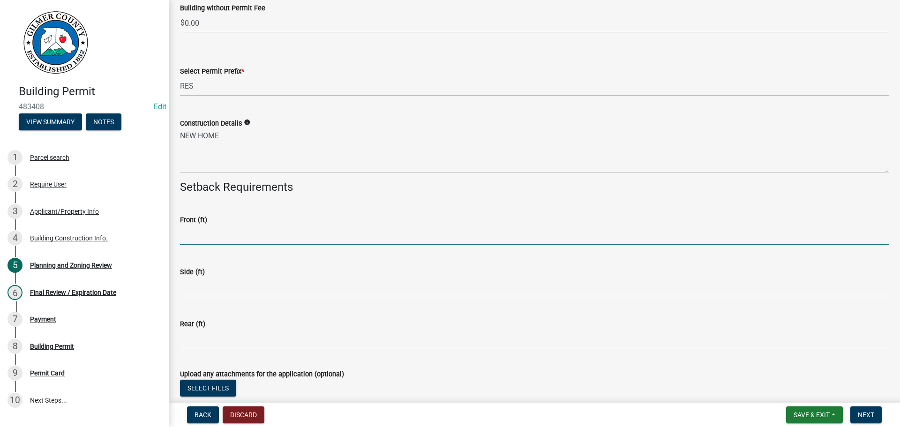
scroll to position [1962, 0]
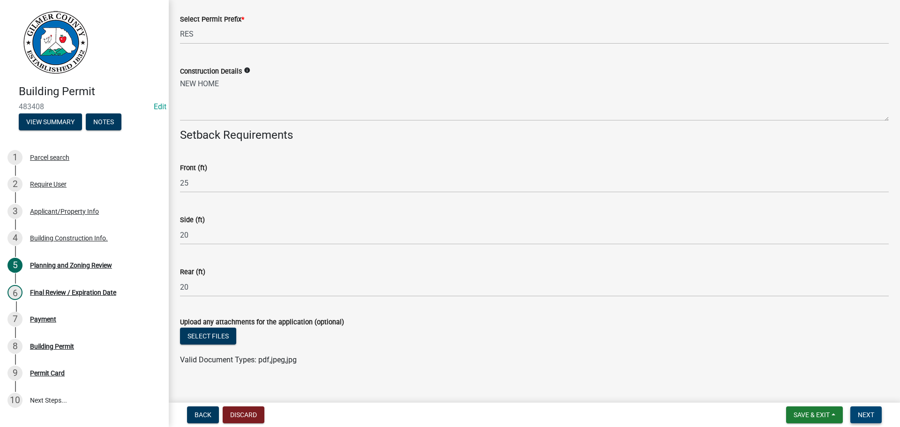
click at [868, 418] on span "Next" at bounding box center [866, 414] width 16 height 7
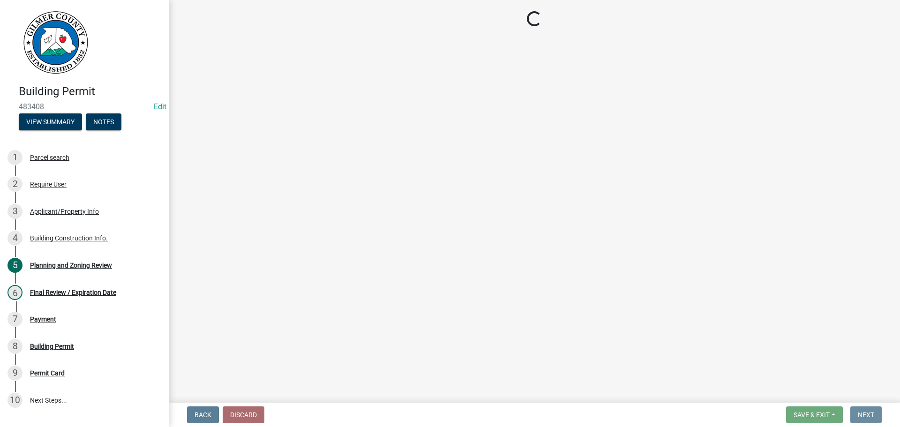
scroll to position [0, 0]
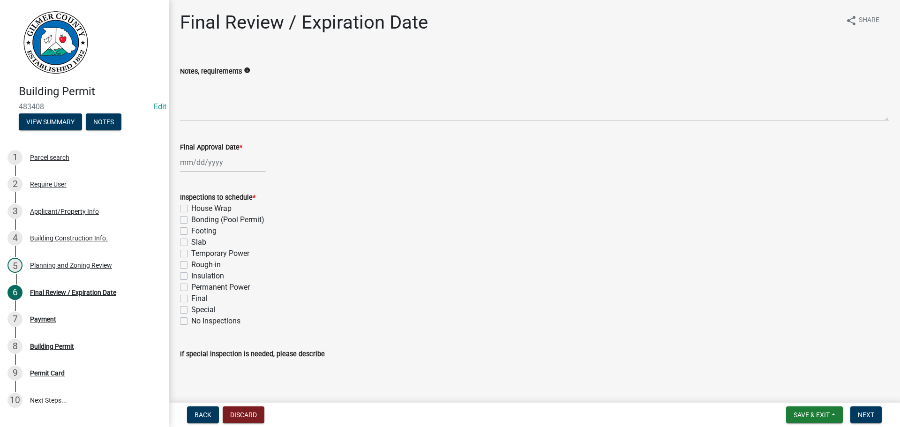
drag, startPoint x: 204, startPoint y: 232, endPoint x: 373, endPoint y: 275, distance: 174.9
click at [363, 274] on div "Inspections to schedule * House Wrap Bonding (Pool Permit) Footing Slab Tempora…" at bounding box center [534, 259] width 708 height 135
click at [373, 275] on div "Insulation" at bounding box center [534, 275] width 708 height 11
click at [211, 231] on label "Footing" at bounding box center [203, 230] width 25 height 11
click at [197, 231] on input "Footing" at bounding box center [194, 228] width 6 height 6
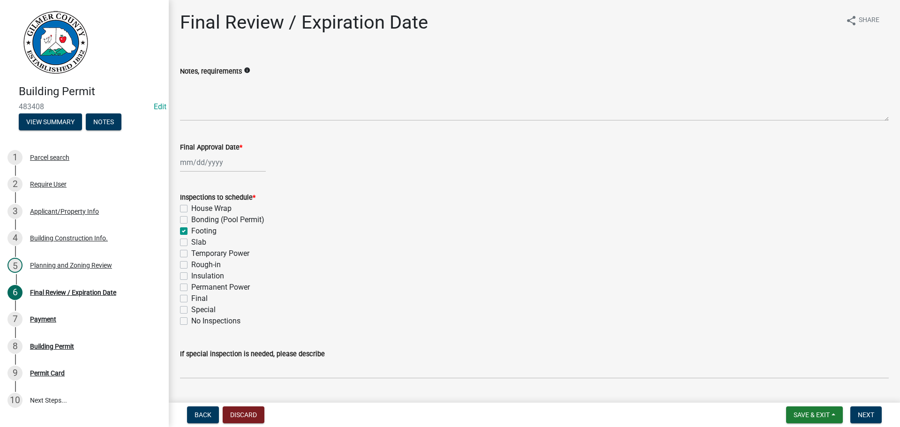
click at [202, 238] on label "Slab" at bounding box center [198, 242] width 15 height 11
click at [197, 238] on input "Slab" at bounding box center [194, 240] width 6 height 6
click at [208, 262] on label "Rough-in" at bounding box center [206, 264] width 30 height 11
click at [197, 262] on input "Rough-in" at bounding box center [194, 262] width 6 height 6
drag, startPoint x: 216, startPoint y: 284, endPoint x: 216, endPoint y: 292, distance: 8.0
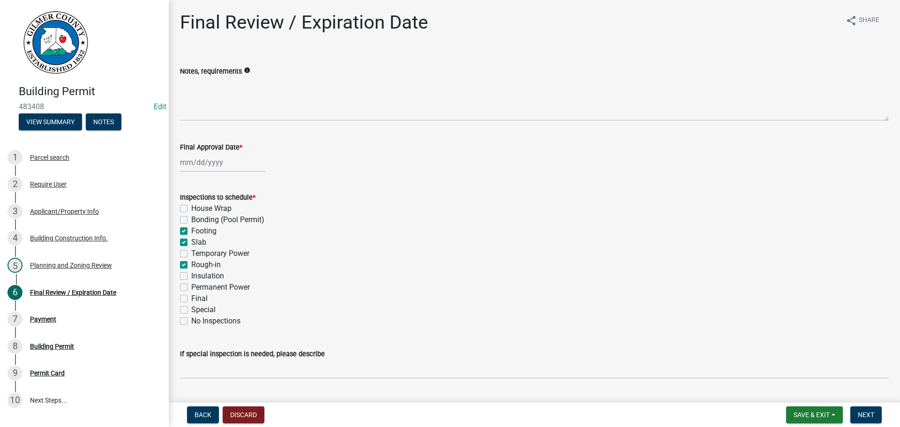
click at [216, 285] on label "Permanent Power" at bounding box center [220, 287] width 59 height 11
click at [197, 285] on input "Permanent Power" at bounding box center [194, 285] width 6 height 6
click at [194, 296] on label "Final" at bounding box center [199, 298] width 16 height 11
click at [194, 296] on input "Final" at bounding box center [194, 296] width 6 height 6
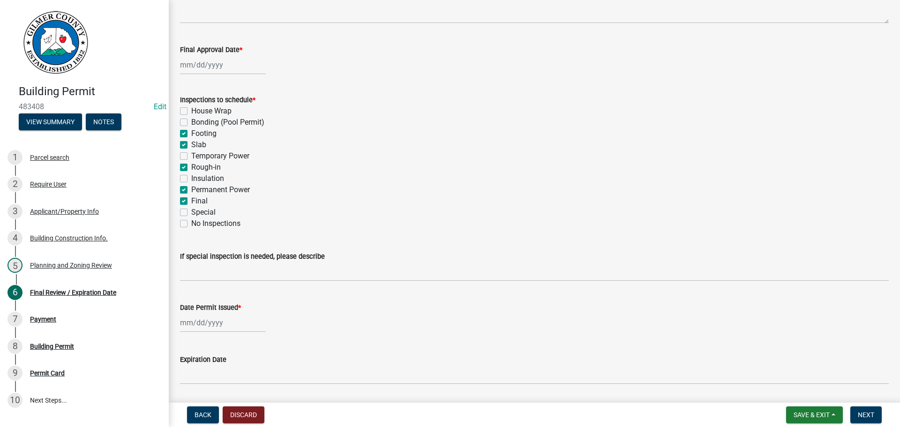
scroll to position [191, 0]
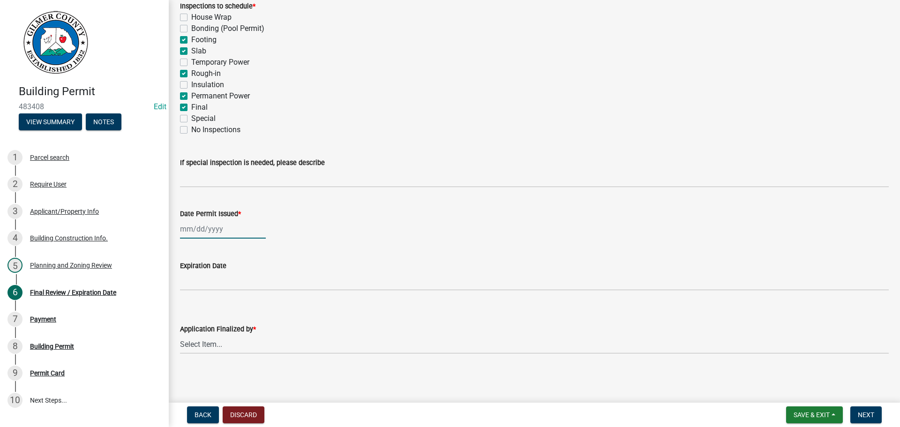
click at [199, 219] on div at bounding box center [223, 228] width 86 height 19
click at [224, 321] on div "24" at bounding box center [219, 323] width 15 height 15
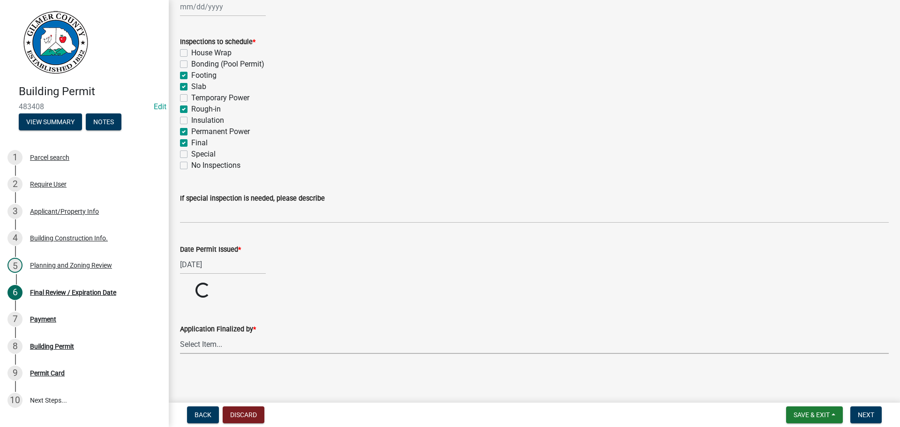
click at [215, 339] on select "Select Item... [PERSON_NAME] [PERSON_NAME] [PERSON_NAME] [PERSON_NAME] [PERSON_…" at bounding box center [534, 344] width 708 height 19
click at [180, 370] on select "Select Item... [PERSON_NAME] [PERSON_NAME] [PERSON_NAME] [PERSON_NAME] [PERSON_…" at bounding box center [534, 379] width 708 height 19
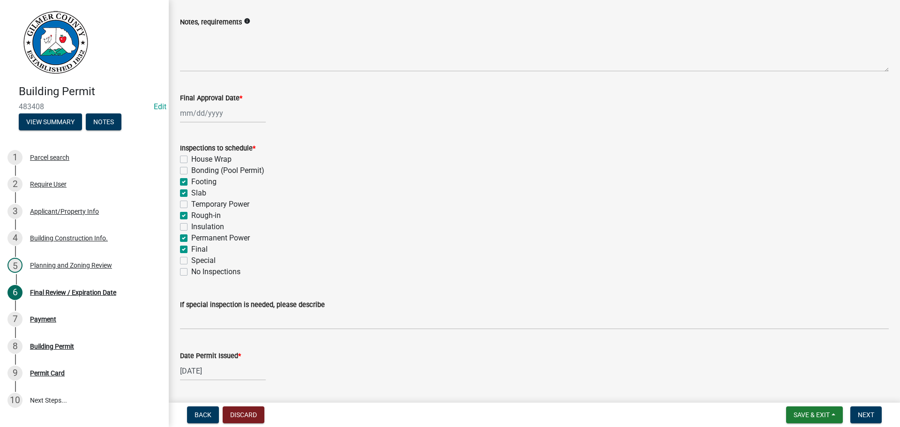
scroll to position [0, 0]
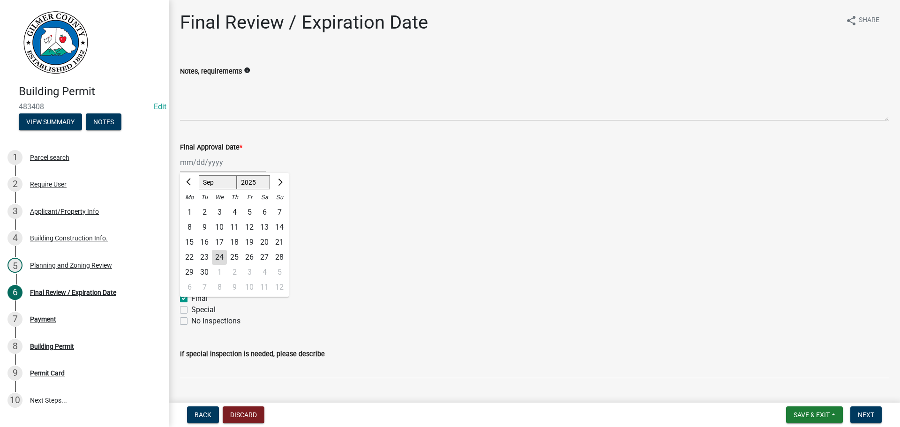
click at [191, 157] on div "[PERSON_NAME] Feb Mar Apr [PERSON_NAME][DATE] Oct Nov [DATE] 1526 1527 1528 152…" at bounding box center [223, 162] width 86 height 19
click at [218, 255] on div "24" at bounding box center [219, 257] width 15 height 15
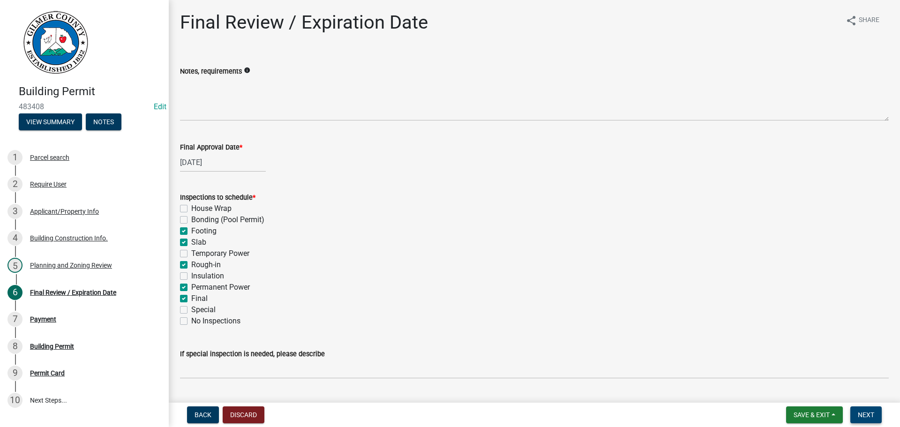
click at [864, 414] on span "Next" at bounding box center [866, 414] width 16 height 7
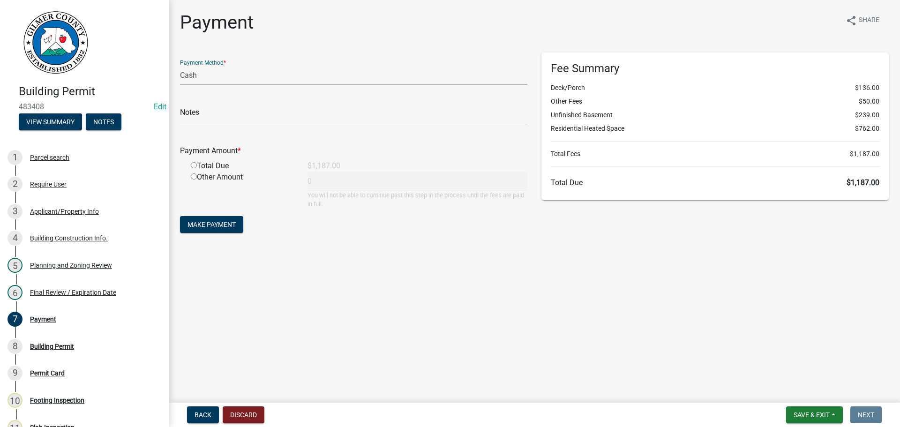
click at [197, 76] on select "Credit Card POS Check Cash" at bounding box center [353, 75] width 347 height 19
click at [180, 66] on select "Credit Card POS Check Cash" at bounding box center [353, 75] width 347 height 19
click at [202, 86] on form "Payment Method * Credit Card POS Check Cash Notes Payment Amount * Total Due $1…" at bounding box center [353, 143] width 347 height 183
click at [200, 78] on select "Credit Card POS Check Cash" at bounding box center [353, 75] width 347 height 19
click at [180, 66] on select "Credit Card POS Check Cash" at bounding box center [353, 75] width 347 height 19
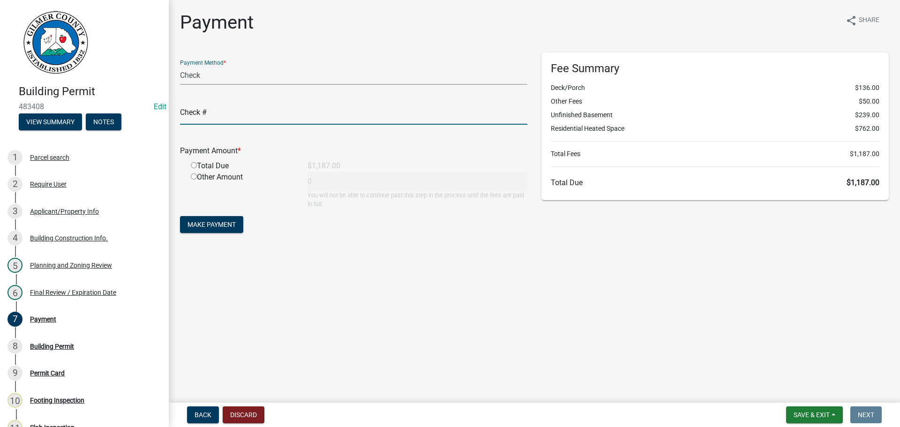
click at [205, 110] on input "text" at bounding box center [353, 114] width 347 height 19
click at [191, 163] on input "radio" at bounding box center [194, 165] width 6 height 6
click at [229, 225] on span "Make Payment" at bounding box center [211, 224] width 48 height 7
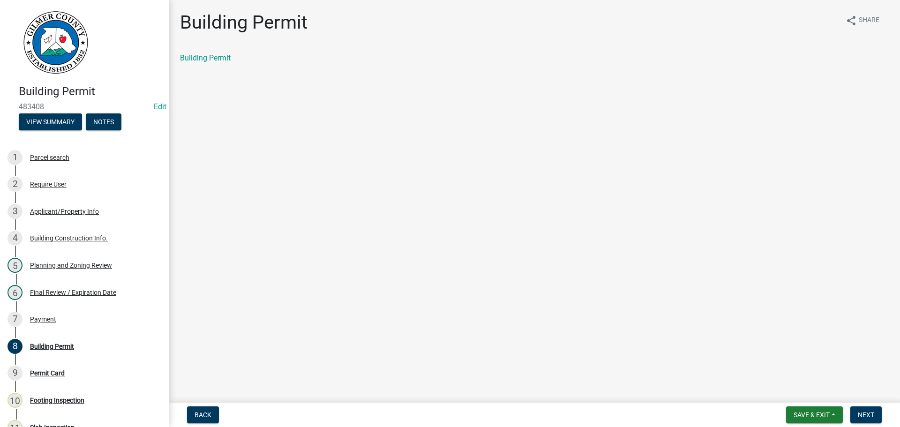
click at [233, 61] on div "Building Permit" at bounding box center [534, 57] width 708 height 11
click at [223, 57] on link "Building Permit" at bounding box center [205, 57] width 51 height 9
click at [77, 314] on div "7 Payment" at bounding box center [80, 319] width 146 height 15
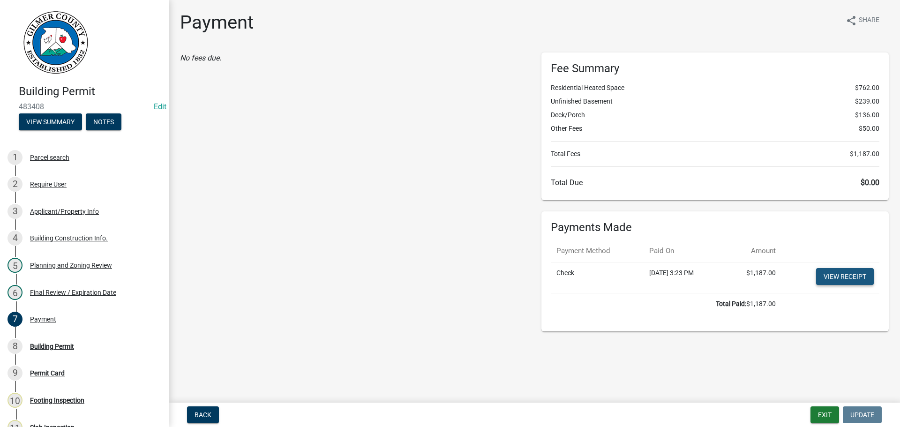
click at [840, 276] on link "View receipt" at bounding box center [845, 276] width 58 height 17
click at [69, 351] on div "8 Building Permit" at bounding box center [80, 346] width 146 height 15
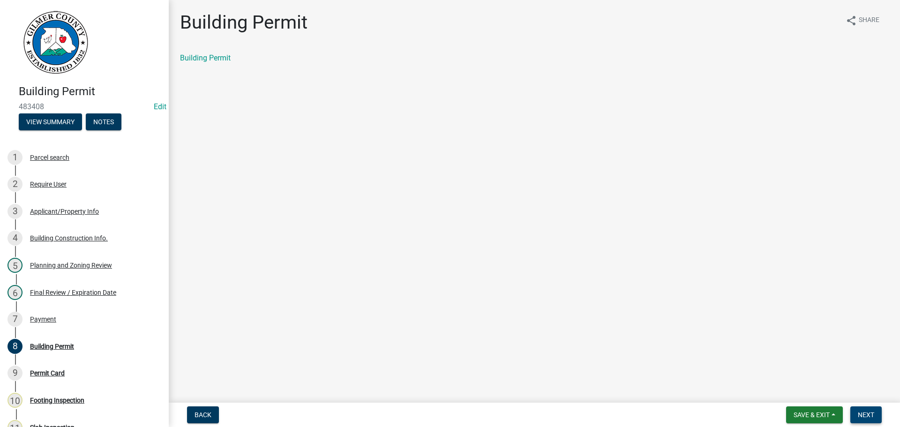
click at [859, 411] on span "Next" at bounding box center [866, 414] width 16 height 7
click at [197, 60] on link "Permit Card" at bounding box center [199, 57] width 39 height 9
click at [53, 119] on button "View Summary" at bounding box center [50, 121] width 63 height 17
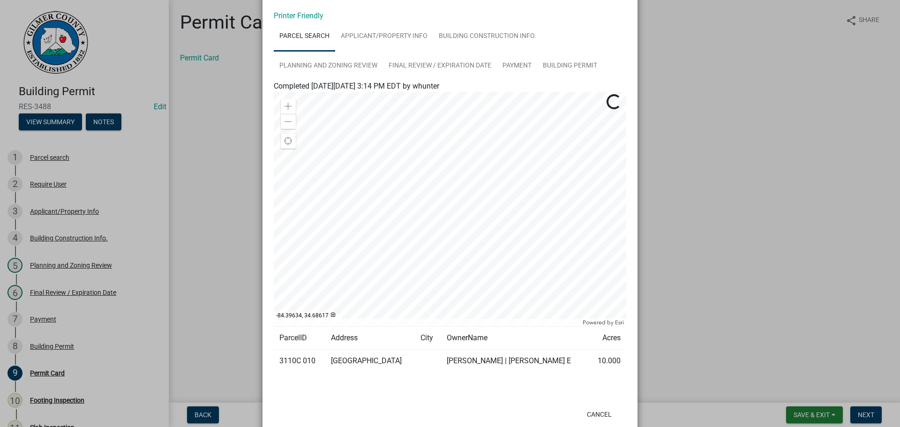
scroll to position [63, 0]
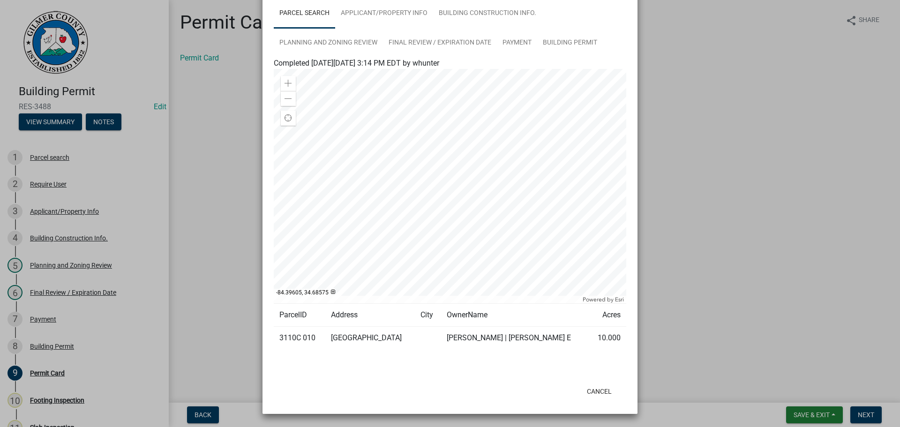
click at [853, 104] on ngb-modal-window "Summary × Printer Friendly Parcel search Applicant/Property Info Building Const…" at bounding box center [450, 213] width 900 height 427
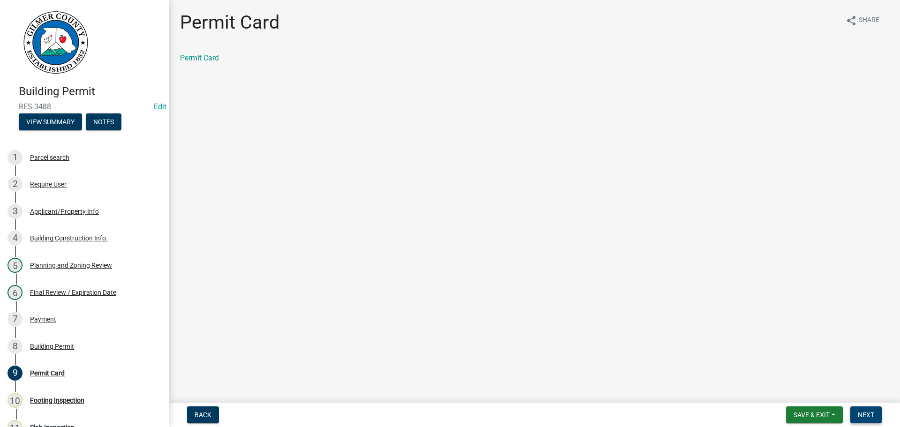
click at [862, 413] on span "Next" at bounding box center [866, 414] width 16 height 7
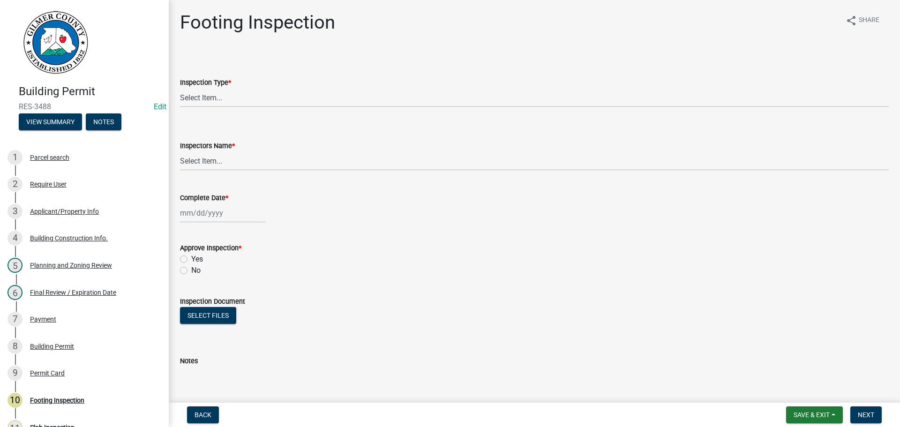
click at [92, 266] on div "Planning and Zoning Review" at bounding box center [71, 265] width 82 height 7
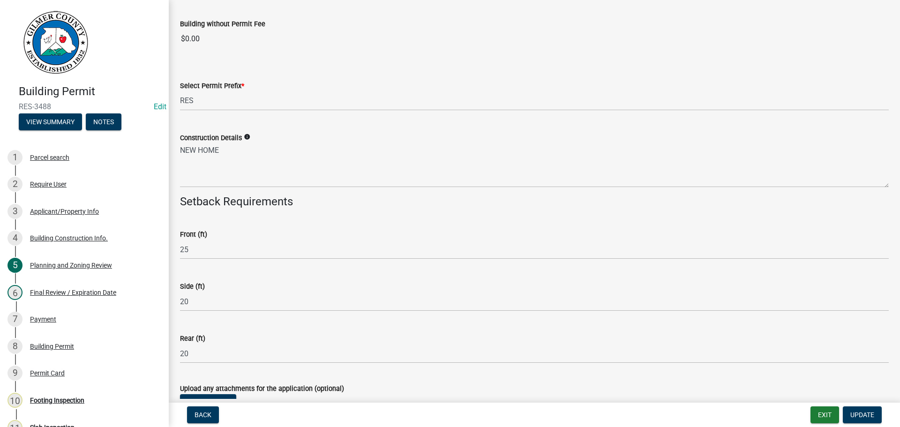
scroll to position [1616, 0]
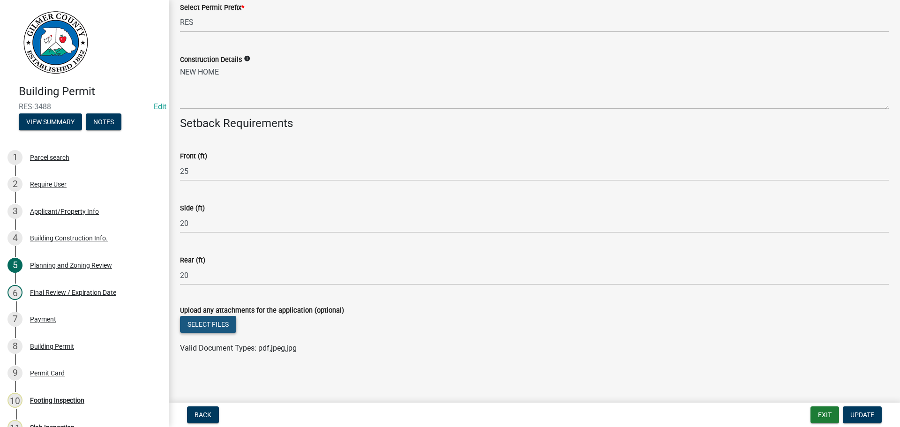
click at [223, 323] on button "Select files" at bounding box center [208, 324] width 56 height 17
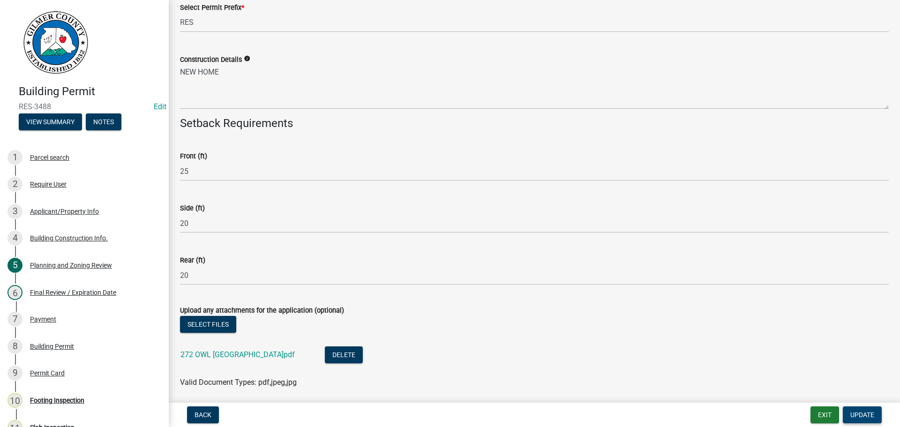
click at [866, 412] on span "Update" at bounding box center [862, 414] width 24 height 7
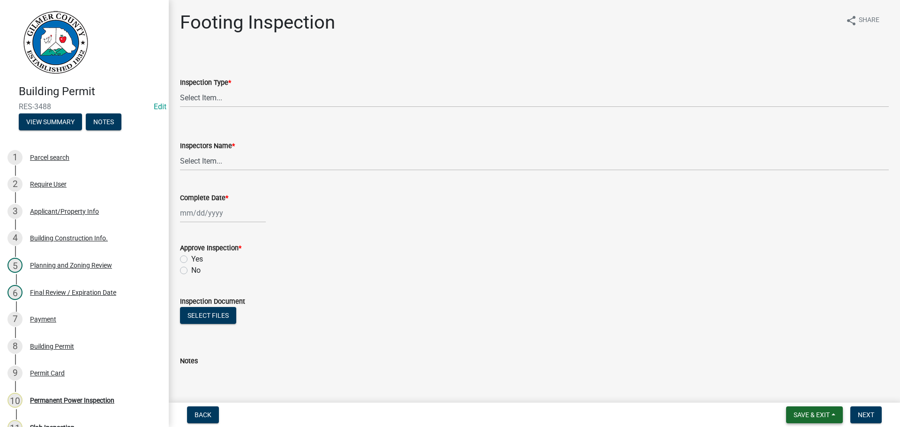
click at [795, 415] on span "Save & Exit" at bounding box center [811, 414] width 36 height 7
click at [784, 393] on button "Save & Exit" at bounding box center [805, 390] width 75 height 22
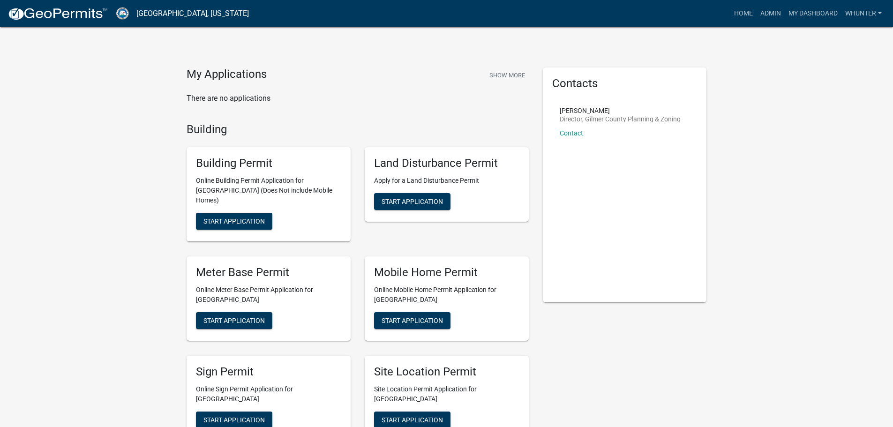
click at [765, 3] on nav "[GEOGRAPHIC_DATA], [US_STATE] more_horiz Home Admin My Dashboard whunter Admin …" at bounding box center [446, 13] width 893 height 27
click at [764, 13] on link "Admin" at bounding box center [770, 14] width 28 height 18
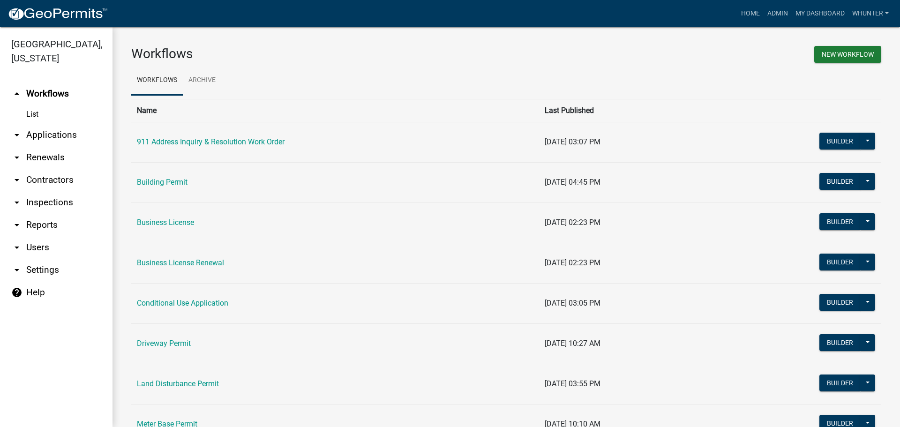
click at [69, 136] on link "arrow_drop_down Applications" at bounding box center [56, 135] width 112 height 22
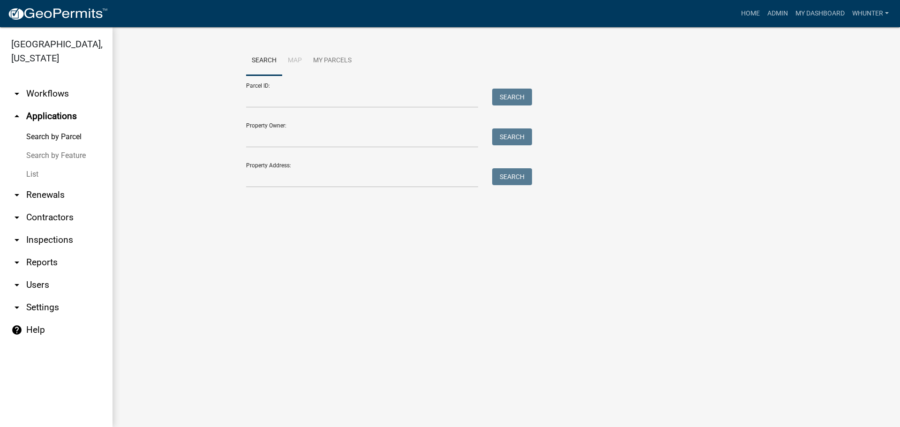
click at [55, 172] on link "List" at bounding box center [56, 174] width 112 height 19
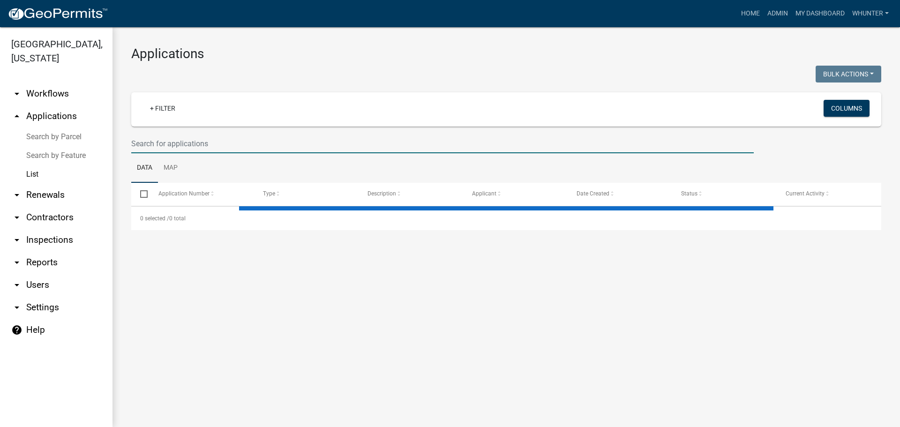
click at [211, 136] on input "text" at bounding box center [442, 143] width 622 height 19
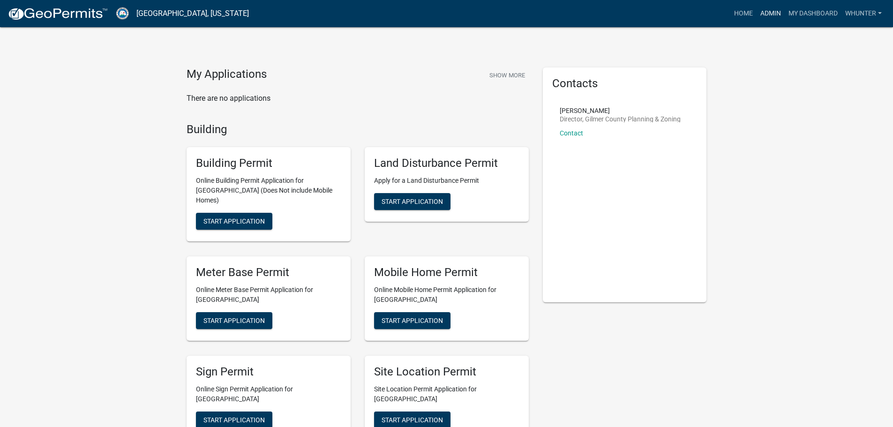
click at [770, 15] on link "Admin" at bounding box center [770, 14] width 28 height 18
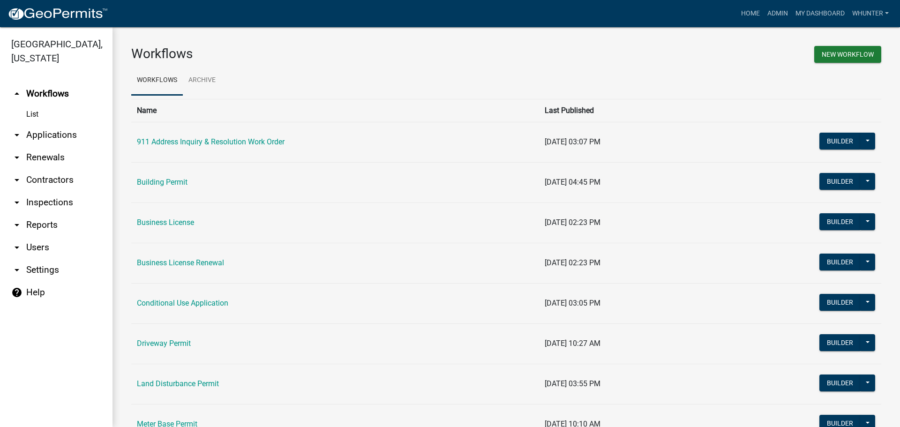
click at [48, 133] on link "arrow_drop_down Applications" at bounding box center [56, 135] width 112 height 22
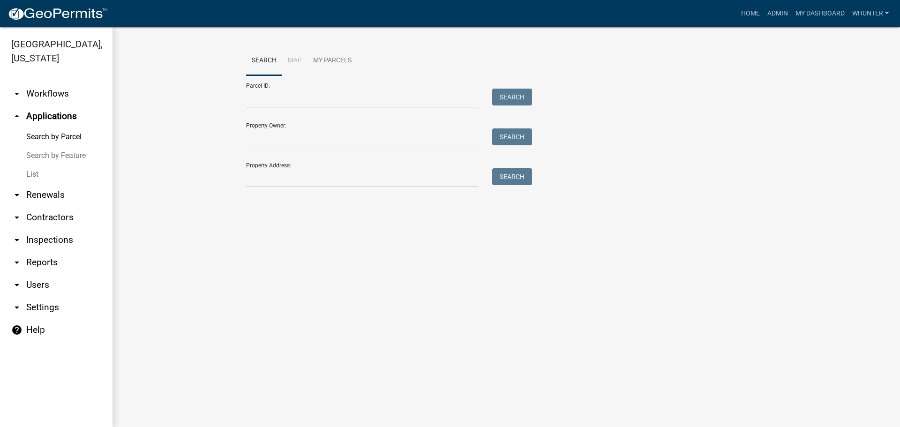
click at [47, 178] on link "List" at bounding box center [56, 174] width 112 height 19
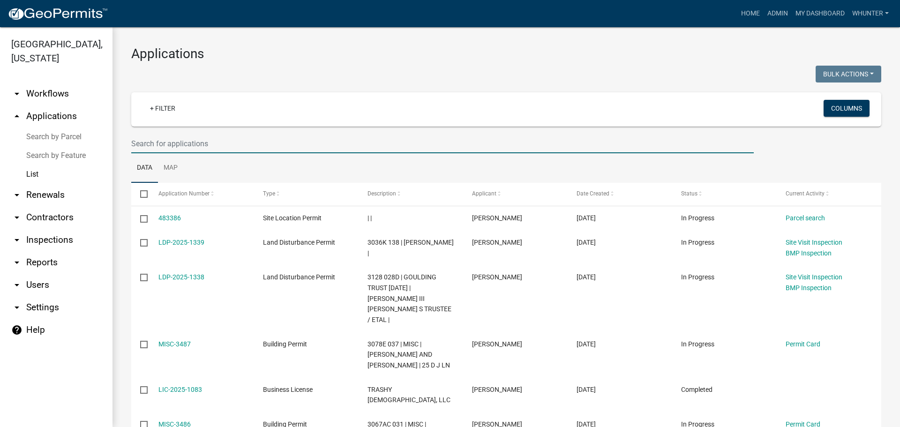
click at [179, 139] on input "text" at bounding box center [442, 143] width 622 height 19
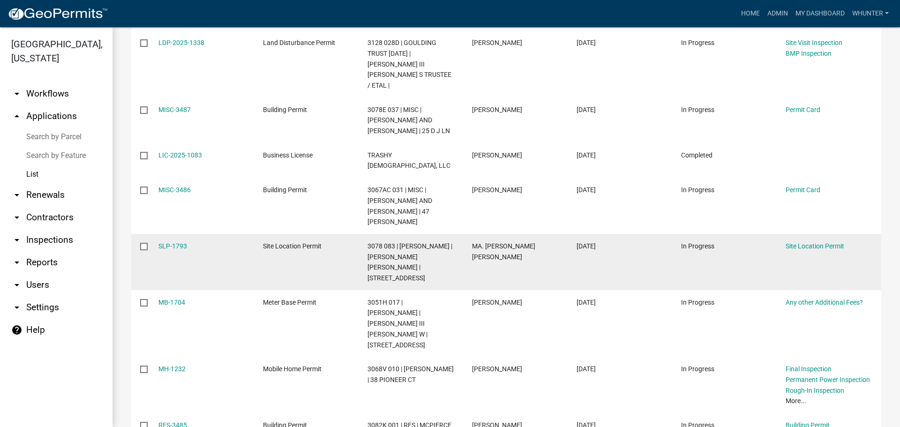
scroll to position [288, 0]
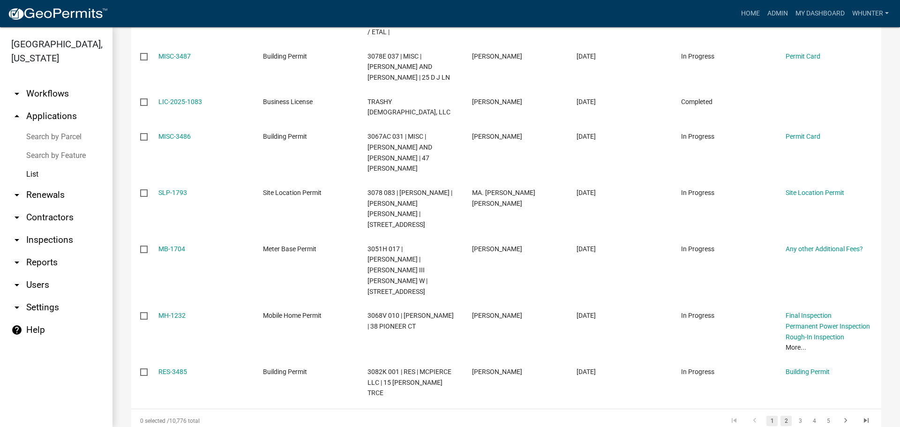
click at [780, 416] on link "2" at bounding box center [785, 421] width 11 height 10
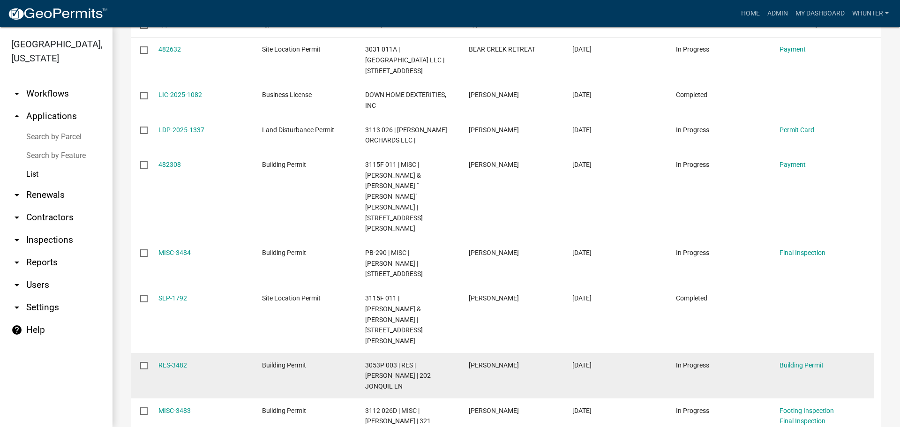
scroll to position [147, 0]
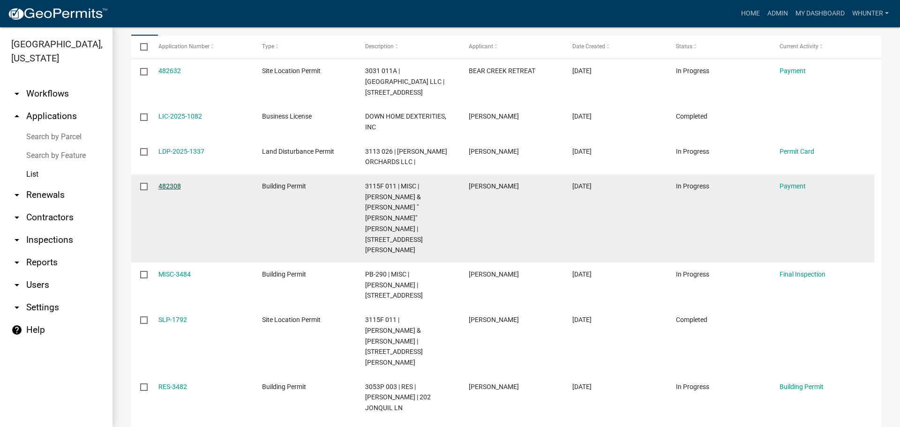
click at [165, 186] on link "482308" at bounding box center [169, 185] width 22 height 7
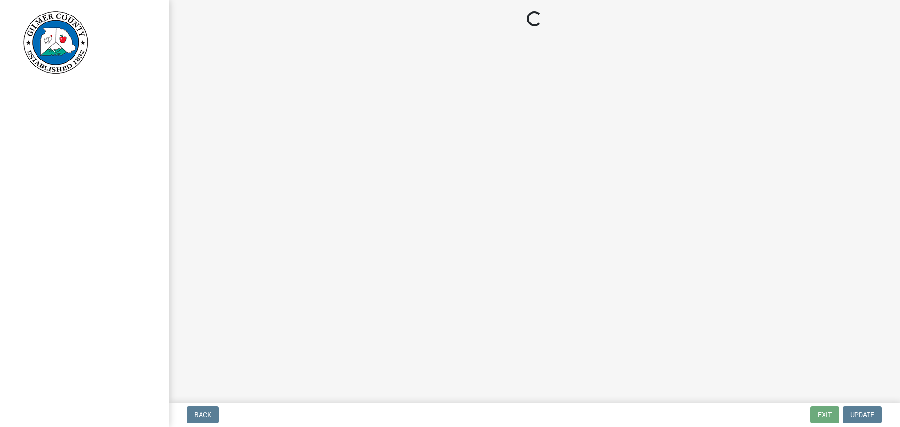
select select "2: 1"
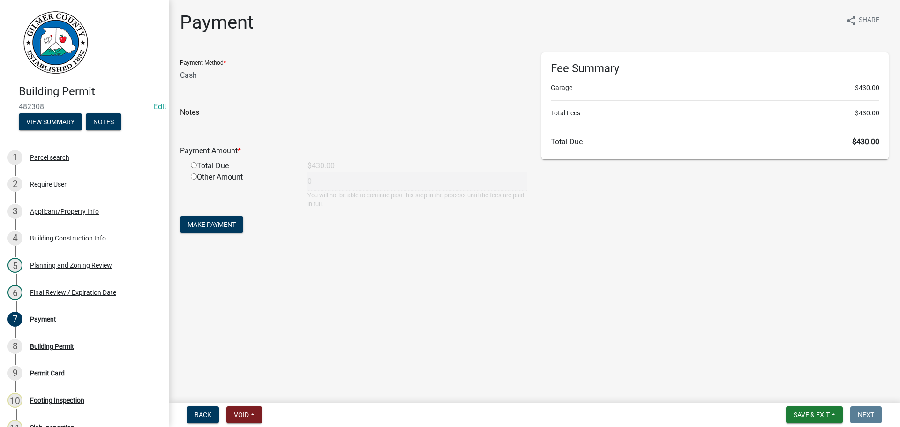
click at [776, 407] on div "Back Void Withdraw Lock Expire Void Save & Exit Save Save & Exit Next" at bounding box center [534, 414] width 716 height 17
click at [798, 416] on span "Save & Exit" at bounding box center [811, 414] width 36 height 7
click at [803, 394] on button "Save & Exit" at bounding box center [805, 390] width 75 height 22
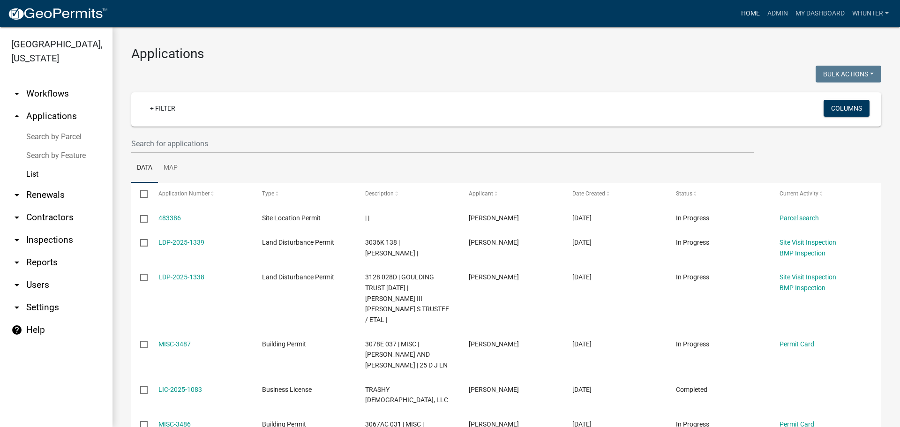
click at [746, 15] on link "Home" at bounding box center [750, 14] width 26 height 18
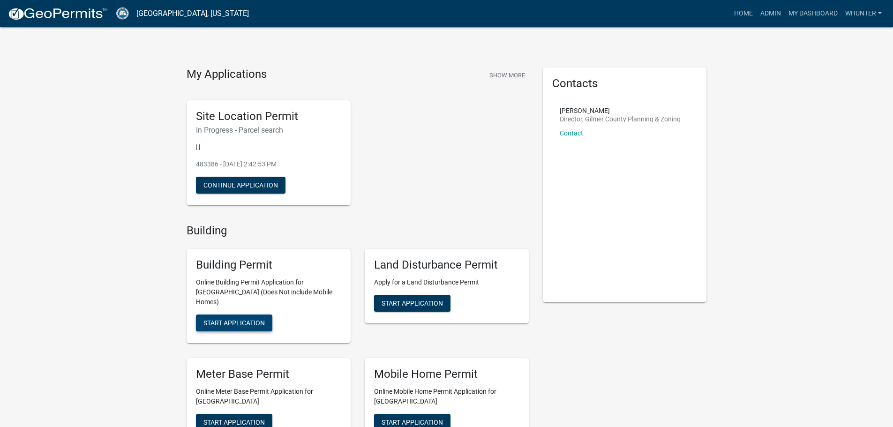
click at [236, 319] on span "Start Application" at bounding box center [233, 322] width 61 height 7
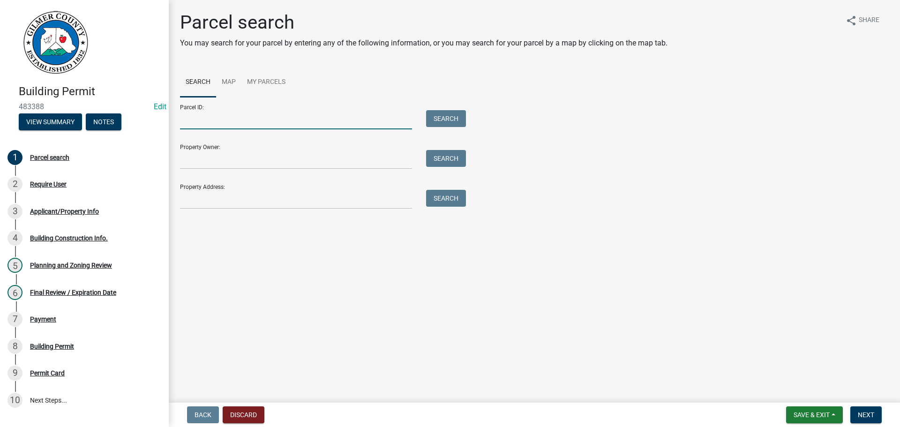
click at [234, 121] on input "Parcel ID:" at bounding box center [296, 119] width 232 height 19
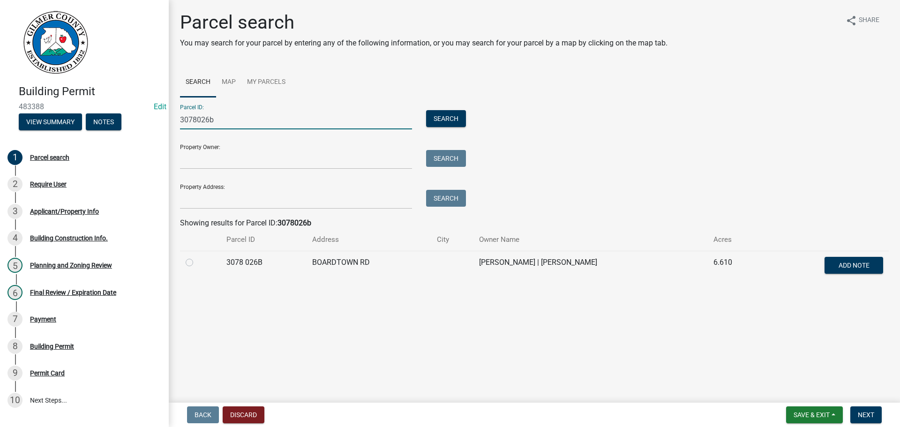
type input "3078026b"
click at [197, 257] on label at bounding box center [197, 257] width 0 height 0
click at [197, 259] on 026B "radio" at bounding box center [200, 260] width 6 height 6
radio 026B "true"
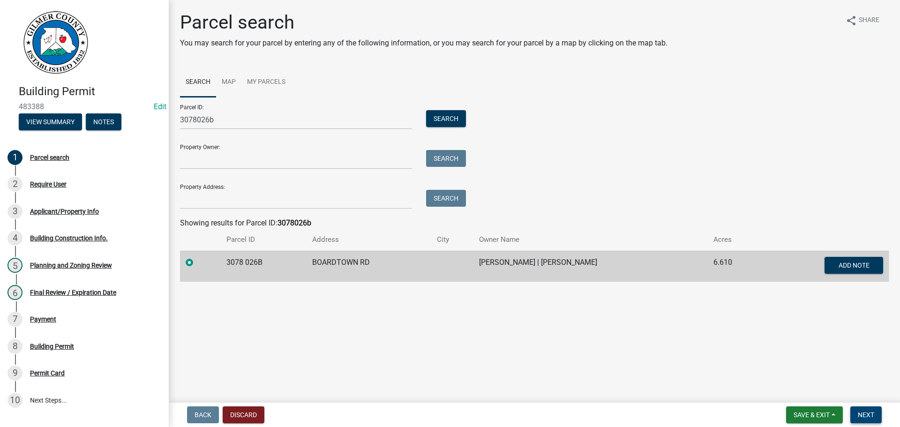
click at [869, 415] on span "Next" at bounding box center [866, 414] width 16 height 7
click at [855, 415] on button "Next" at bounding box center [865, 414] width 31 height 17
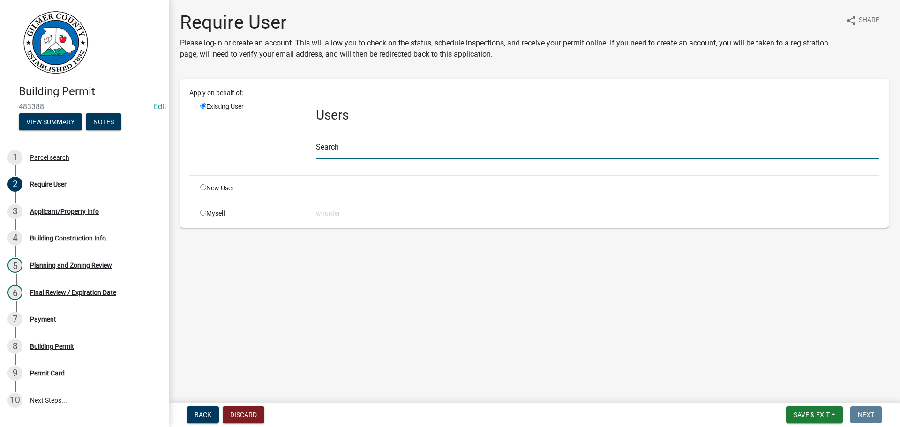
click at [383, 149] on input "text" at bounding box center [597, 149] width 563 height 19
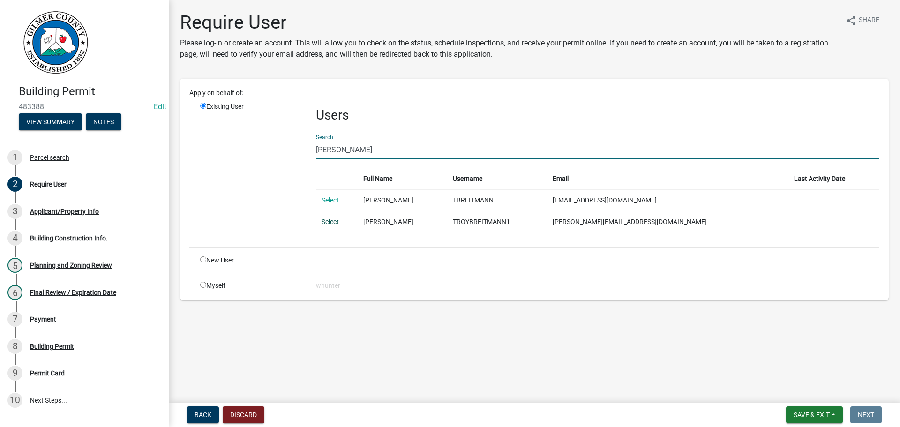
type input "[PERSON_NAME]"
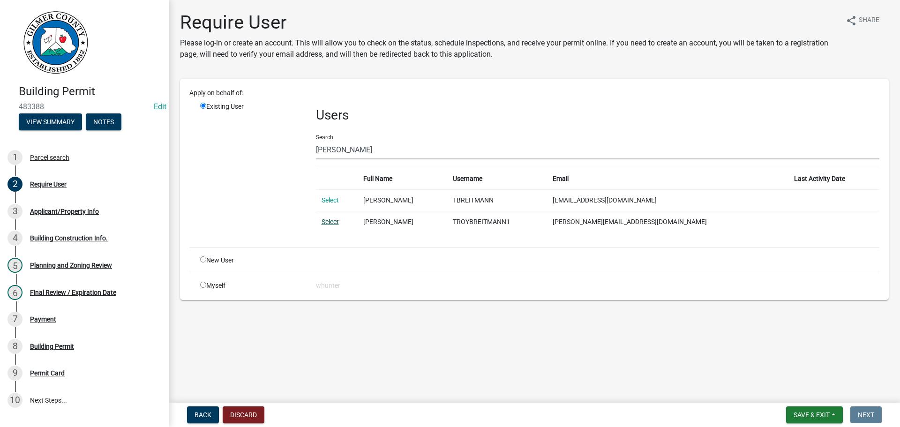
click at [331, 224] on link "Select" at bounding box center [329, 221] width 17 height 7
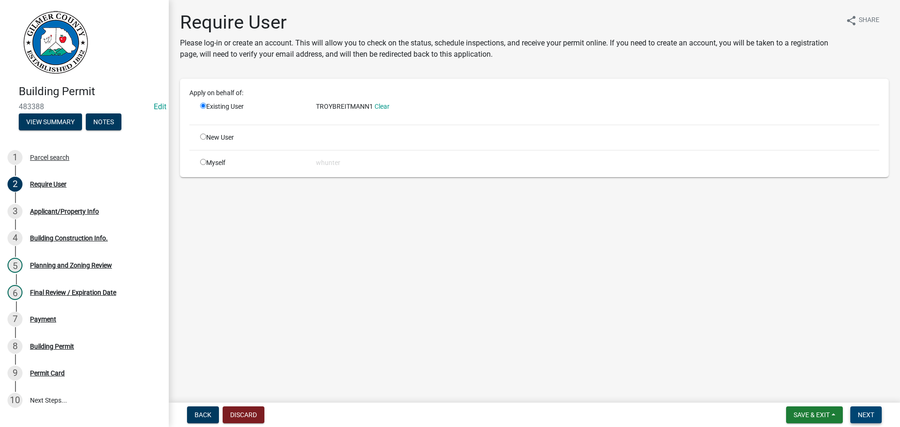
click at [861, 412] on span "Next" at bounding box center [866, 414] width 16 height 7
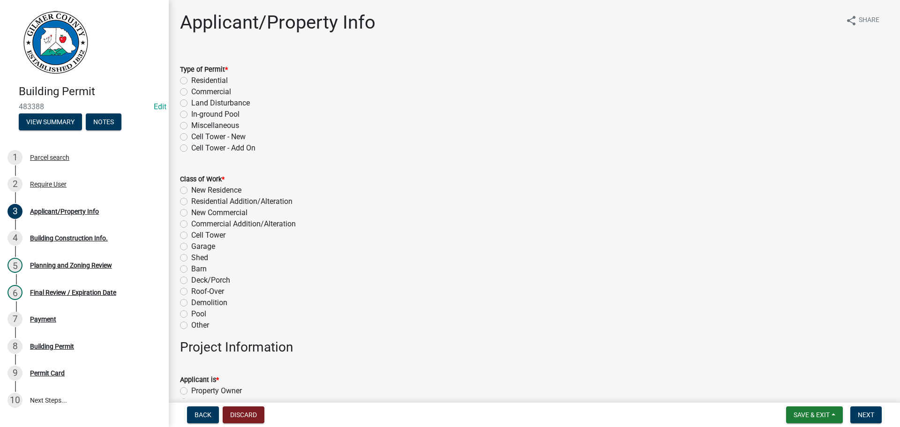
click at [219, 78] on label "Residential" at bounding box center [209, 80] width 37 height 11
click at [197, 78] on input "Residential" at bounding box center [194, 78] width 6 height 6
radio input "true"
click at [218, 194] on label "New Residence" at bounding box center [216, 190] width 50 height 11
click at [197, 191] on input "New Residence" at bounding box center [194, 188] width 6 height 6
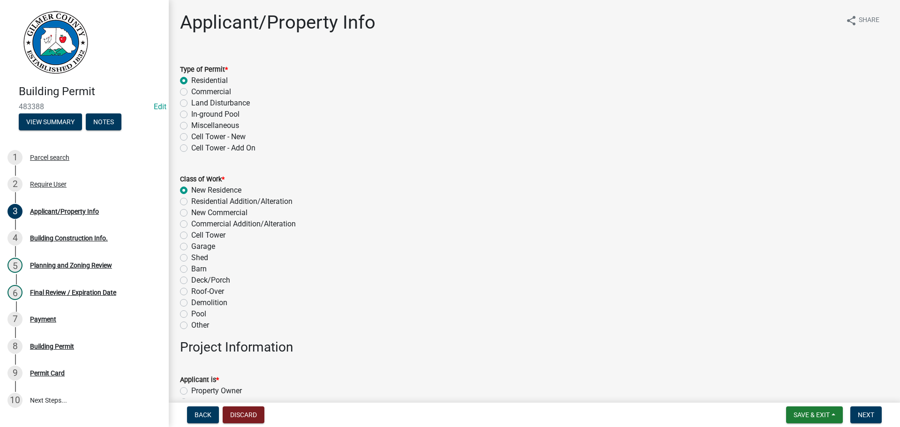
radio input "true"
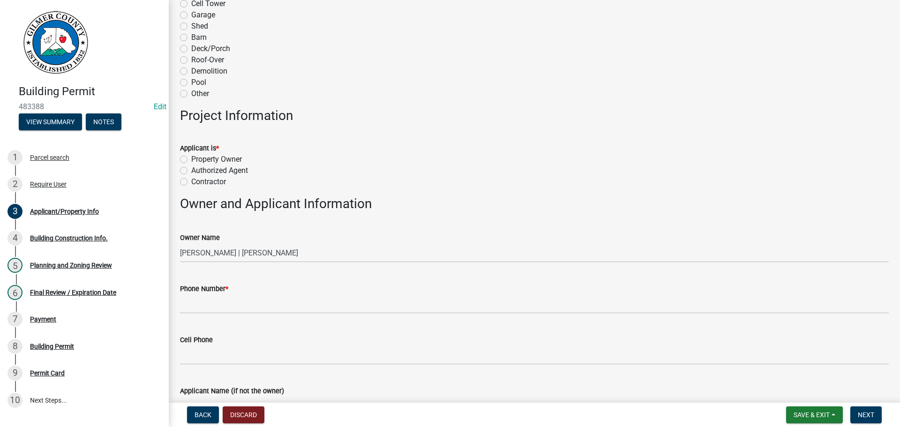
scroll to position [281, 0]
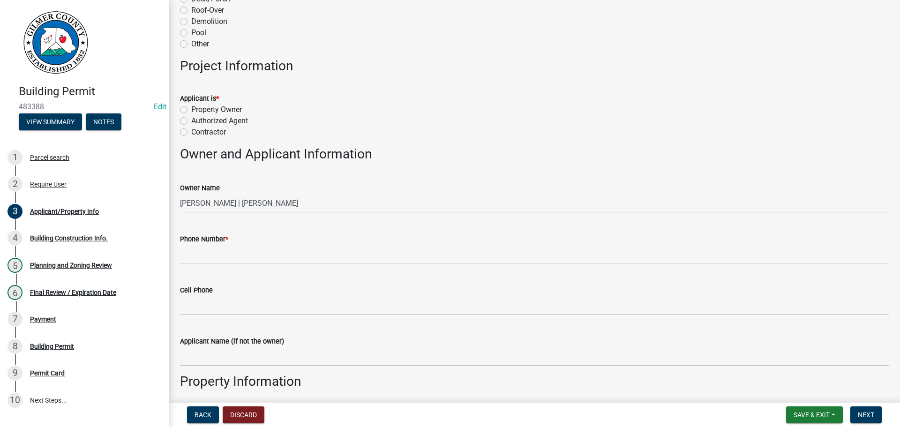
click at [226, 108] on label "Property Owner" at bounding box center [216, 109] width 51 height 11
click at [197, 108] on input "Property Owner" at bounding box center [194, 107] width 6 height 6
radio input "true"
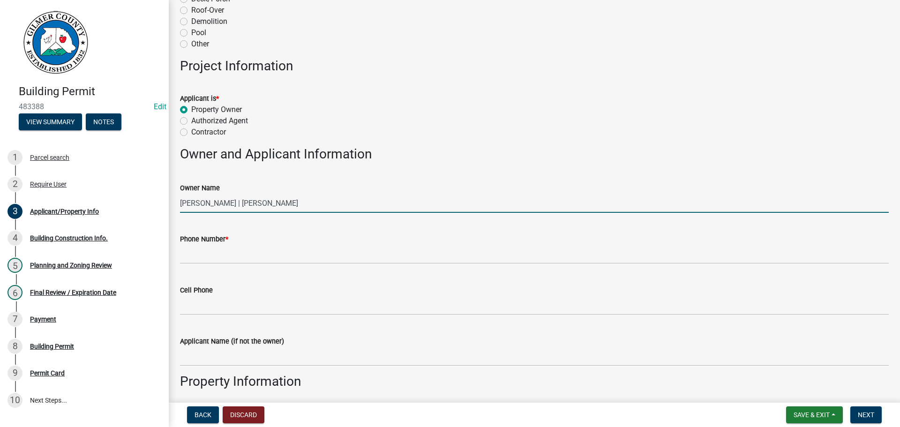
click at [200, 202] on input "[PERSON_NAME] | [PERSON_NAME]" at bounding box center [534, 203] width 708 height 19
type input "[PERSON_NAME] AND [PERSON_NAME]"
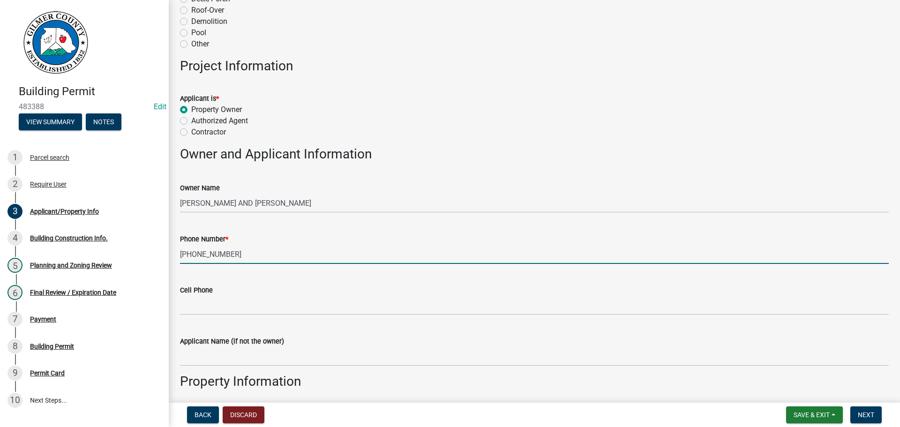
type input "[PHONE_NUMBER]"
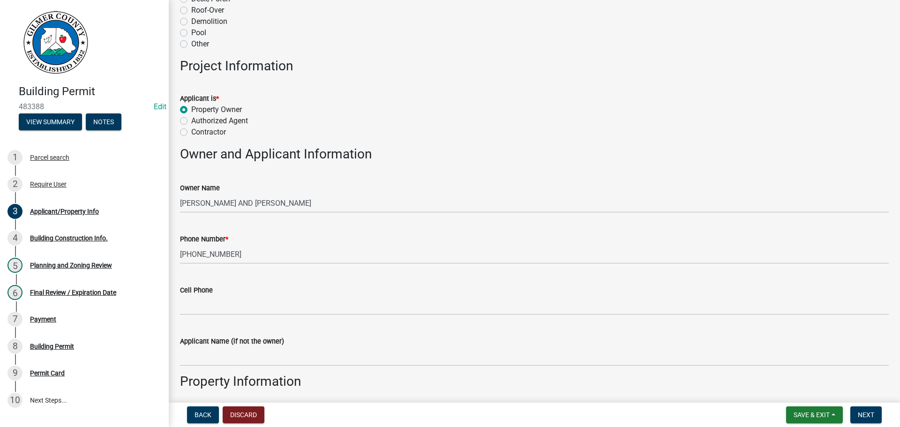
scroll to position [513, 0]
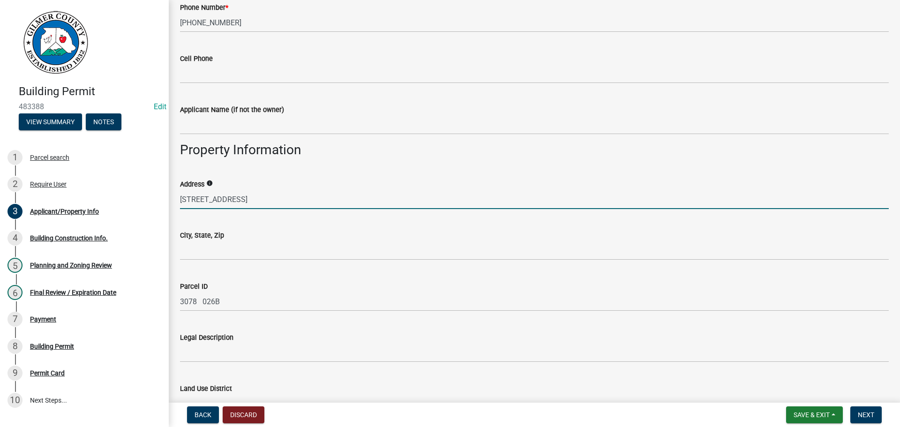
type input "[STREET_ADDRESS]"
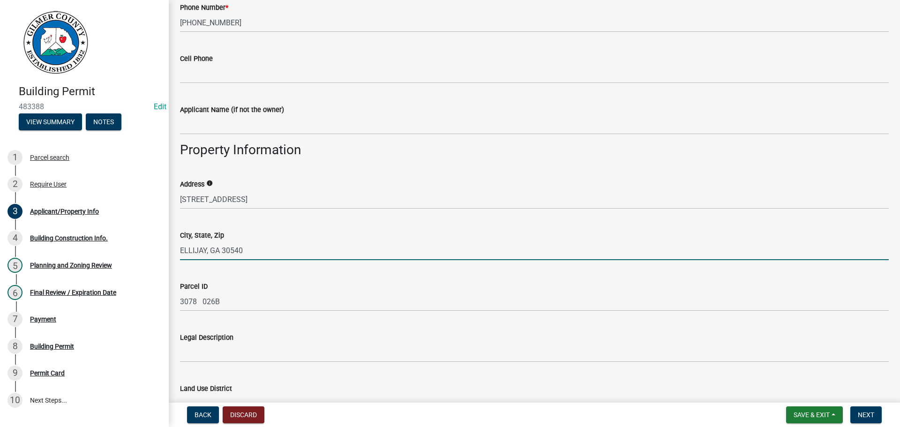
type input "ELLIJAY, GA 30540"
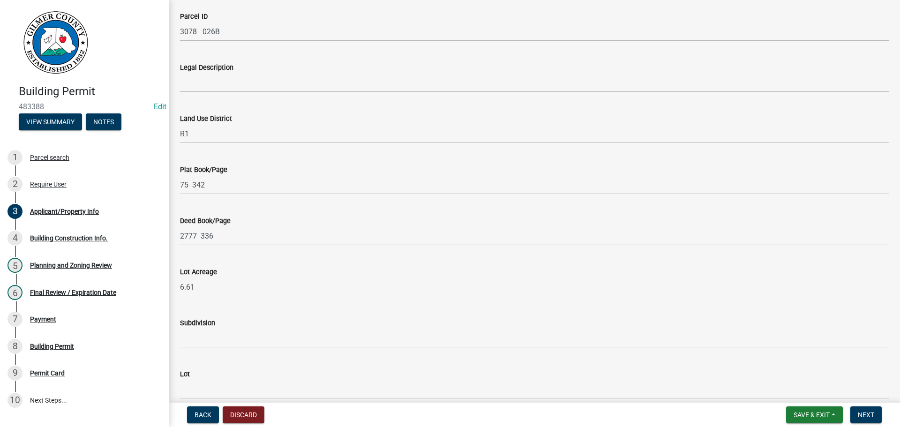
scroll to position [1023, 0]
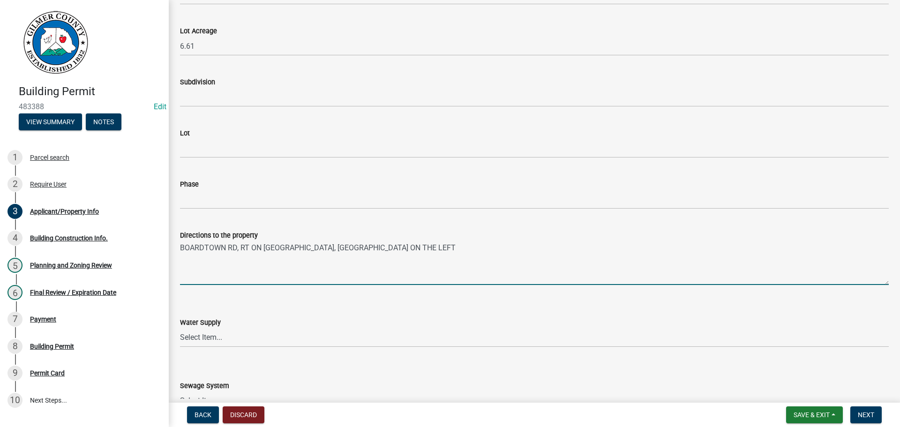
type textarea "BOARDTOWN RD, RT ON PARKS RD, 2ND DRIVEWAY ON THE LEFT"
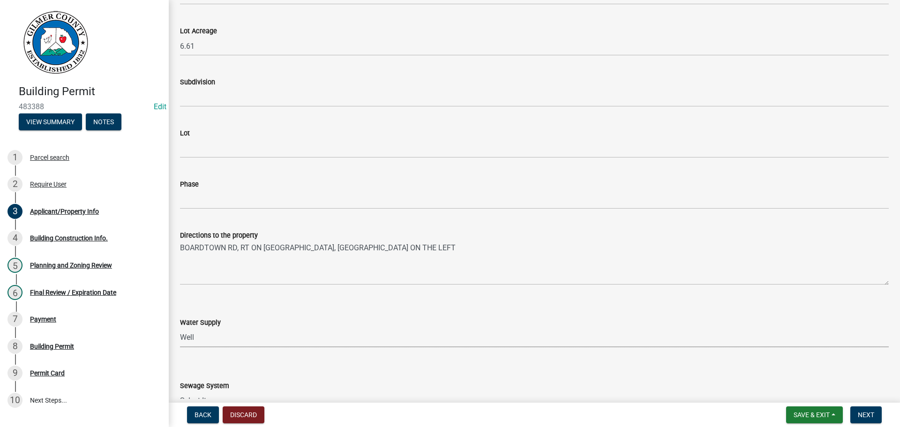
select select "6d3c22a4-bb85-4608-b1e4-8a8b34b9a216"
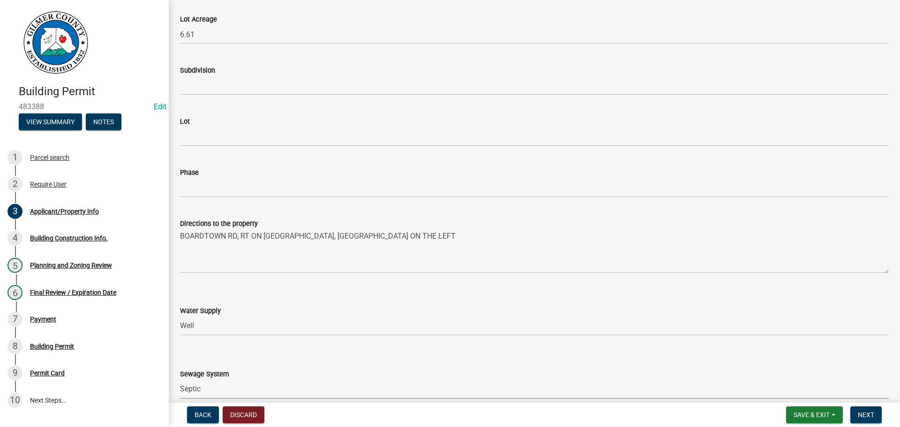
select select "92a37e23-3b7d-408e-b3c7-0afbe39b0942"
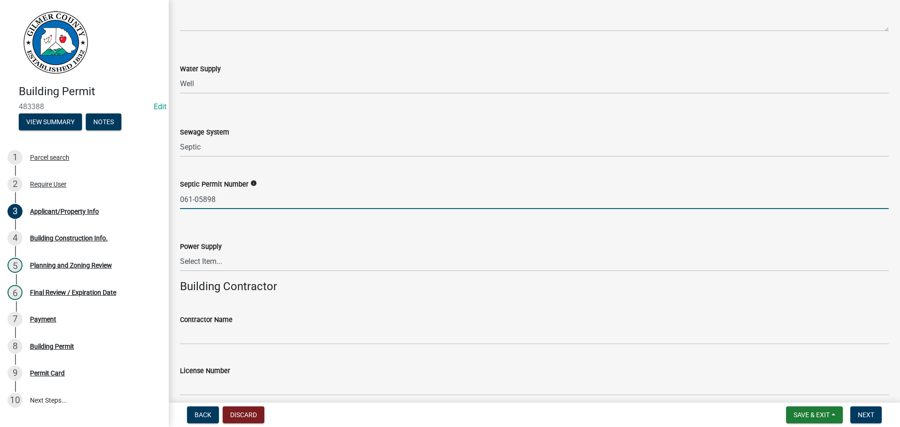
type input "061-05898"
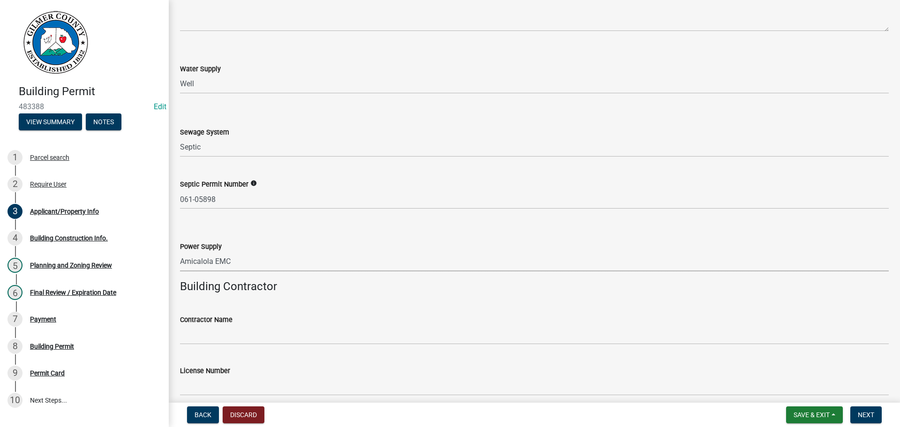
select select "c9feaa94-b03b-4165-97cf-90fdf63947c5"
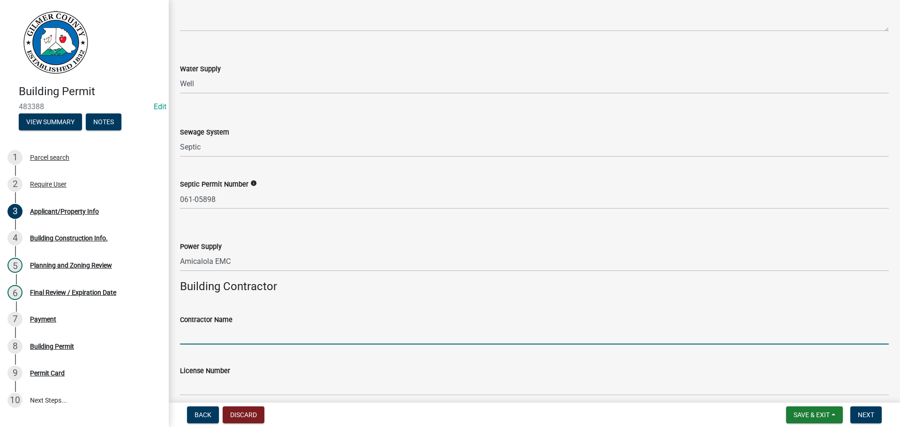
drag, startPoint x: 211, startPoint y: 335, endPoint x: 262, endPoint y: 326, distance: 51.9
click at [211, 335] on input "Contractor Name" at bounding box center [534, 334] width 708 height 19
type input "A"
type input "TRINITY CUSTOM HOMES"
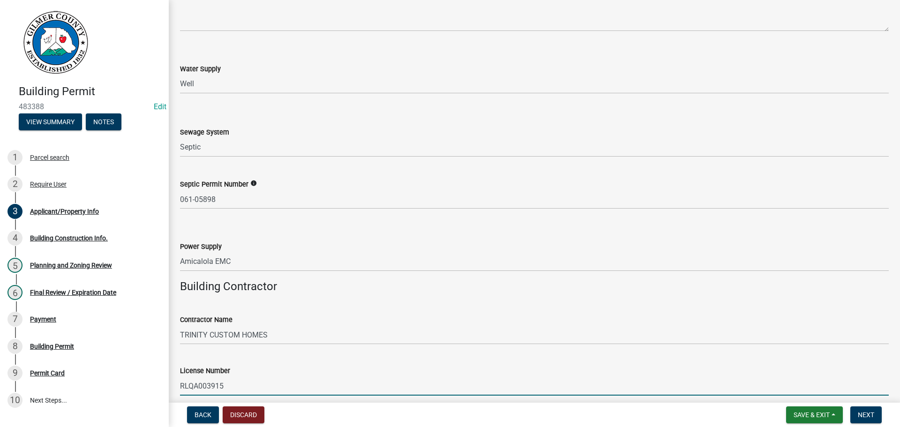
type input "RLQA003915"
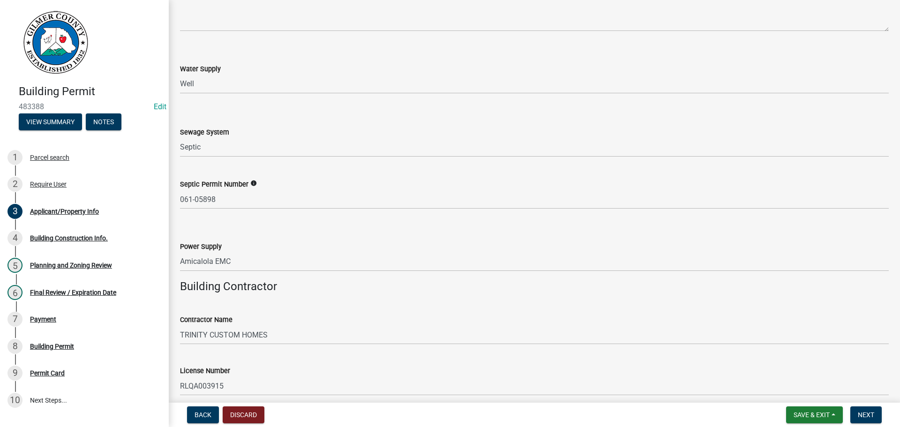
scroll to position [1514, 0]
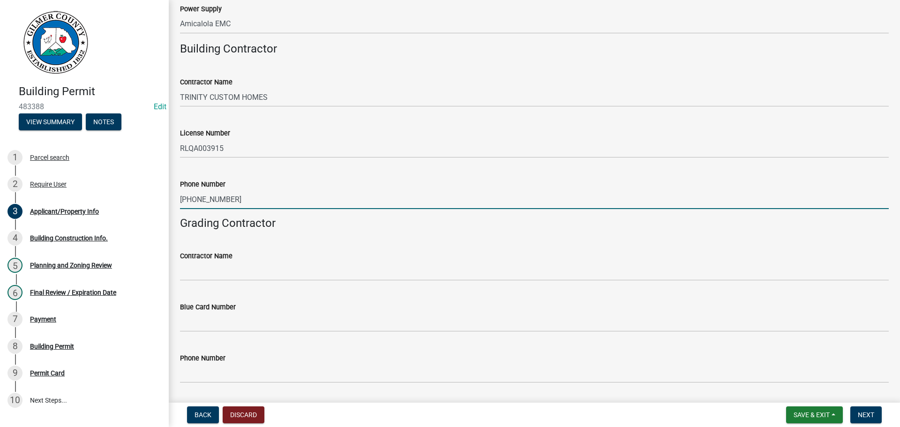
type input "[PHONE_NUMBER]"
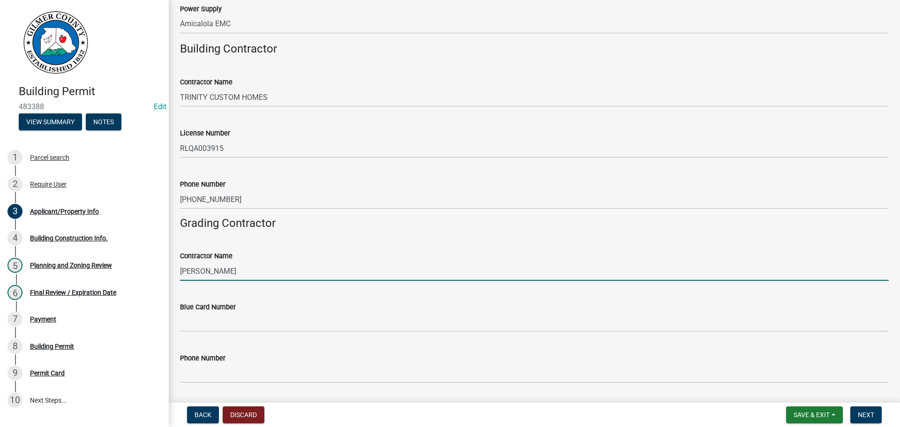
type input "EDUARDO HERRERA"
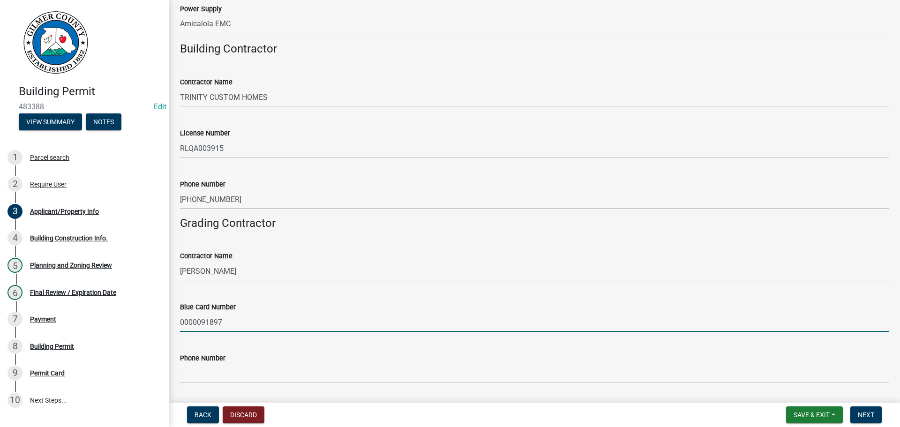
type input "0000091897"
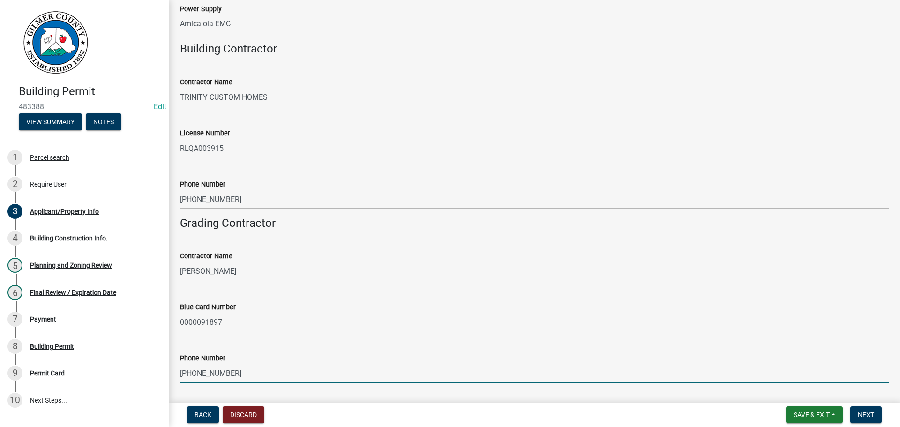
type input "404-326-0708"
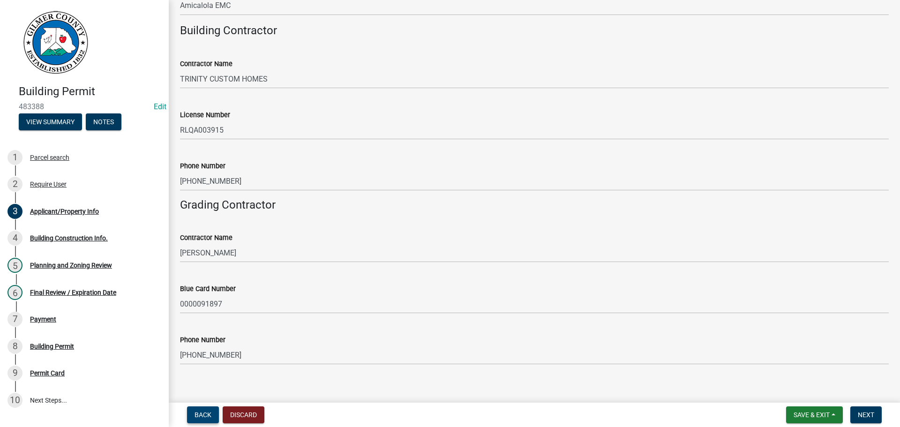
scroll to position [1543, 0]
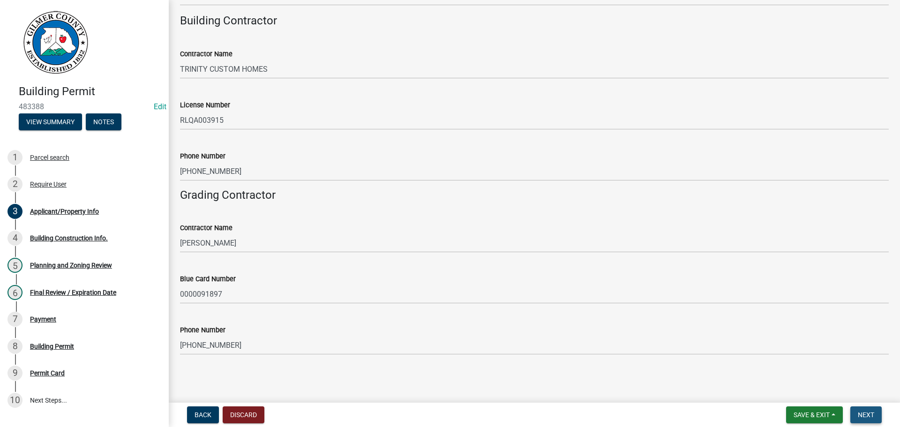
click at [865, 416] on span "Next" at bounding box center [866, 414] width 16 height 7
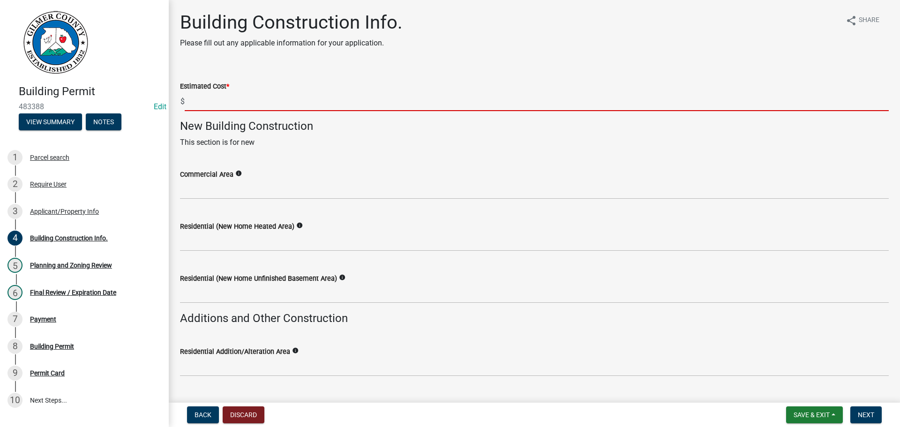
click at [214, 104] on input "text" at bounding box center [537, 101] width 704 height 19
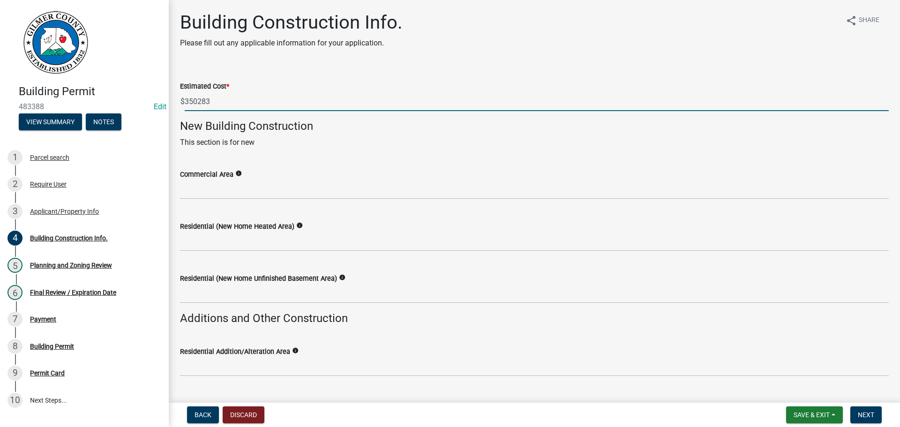
type input "350283"
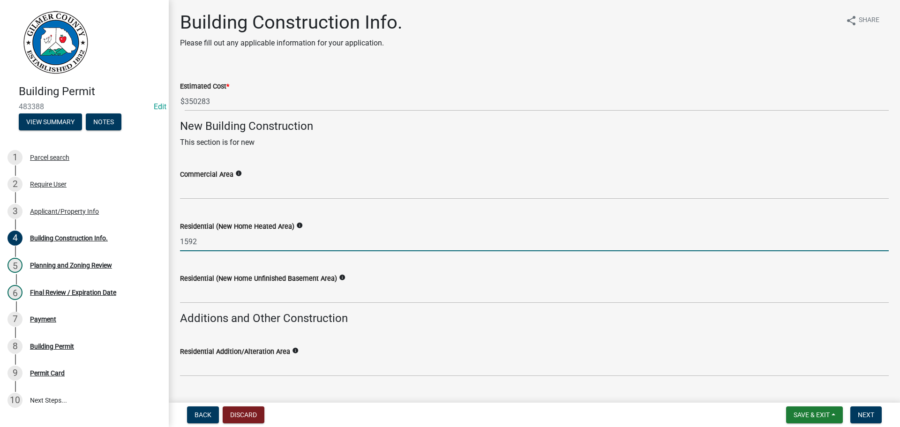
type input "1592"
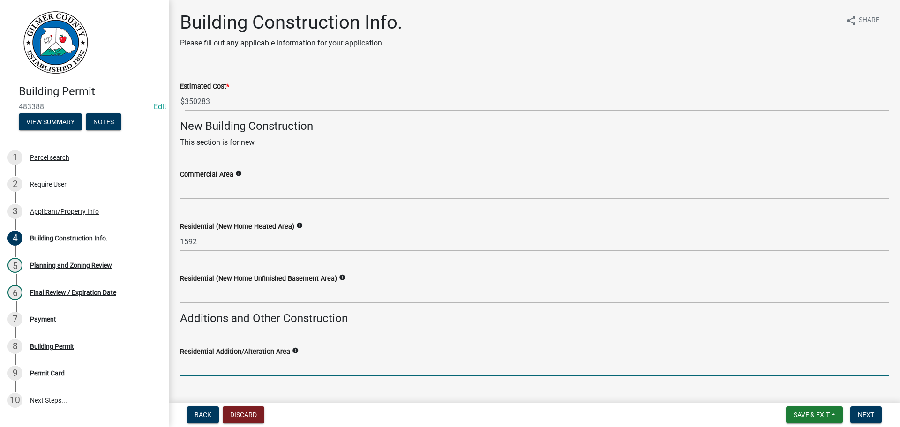
scroll to position [219, 0]
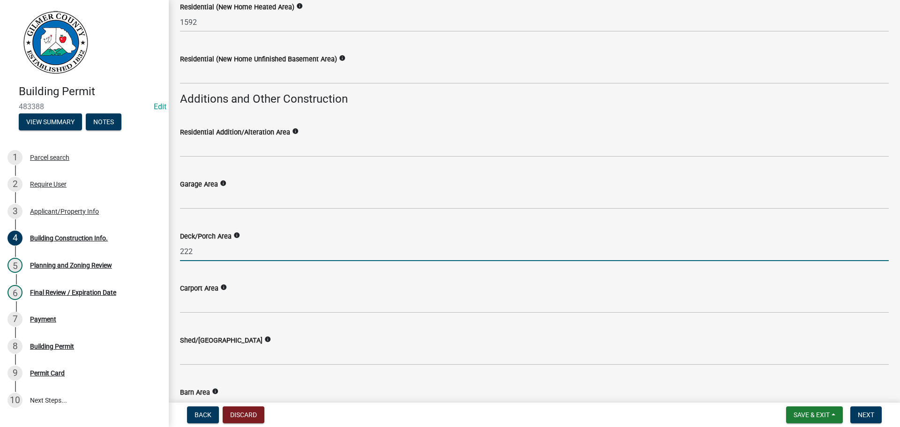
type input "222"
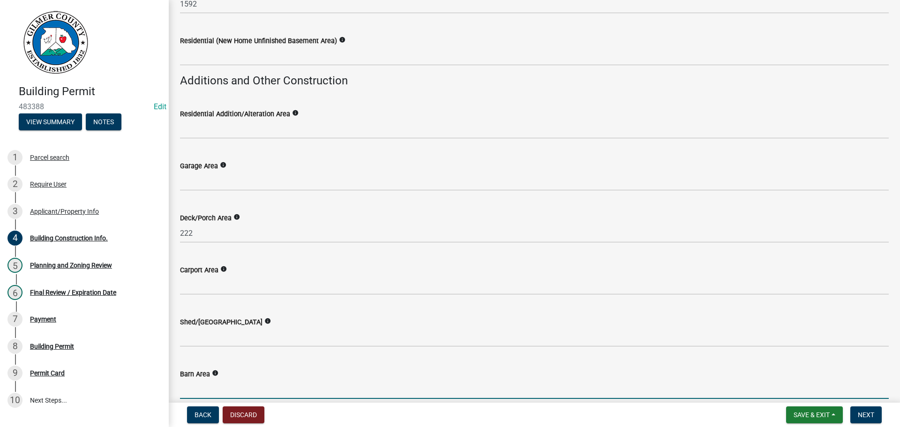
scroll to position [403, 0]
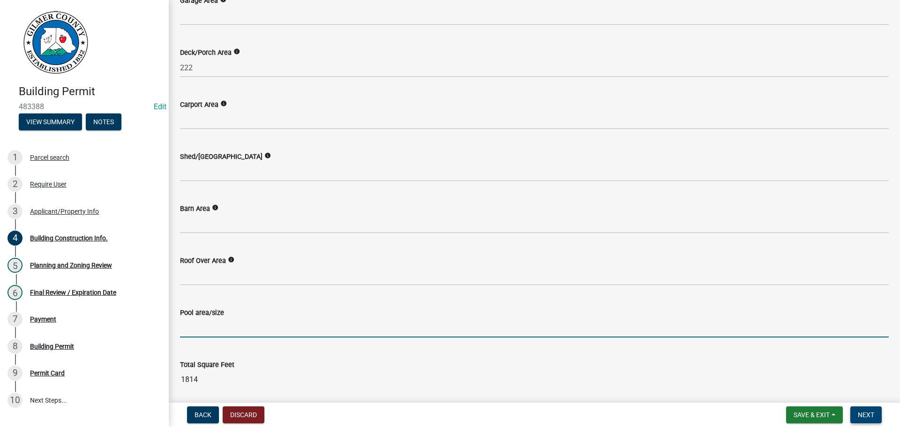
click at [873, 417] on span "Next" at bounding box center [866, 414] width 16 height 7
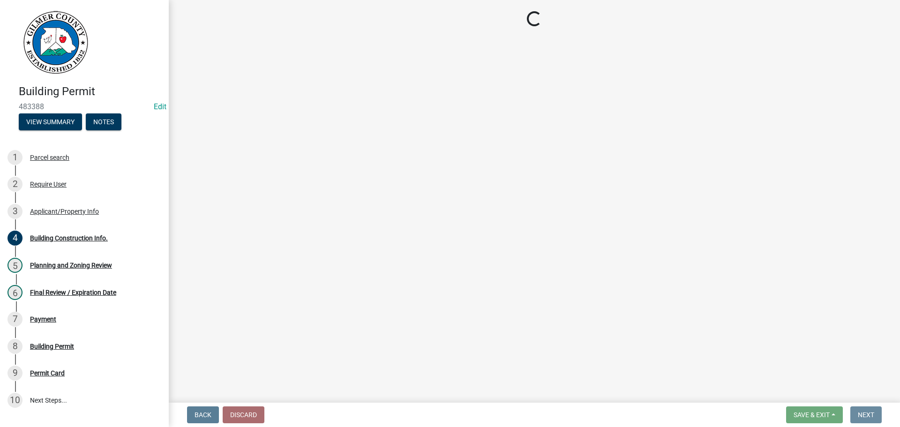
scroll to position [0, 0]
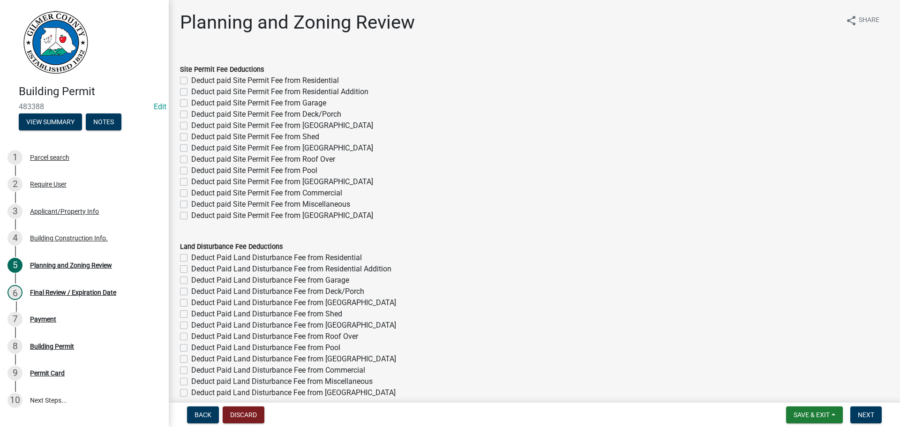
click at [295, 80] on label "Deduct paid Site Permit Fee from Residential" at bounding box center [265, 80] width 148 height 11
click at [197, 80] on input "Deduct paid Site Permit Fee from Residential" at bounding box center [194, 78] width 6 height 6
checkbox input "true"
checkbox input "false"
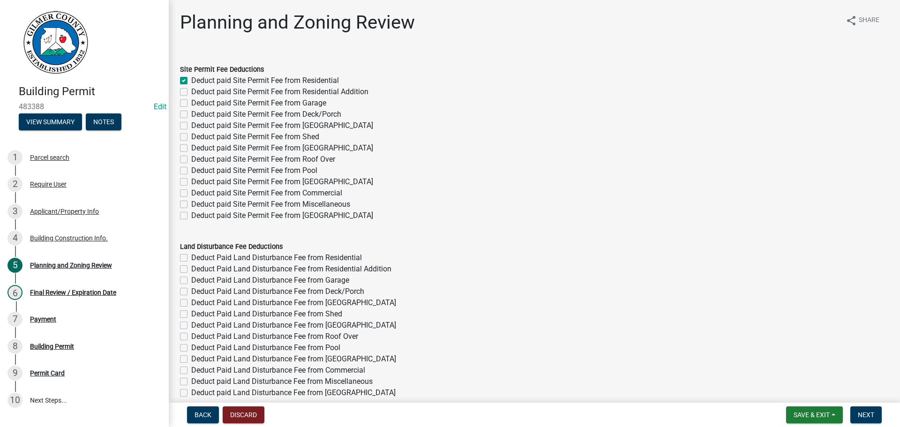
checkbox input "false"
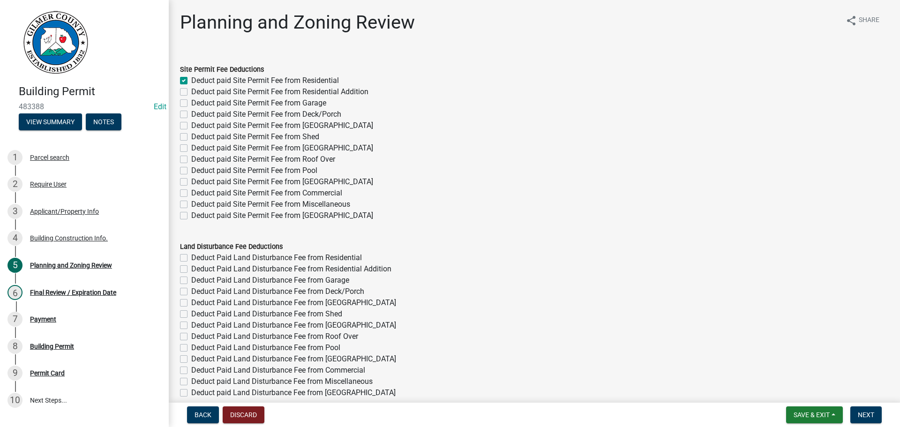
checkbox input "false"
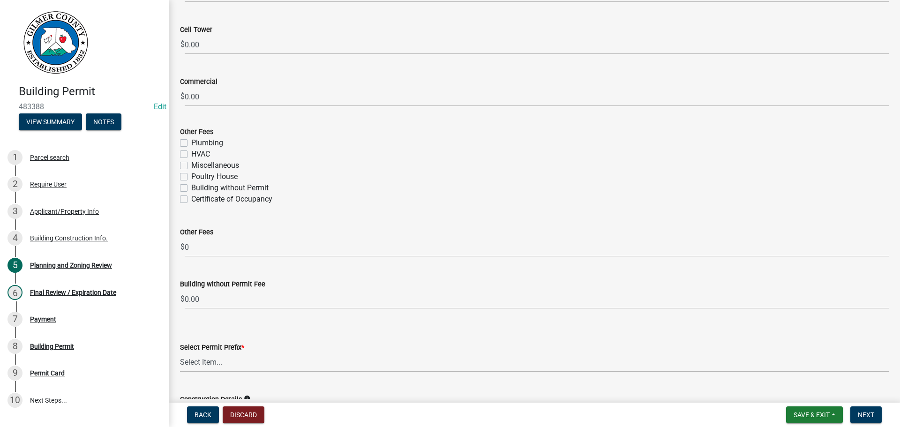
scroll to position [1218, 0]
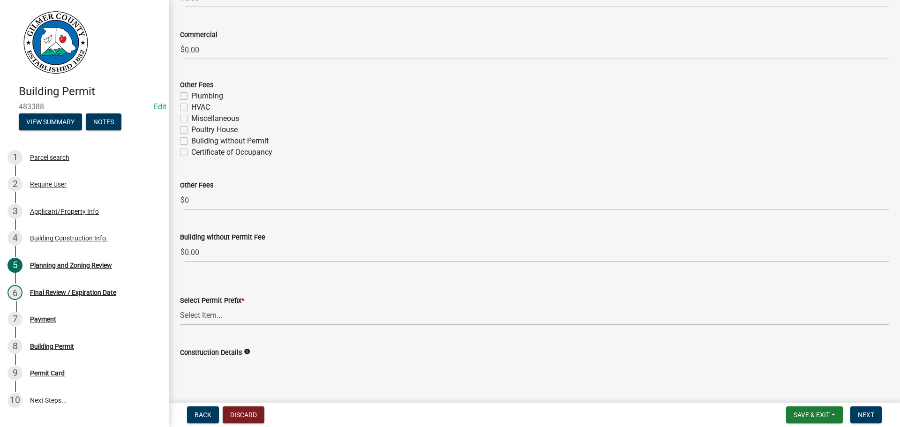
click at [257, 308] on select "Select Item... RES COMM MB LAND POOL MISC CELL TOWER - NEW CELL TOWER - ADD ON" at bounding box center [534, 315] width 708 height 19
click at [180, 306] on select "Select Item... RES COMM MB LAND POOL MISC CELL TOWER - NEW CELL TOWER - ADD ON" at bounding box center [534, 315] width 708 height 19
select select "b5c39336-92b9-49ce-a0a5-4e9e9babf743"
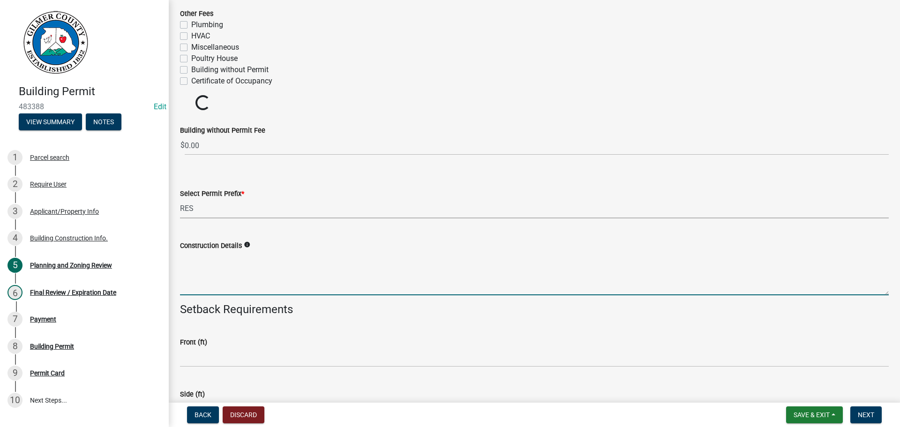
click at [231, 270] on textarea "Construction Details" at bounding box center [534, 273] width 708 height 44
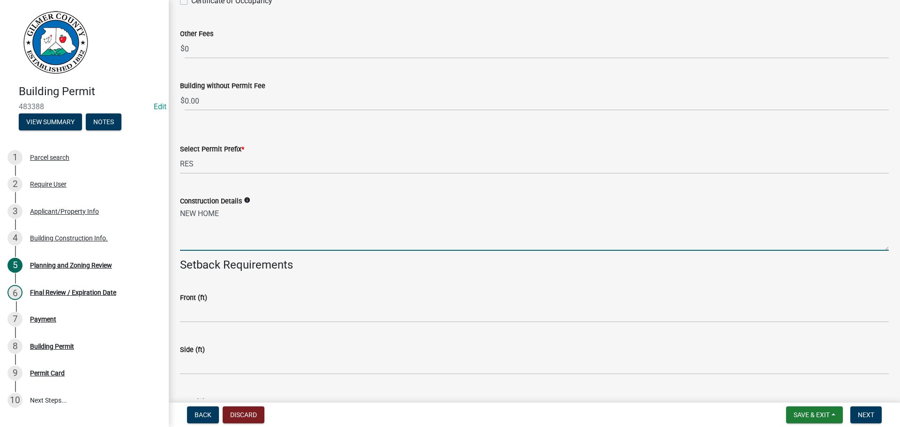
scroll to position [1940, 0]
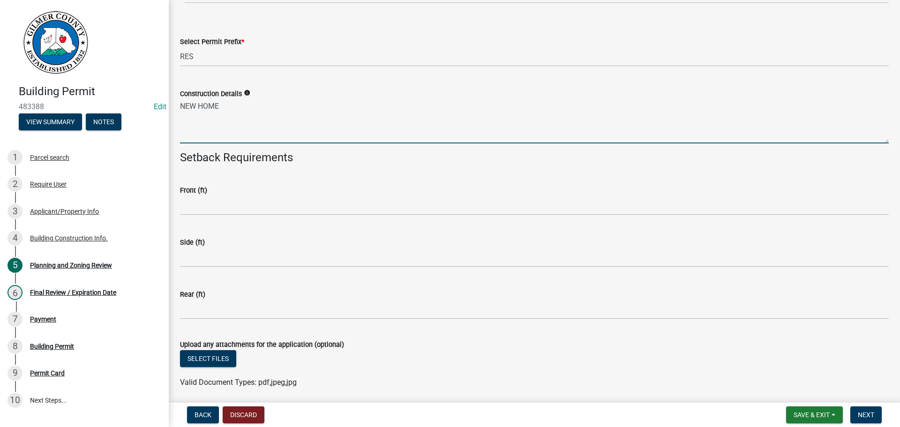
type textarea "NEW HOME"
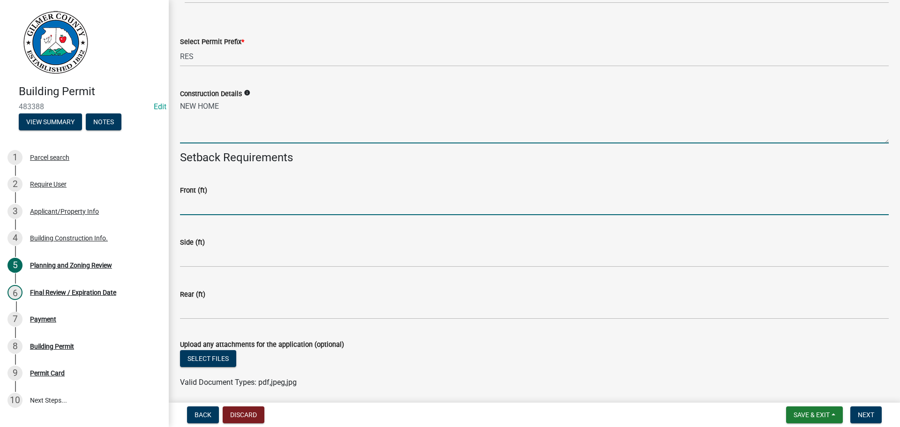
drag, startPoint x: 208, startPoint y: 203, endPoint x: 860, endPoint y: 196, distance: 651.8
click at [209, 202] on input "text" at bounding box center [534, 205] width 708 height 19
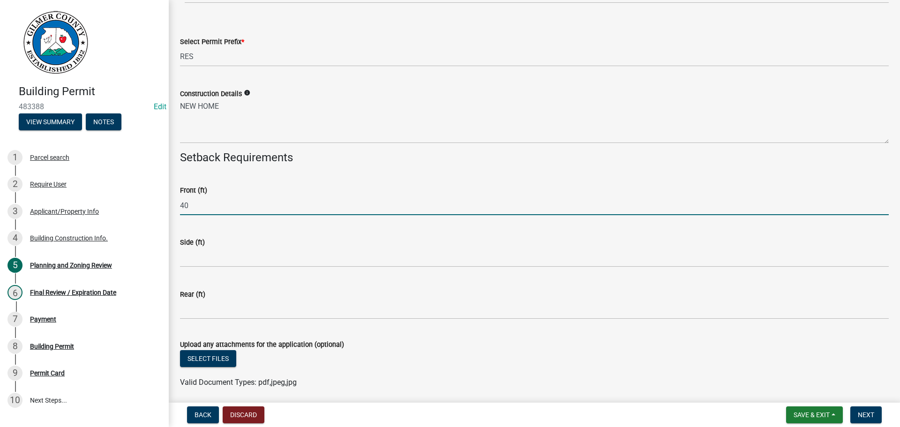
type input "40"
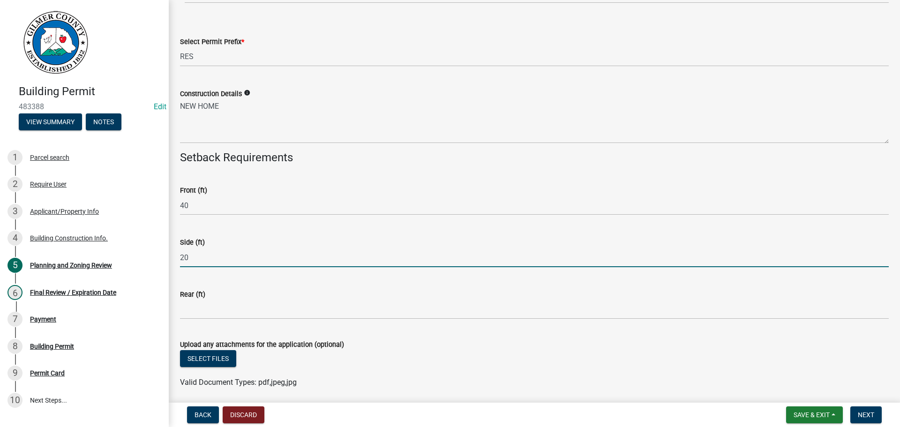
type input "20"
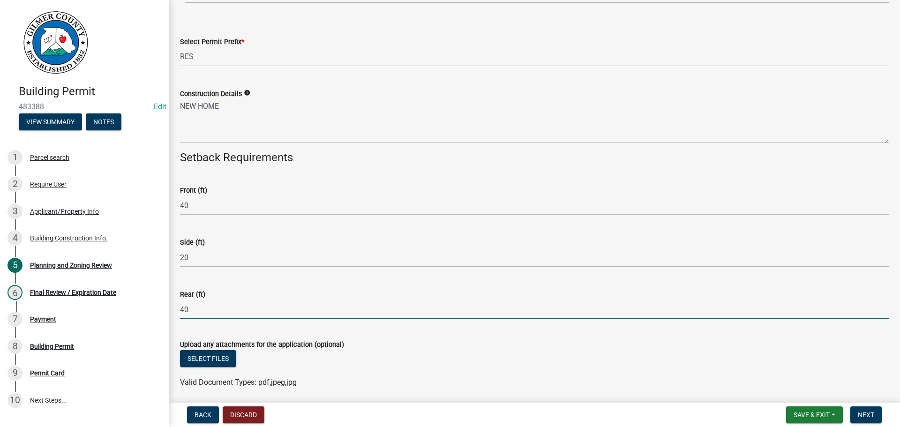
type input "40"
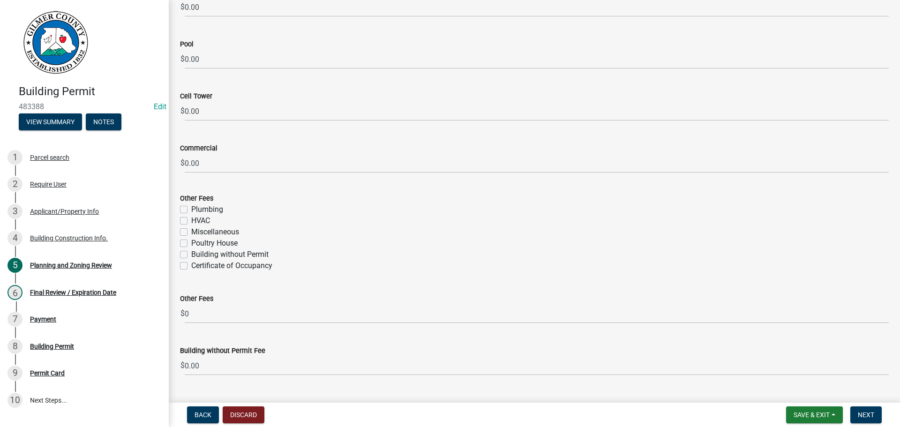
scroll to position [1565, 0]
click at [227, 267] on label "Certificate of Occupancy" at bounding box center [231, 268] width 81 height 11
click at [197, 267] on input "Certificate of Occupancy" at bounding box center [194, 266] width 6 height 6
checkbox input "true"
checkbox input "false"
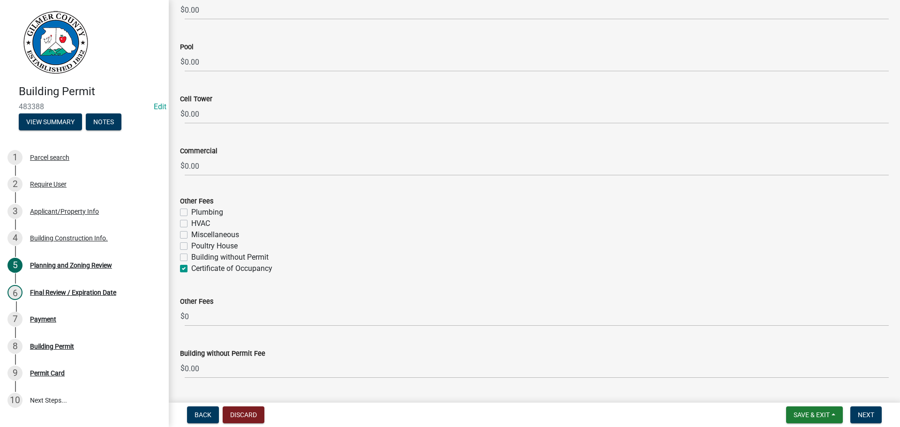
checkbox input "false"
checkbox input "true"
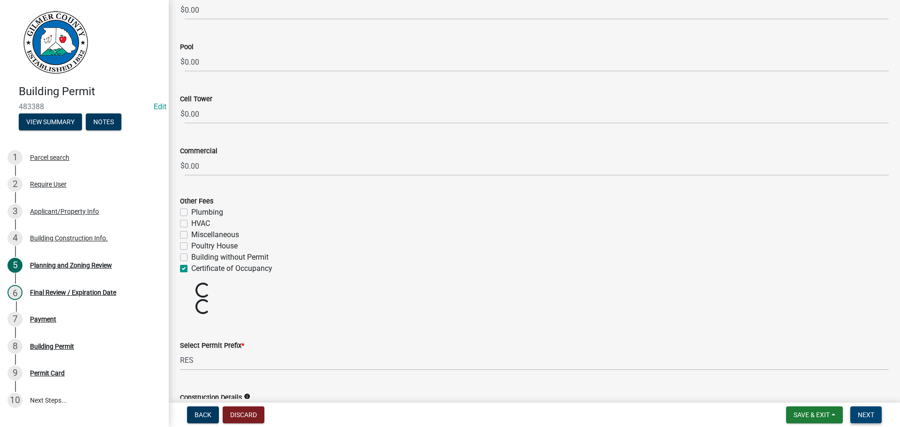
click at [868, 415] on span "Next" at bounding box center [866, 414] width 16 height 7
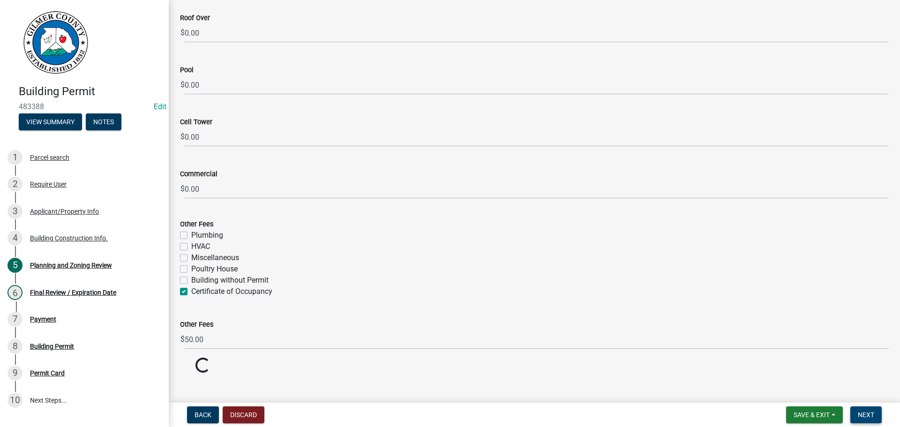
scroll to position [1706, 0]
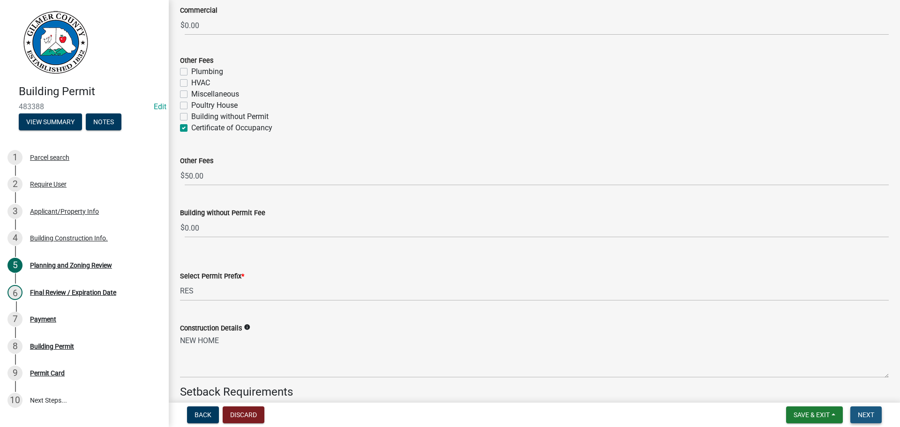
click at [873, 416] on span "Next" at bounding box center [866, 414] width 16 height 7
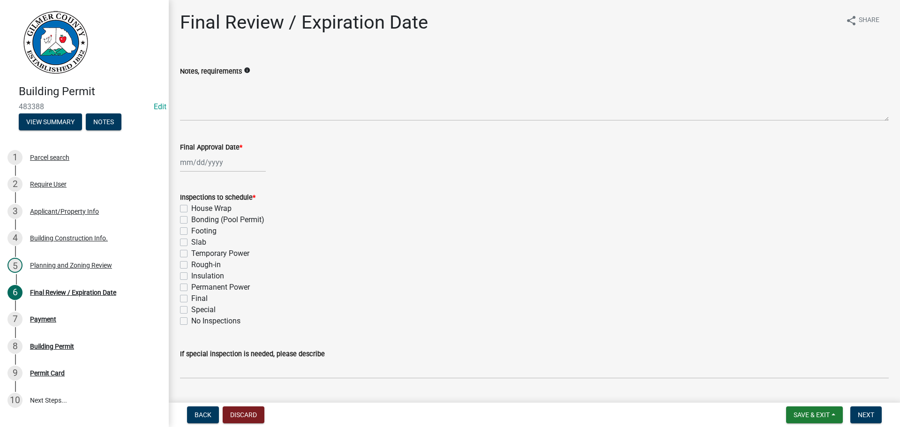
click at [214, 230] on label "Footing" at bounding box center [203, 230] width 25 height 11
click at [197, 230] on input "Footing" at bounding box center [194, 228] width 6 height 6
checkbox input "true"
checkbox input "false"
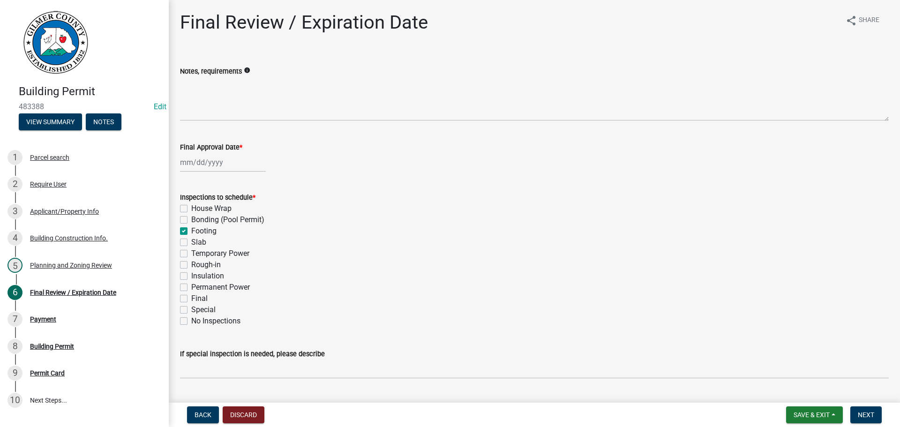
checkbox input "true"
checkbox input "false"
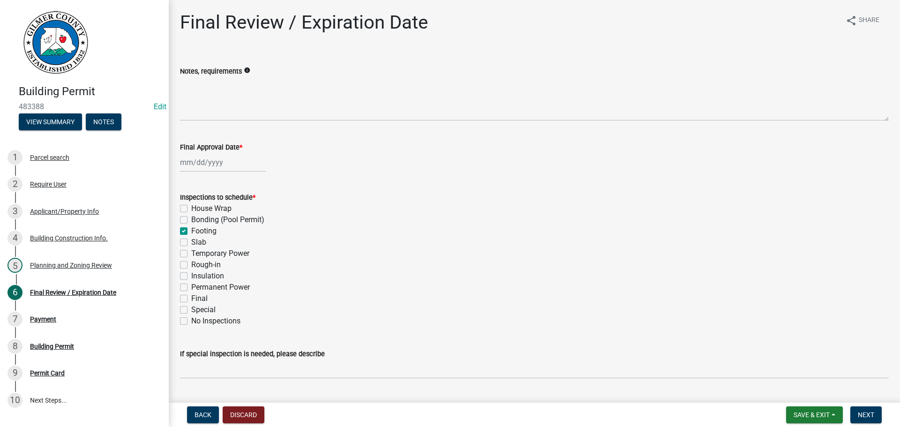
checkbox input "false"
click at [205, 253] on label "Temporary Power" at bounding box center [220, 253] width 58 height 11
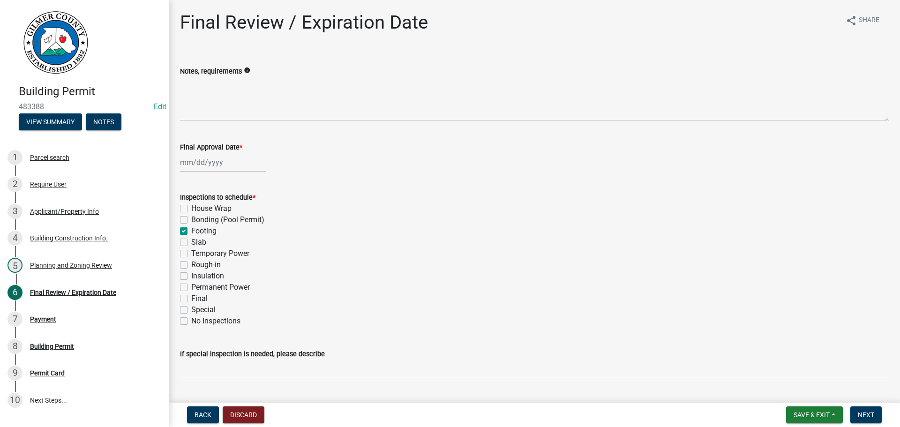
click at [197, 253] on input "Temporary Power" at bounding box center [194, 251] width 6 height 6
checkbox input "true"
checkbox input "false"
checkbox input "true"
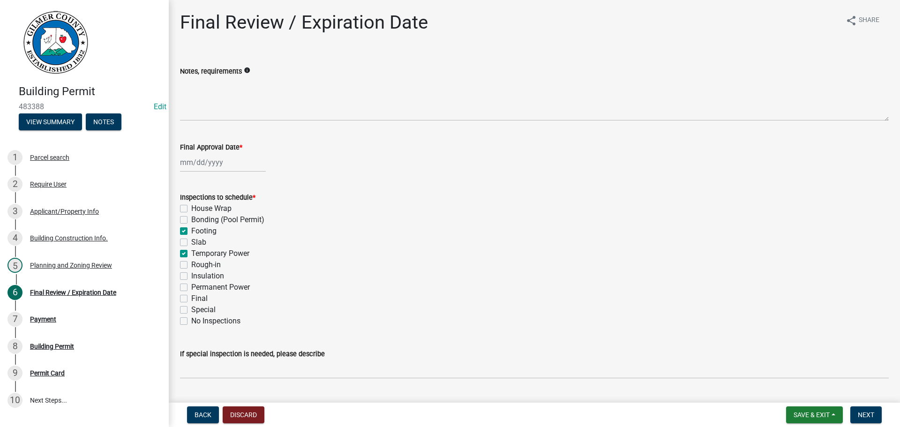
checkbox input "false"
checkbox input "true"
checkbox input "false"
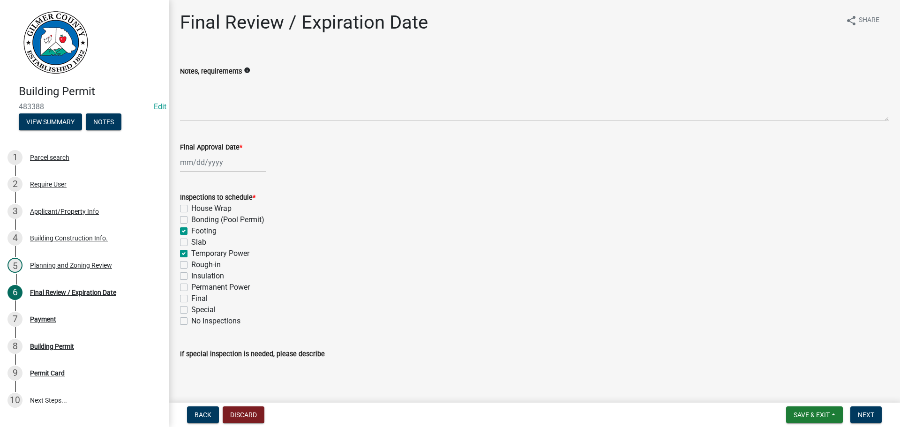
checkbox input "false"
click at [206, 263] on label "Rough-in" at bounding box center [206, 264] width 30 height 11
click at [197, 263] on input "Rough-in" at bounding box center [194, 262] width 6 height 6
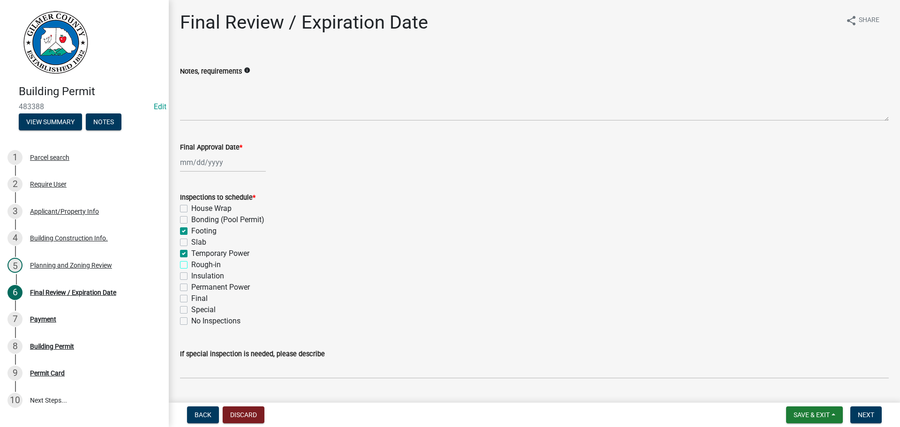
checkbox input "true"
checkbox input "false"
checkbox input "true"
checkbox input "false"
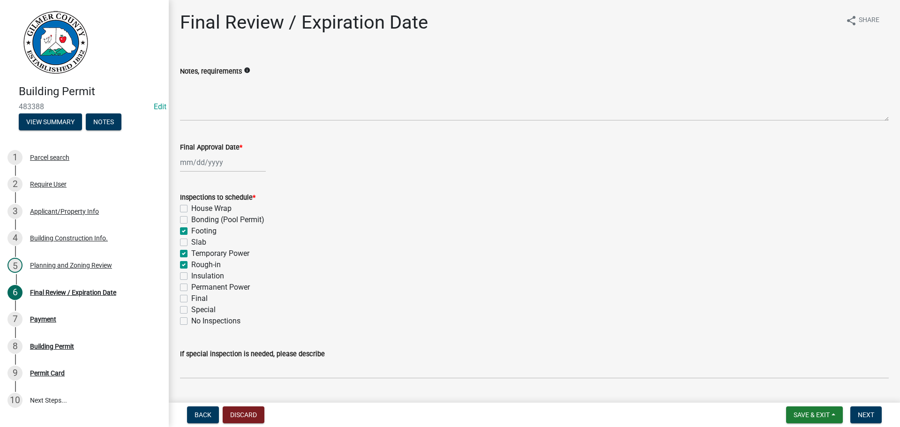
checkbox input "true"
checkbox input "false"
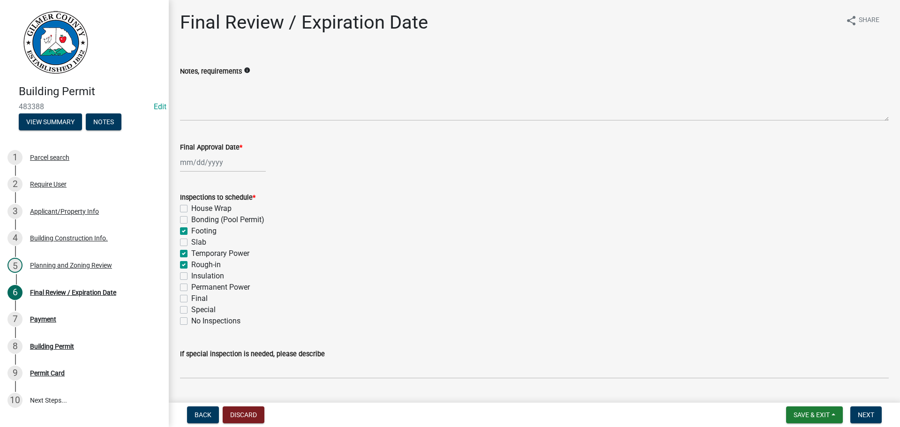
checkbox input "false"
click at [201, 253] on label "Temporary Power" at bounding box center [220, 253] width 58 height 11
click at [197, 253] on input "Temporary Power" at bounding box center [194, 251] width 6 height 6
checkbox input "false"
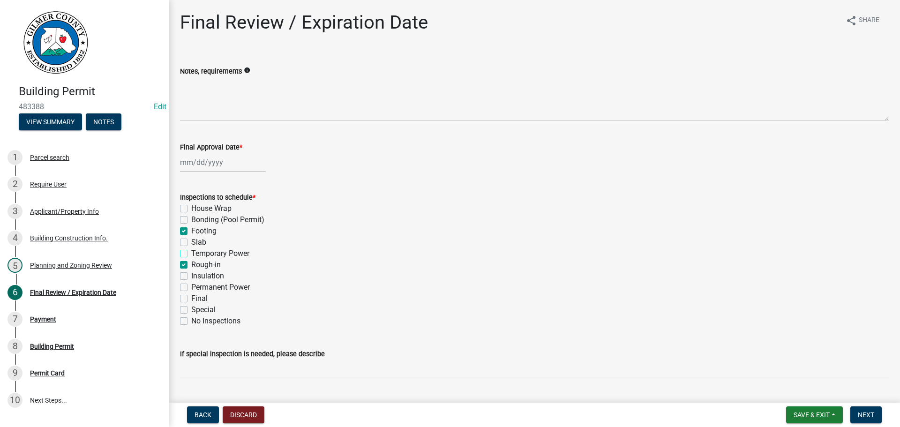
checkbox input "false"
checkbox input "true"
checkbox input "false"
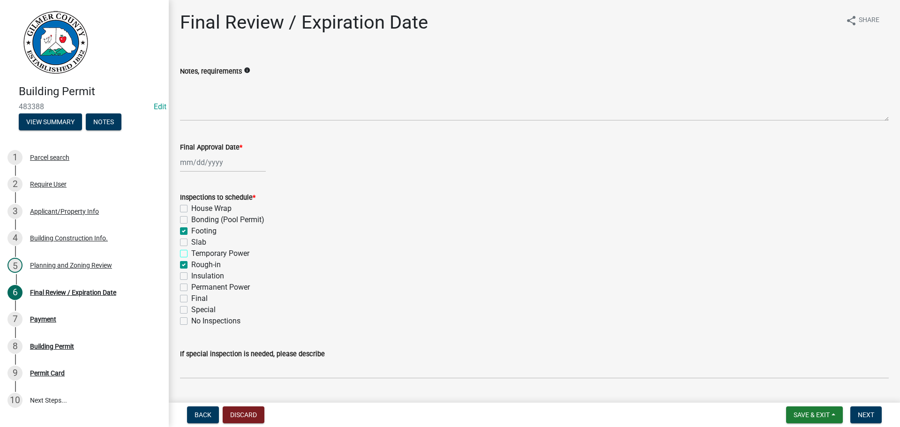
checkbox input "true"
checkbox input "false"
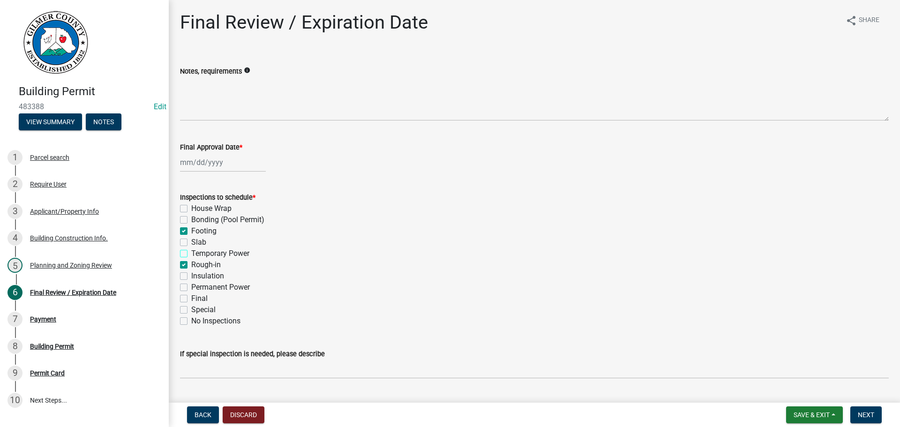
checkbox input "false"
click at [202, 281] on label "Insulation" at bounding box center [207, 275] width 33 height 11
click at [197, 276] on input "Insulation" at bounding box center [194, 273] width 6 height 6
checkbox input "true"
checkbox input "false"
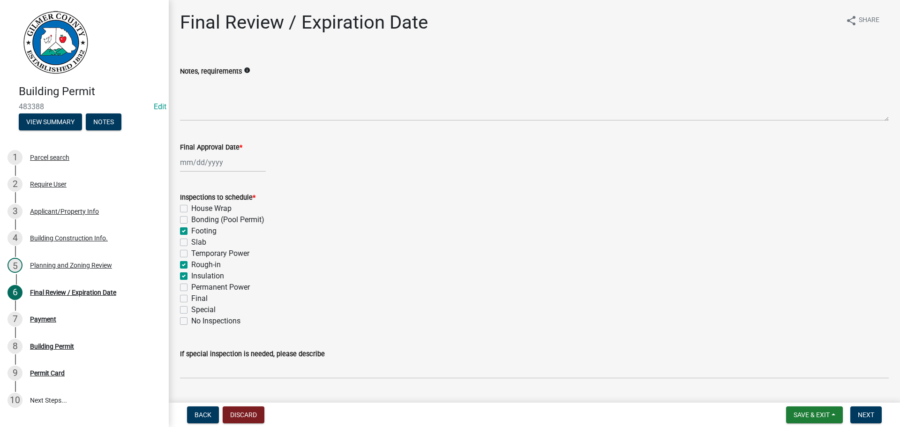
checkbox input "false"
checkbox input "true"
checkbox input "false"
checkbox input "true"
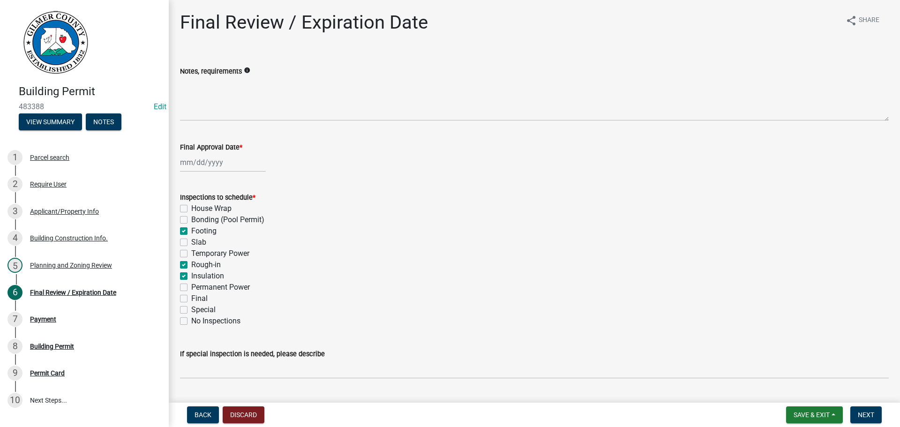
checkbox input "true"
checkbox input "false"
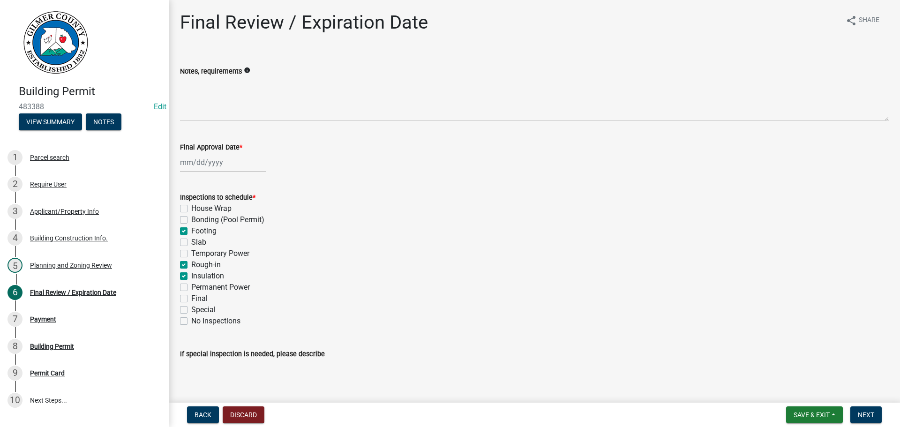
click at [198, 273] on label "Insulation" at bounding box center [207, 275] width 33 height 11
click at [197, 273] on input "Insulation" at bounding box center [194, 273] width 6 height 6
checkbox input "false"
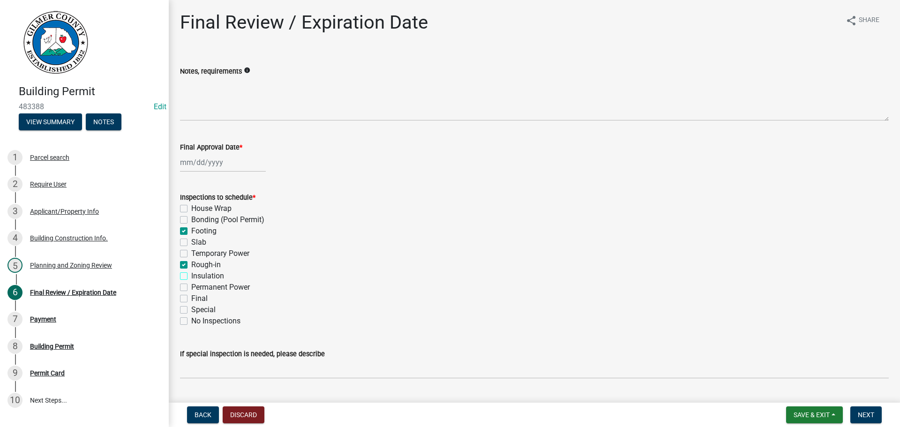
checkbox input "true"
checkbox input "false"
checkbox input "true"
checkbox input "false"
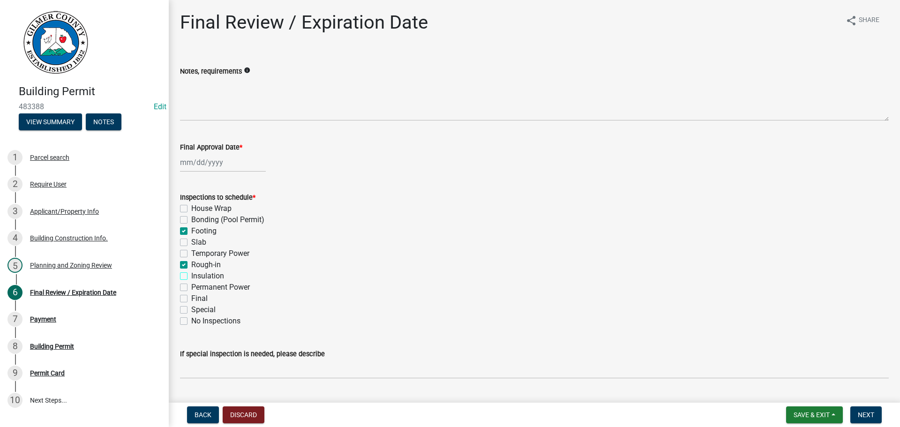
checkbox input "false"
click at [205, 294] on label "Final" at bounding box center [199, 298] width 16 height 11
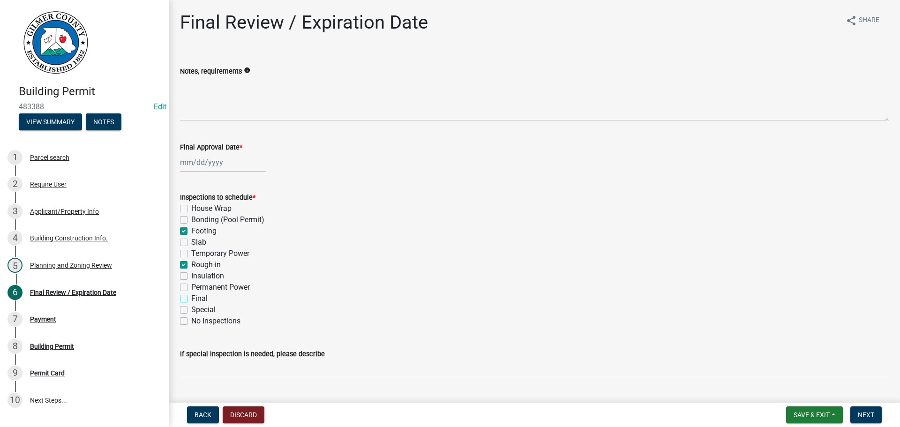
click at [197, 294] on input "Final" at bounding box center [194, 296] width 6 height 6
checkbox input "true"
checkbox input "false"
checkbox input "true"
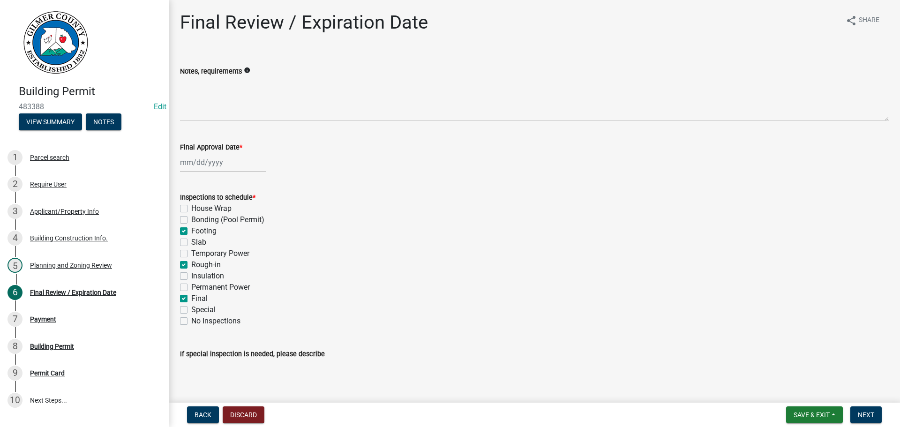
checkbox input "false"
checkbox input "true"
checkbox input "false"
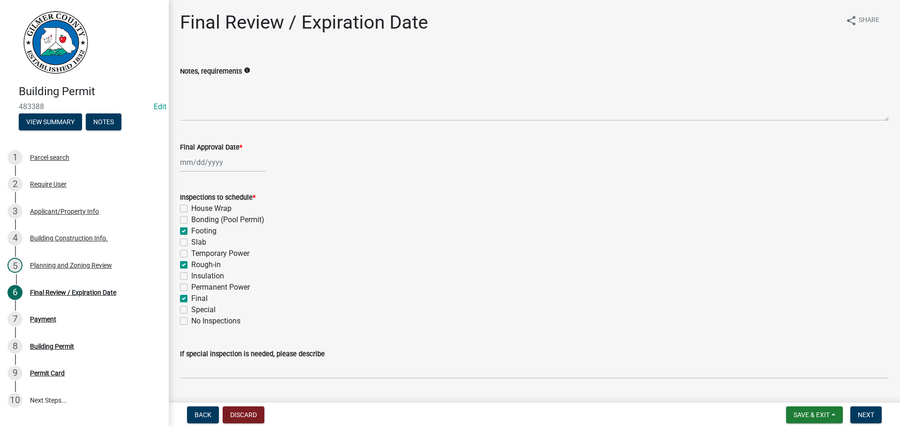
checkbox input "true"
checkbox input "false"
click at [187, 282] on div "Permanent Power" at bounding box center [534, 287] width 708 height 11
click at [191, 289] on label "Permanent Power" at bounding box center [220, 287] width 59 height 11
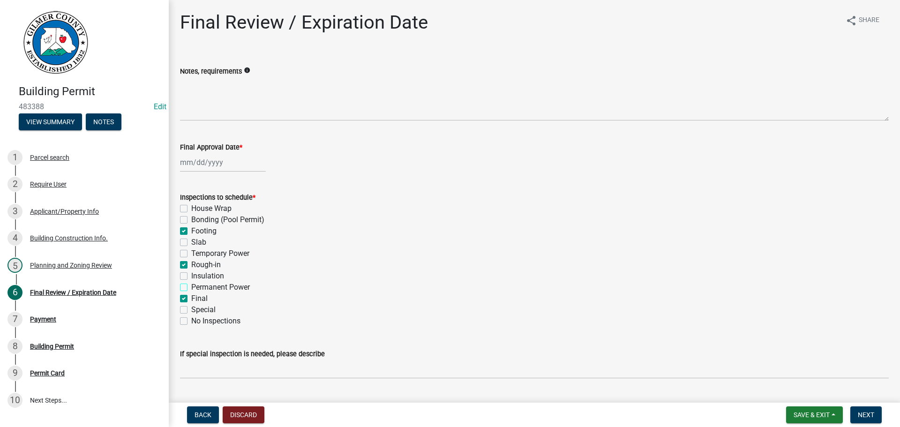
click at [191, 288] on input "Permanent Power" at bounding box center [194, 285] width 6 height 6
checkbox input "true"
checkbox input "false"
checkbox input "true"
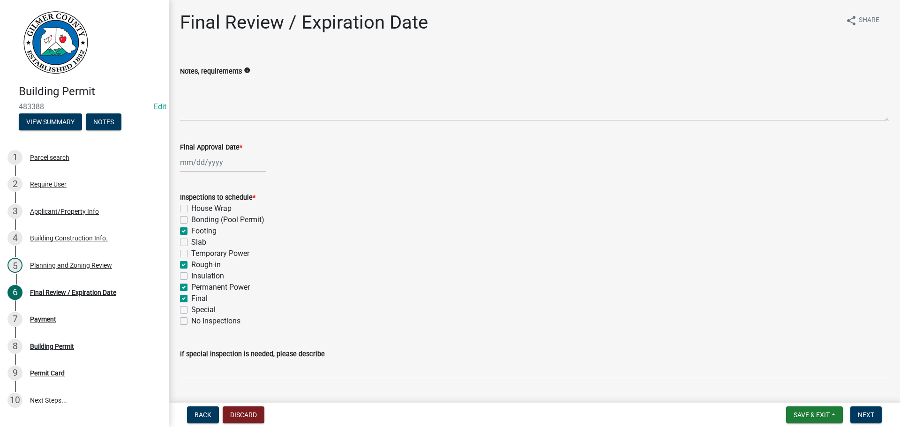
checkbox input "false"
checkbox input "true"
checkbox input "false"
checkbox input "true"
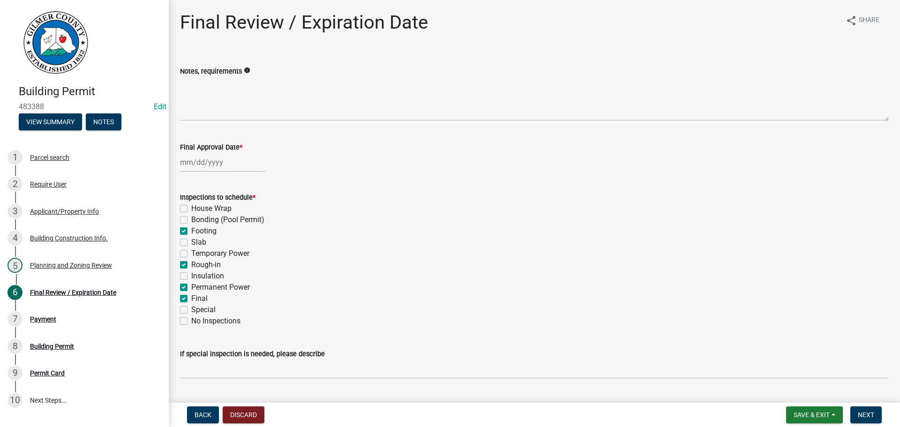
checkbox input "true"
checkbox input "false"
click at [196, 163] on div at bounding box center [223, 162] width 86 height 19
select select "9"
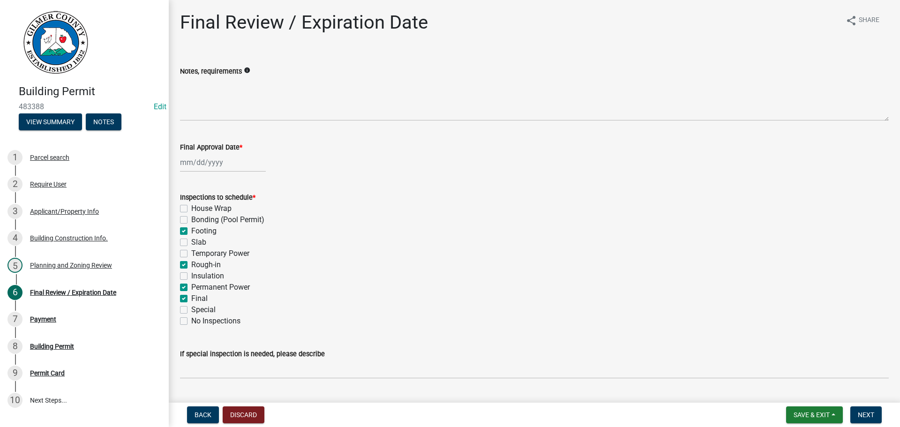
select select "2025"
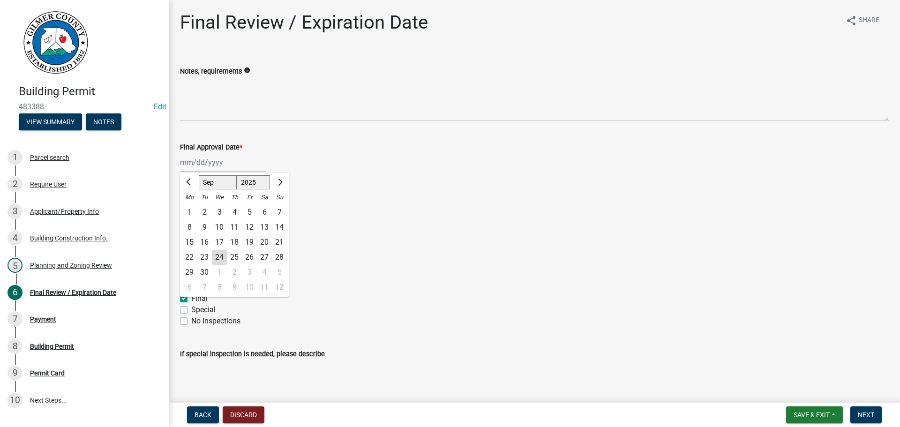
click at [220, 258] on div "24" at bounding box center [219, 257] width 15 height 15
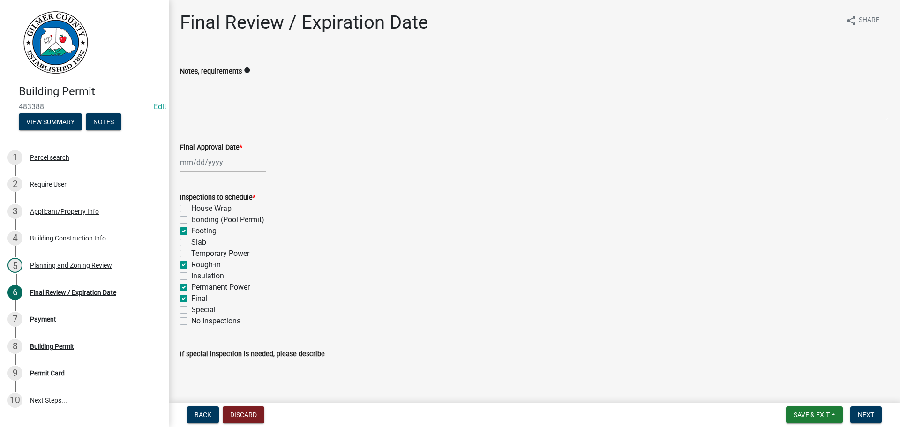
type input "[DATE]"
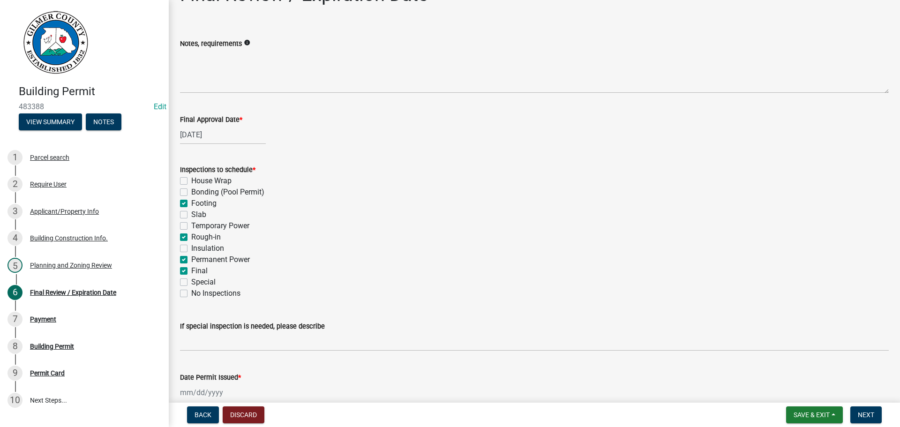
scroll to position [191, 0]
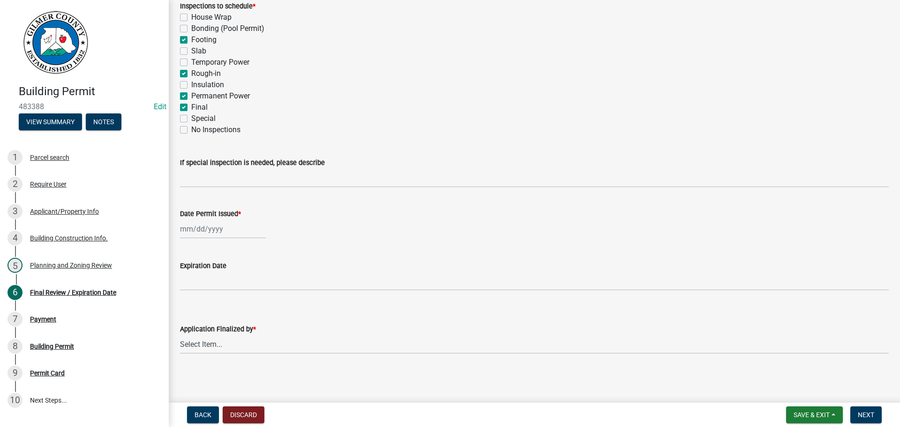
click at [198, 236] on div at bounding box center [223, 228] width 86 height 19
select select "9"
select select "2025"
click at [224, 321] on div "24" at bounding box center [219, 323] width 15 height 15
type input "[DATE]"
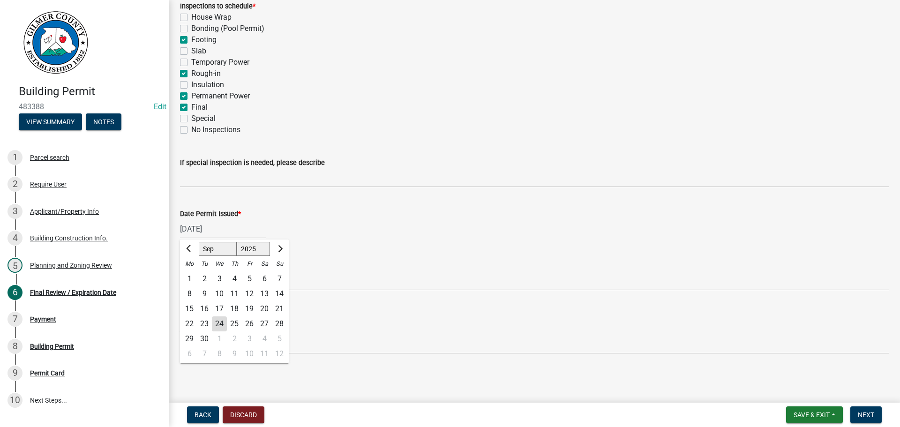
scroll to position [156, 0]
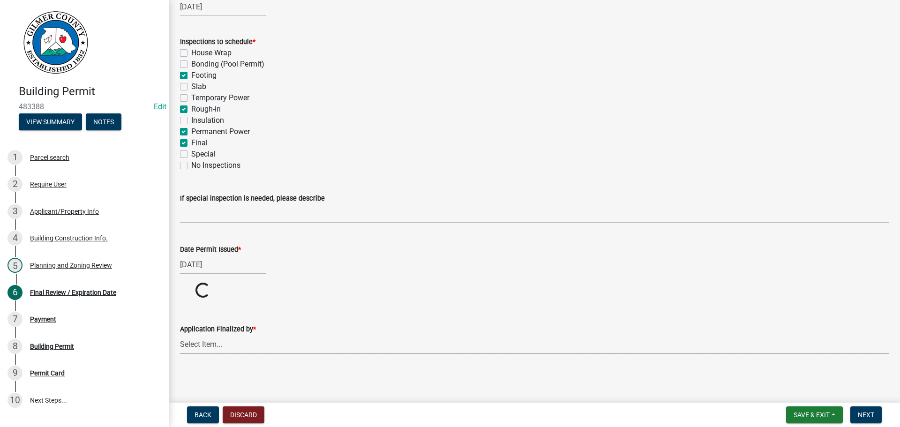
click at [229, 348] on select "Select Item... [PERSON_NAME] [PERSON_NAME] [PERSON_NAME] [PERSON_NAME] [PERSON_…" at bounding box center [534, 344] width 708 height 19
click at [180, 370] on select "Select Item... [PERSON_NAME] [PERSON_NAME] [PERSON_NAME] [PERSON_NAME] [PERSON_…" at bounding box center [534, 379] width 708 height 19
select select "5ce200eb-feb1-496b-8127-7891293955f5"
click at [866, 414] on span "Next" at bounding box center [866, 414] width 16 height 7
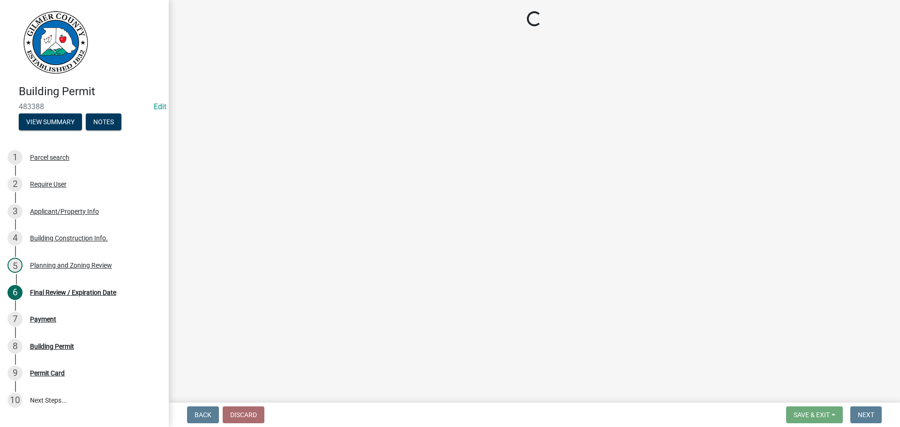
select select "2: 1"
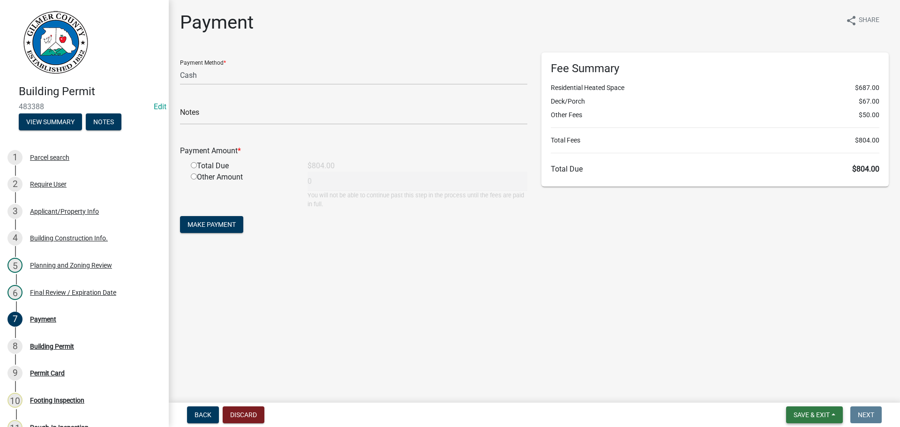
click at [789, 414] on button "Save & Exit" at bounding box center [814, 414] width 57 height 17
click at [786, 388] on button "Save & Exit" at bounding box center [805, 390] width 75 height 22
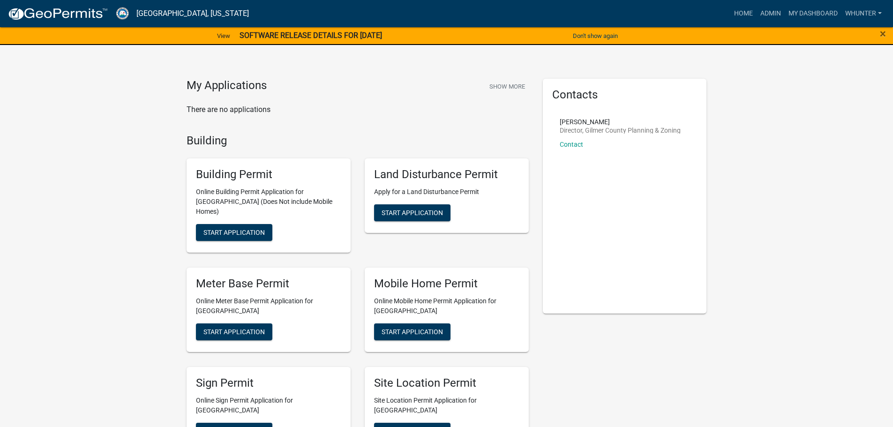
click at [581, 27] on nav "[GEOGRAPHIC_DATA], [US_STATE] more_horiz Home Admin My Dashboard whunter Admin …" at bounding box center [446, 13] width 893 height 27
click at [596, 38] on button "Don't show again" at bounding box center [595, 35] width 52 height 15
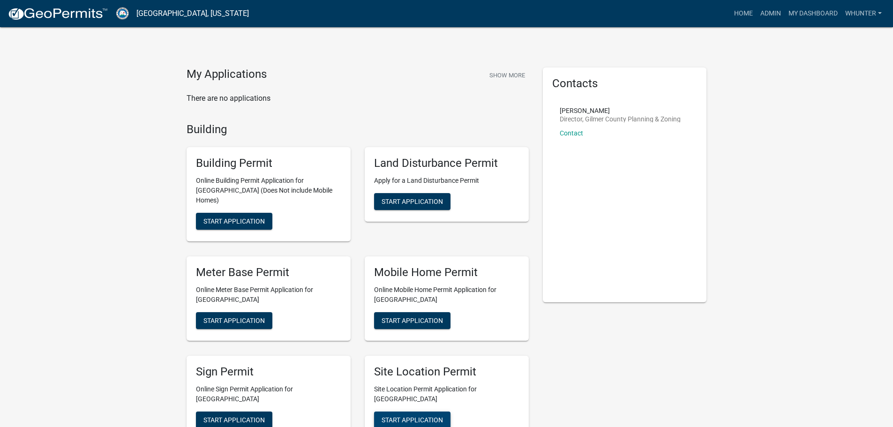
click at [420, 411] on button "Start Application" at bounding box center [412, 419] width 76 height 17
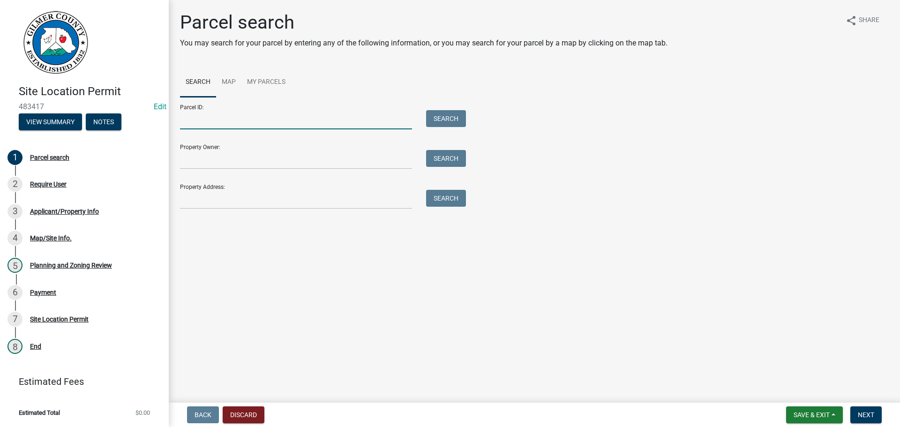
click at [243, 120] on input "Parcel ID:" at bounding box center [296, 119] width 232 height 19
drag, startPoint x: 272, startPoint y: 120, endPoint x: 306, endPoint y: 120, distance: 33.7
click at [272, 120] on input "Parcel ID:" at bounding box center [296, 119] width 232 height 19
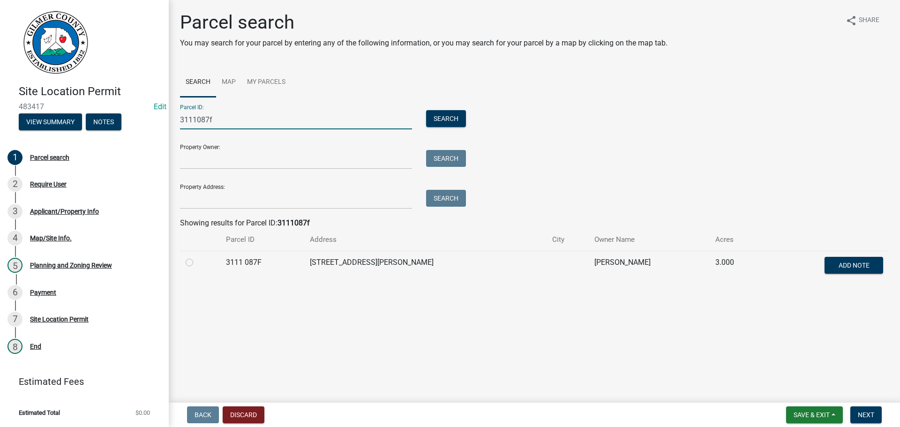
type input "3111087f"
click at [298, 256] on td "3111 087F" at bounding box center [262, 266] width 84 height 31
click at [220, 270] on td at bounding box center [200, 266] width 40 height 31
click at [220, 258] on td at bounding box center [200, 266] width 40 height 31
click at [192, 258] on div at bounding box center [200, 262] width 29 height 11
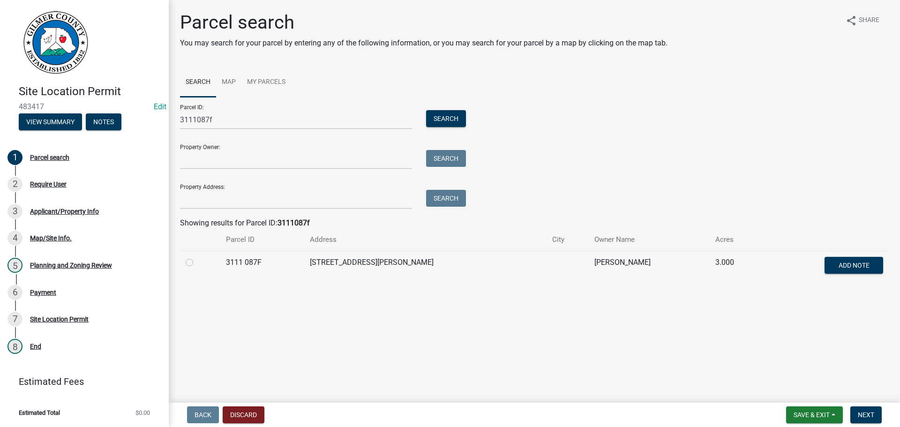
click at [197, 257] on label at bounding box center [197, 257] width 0 height 0
click at [197, 262] on 087F "radio" at bounding box center [200, 260] width 6 height 6
radio 087F "true"
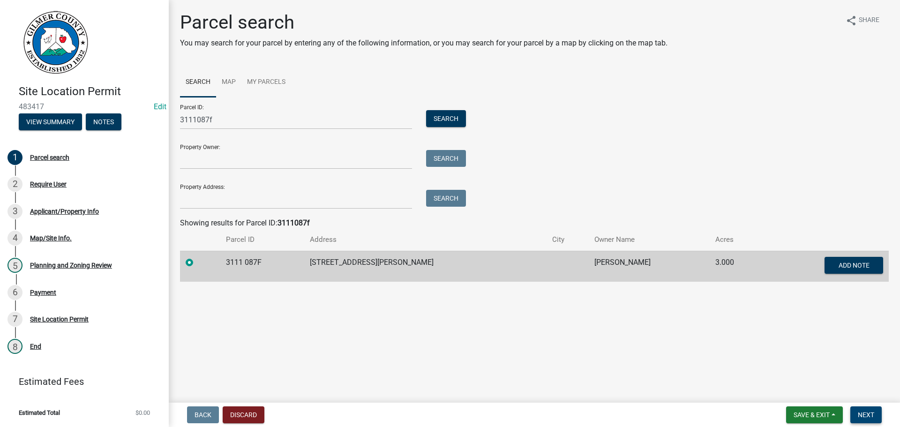
click at [863, 419] on button "Next" at bounding box center [865, 414] width 31 height 17
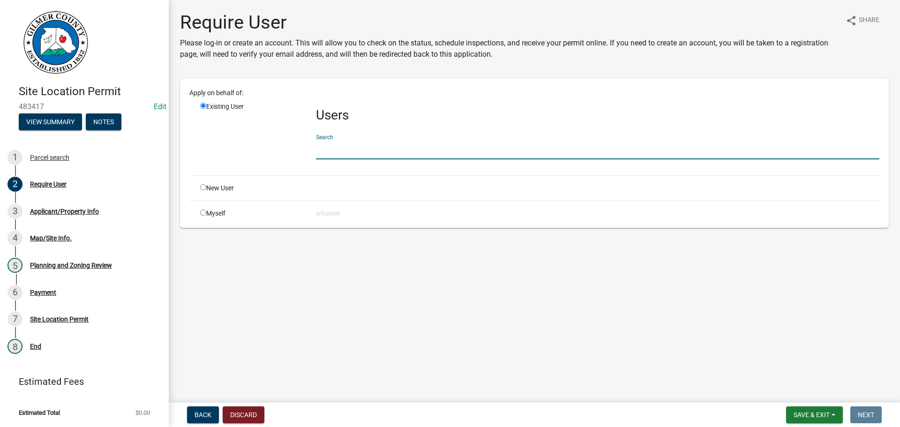
click at [365, 156] on input "text" at bounding box center [597, 149] width 563 height 19
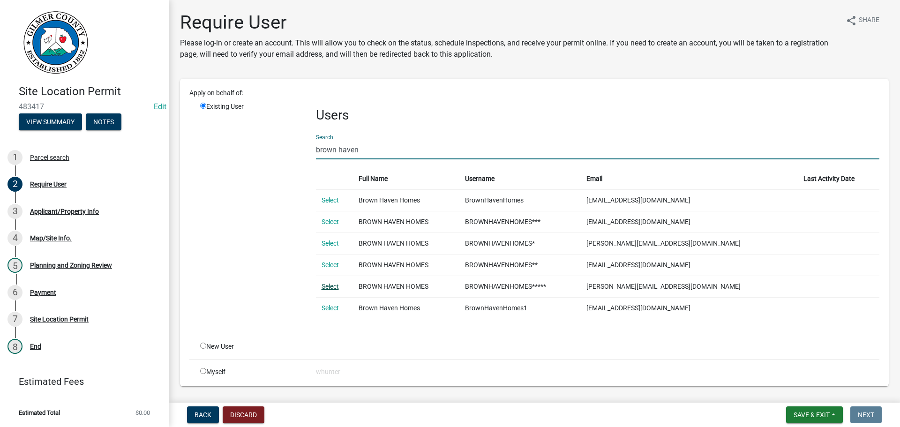
type input "brown haven"
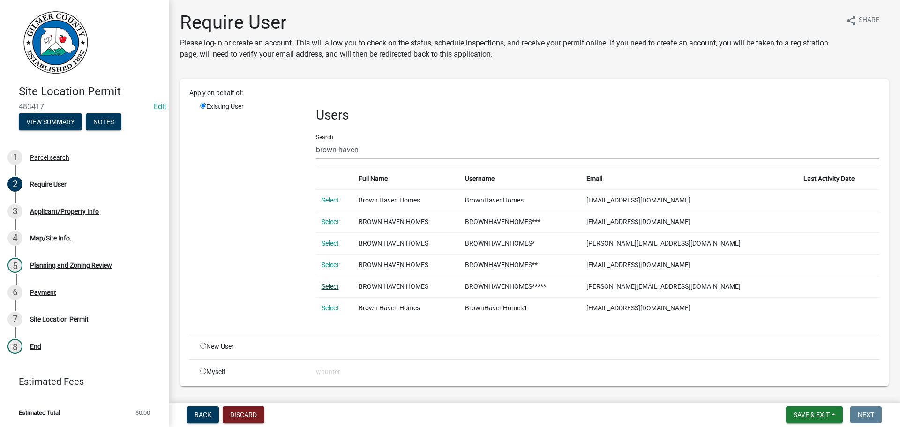
click at [326, 285] on link "Select" at bounding box center [329, 286] width 17 height 7
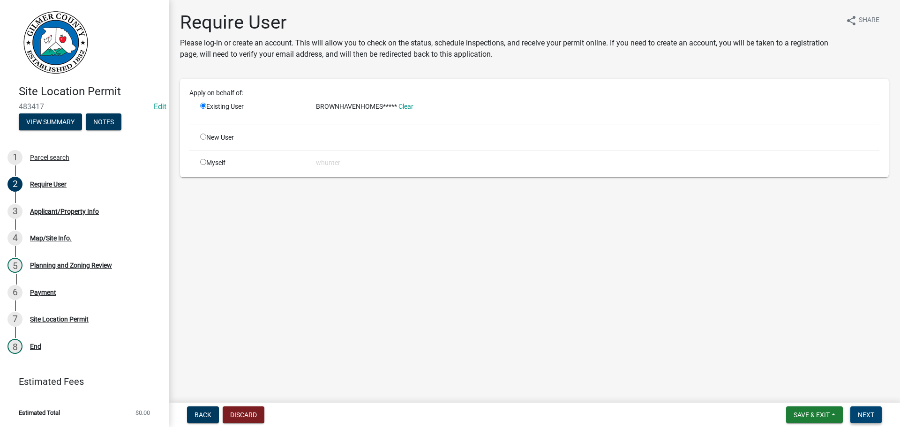
click at [874, 418] on button "Next" at bounding box center [865, 414] width 31 height 17
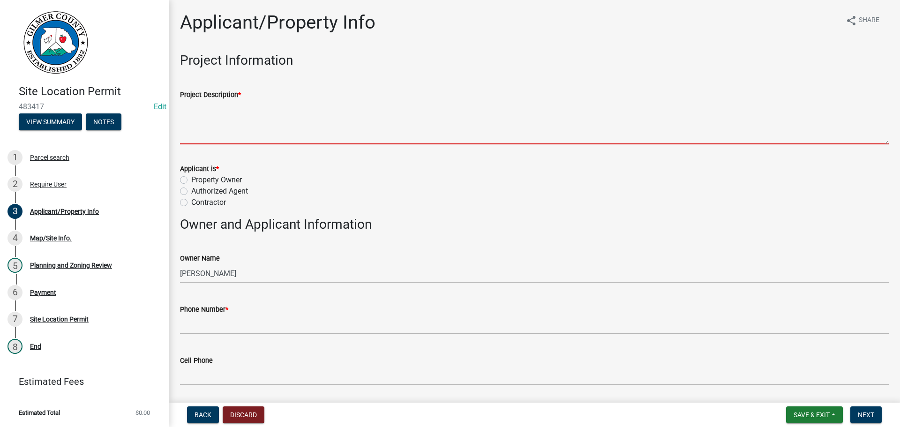
click at [260, 111] on textarea "Project Description *" at bounding box center [534, 122] width 708 height 44
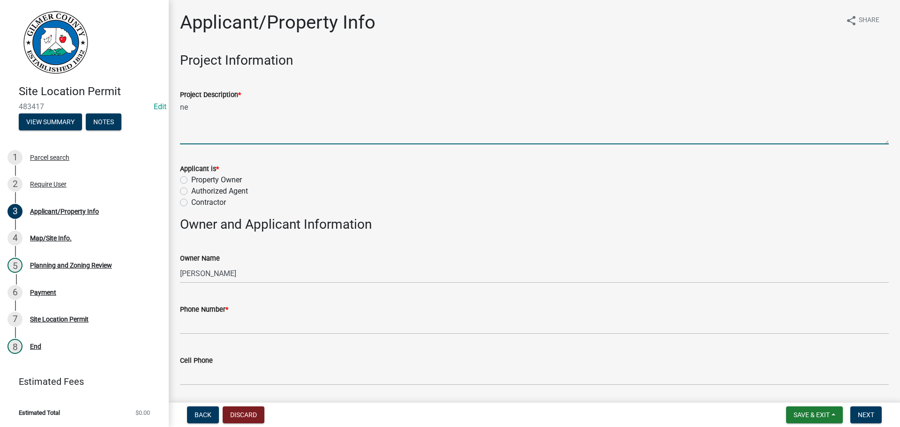
type textarea "n"
type textarea "NEW HOME"
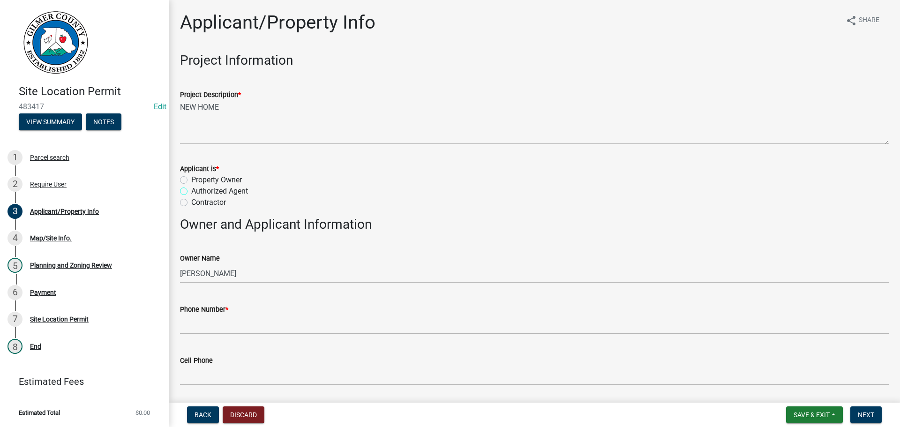
click at [191, 186] on input "Authorized Agent" at bounding box center [194, 189] width 6 height 6
radio input "true"
click at [191, 197] on input "Contractor" at bounding box center [194, 200] width 6 height 6
radio input "true"
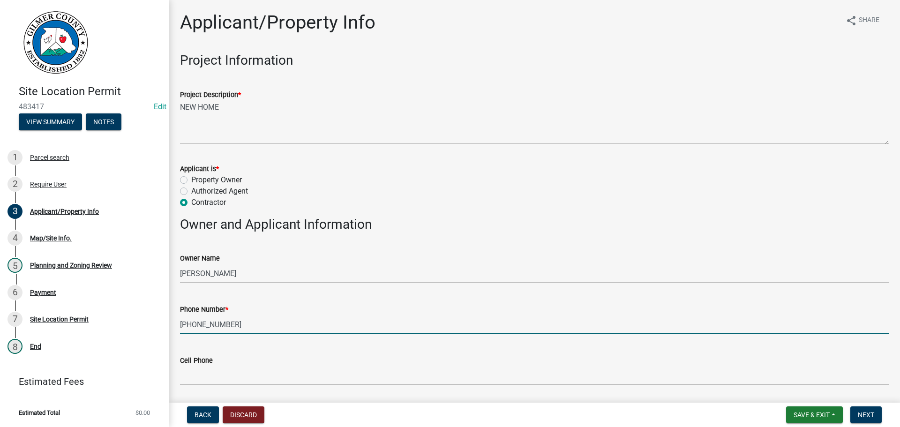
type input "706-669-2977"
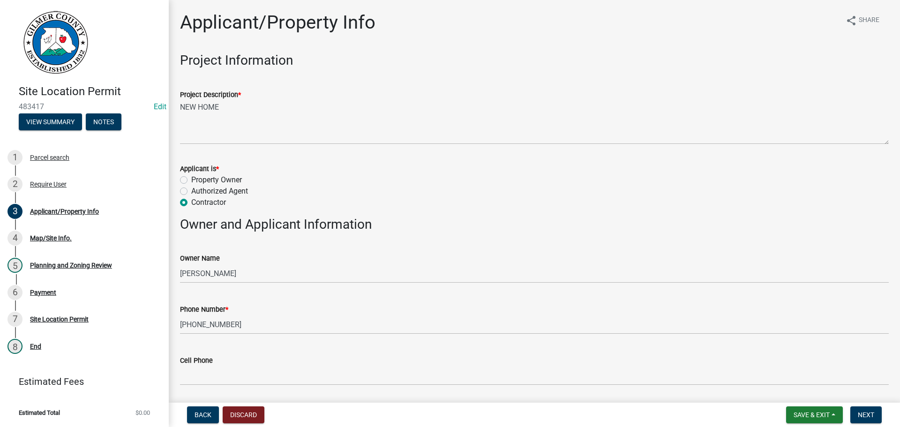
scroll to position [227, 0]
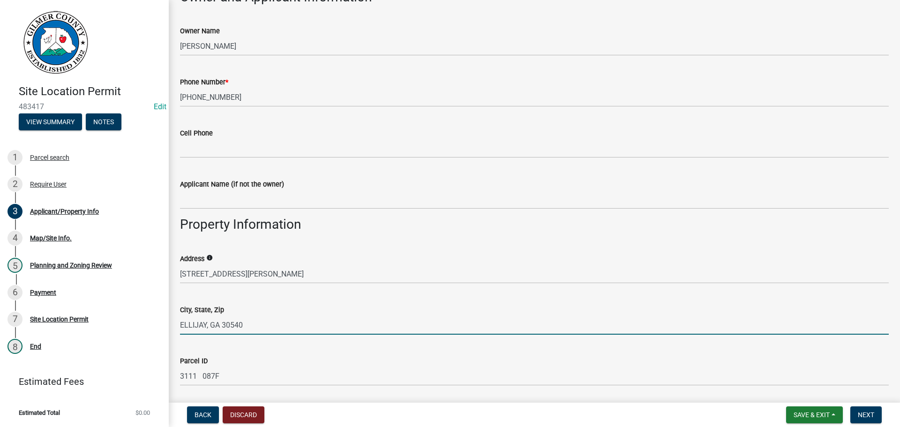
type input "ELLIJAY, GA 30540"
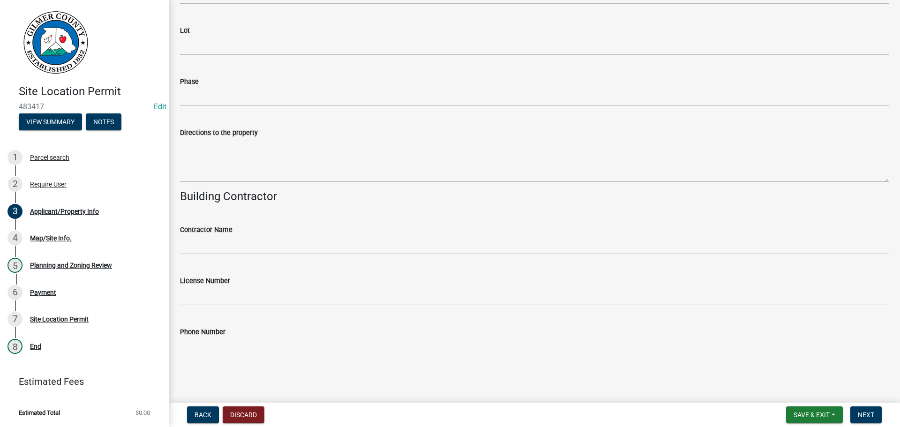
scroll to position [866, 0]
click at [206, 113] on div "Directions to the property" at bounding box center [534, 146] width 708 height 68
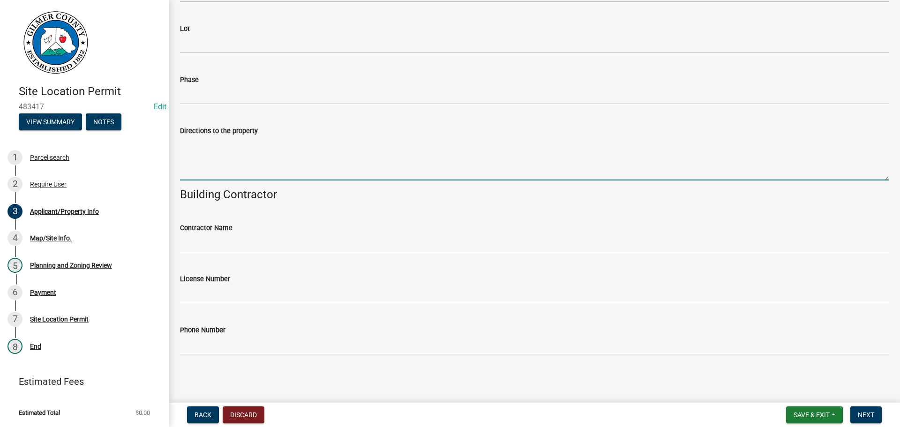
click at [215, 154] on textarea "Directions to the property" at bounding box center [534, 158] width 708 height 44
type textarea "52E, LT ON BIG CREEK RD, LT ON PIKE RD"
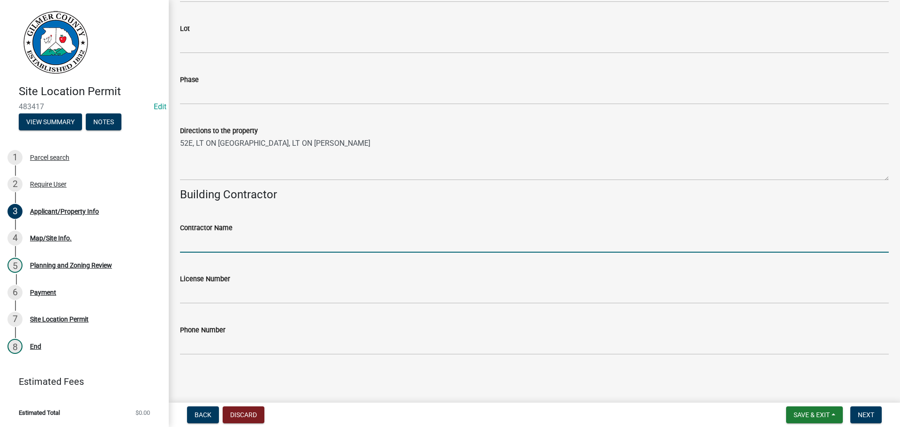
drag, startPoint x: 250, startPoint y: 246, endPoint x: 263, endPoint y: 246, distance: 13.1
click at [250, 246] on input "Contractor Name" at bounding box center [534, 242] width 708 height 19
type input "BROWN HAVEN HOMES - [PERSON_NAME]"
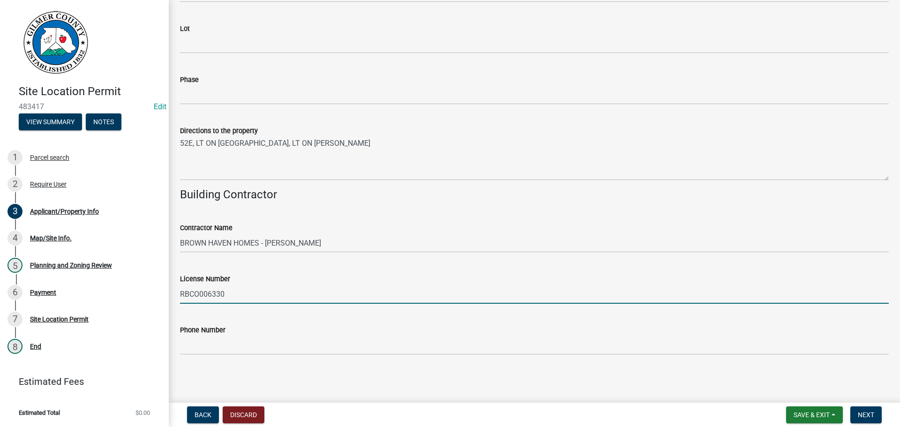
type input "RBCO006330"
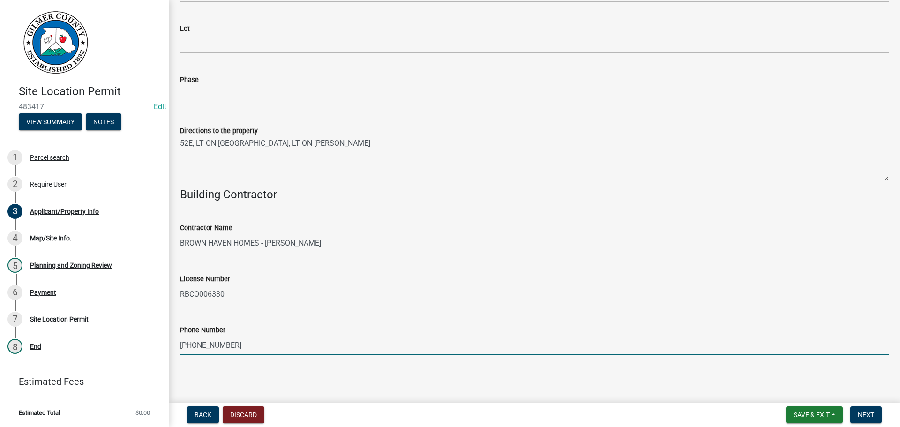
type input "[PHONE_NUMBER]"
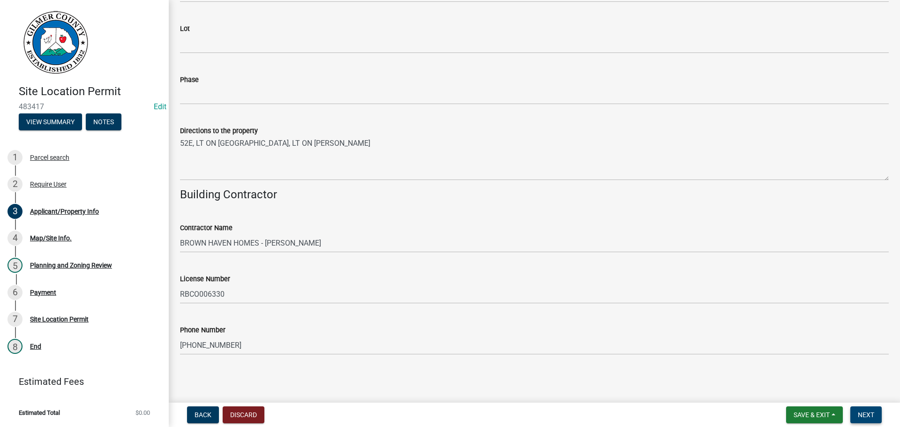
click at [867, 410] on button "Next" at bounding box center [865, 414] width 31 height 17
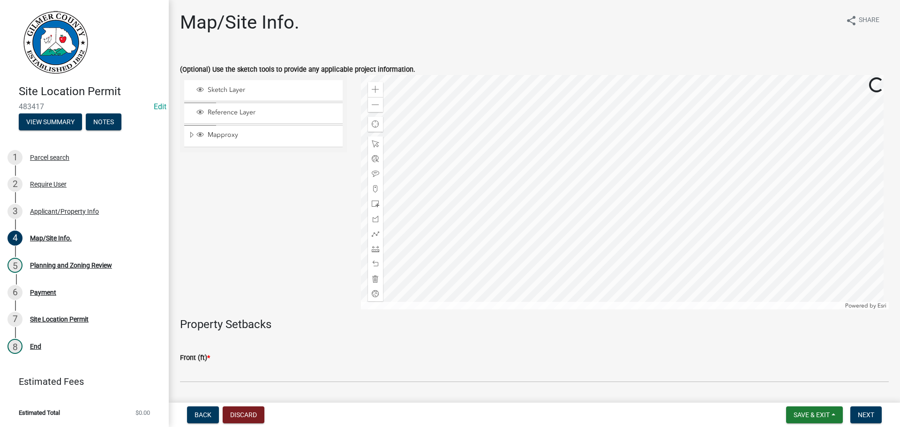
scroll to position [262, 0]
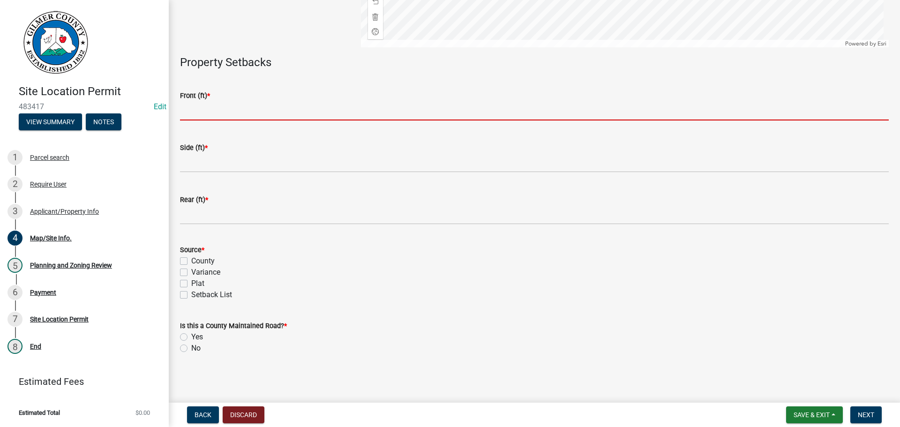
click at [217, 117] on input "text" at bounding box center [534, 110] width 708 height 19
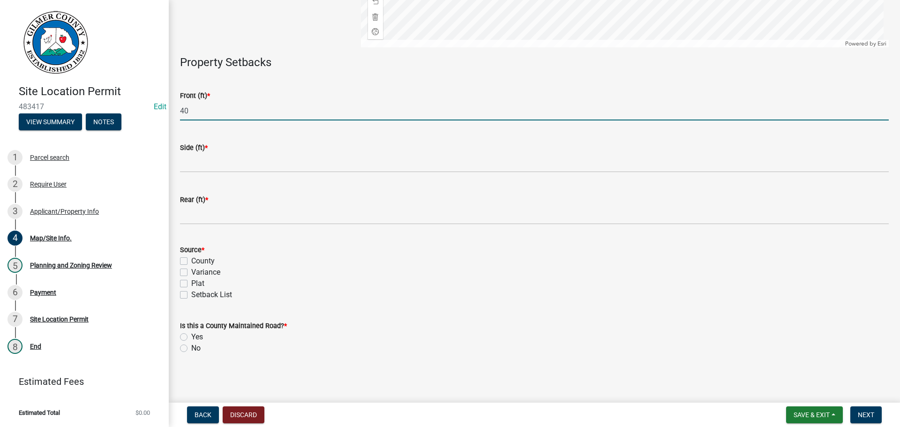
type input "40"
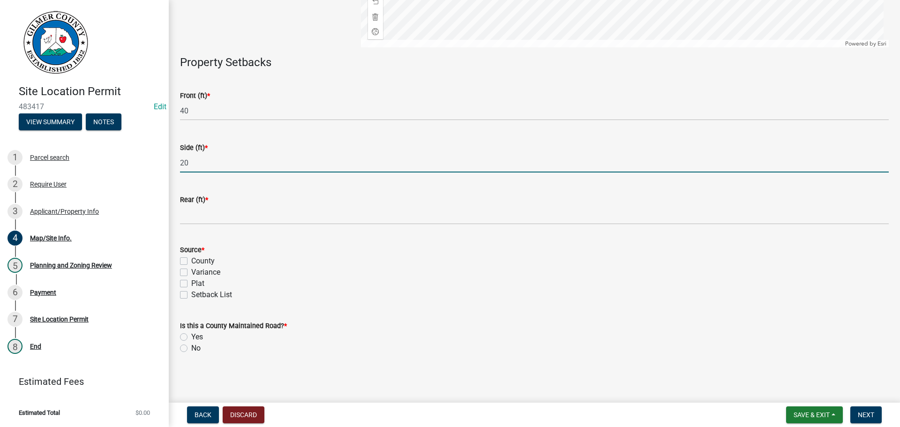
type input "20"
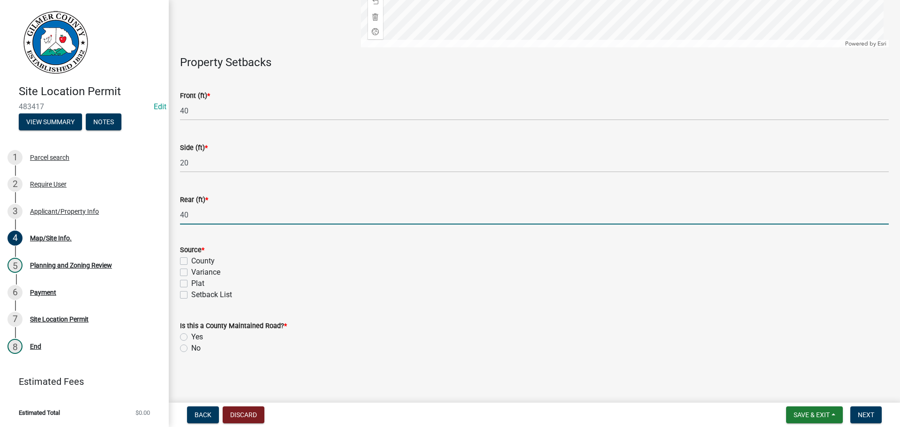
type input "40"
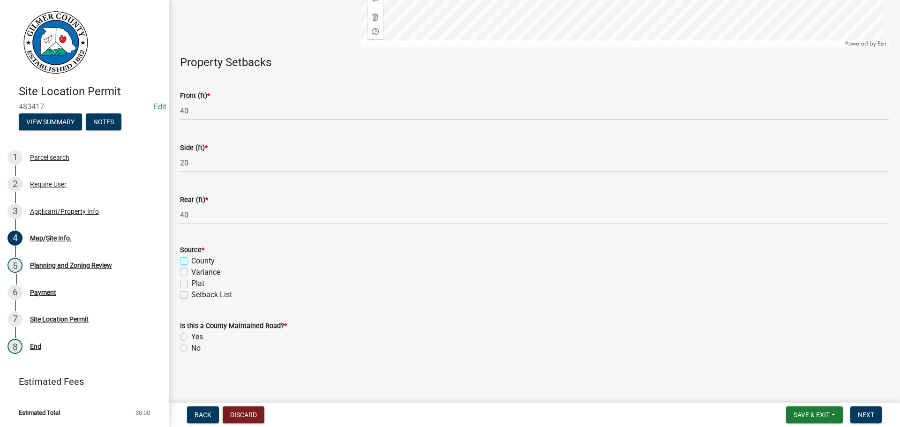
click at [191, 255] on input "County" at bounding box center [194, 258] width 6 height 6
checkbox input "true"
checkbox input "false"
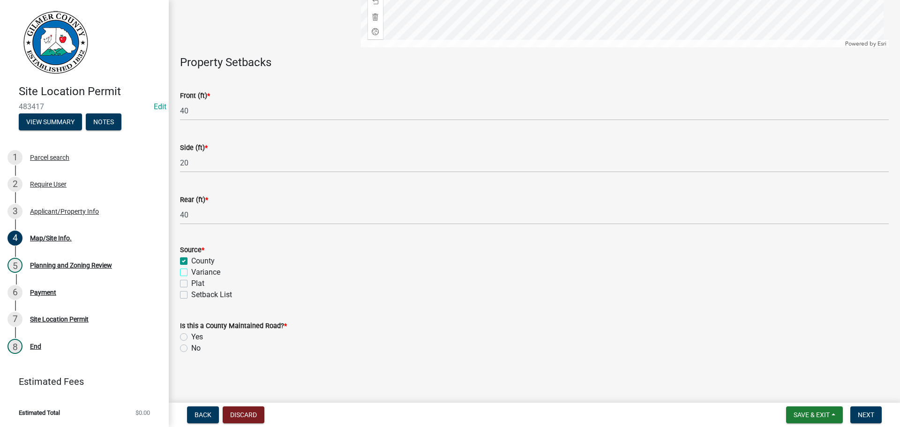
click at [191, 267] on input "Variance" at bounding box center [194, 270] width 6 height 6
checkbox input "true"
checkbox input "false"
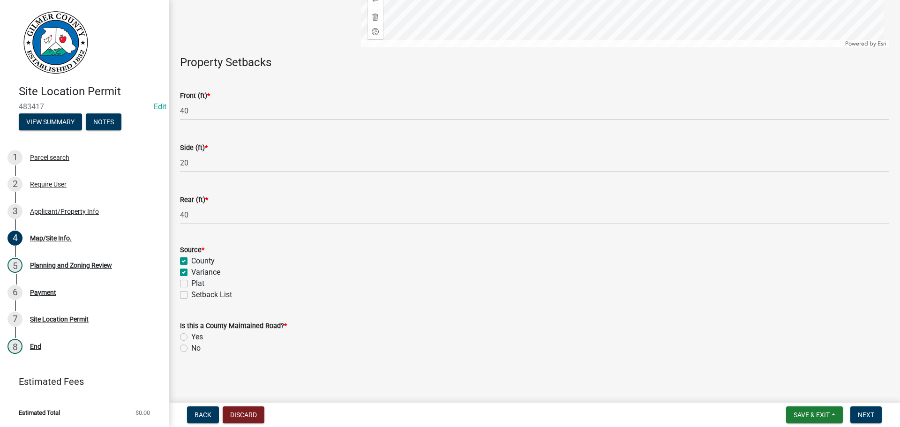
checkbox input "false"
click at [199, 272] on label "Variance" at bounding box center [205, 272] width 29 height 11
click at [197, 272] on input "Variance" at bounding box center [194, 270] width 6 height 6
checkbox input "false"
checkbox input "true"
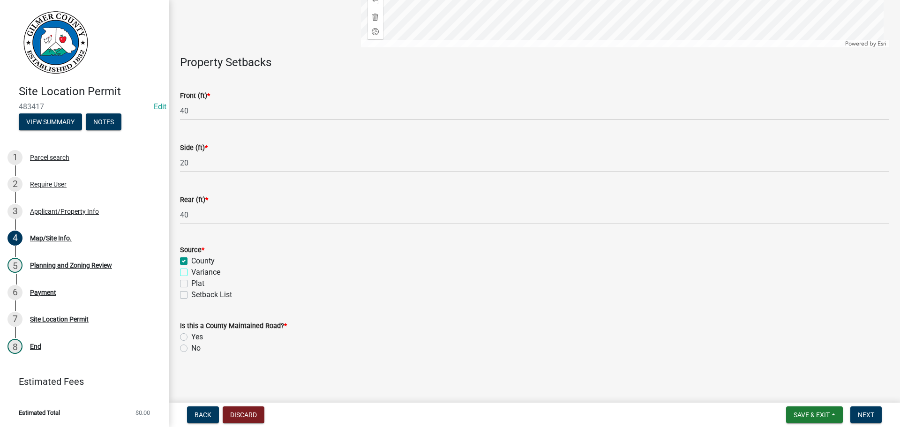
checkbox input "false"
drag, startPoint x: 190, startPoint y: 336, endPoint x: 181, endPoint y: 336, distance: 9.4
click at [188, 336] on div "Yes" at bounding box center [534, 336] width 708 height 11
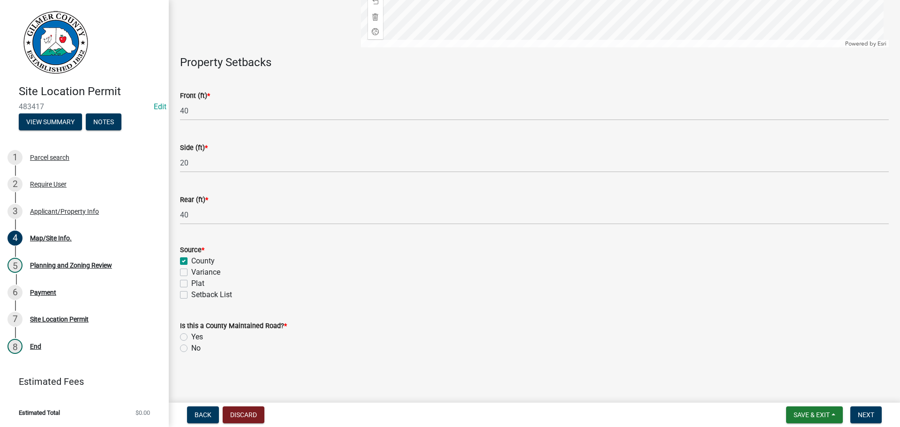
click at [191, 336] on label "Yes" at bounding box center [197, 336] width 12 height 11
click at [191, 336] on input "Yes" at bounding box center [194, 334] width 6 height 6
radio input "true"
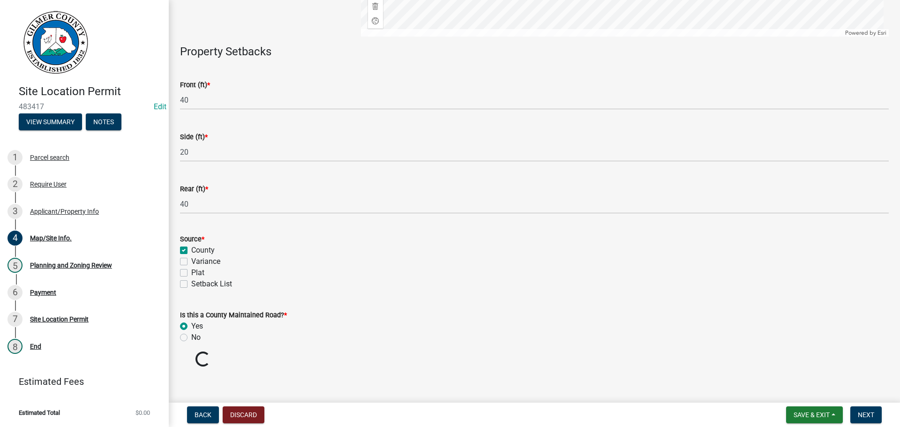
scroll to position [278, 0]
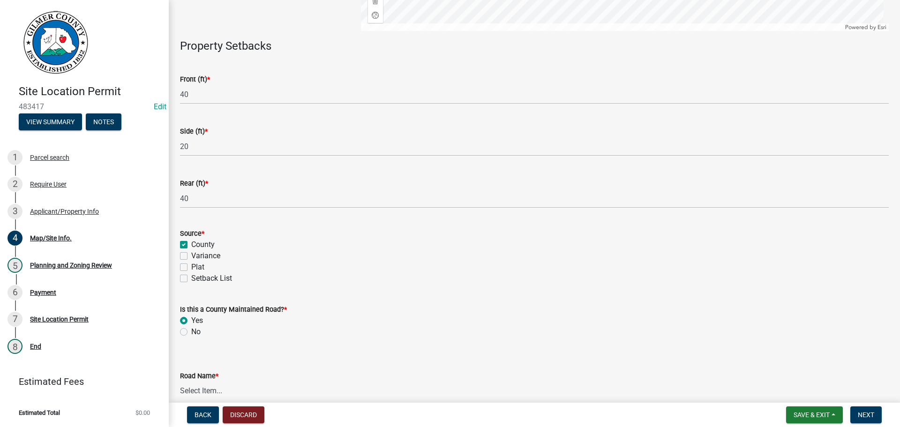
click at [215, 388] on select "Select Item... [PERSON_NAME][GEOGRAPHIC_DATA] [GEOGRAPHIC_DATA][PERSON_NAME][PE…" at bounding box center [534, 390] width 708 height 19
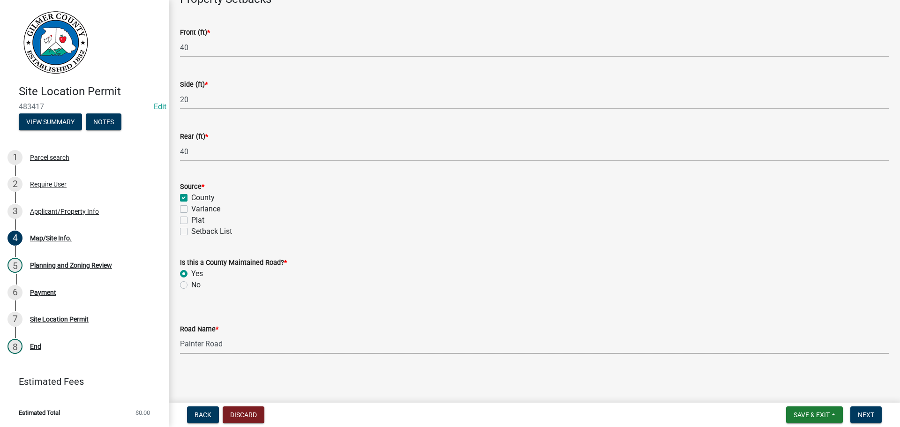
drag, startPoint x: 207, startPoint y: 363, endPoint x: 210, endPoint y: 348, distance: 15.3
click at [208, 363] on div "Map/Site Info. share Share (Optional) Use the sketch tools to provide any appli…" at bounding box center [534, 28] width 723 height 685
click at [210, 345] on select "Select Item... [PERSON_NAME][GEOGRAPHIC_DATA] [GEOGRAPHIC_DATA][PERSON_NAME][PE…" at bounding box center [534, 344] width 708 height 19
click at [180, 335] on select "Select Item... [PERSON_NAME][GEOGRAPHIC_DATA] [GEOGRAPHIC_DATA][PERSON_NAME][PE…" at bounding box center [534, 344] width 708 height 19
select select "71b93c6a-9c69-4ae3-87ef-87406286b998"
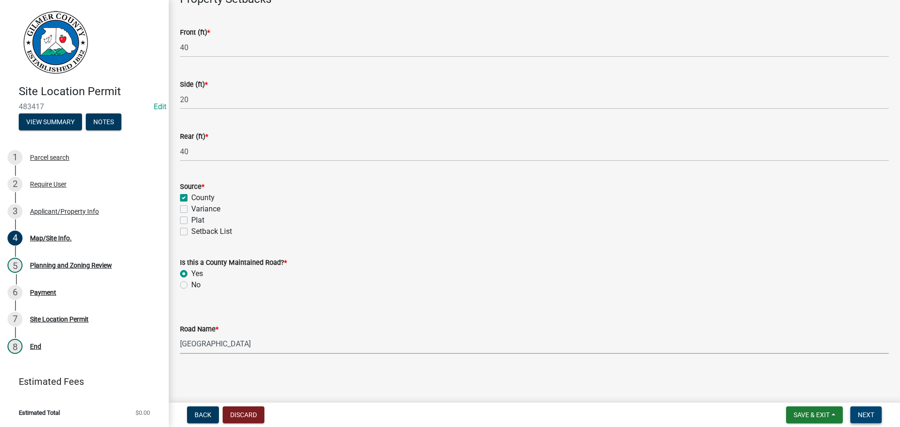
click at [858, 416] on span "Next" at bounding box center [866, 414] width 16 height 7
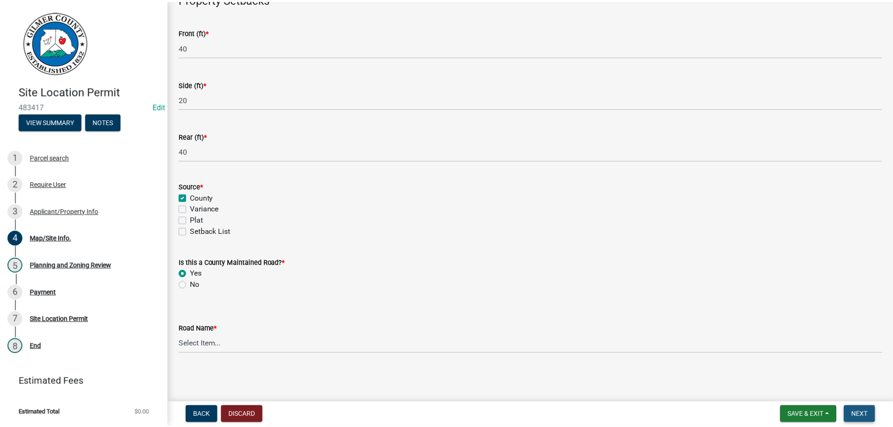
scroll to position [0, 0]
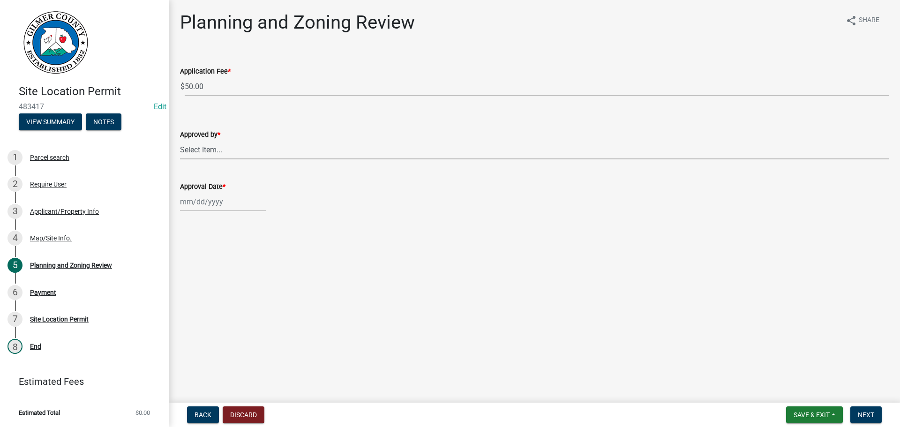
click at [297, 151] on select "Select Item... [PERSON_NAME] [PERSON_NAME] [PERSON_NAME] [PERSON_NAME] [PERSON_…" at bounding box center [534, 149] width 708 height 19
click at [180, 140] on select "Select Item... [PERSON_NAME] [PERSON_NAME] [PERSON_NAME] [PERSON_NAME] [PERSON_…" at bounding box center [534, 149] width 708 height 19
select select "5ce200eb-feb1-496b-8127-7891293955f5"
select select "9"
select select "2025"
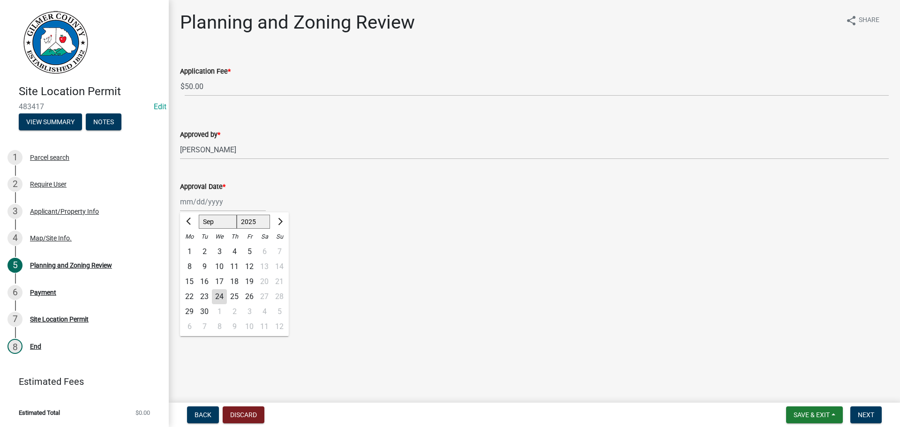
click at [208, 209] on div "[PERSON_NAME] Feb Mar Apr [PERSON_NAME][DATE] Oct Nov [DATE] 1526 1527 1528 152…" at bounding box center [223, 201] width 86 height 19
click at [223, 298] on div "24" at bounding box center [219, 296] width 15 height 15
type input "[DATE]"
click at [854, 416] on button "Next" at bounding box center [865, 414] width 31 height 17
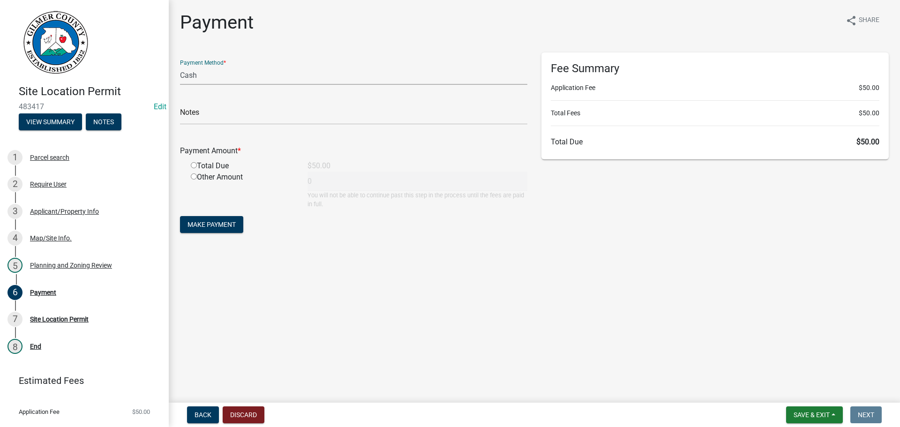
click at [231, 79] on select "Credit Card POS Check Cash" at bounding box center [353, 75] width 347 height 19
select select "1: 0"
click at [180, 66] on select "Credit Card POS Check Cash" at bounding box center [353, 75] width 347 height 19
click at [209, 110] on input "text" at bounding box center [353, 114] width 347 height 19
type input "455"
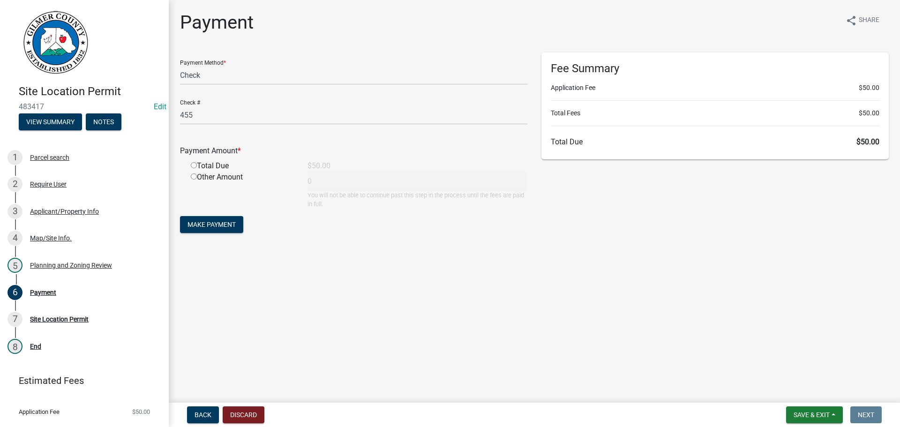
click at [191, 162] on input "radio" at bounding box center [194, 165] width 6 height 6
radio input "true"
type input "50"
click at [227, 230] on button "Make Payment" at bounding box center [211, 224] width 63 height 17
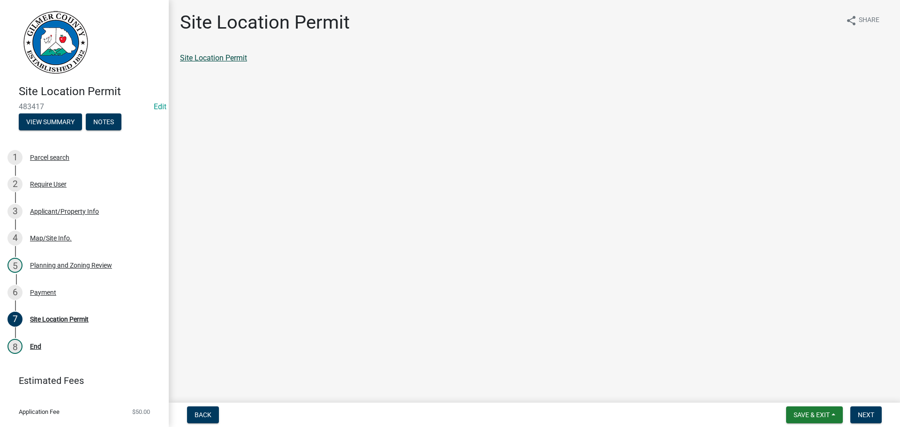
click at [209, 59] on link "Site Location Permit" at bounding box center [213, 57] width 67 height 9
click at [865, 409] on button "Next" at bounding box center [865, 414] width 31 height 17
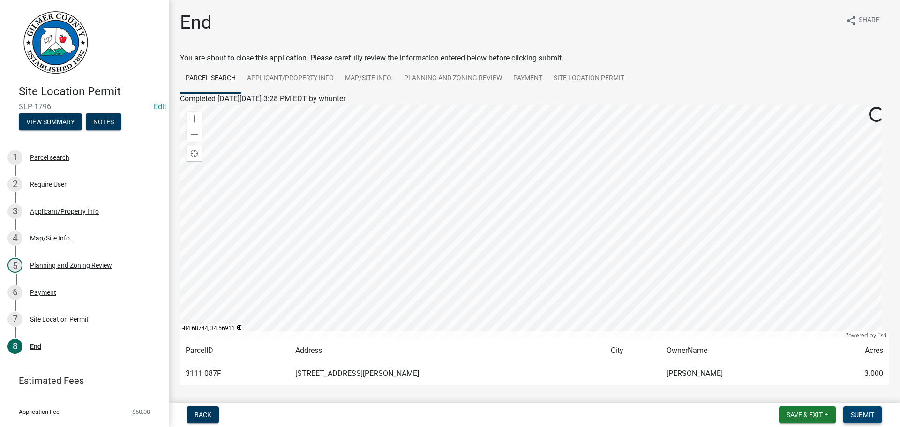
click at [864, 414] on span "Submit" at bounding box center [861, 414] width 23 height 7
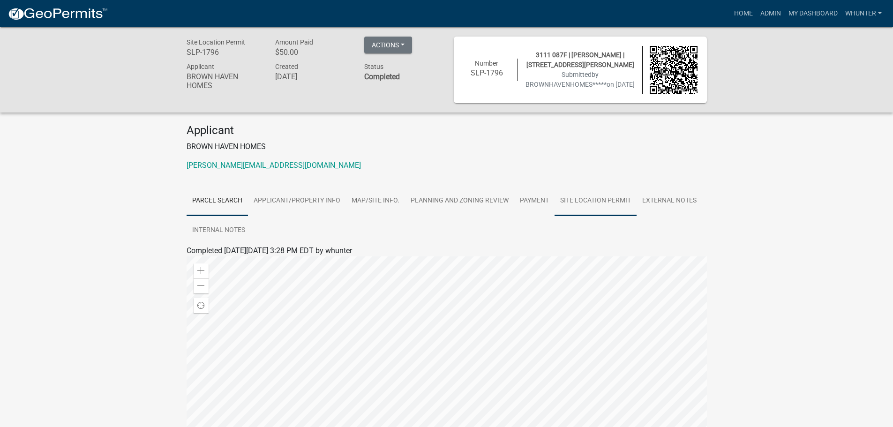
click at [613, 207] on link "Site Location Permit" at bounding box center [595, 201] width 82 height 30
click at [235, 260] on link "Site Location Permit" at bounding box center [219, 261] width 67 height 9
click at [402, 51] on button "Actions" at bounding box center [388, 45] width 48 height 17
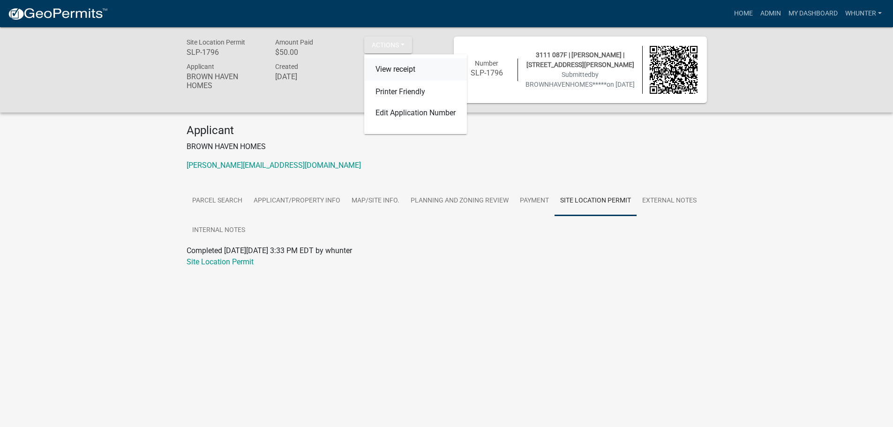
click at [389, 64] on link "View receipt" at bounding box center [415, 69] width 103 height 22
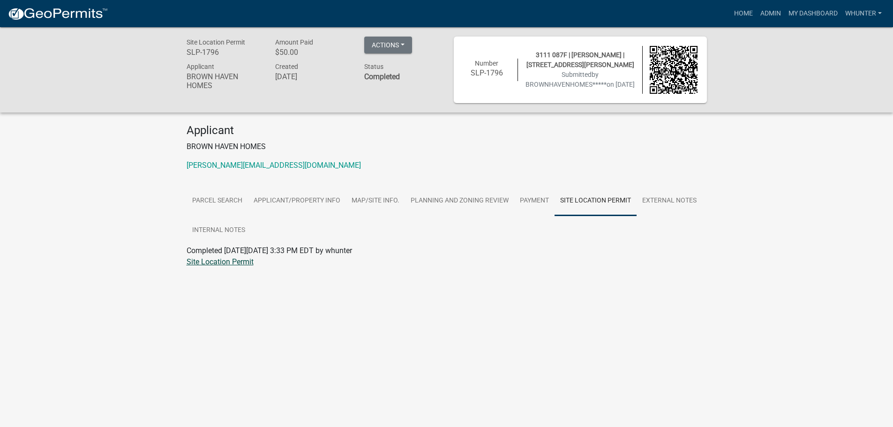
click at [241, 265] on link "Site Location Permit" at bounding box center [219, 261] width 67 height 9
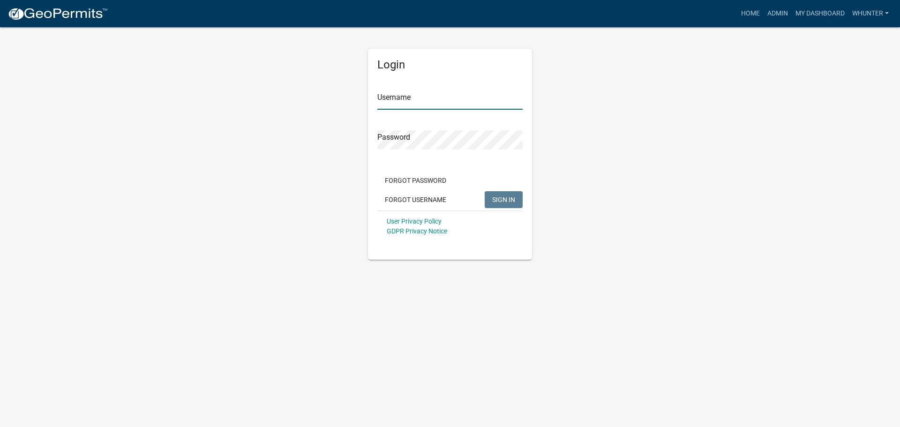
type input "whunter"
click at [508, 201] on span "SIGN IN" at bounding box center [503, 198] width 23 height 7
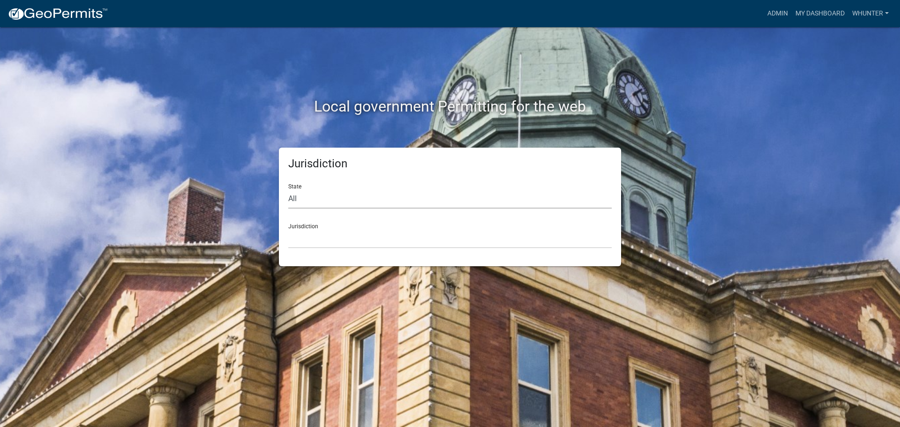
click at [379, 207] on select "All Colorado Georgia Indiana Iowa Kansas Minnesota Ohio South Carolina Wisconsin" at bounding box center [449, 198] width 323 height 19
select select "Georgia"
click at [288, 189] on select "All Colorado Georgia Indiana Iowa Kansas Minnesota Ohio South Carolina Wisconsin" at bounding box center [449, 198] width 323 height 19
click at [366, 236] on select "Carroll County, Georgia Cook County, Georgia Crawford County, Georgia Gilmer Co…" at bounding box center [449, 238] width 323 height 19
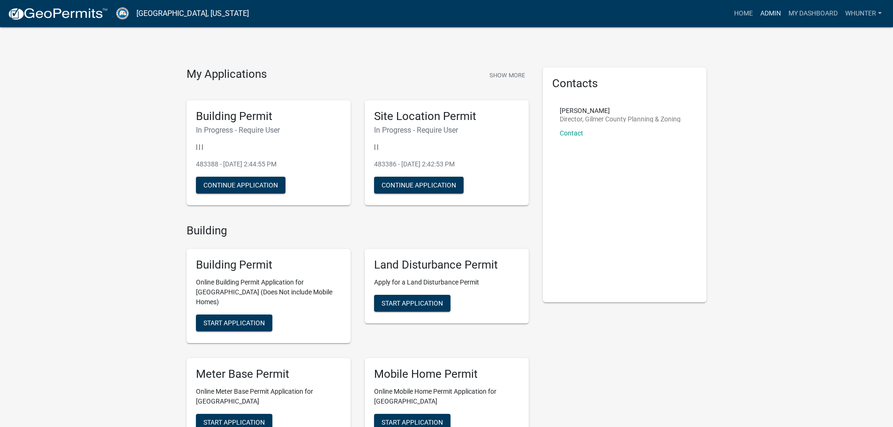
click at [765, 17] on link "Admin" at bounding box center [770, 14] width 28 height 18
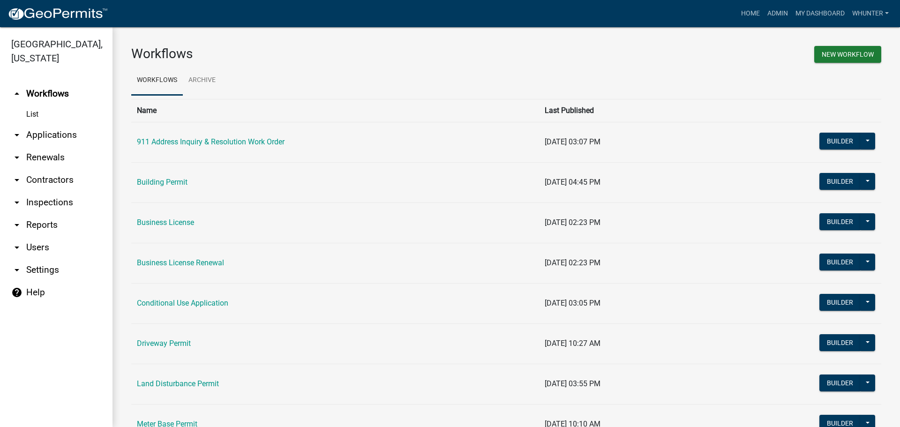
click at [67, 139] on link "arrow_drop_down Applications" at bounding box center [56, 135] width 112 height 22
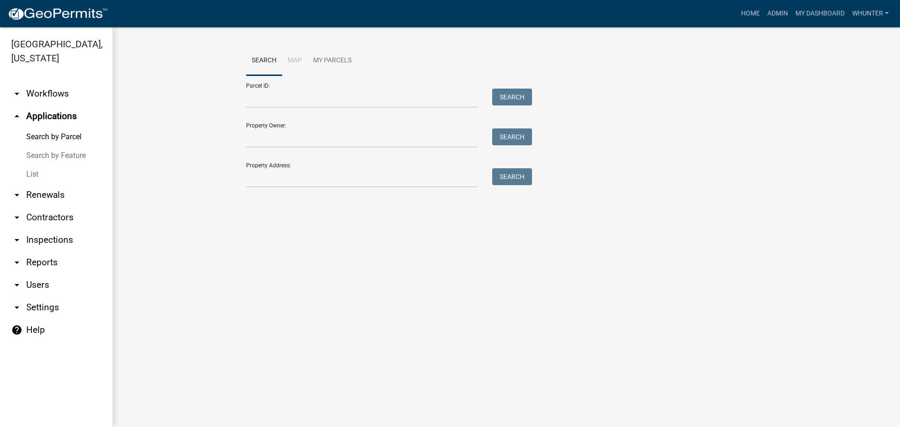
click at [54, 170] on link "List" at bounding box center [56, 174] width 112 height 19
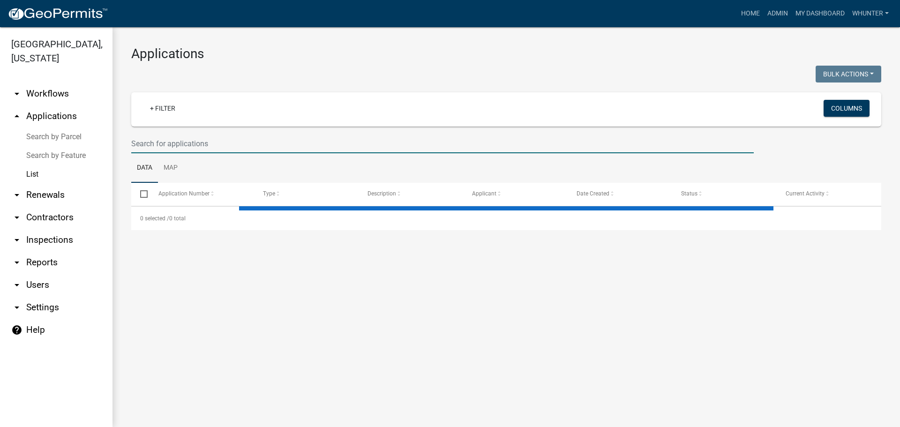
click at [196, 142] on input "text" at bounding box center [442, 143] width 622 height 19
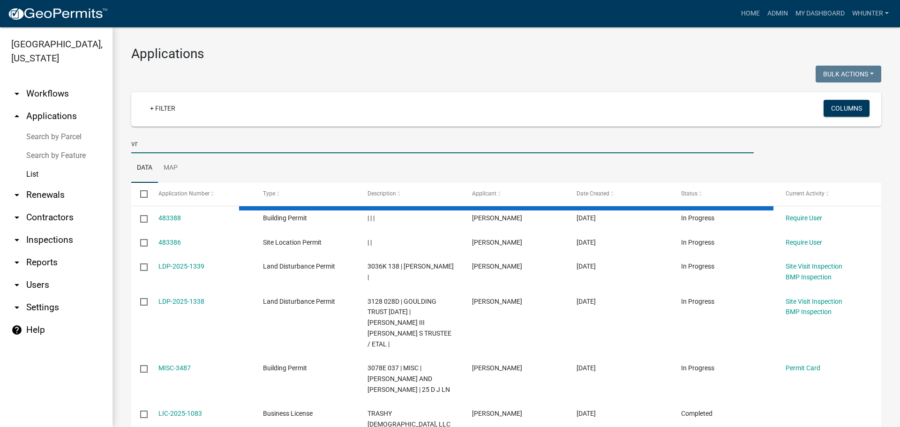
type input "v"
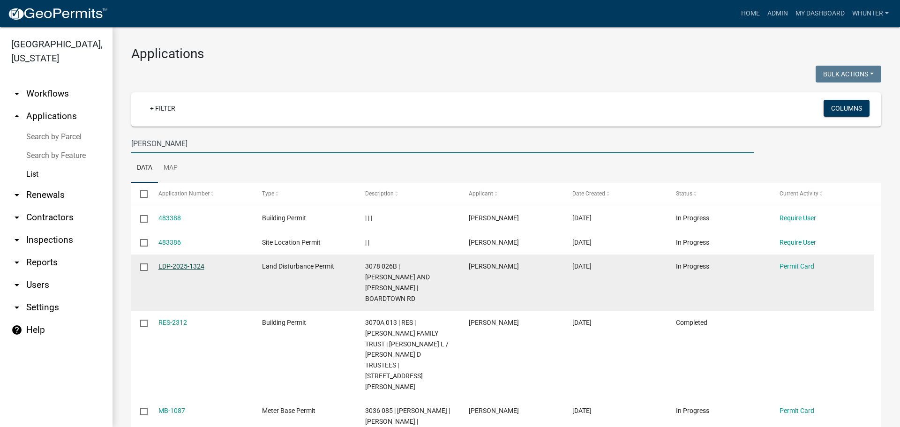
type input "[PERSON_NAME]"
click at [201, 264] on link "LDP-2025-1324" at bounding box center [181, 265] width 46 height 7
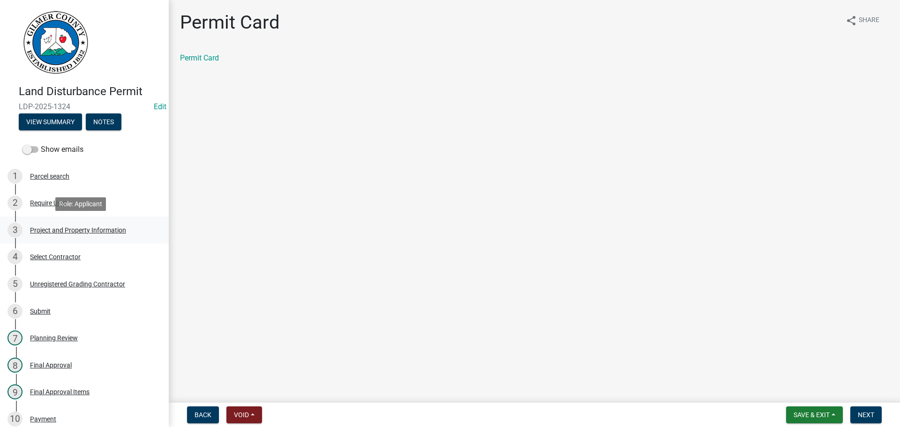
click at [90, 231] on div "Project and Property Information" at bounding box center [78, 230] width 96 height 7
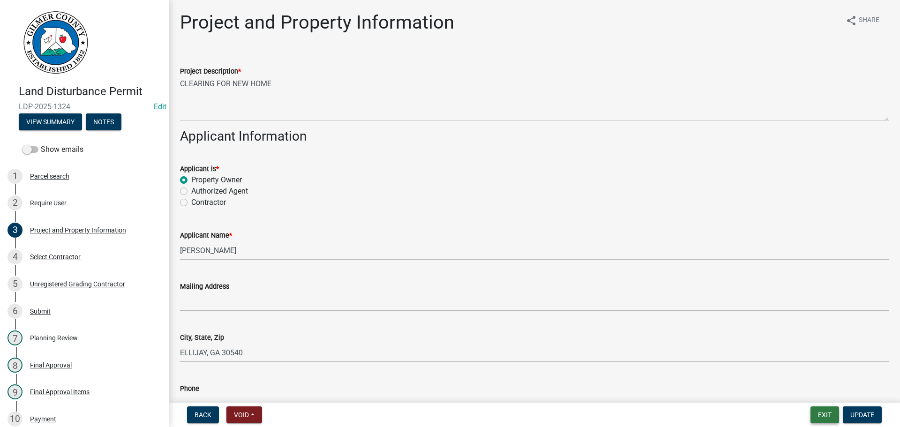
click at [817, 411] on button "Exit" at bounding box center [824, 414] width 29 height 17
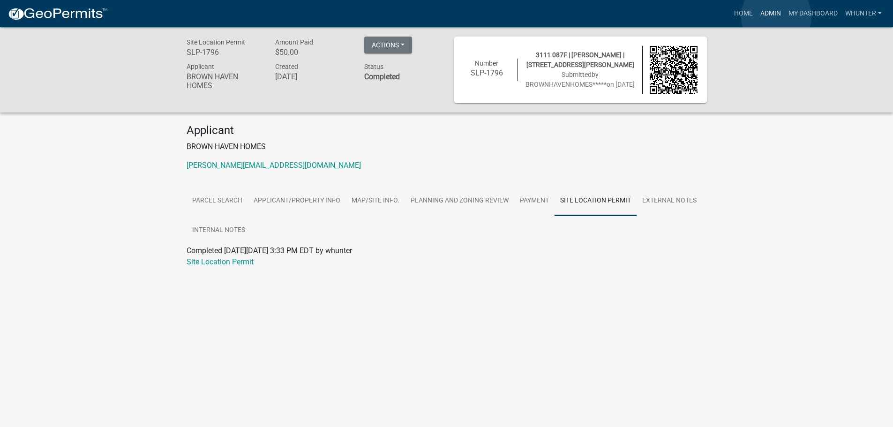
click at [776, 16] on link "Admin" at bounding box center [770, 14] width 28 height 18
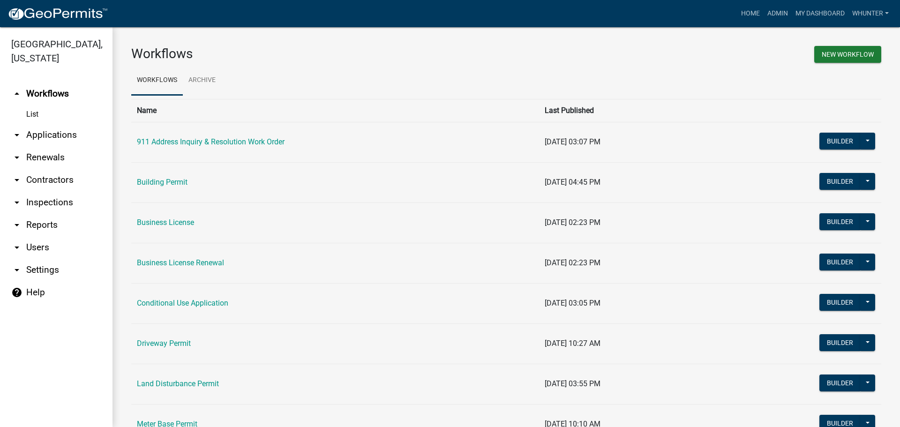
click at [85, 138] on link "arrow_drop_down Applications" at bounding box center [56, 135] width 112 height 22
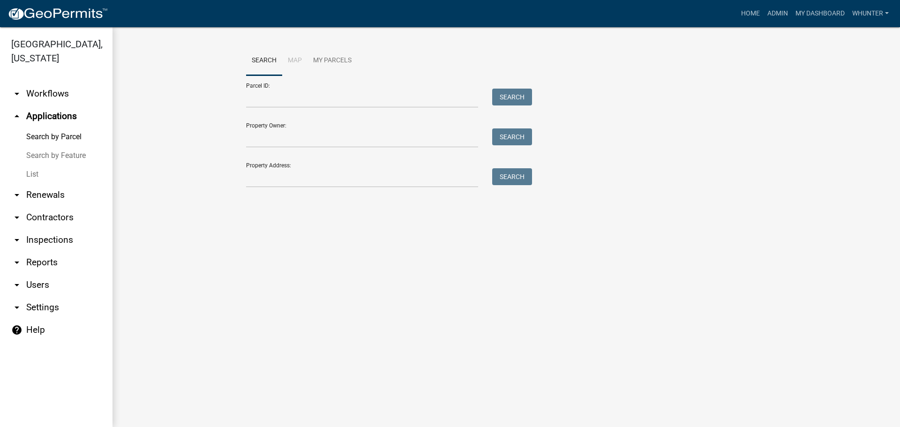
click at [73, 175] on link "List" at bounding box center [56, 174] width 112 height 19
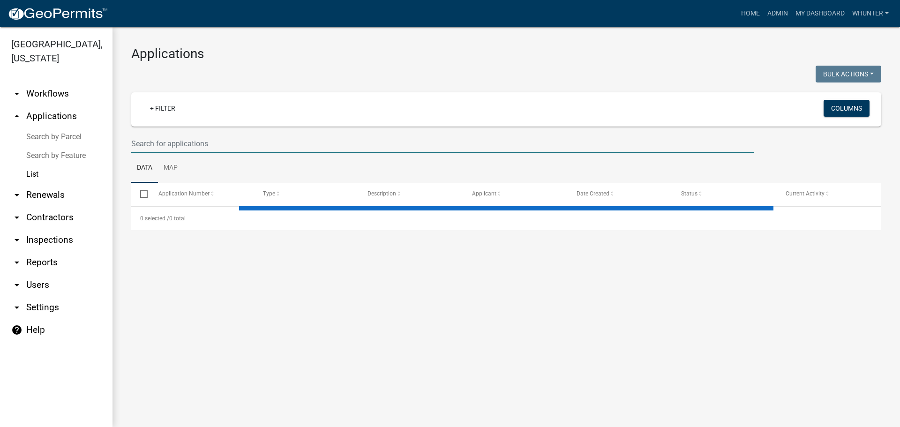
click at [162, 151] on input "text" at bounding box center [442, 143] width 622 height 19
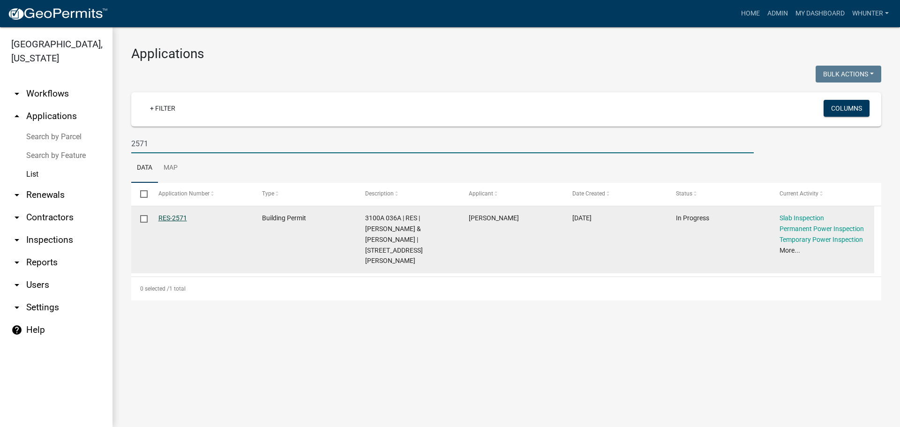
type input "2571"
click at [176, 215] on link "RES-2571" at bounding box center [172, 217] width 29 height 7
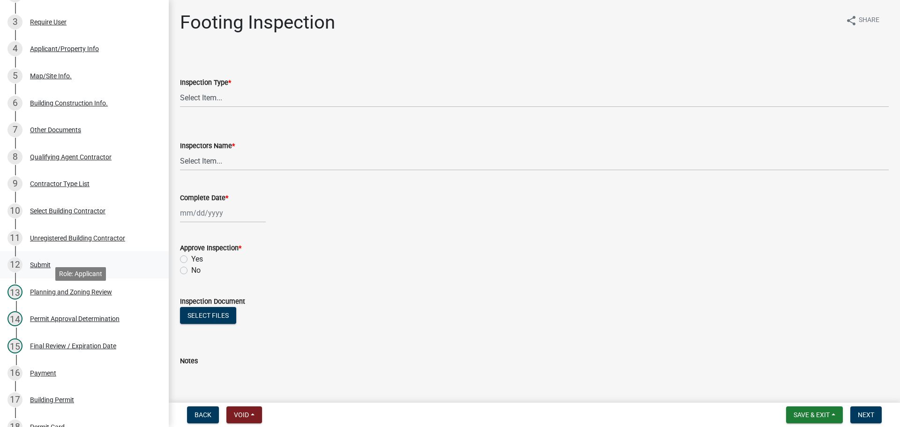
scroll to position [281, 0]
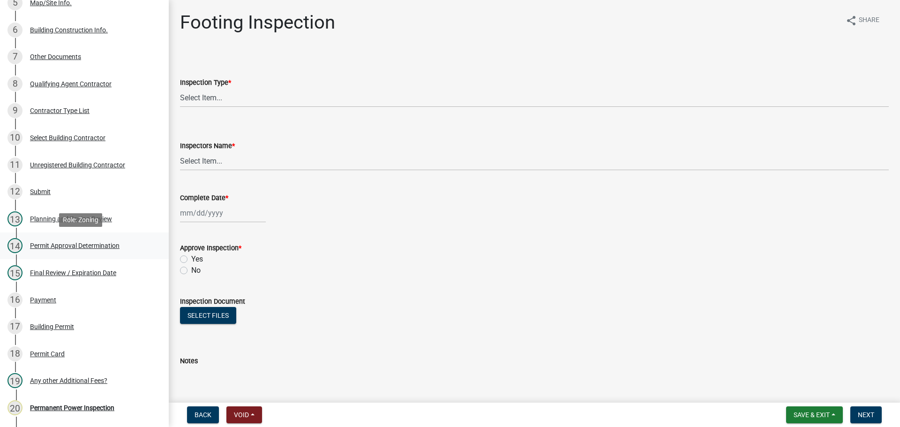
click at [125, 254] on link "14 Permit Approval Determination" at bounding box center [84, 245] width 169 height 27
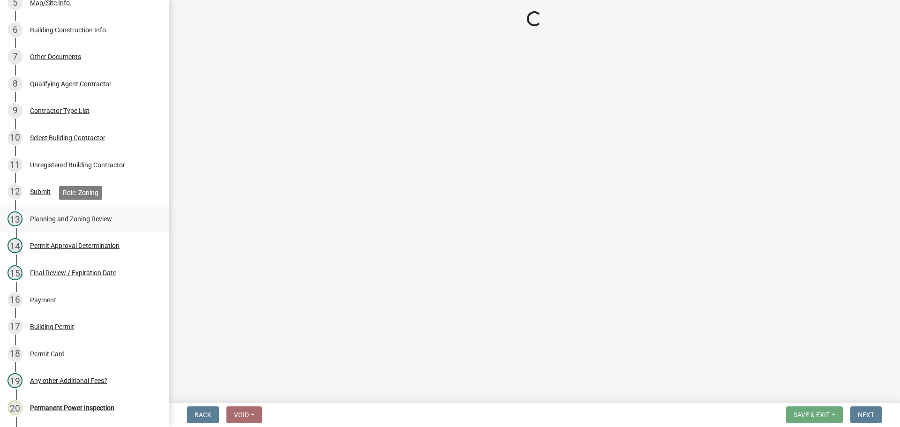
click at [121, 215] on div "13 Planning and Zoning Review" at bounding box center [80, 218] width 146 height 15
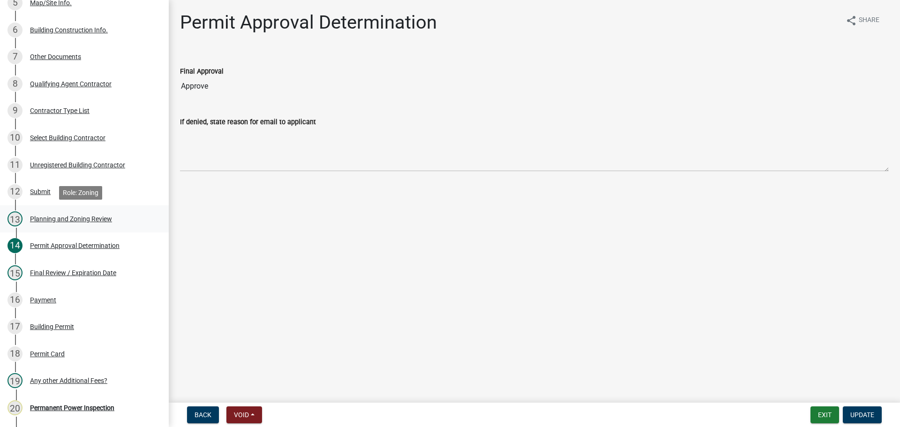
select select "b5c39336-92b9-49ce-a0a5-4e9e9babf743"
select select "b44f7338-8171-40f4-83dd-b8ba3065c966"
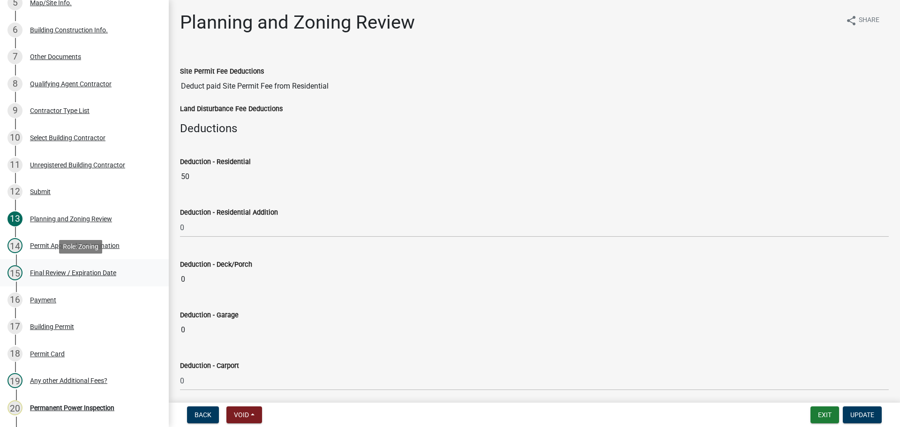
click at [120, 274] on div "15 Final Review / Expiration Date" at bounding box center [80, 272] width 146 height 15
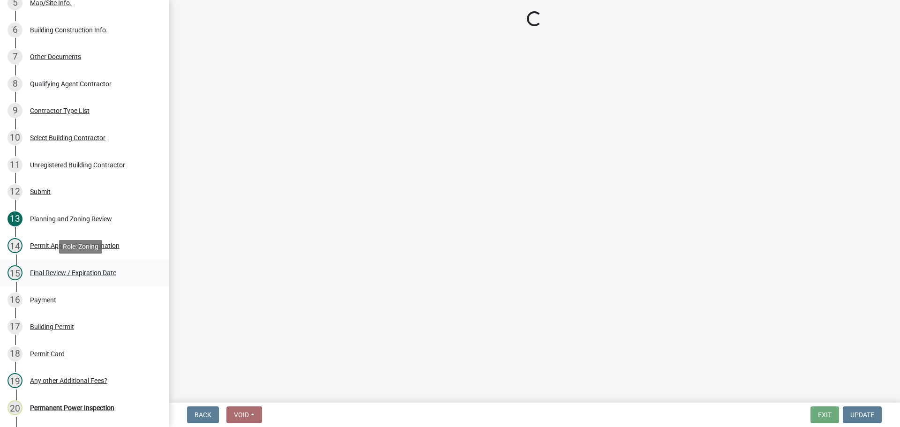
select select "b44f7338-8171-40f4-83dd-b8ba3065c966"
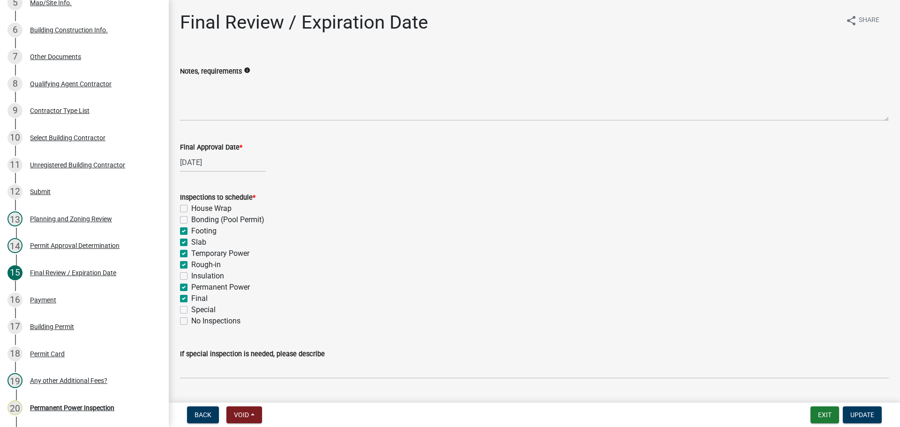
click at [215, 237] on div "Slab" at bounding box center [534, 242] width 708 height 11
click at [211, 234] on label "Footing" at bounding box center [203, 230] width 25 height 11
click at [197, 231] on input "Footing" at bounding box center [194, 228] width 6 height 6
checkbox input "false"
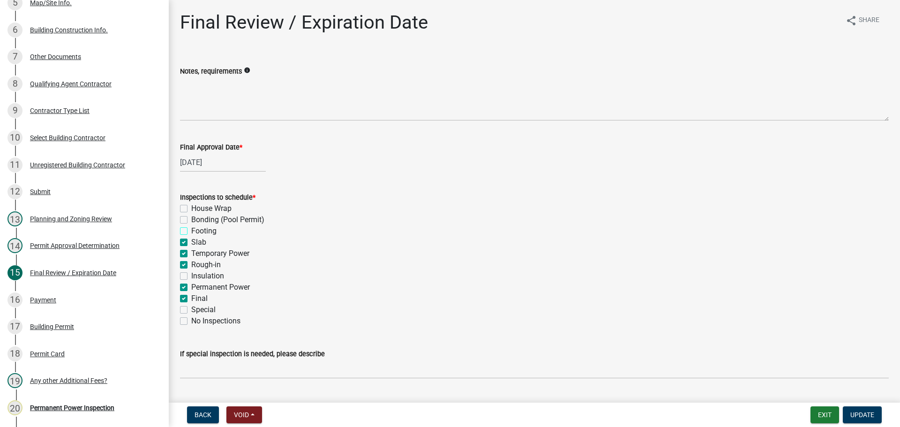
checkbox input "false"
checkbox input "true"
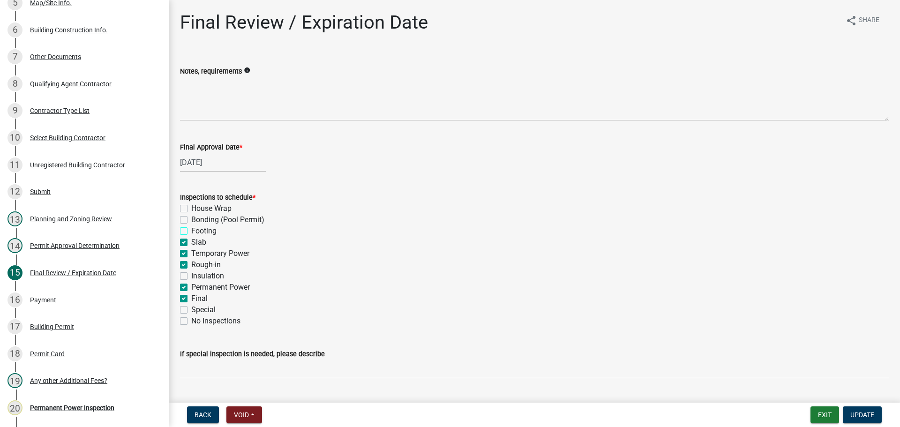
checkbox input "false"
checkbox input "true"
checkbox input "false"
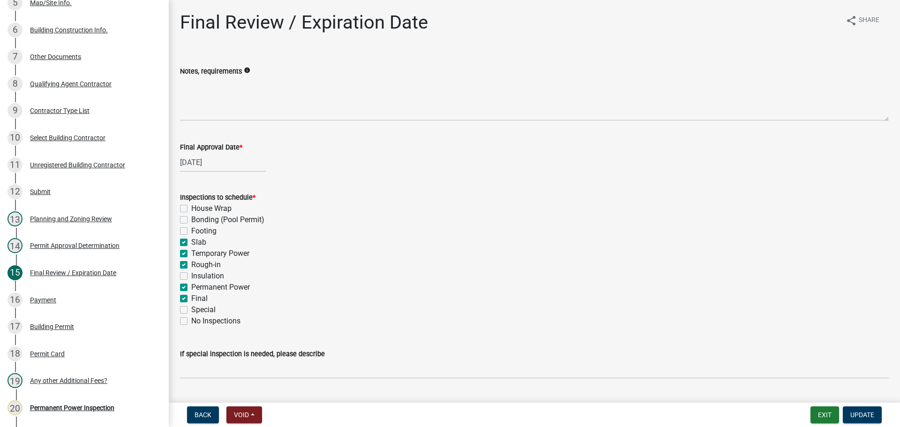
click at [200, 238] on label "Slab" at bounding box center [198, 242] width 15 height 11
click at [197, 238] on input "Slab" at bounding box center [194, 240] width 6 height 6
checkbox input "false"
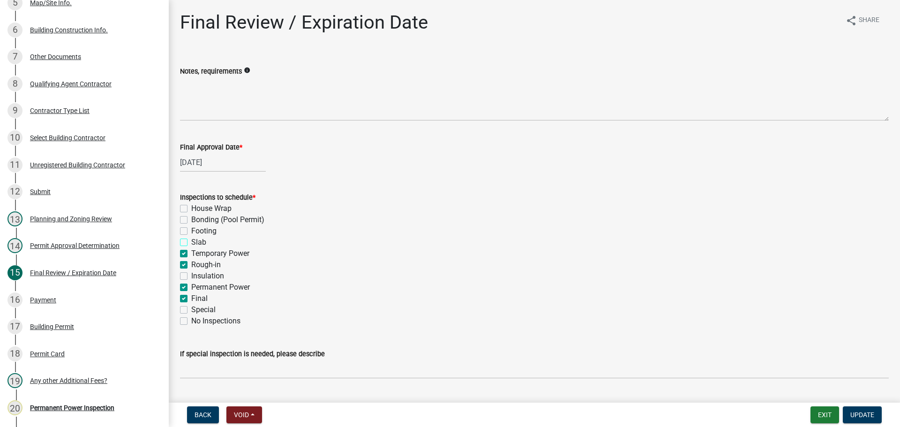
checkbox input "false"
checkbox input "true"
checkbox input "false"
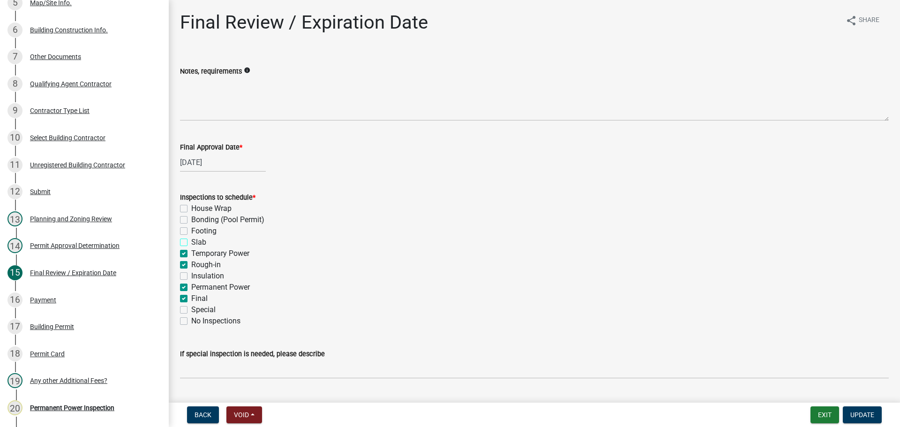
checkbox input "true"
checkbox input "false"
click at [209, 250] on label "Temporary Power" at bounding box center [220, 253] width 58 height 11
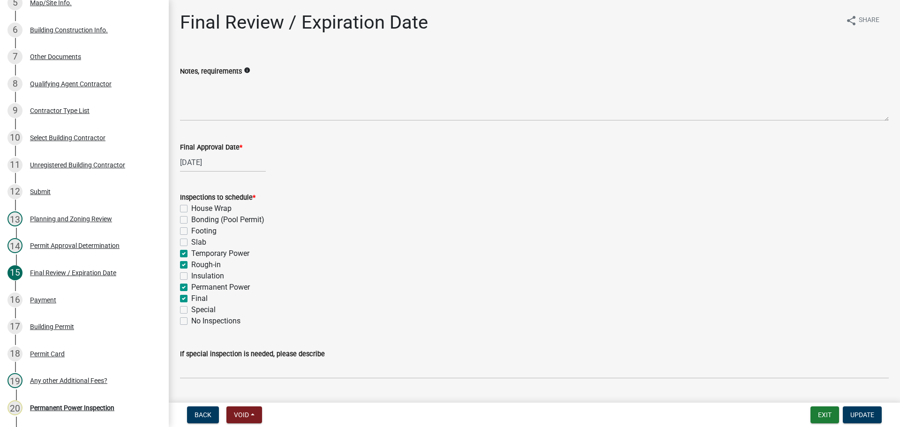
click at [197, 250] on input "Temporary Power" at bounding box center [194, 251] width 6 height 6
checkbox input "false"
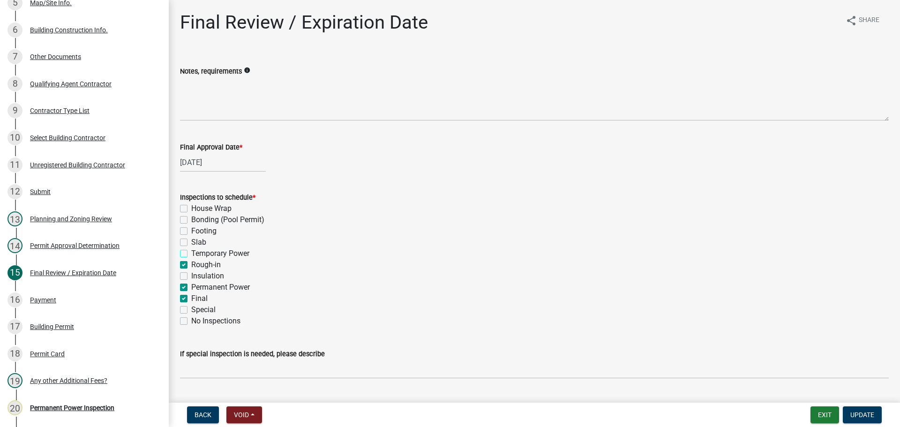
checkbox input "false"
checkbox input "true"
checkbox input "false"
checkbox input "true"
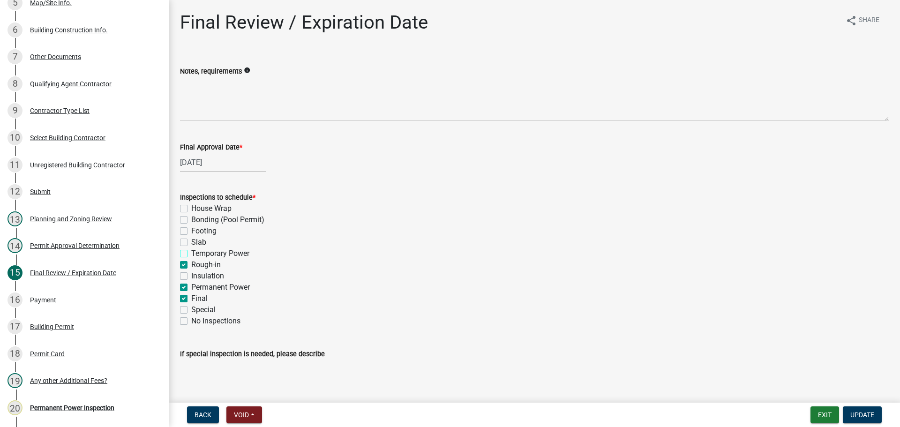
checkbox input "true"
checkbox input "false"
drag, startPoint x: 211, startPoint y: 262, endPoint x: 212, endPoint y: 269, distance: 7.1
click at [211, 263] on label "Rough-in" at bounding box center [206, 264] width 30 height 11
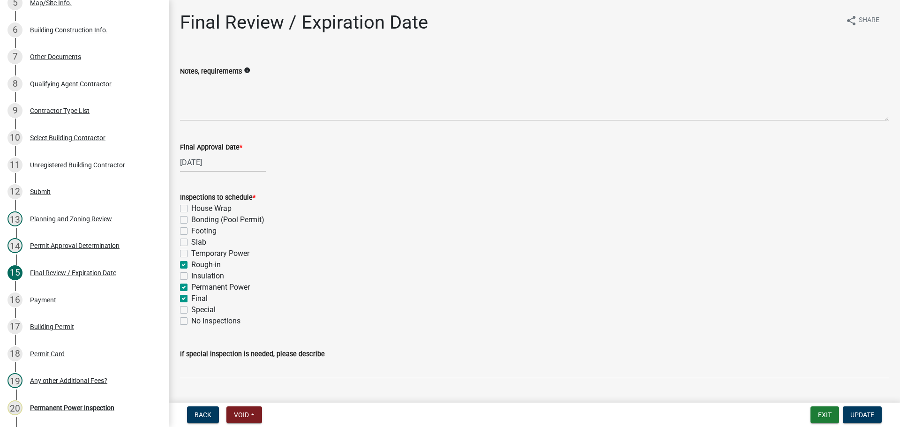
click at [197, 263] on input "Rough-in" at bounding box center [194, 262] width 6 height 6
checkbox input "false"
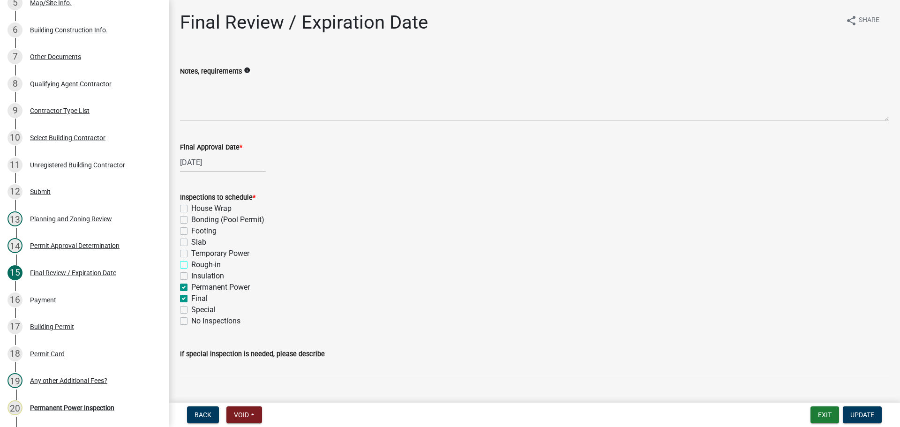
checkbox input "false"
checkbox input "true"
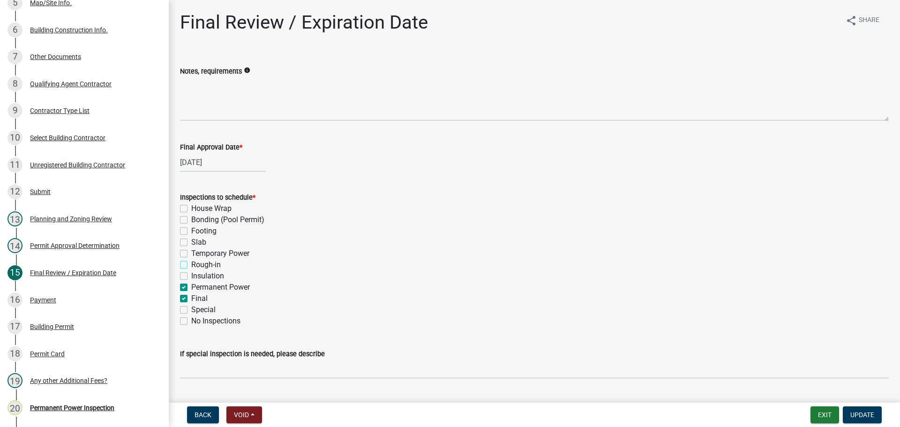
checkbox input "true"
checkbox input "false"
drag, startPoint x: 217, startPoint y: 289, endPoint x: 337, endPoint y: 315, distance: 122.3
click at [218, 290] on label "Permanent Power" at bounding box center [220, 287] width 59 height 11
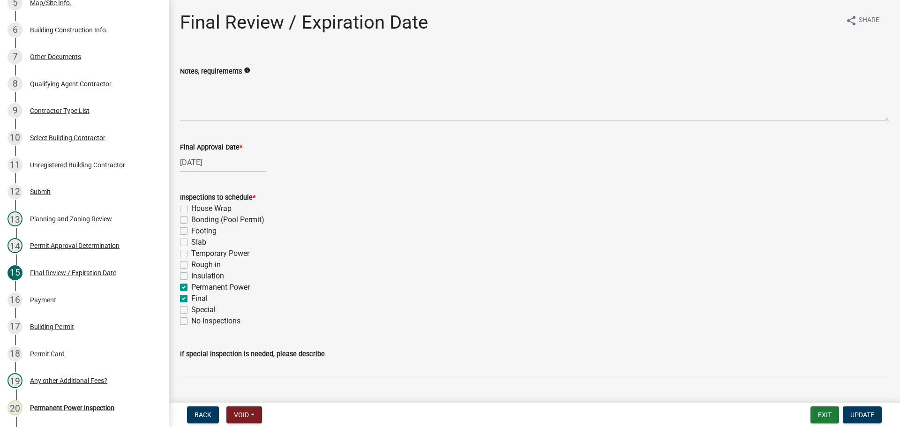
click at [197, 288] on input "Permanent Power" at bounding box center [194, 285] width 6 height 6
checkbox input "false"
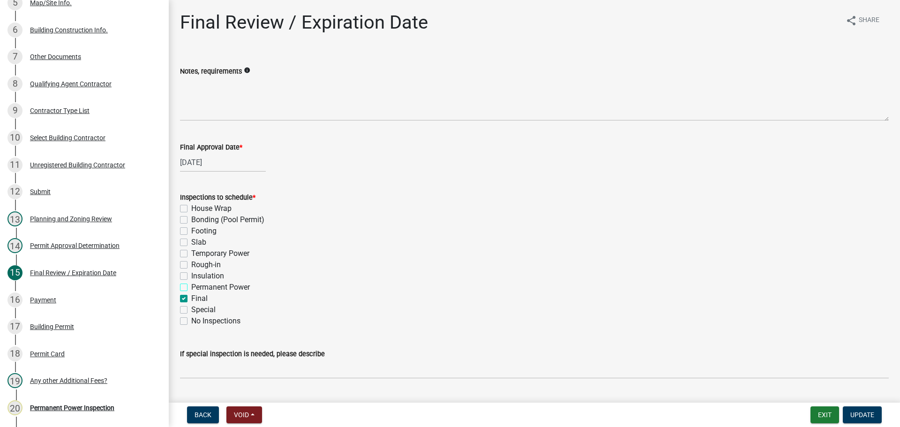
checkbox input "false"
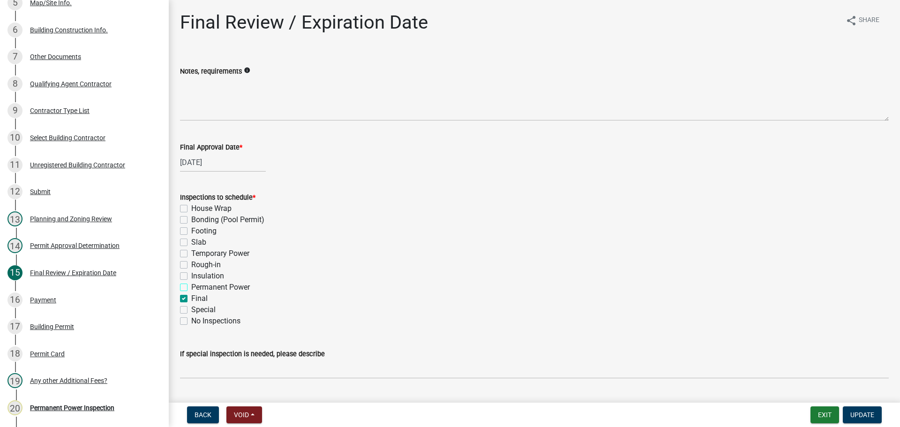
checkbox input "true"
checkbox input "false"
click at [863, 414] on span "Update" at bounding box center [862, 414] width 24 height 7
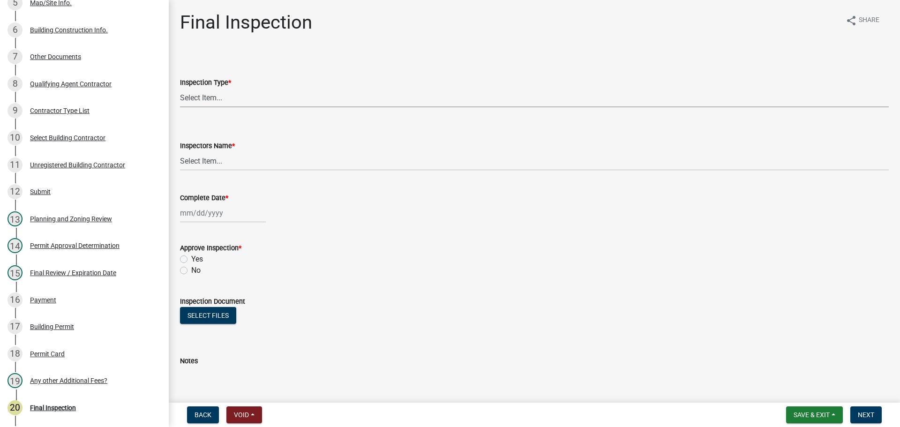
click at [228, 98] on select "Select Item... Final" at bounding box center [534, 97] width 708 height 19
click at [180, 88] on select "Select Item... Final" at bounding box center [534, 97] width 708 height 19
select select "895eead6-d784-4fdc-a4a3-66a9075c153d"
drag, startPoint x: 229, startPoint y: 147, endPoint x: 240, endPoint y: 161, distance: 17.9
click at [229, 149] on label "Inspectors Name *" at bounding box center [207, 146] width 55 height 7
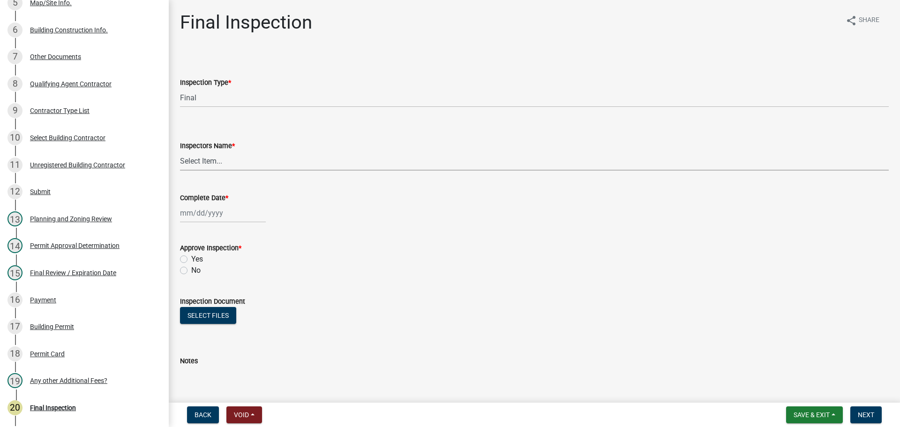
click at [229, 151] on select "Select Item... [PERSON_NAME] ([PERSON_NAME]) [PERSON_NAME] ([PERSON_NAME]) Engi…" at bounding box center [534, 160] width 708 height 19
click at [240, 161] on select "Select Item... [PERSON_NAME] ([PERSON_NAME]) [PERSON_NAME] ([PERSON_NAME]) Engi…" at bounding box center [534, 160] width 708 height 19
select select "7c10ce63-ccfd-4257-ac60-a1c0b24e7b7a"
click at [180, 151] on select "Select Item... [PERSON_NAME] ([PERSON_NAME]) [PERSON_NAME] ([PERSON_NAME]) Engi…" at bounding box center [534, 160] width 708 height 19
click at [213, 216] on div at bounding box center [223, 212] width 86 height 19
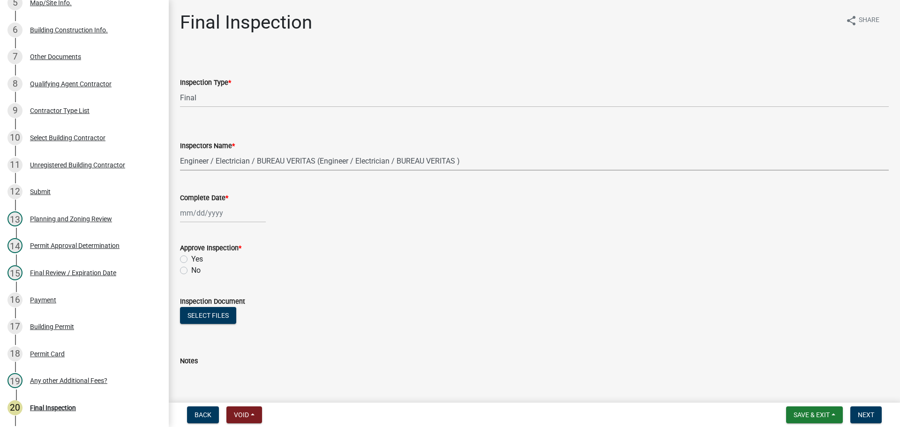
select select "9"
select select "2025"
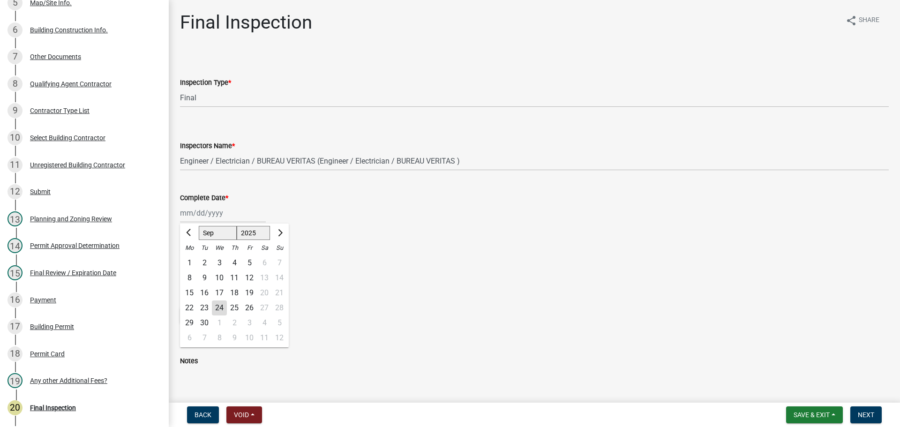
click at [239, 289] on div "18" at bounding box center [234, 292] width 15 height 15
type input "09/18/2025"
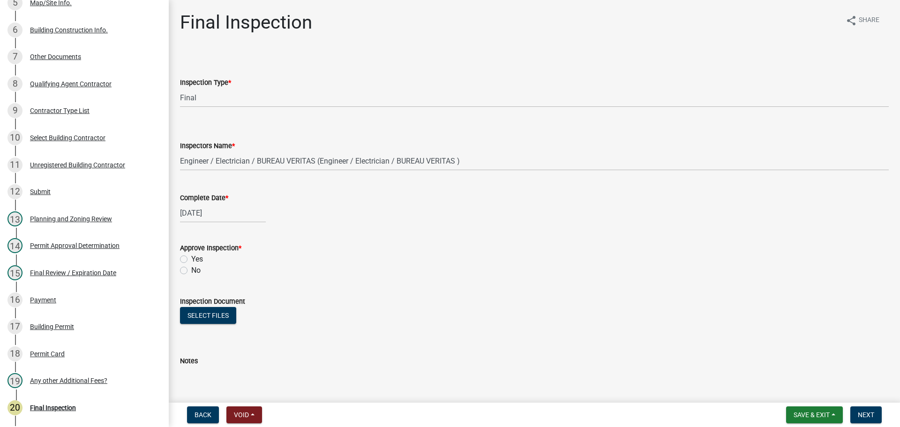
click at [187, 258] on div "Yes" at bounding box center [534, 259] width 708 height 11
click at [191, 260] on label "Yes" at bounding box center [197, 259] width 12 height 11
click at [191, 260] on input "Yes" at bounding box center [194, 257] width 6 height 6
radio input "true"
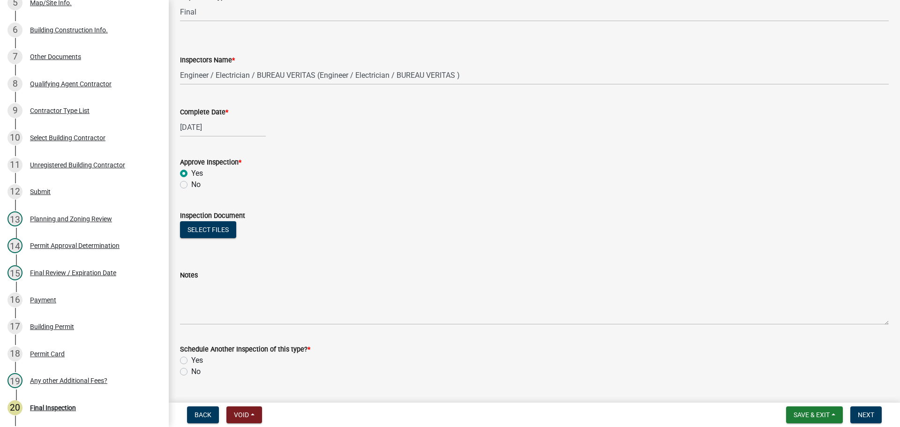
scroll to position [151, 0]
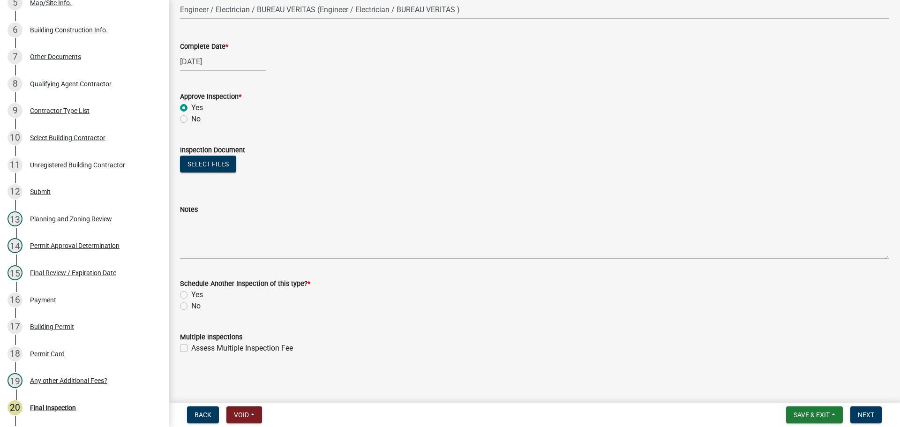
click at [191, 305] on div "No" at bounding box center [534, 305] width 708 height 11
click at [196, 306] on label "No" at bounding box center [195, 305] width 9 height 11
click at [196, 306] on input "No" at bounding box center [194, 303] width 6 height 6
radio input "true"
click at [864, 416] on span "Next" at bounding box center [866, 414] width 16 height 7
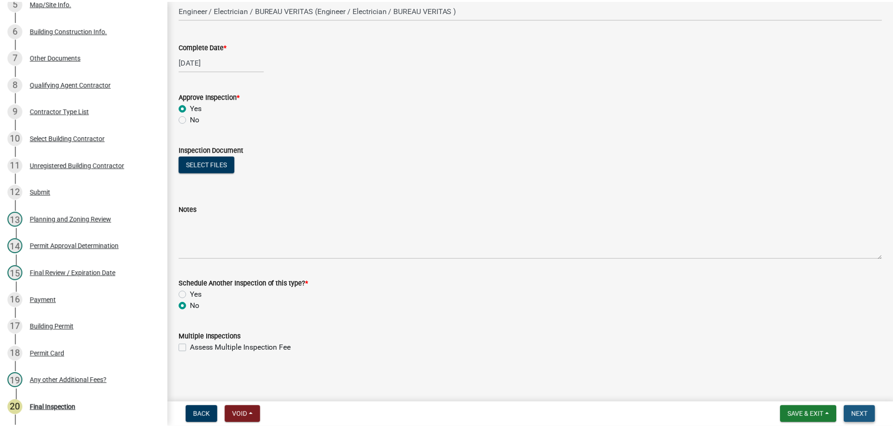
scroll to position [0, 0]
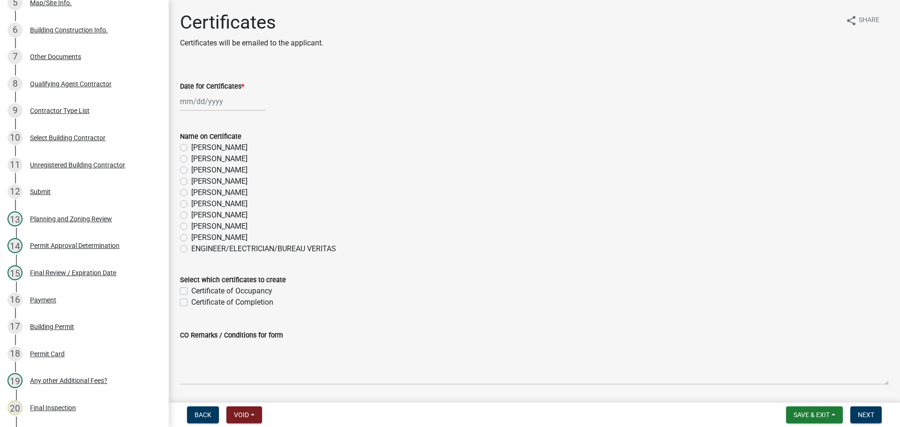
click at [197, 223] on label "[PERSON_NAME]" at bounding box center [219, 226] width 56 height 11
click at [197, 223] on input "[PERSON_NAME]" at bounding box center [194, 224] width 6 height 6
radio input "true"
click at [216, 86] on label "Date for Certificates *" at bounding box center [212, 86] width 64 height 7
click at [215, 95] on div at bounding box center [223, 101] width 86 height 19
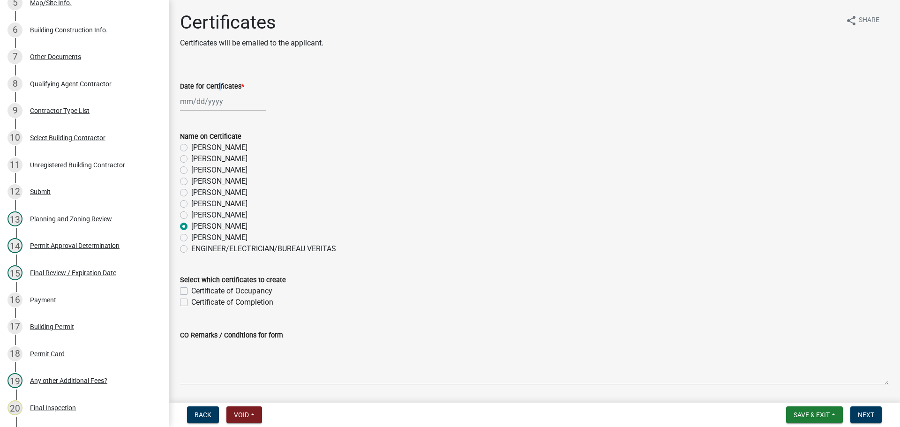
select select "9"
select select "2025"
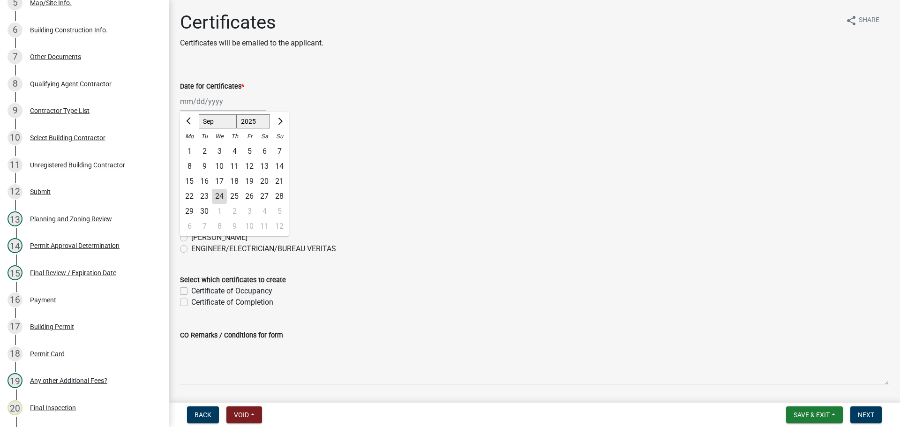
click at [235, 181] on div "18" at bounding box center [234, 181] width 15 height 15
type input "09/18/2025"
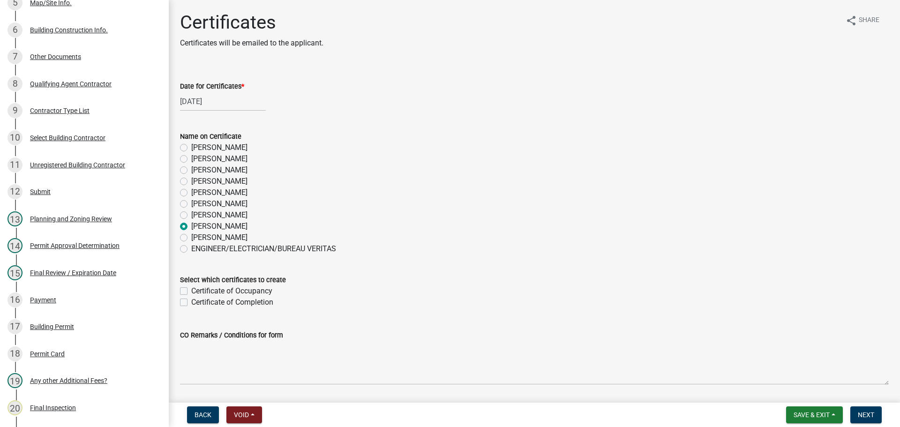
click at [254, 290] on label "Certificate of Occupancy" at bounding box center [231, 290] width 81 height 11
click at [197, 290] on input "Certificate of Occupancy" at bounding box center [194, 288] width 6 height 6
checkbox input "true"
checkbox input "false"
click at [865, 414] on span "Next" at bounding box center [866, 414] width 16 height 7
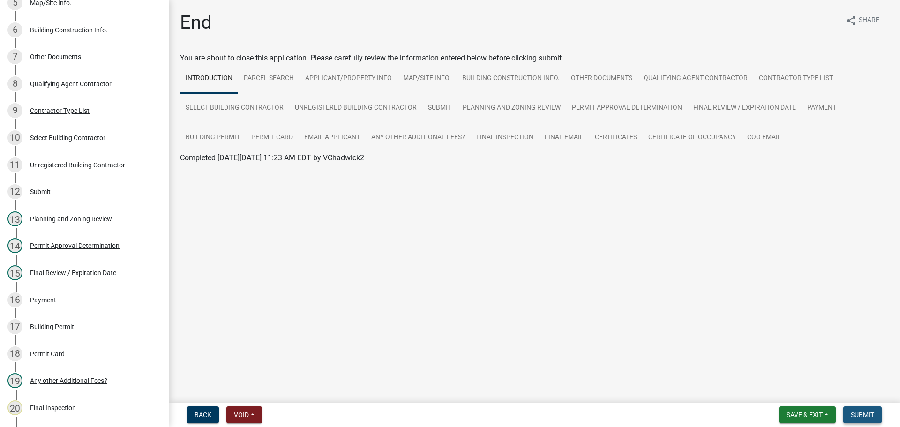
click at [865, 414] on span "Submit" at bounding box center [861, 414] width 23 height 7
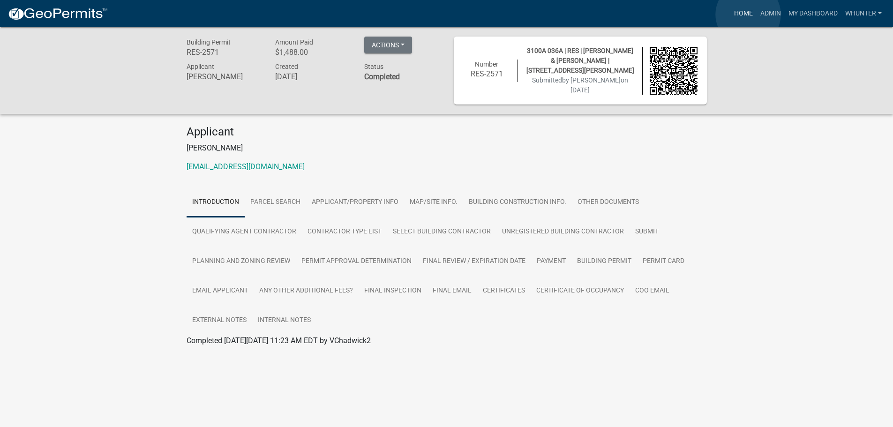
click at [748, 15] on link "Home" at bounding box center [743, 14] width 26 height 18
